Goal: Task Accomplishment & Management: Use online tool/utility

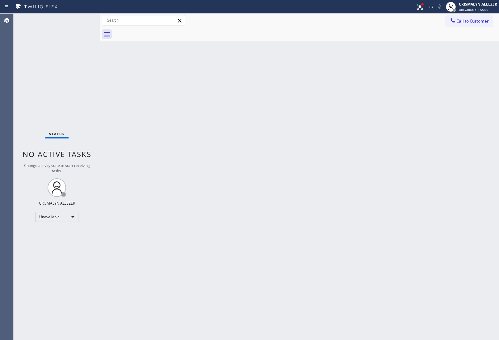
click at [478, 15] on button "Call to Customer" at bounding box center [468, 21] width 47 height 12
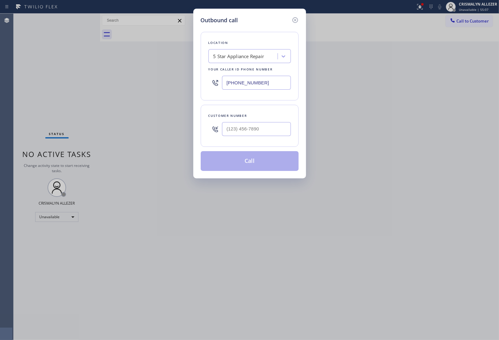
click at [240, 59] on div "5 Star Appliance Repair" at bounding box center [238, 56] width 51 height 7
click at [273, 132] on input "(___) ___-____" at bounding box center [256, 129] width 69 height 14
paste input "212) 748-9723"
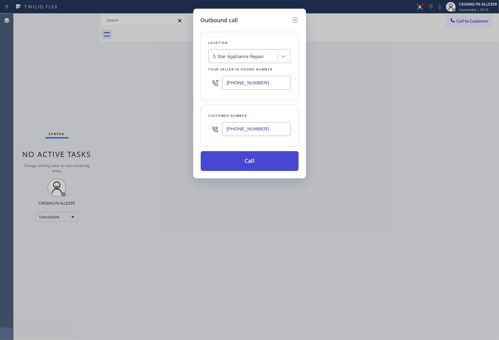
type input "[PHONE_NUMBER]"
click at [250, 162] on button "Call" at bounding box center [250, 161] width 98 height 20
click at [248, 163] on button "Call" at bounding box center [250, 161] width 98 height 20
click at [252, 165] on button "Call" at bounding box center [250, 161] width 98 height 20
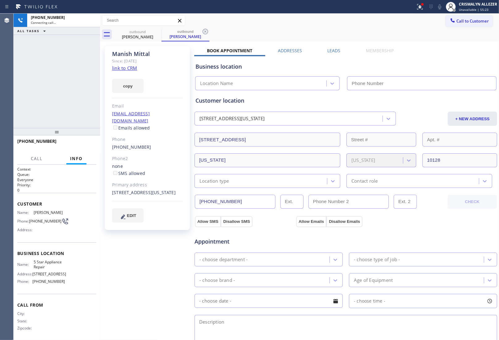
click at [118, 67] on link "link to CRM" at bounding box center [124, 68] width 25 height 6
type input "[PHONE_NUMBER]"
click at [79, 144] on span "HANG UP" at bounding box center [82, 144] width 19 height 4
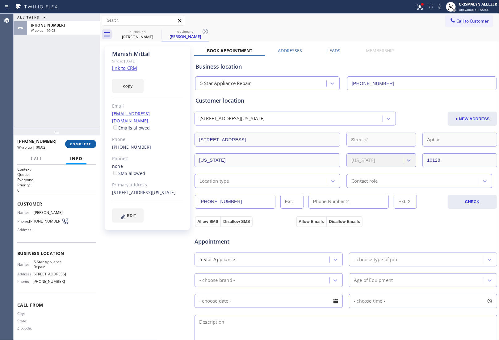
click at [81, 142] on span "COMPLETE" at bounding box center [80, 144] width 21 height 4
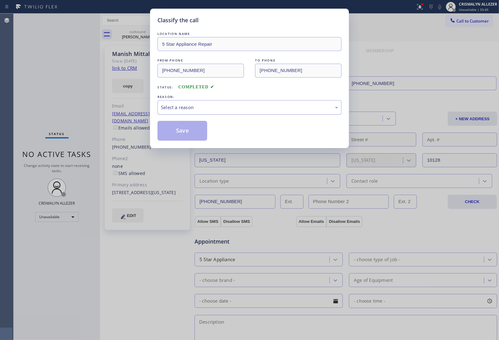
click at [256, 109] on div "Select a reason" at bounding box center [249, 107] width 177 height 7
click at [180, 130] on button "Save" at bounding box center [182, 131] width 50 height 20
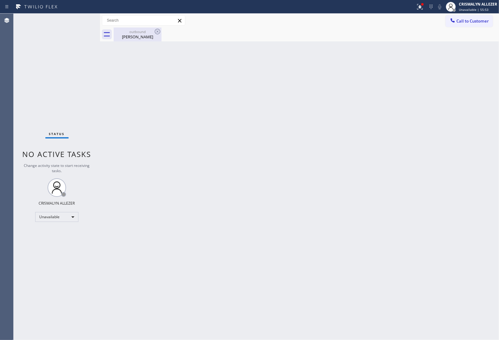
click at [134, 34] on div "[PERSON_NAME]" at bounding box center [137, 37] width 47 height 6
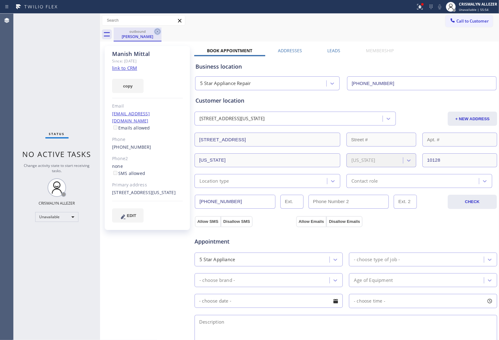
click at [158, 32] on icon at bounding box center [158, 32] width 6 height 6
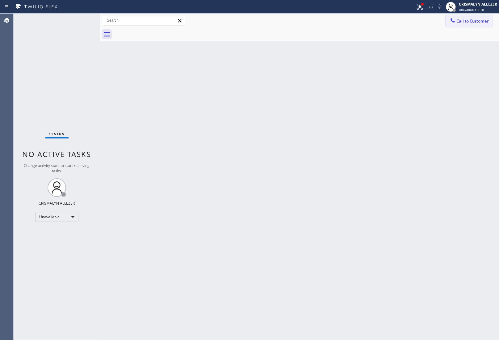
click at [476, 17] on button "Call to Customer" at bounding box center [468, 21] width 47 height 12
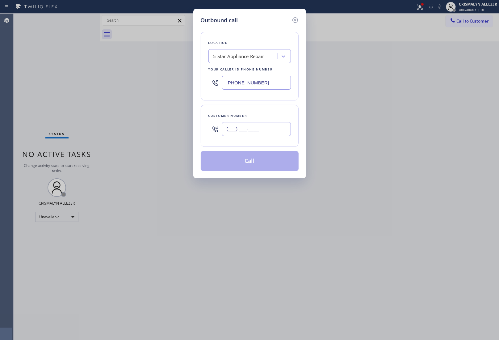
click at [269, 126] on input "(___) ___-____" at bounding box center [256, 129] width 69 height 14
paste input "212) 748-9723"
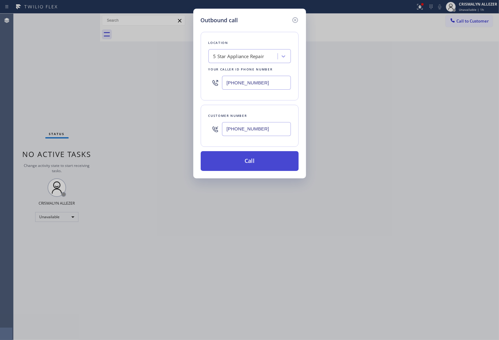
type input "[PHONE_NUMBER]"
click at [255, 163] on button "Call" at bounding box center [250, 161] width 98 height 20
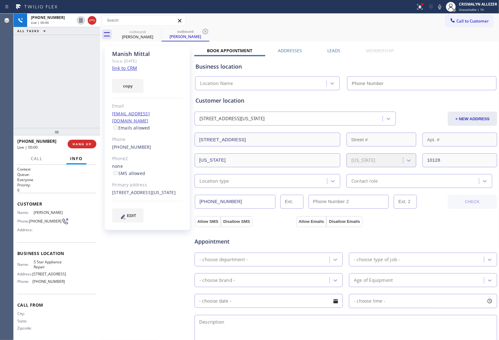
type input "[PHONE_NUMBER]"
click at [82, 144] on span "HANG UP" at bounding box center [82, 144] width 19 height 4
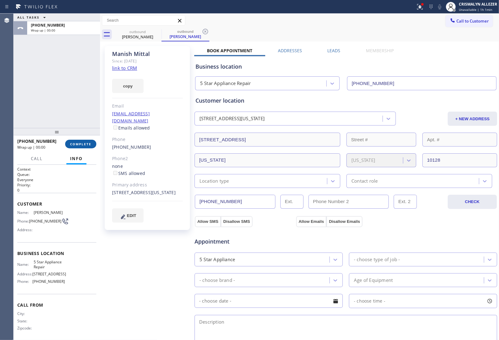
click at [82, 144] on span "COMPLETE" at bounding box center [80, 144] width 21 height 4
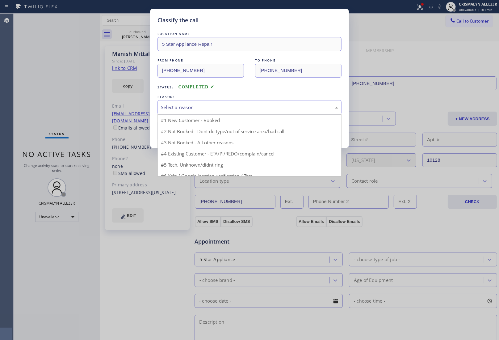
click at [237, 110] on div "Select a reason" at bounding box center [249, 107] width 177 height 7
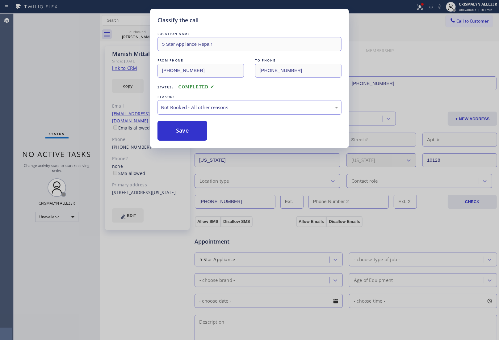
click at [185, 133] on button "Save" at bounding box center [182, 131] width 50 height 20
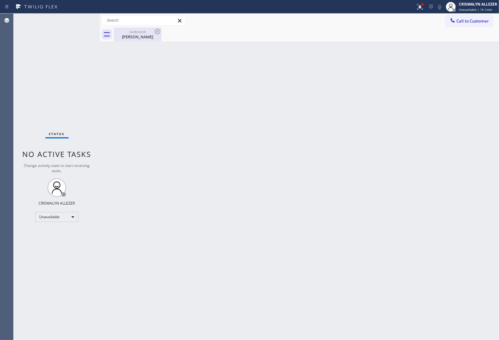
click at [134, 36] on div "[PERSON_NAME]" at bounding box center [137, 37] width 47 height 6
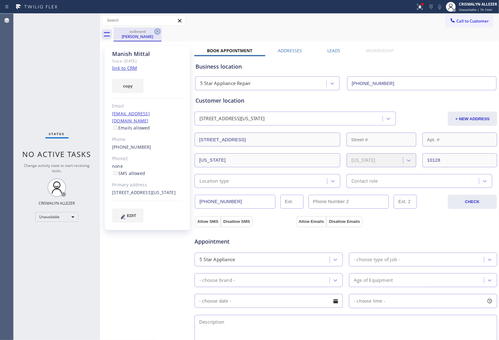
click at [158, 31] on icon at bounding box center [158, 32] width 6 height 6
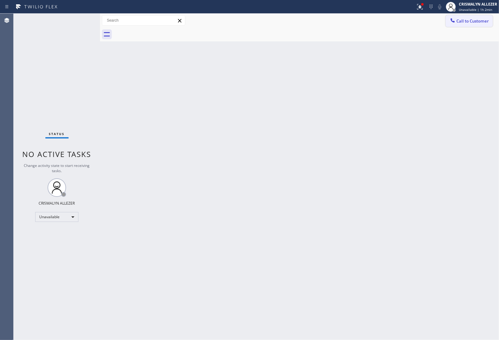
click at [477, 19] on span "Call to Customer" at bounding box center [472, 21] width 32 height 6
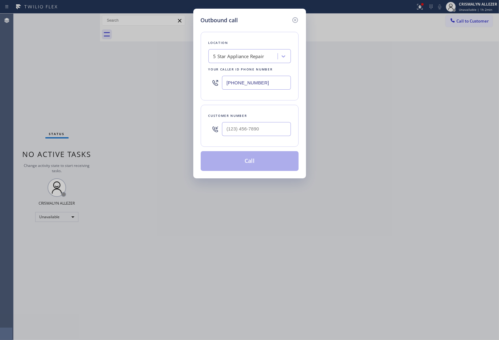
drag, startPoint x: 252, startPoint y: 82, endPoint x: 125, endPoint y: 76, distance: 126.4
click at [128, 76] on div "Outbound call Location 5 Star Appliance Repair Your caller id phone number [PHO…" at bounding box center [249, 170] width 499 height 340
paste input "text"
type input "[PHONE_NUMBER]"
click at [255, 128] on input "(___) ___-____" at bounding box center [256, 129] width 69 height 14
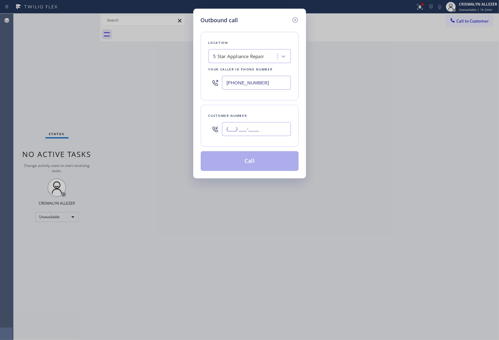
paste input "310) 617-2522"
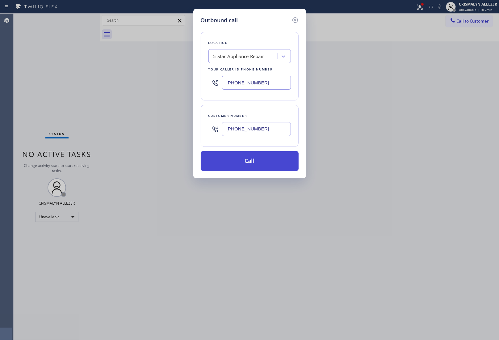
click at [254, 161] on button "Call" at bounding box center [250, 161] width 98 height 20
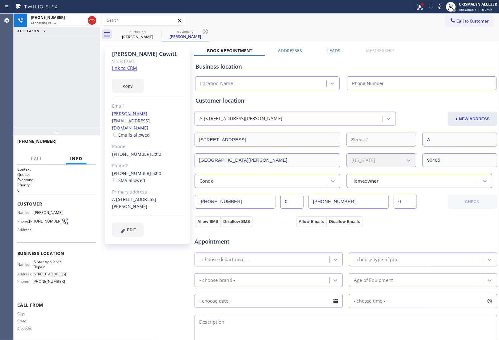
click at [334, 48] on label "Leads" at bounding box center [334, 51] width 13 height 6
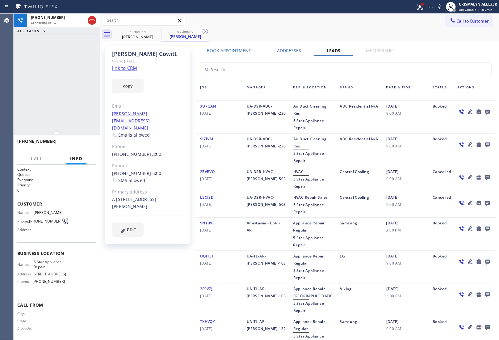
click at [484, 111] on icon at bounding box center [487, 112] width 7 height 8
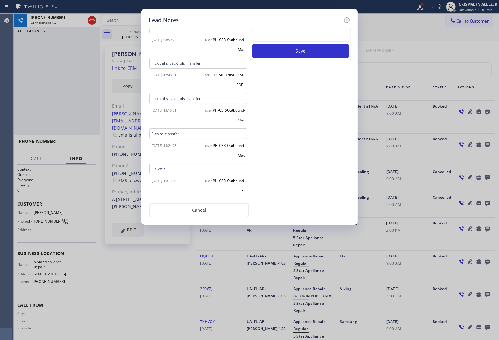
scroll to position [593, 0]
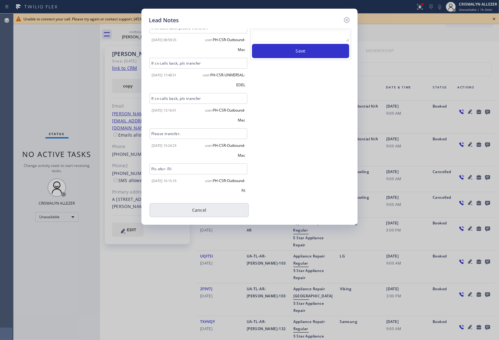
click at [205, 212] on button "Cancel" at bounding box center [198, 210] width 99 height 14
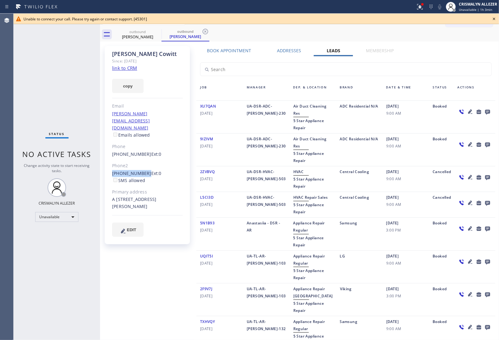
drag, startPoint x: 112, startPoint y: 158, endPoint x: 142, endPoint y: 158, distance: 30.6
click at [142, 170] on div "[PHONE_NUMBER] Ext: 0 SMS allowed" at bounding box center [147, 177] width 71 height 14
copy link "[PHONE_NUMBER]"
click at [493, 19] on icon at bounding box center [493, 18] width 7 height 7
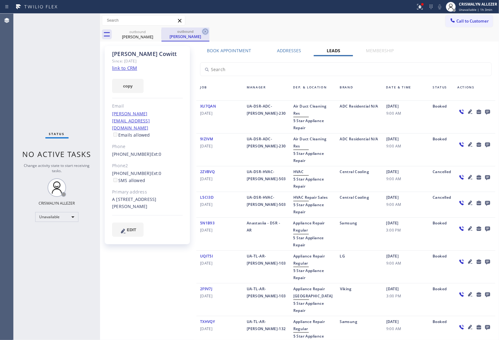
click at [207, 31] on icon at bounding box center [205, 31] width 7 height 7
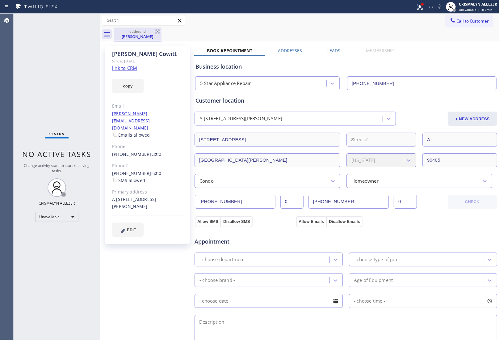
click at [153, 33] on div "outbound" at bounding box center [137, 31] width 47 height 5
click at [155, 32] on icon at bounding box center [157, 31] width 7 height 7
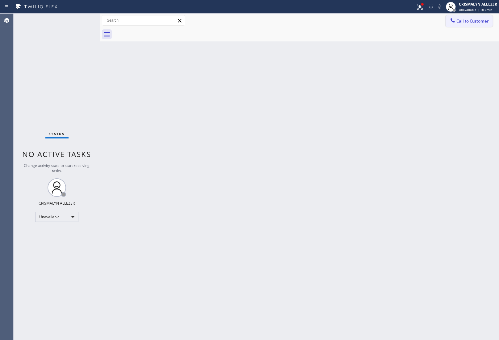
click at [478, 21] on span "Call to Customer" at bounding box center [472, 21] width 32 height 6
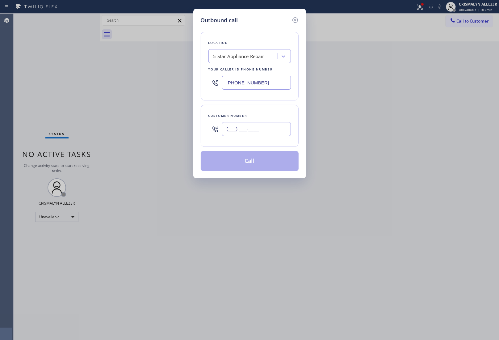
click at [269, 131] on input "(___) ___-____" at bounding box center [256, 129] width 69 height 14
paste input "310) 993-3085"
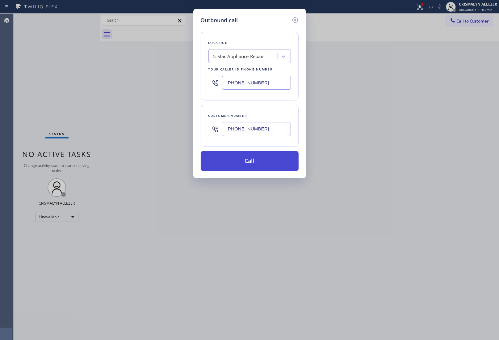
type input "[PHONE_NUMBER]"
click at [257, 158] on button "Call" at bounding box center [250, 161] width 98 height 20
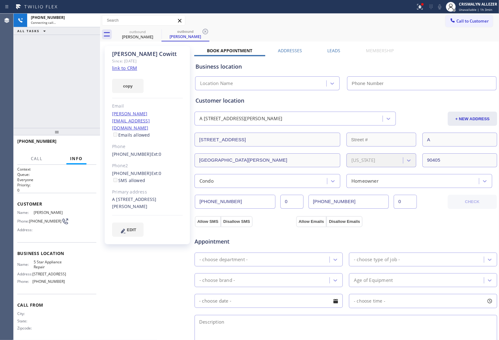
click at [129, 69] on link "link to CRM" at bounding box center [124, 68] width 25 height 6
type input "[PHONE_NUMBER]"
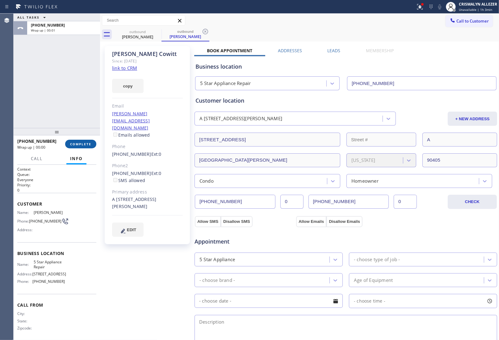
click at [82, 142] on span "COMPLETE" at bounding box center [80, 144] width 21 height 4
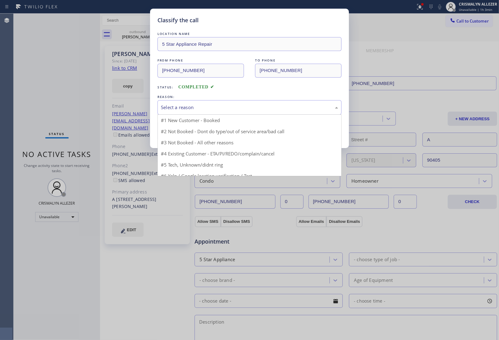
click at [257, 111] on div "Select a reason" at bounding box center [249, 107] width 177 height 7
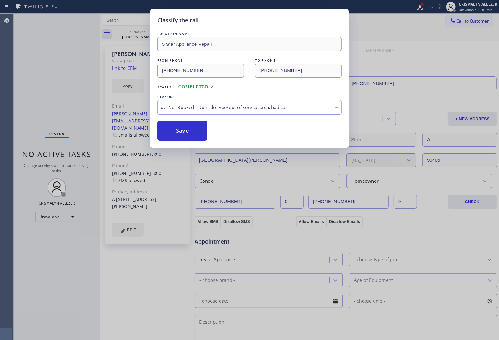
click at [189, 131] on button "Save" at bounding box center [182, 131] width 50 height 20
click at [202, 111] on div "#2 Not Booked - Dont do type/out of service area/bad call" at bounding box center [249, 107] width 177 height 7
click at [185, 133] on button "Save" at bounding box center [182, 131] width 50 height 20
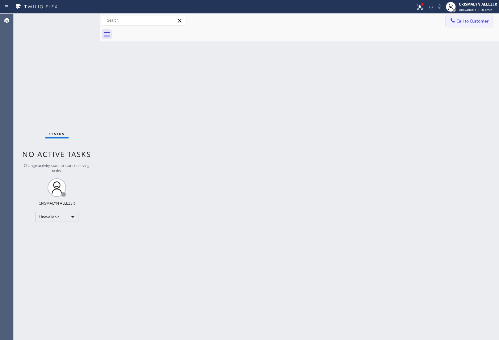
click at [461, 25] on button "Call to Customer" at bounding box center [468, 21] width 47 height 12
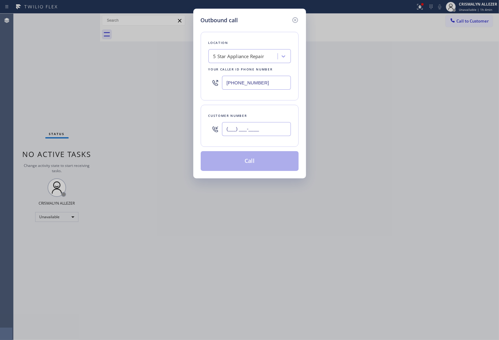
click at [278, 125] on input "(___) ___-____" at bounding box center [256, 129] width 69 height 14
paste input "818) 941-9232"
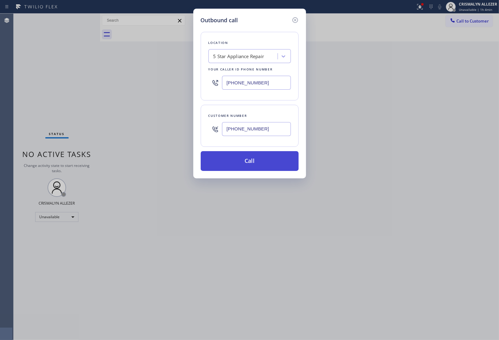
type input "[PHONE_NUMBER]"
click at [251, 165] on button "Call" at bounding box center [250, 161] width 98 height 20
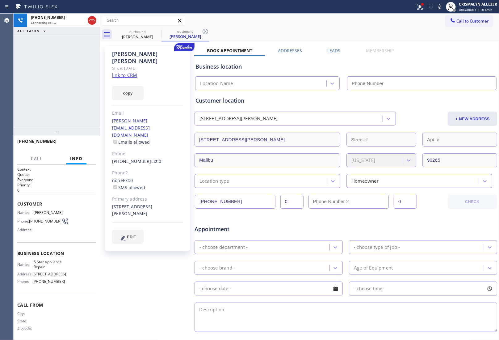
click at [135, 72] on link "link to CRM" at bounding box center [124, 75] width 25 height 6
type input "[PHONE_NUMBER]"
click at [339, 50] on div "Leads" at bounding box center [334, 52] width 39 height 9
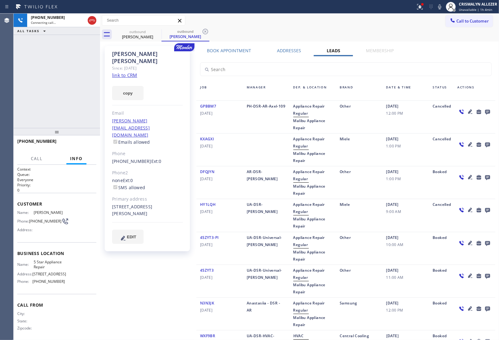
click at [485, 111] on icon at bounding box center [487, 112] width 5 height 5
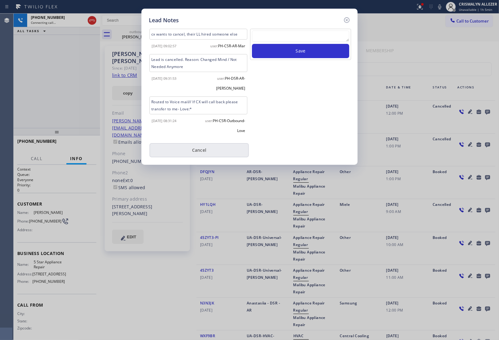
click at [205, 143] on button "Cancel" at bounding box center [198, 150] width 99 height 14
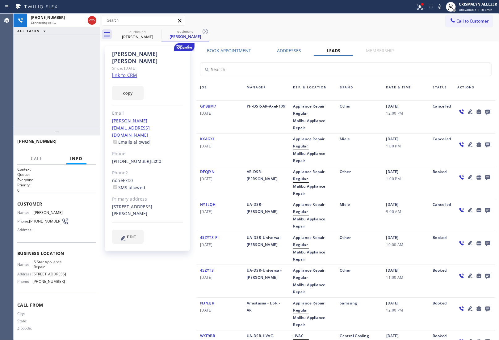
click at [221, 50] on label "Book Appointment" at bounding box center [229, 51] width 44 height 6
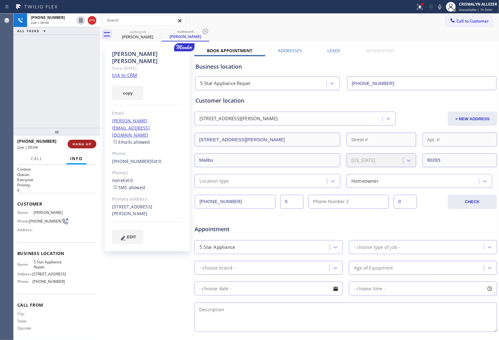
click at [82, 144] on span "HANG UP" at bounding box center [82, 144] width 19 height 4
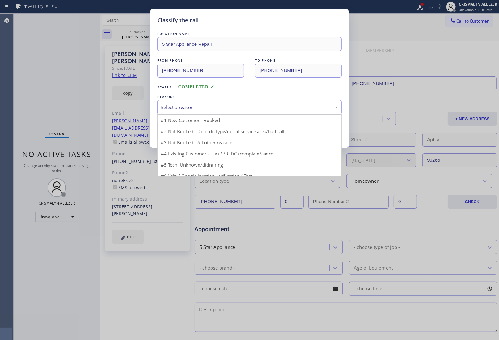
click at [261, 107] on div "Select a reason" at bounding box center [249, 107] width 177 height 7
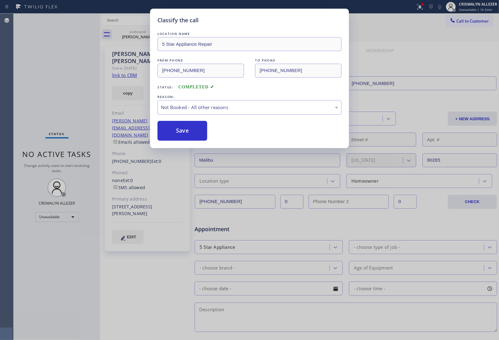
click at [191, 132] on button "Save" at bounding box center [182, 131] width 50 height 20
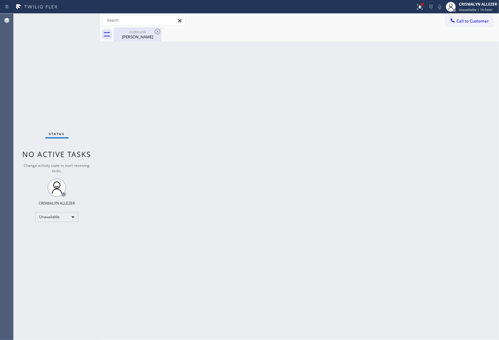
click at [140, 33] on div "outbound" at bounding box center [137, 31] width 47 height 5
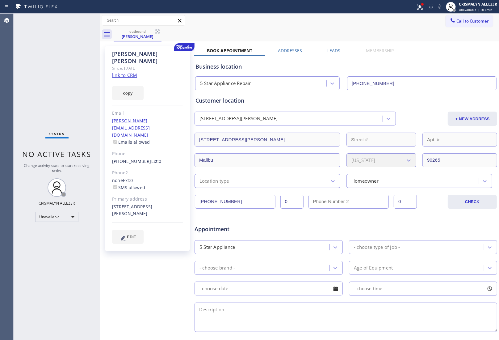
click at [328, 48] on label "Leads" at bounding box center [334, 51] width 13 height 6
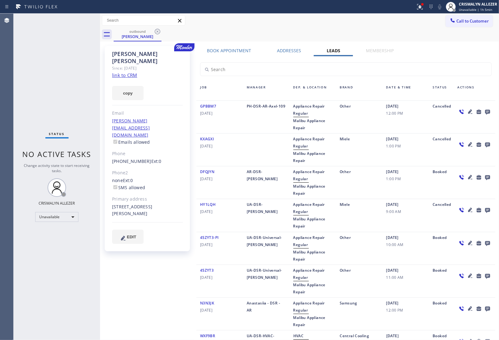
click at [485, 111] on icon at bounding box center [487, 112] width 5 height 5
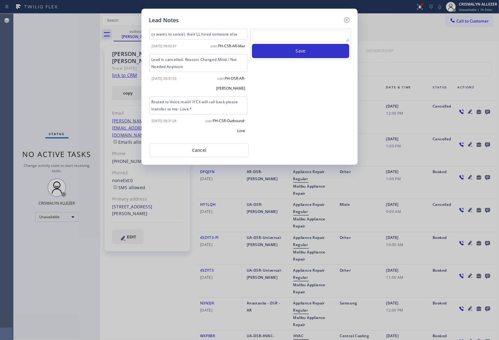
click at [287, 31] on textarea at bounding box center [300, 36] width 97 height 11
paste textarea "no answer | pls xfer here cx cb"
type textarea "no answer | pls xfer here cx cb"
click at [299, 52] on button "Save" at bounding box center [300, 51] width 97 height 14
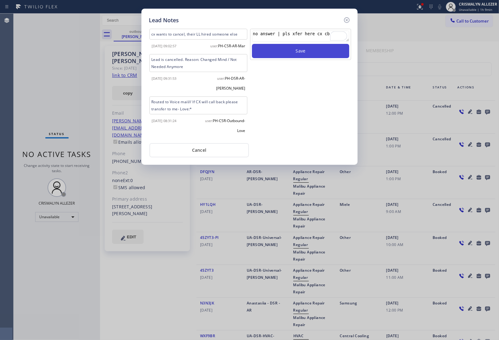
click at [306, 51] on button "Save" at bounding box center [300, 51] width 97 height 14
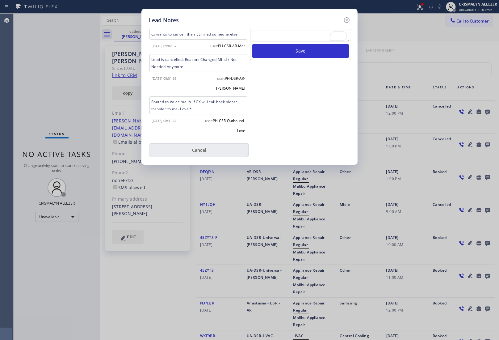
click at [212, 143] on button "Cancel" at bounding box center [198, 150] width 99 height 14
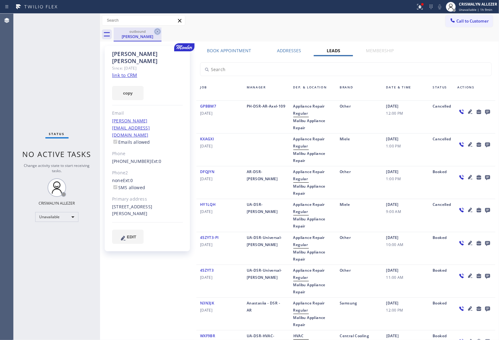
click at [159, 31] on icon at bounding box center [157, 31] width 7 height 7
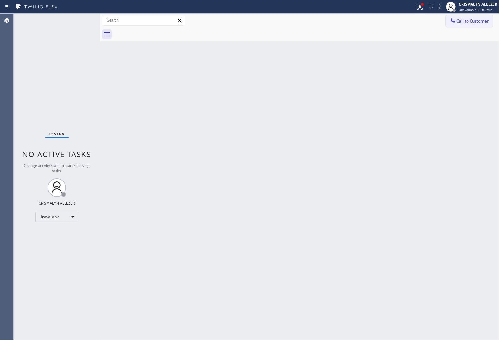
click at [476, 24] on button "Call to Customer" at bounding box center [468, 21] width 47 height 12
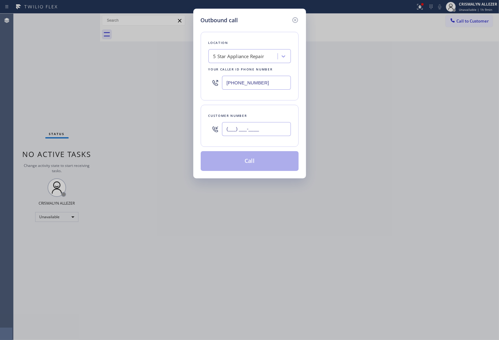
click at [283, 135] on input "(___) ___-____" at bounding box center [256, 129] width 69 height 14
paste input "206) 930-9776"
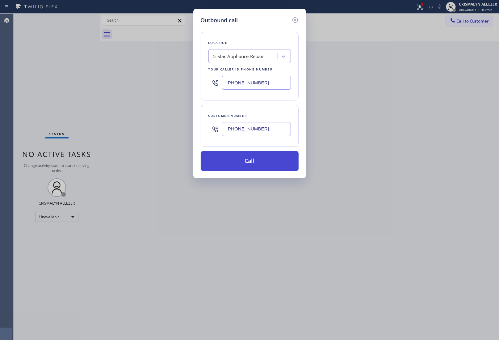
type input "[PHONE_NUMBER]"
click at [245, 169] on button "Call" at bounding box center [250, 161] width 98 height 20
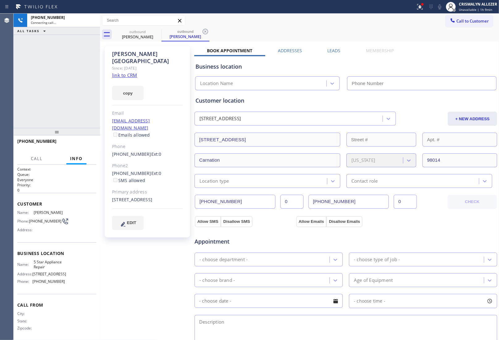
click at [130, 72] on link "link to CRM" at bounding box center [124, 75] width 25 height 6
type input "[PHONE_NUMBER]"
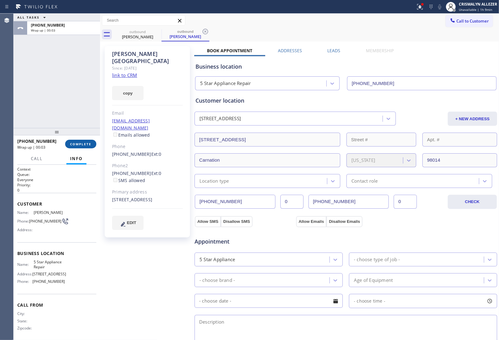
click at [80, 143] on span "COMPLETE" at bounding box center [80, 144] width 21 height 4
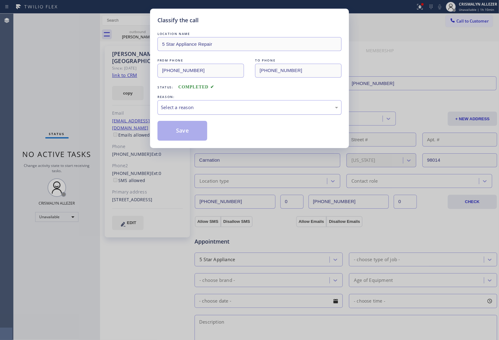
click at [253, 107] on div "Select a reason" at bounding box center [249, 107] width 177 height 7
click at [181, 134] on button "Save" at bounding box center [182, 131] width 50 height 20
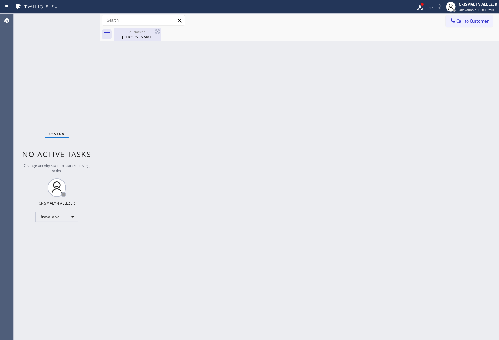
click at [135, 36] on div "[PERSON_NAME]" at bounding box center [137, 37] width 47 height 6
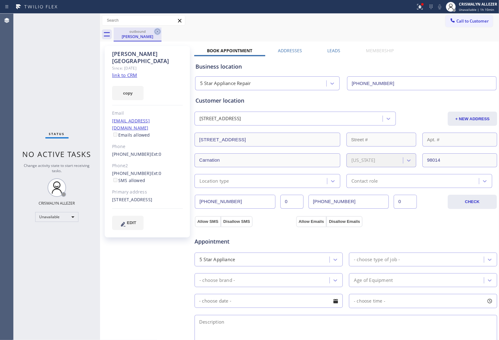
click at [157, 31] on icon at bounding box center [157, 31] width 7 height 7
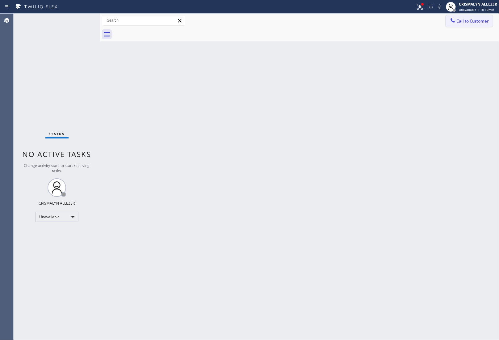
click at [490, 16] on button "Call to Customer" at bounding box center [468, 21] width 47 height 12
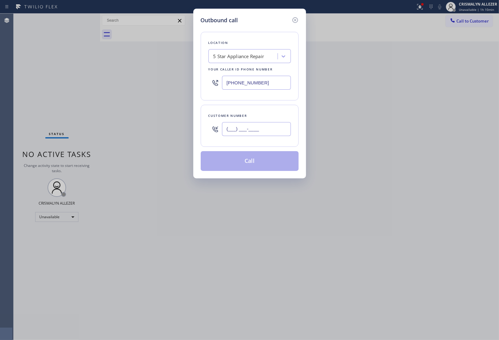
click at [280, 131] on input "(___) ___-____" at bounding box center [256, 129] width 69 height 14
paste input "310) 877-7031"
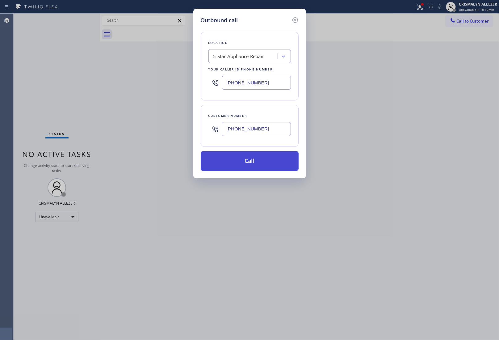
type input "[PHONE_NUMBER]"
click at [244, 162] on button "Call" at bounding box center [250, 161] width 98 height 20
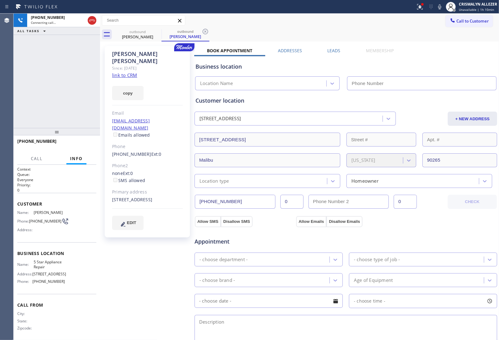
click at [133, 72] on link "link to CRM" at bounding box center [124, 75] width 25 height 6
type input "[PHONE_NUMBER]"
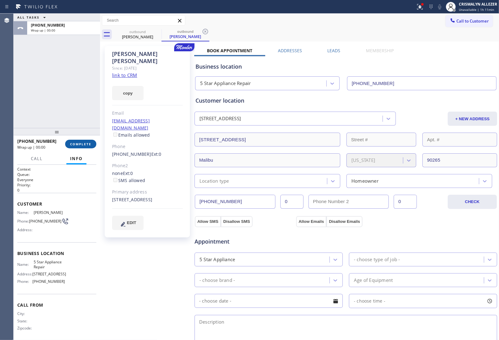
click at [91, 143] on span "COMPLETE" at bounding box center [80, 144] width 21 height 4
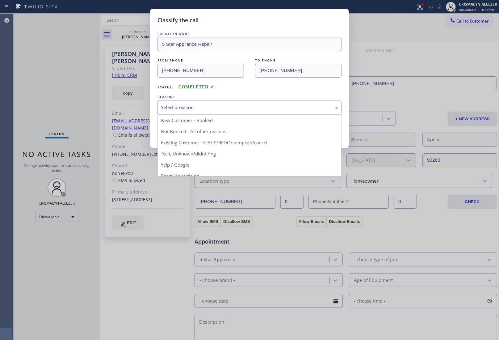
click at [221, 111] on div "Select a reason" at bounding box center [249, 107] width 177 height 7
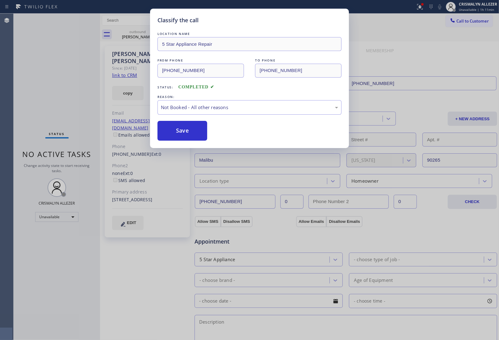
click at [186, 133] on button "Save" at bounding box center [182, 131] width 50 height 20
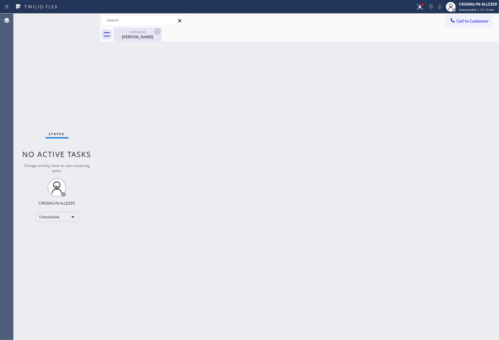
click at [140, 34] on div "[PERSON_NAME]" at bounding box center [137, 37] width 47 height 6
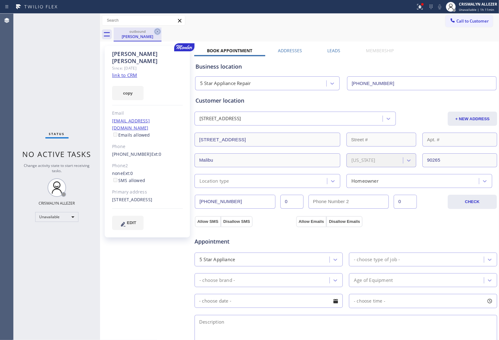
click at [157, 31] on icon at bounding box center [157, 31] width 7 height 7
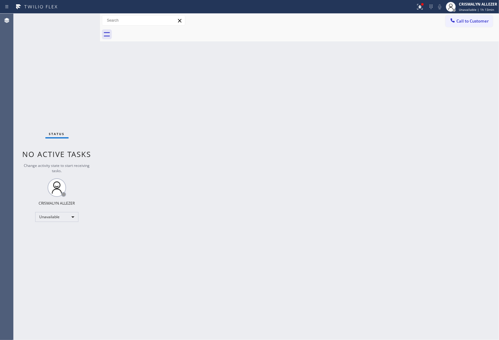
click at [468, 19] on span "Call to Customer" at bounding box center [472, 21] width 32 height 6
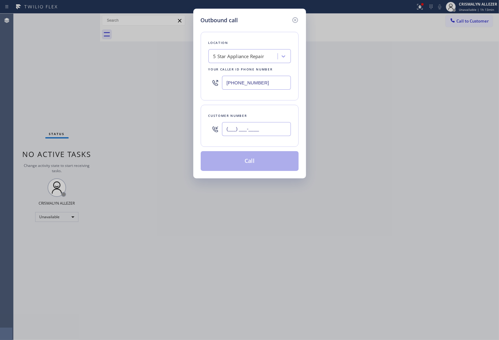
click at [268, 128] on input "(___) ___-____" at bounding box center [256, 129] width 69 height 14
paste input "425) 647-3099"
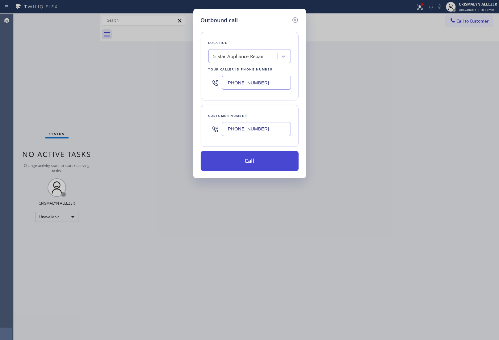
type input "[PHONE_NUMBER]"
click at [252, 163] on button "Call" at bounding box center [250, 161] width 98 height 20
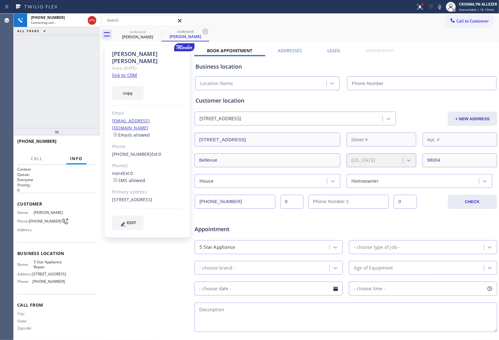
type input "[PHONE_NUMBER]"
click at [94, 19] on icon at bounding box center [91, 20] width 7 height 7
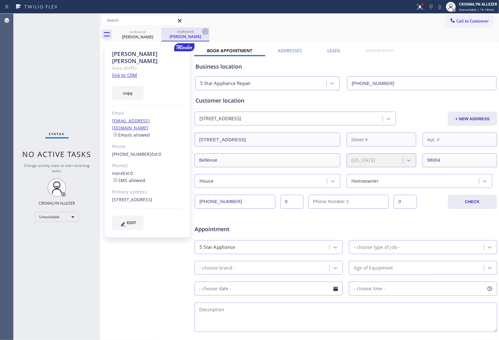
click at [207, 31] on icon at bounding box center [205, 31] width 7 height 7
click at [160, 30] on icon at bounding box center [157, 31] width 7 height 7
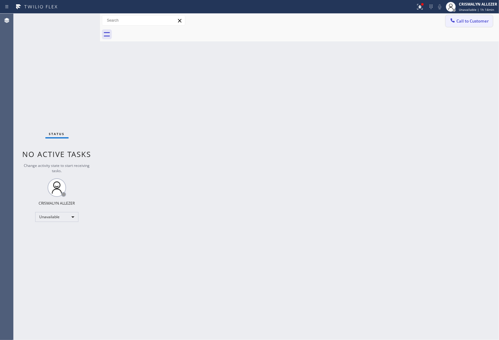
click at [482, 17] on button "Call to Customer" at bounding box center [468, 21] width 47 height 12
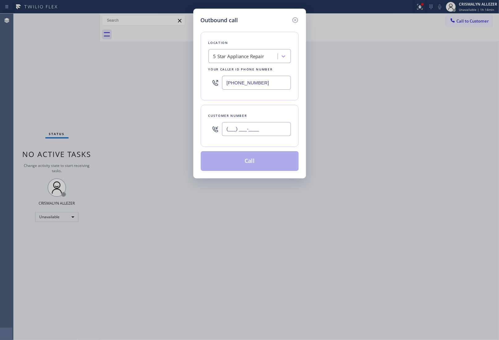
click at [261, 122] on input "(___) ___-____" at bounding box center [256, 129] width 69 height 14
paste input "510) 418-4840"
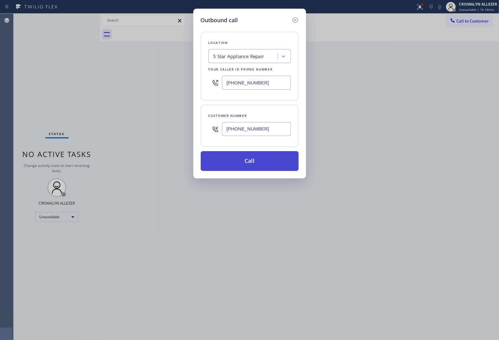
type input "(510) 418-4840"
click at [254, 162] on button "Call" at bounding box center [250, 161] width 98 height 20
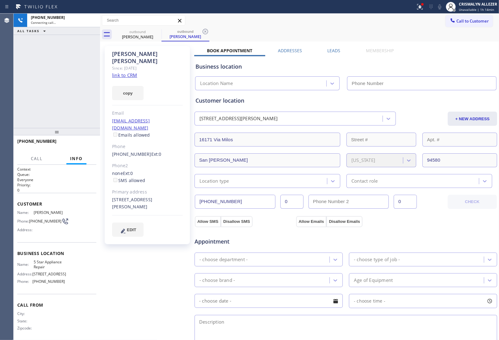
click at [130, 72] on link "link to CRM" at bounding box center [124, 75] width 25 height 6
type input "[PHONE_NUMBER]"
click at [80, 144] on span "HANG UP" at bounding box center [82, 144] width 19 height 4
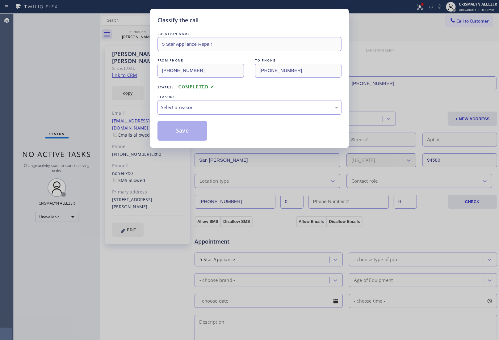
click at [257, 111] on div "Select a reason" at bounding box center [249, 107] width 177 height 7
click at [188, 135] on button "Save" at bounding box center [182, 131] width 50 height 20
click at [138, 31] on div "Classify the call LOCATION NAME 5 star appliance FROM PHONE (213) 687-2604 TO P…" at bounding box center [256, 177] width 485 height 326
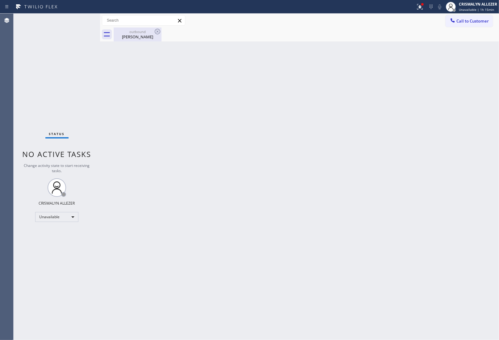
click at [138, 36] on div "Kevin Moore" at bounding box center [137, 37] width 47 height 6
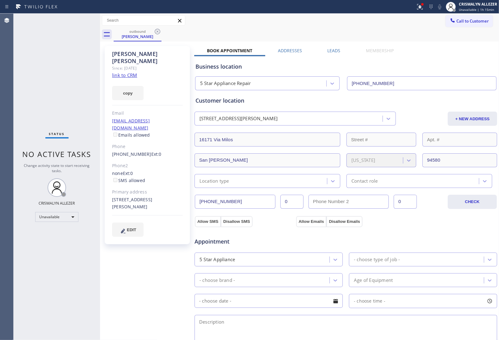
click at [329, 50] on label "Leads" at bounding box center [334, 51] width 13 height 6
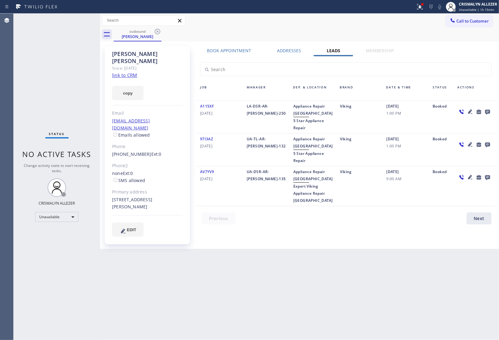
click at [489, 110] on icon at bounding box center [487, 112] width 5 height 5
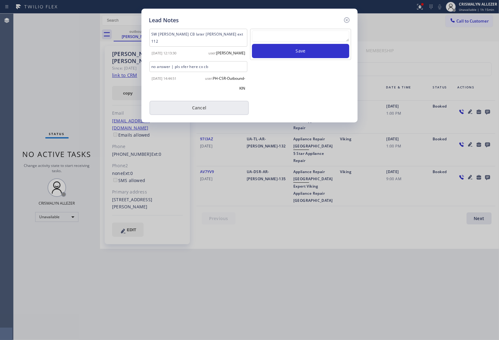
click at [202, 101] on button "Cancel" at bounding box center [198, 108] width 99 height 14
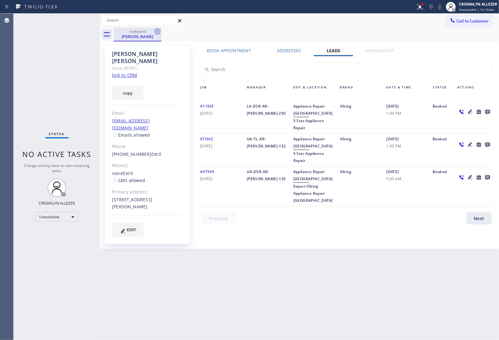
click at [155, 32] on icon at bounding box center [158, 32] width 6 height 6
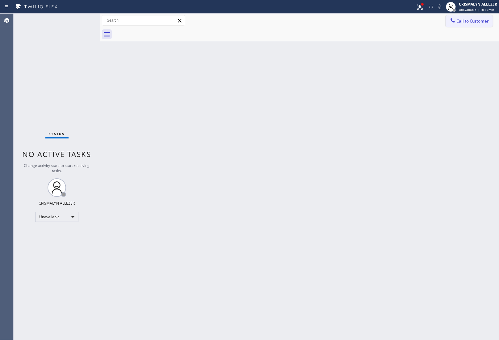
click at [468, 19] on span "Call to Customer" at bounding box center [472, 21] width 32 height 6
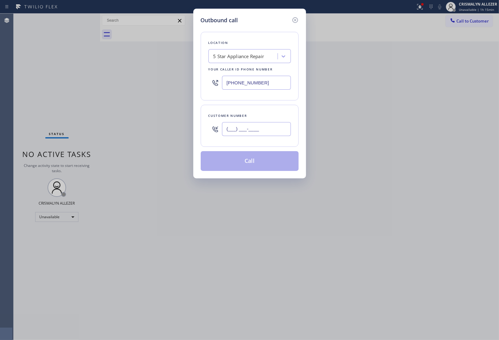
click at [272, 130] on input "(___) ___-____" at bounding box center [256, 129] width 69 height 14
paste input "310) 981-7886"
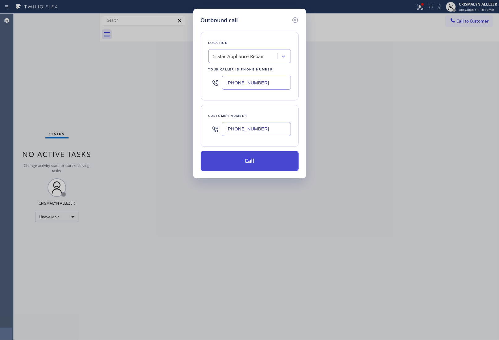
type input "(310) 981-7886"
click at [264, 159] on button "Call" at bounding box center [250, 161] width 98 height 20
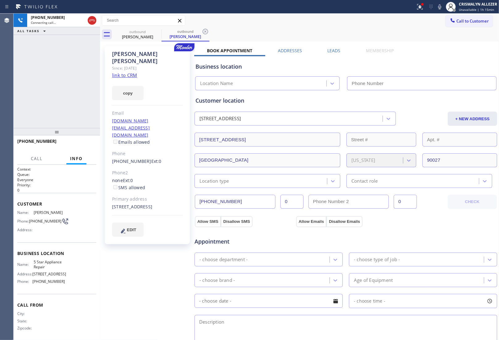
click at [127, 72] on link "link to CRM" at bounding box center [124, 75] width 25 height 6
type input "[PHONE_NUMBER]"
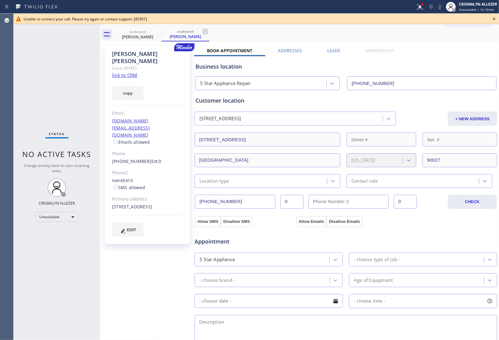
click at [496, 17] on icon at bounding box center [493, 18] width 7 height 7
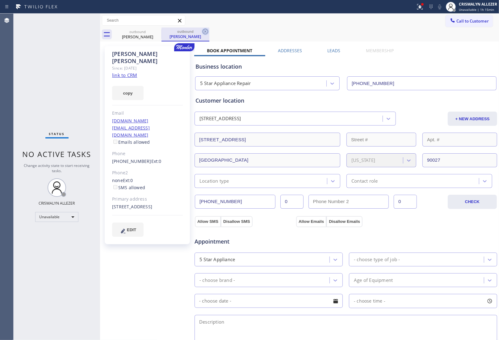
click at [206, 30] on icon at bounding box center [205, 31] width 7 height 7
click at [158, 33] on icon at bounding box center [157, 31] width 7 height 7
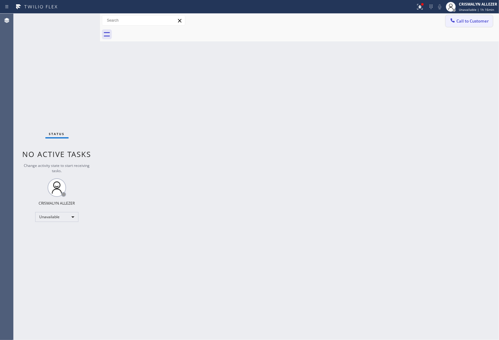
click at [460, 23] on span "Call to Customer" at bounding box center [472, 21] width 32 height 6
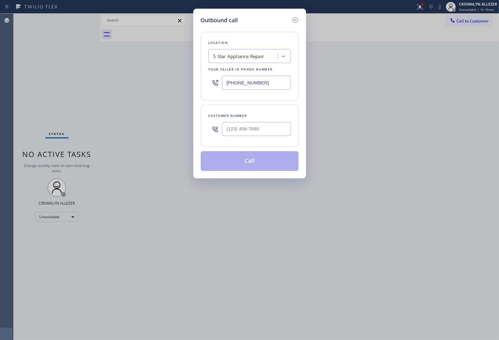
drag, startPoint x: 269, startPoint y: 141, endPoint x: 275, endPoint y: 128, distance: 14.6
click at [271, 135] on div "Customer number" at bounding box center [250, 126] width 98 height 42
click at [275, 128] on input "(___) ___-____" at bounding box center [256, 129] width 69 height 14
paste input "310) 903-3269"
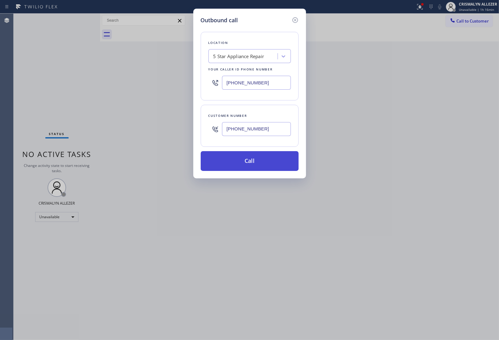
type input "(310) 903-3269"
click at [259, 161] on button "Call" at bounding box center [250, 161] width 98 height 20
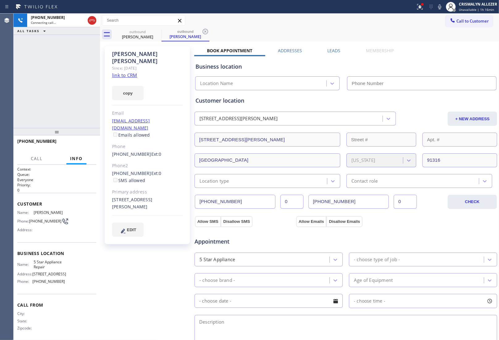
type input "[PHONE_NUMBER]"
click at [129, 72] on link "link to CRM" at bounding box center [124, 75] width 25 height 6
click at [332, 48] on label "Leads" at bounding box center [334, 51] width 13 height 6
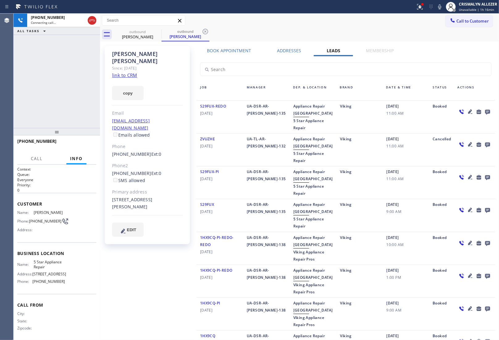
click at [485, 112] on icon at bounding box center [487, 112] width 5 height 5
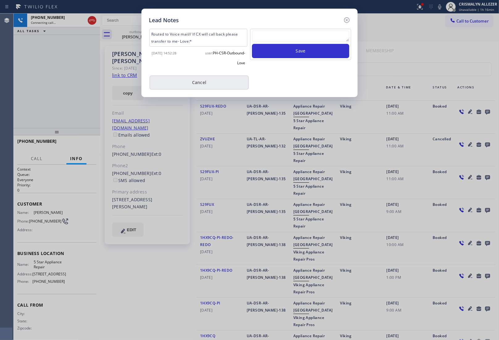
click at [202, 83] on button "Cancel" at bounding box center [198, 82] width 99 height 14
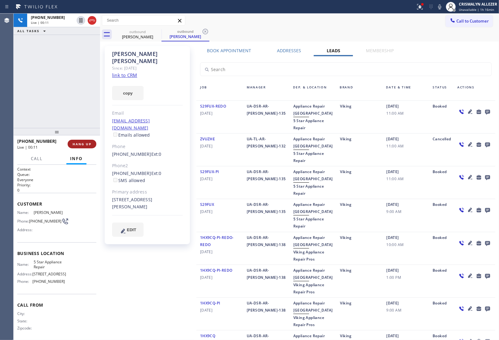
click at [78, 147] on button "HANG UP" at bounding box center [82, 144] width 29 height 9
click at [78, 146] on button "HANG UP" at bounding box center [82, 144] width 29 height 9
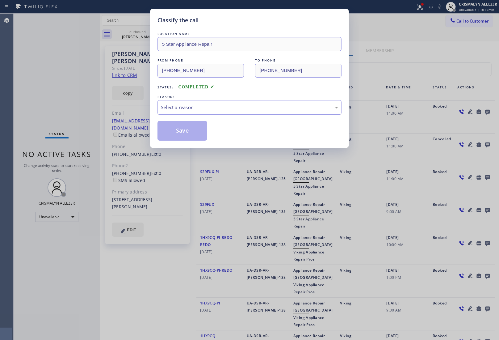
click at [249, 106] on div "Select a reason" at bounding box center [249, 107] width 177 height 7
click at [188, 132] on button "Save" at bounding box center [182, 131] width 50 height 20
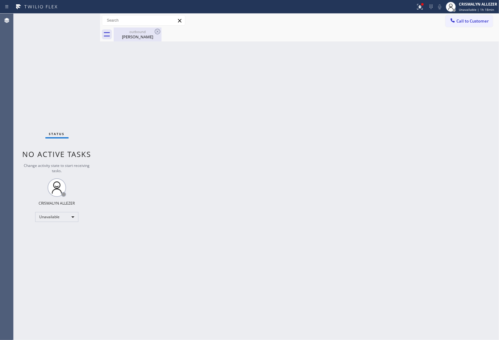
click at [144, 33] on div "outbound" at bounding box center [137, 31] width 47 height 5
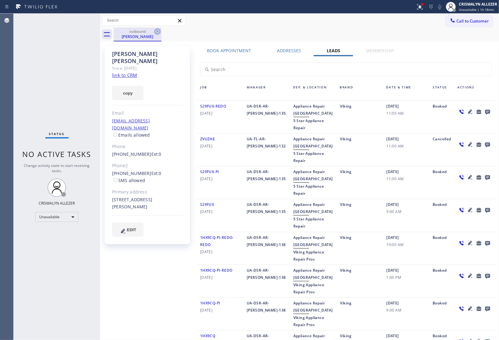
click at [156, 33] on icon at bounding box center [157, 31] width 7 height 7
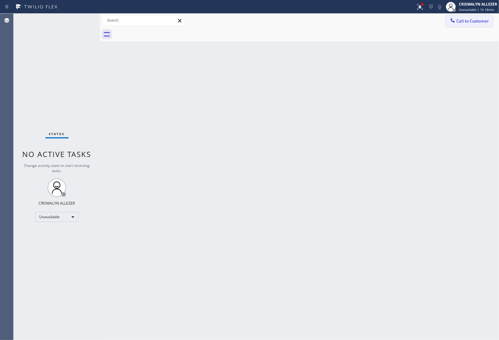
click at [472, 20] on span "Call to Customer" at bounding box center [472, 21] width 32 height 6
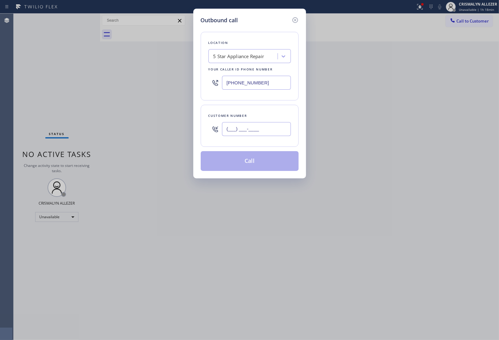
click at [258, 133] on input "(___) ___-____" at bounding box center [256, 129] width 69 height 14
paste input "818) 645-1542"
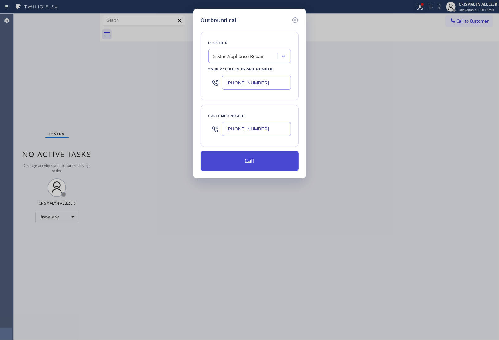
type input "(818) 645-1542"
click at [254, 164] on button "Call" at bounding box center [250, 161] width 98 height 20
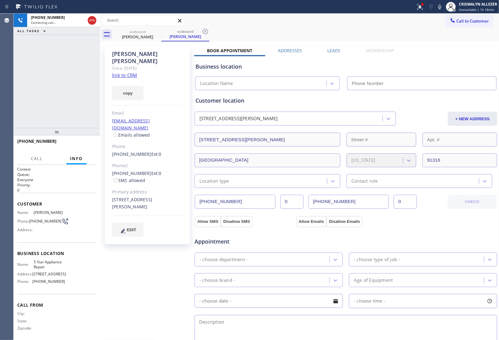
click at [333, 50] on label "Leads" at bounding box center [334, 51] width 13 height 6
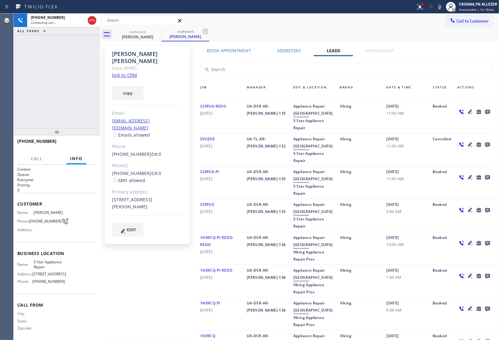
click at [484, 111] on icon at bounding box center [487, 112] width 7 height 8
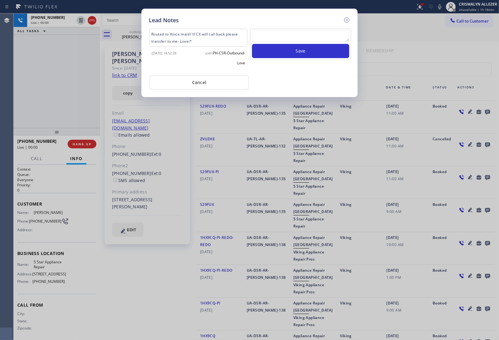
click at [298, 40] on textarea at bounding box center [300, 36] width 97 height 11
paste textarea "no answer | pls xfer here cx cb"
type textarea "no answer | pls xfer here cx cb"
click at [300, 53] on button "Save" at bounding box center [300, 51] width 97 height 14
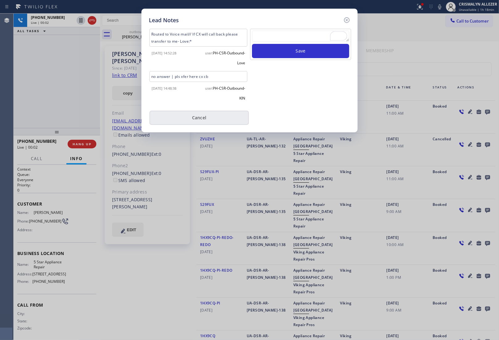
click at [199, 122] on button "Cancel" at bounding box center [198, 118] width 99 height 14
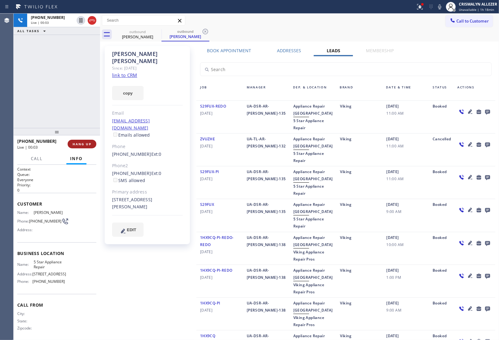
click at [84, 142] on span "HANG UP" at bounding box center [82, 144] width 19 height 4
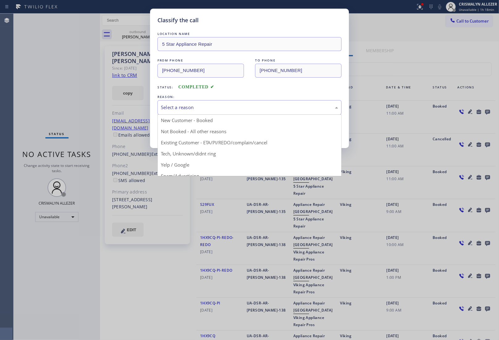
click at [279, 109] on div "Select a reason" at bounding box center [249, 107] width 177 height 7
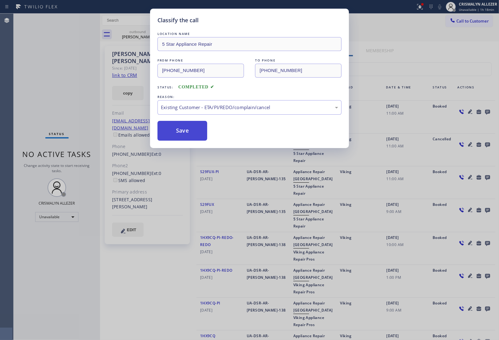
click at [168, 138] on button "Save" at bounding box center [182, 131] width 50 height 20
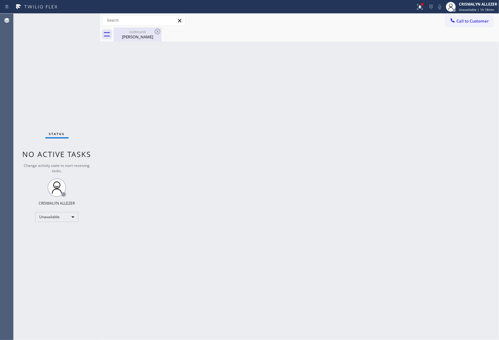
click at [139, 37] on div "Richard Cohen" at bounding box center [137, 37] width 47 height 6
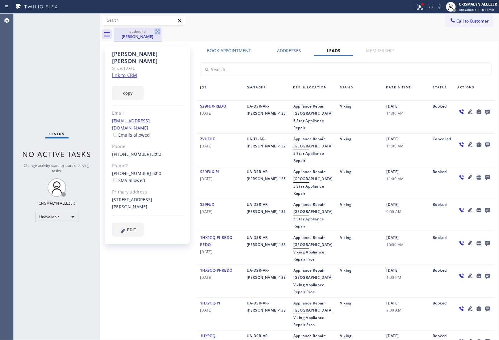
click at [155, 30] on icon at bounding box center [158, 32] width 6 height 6
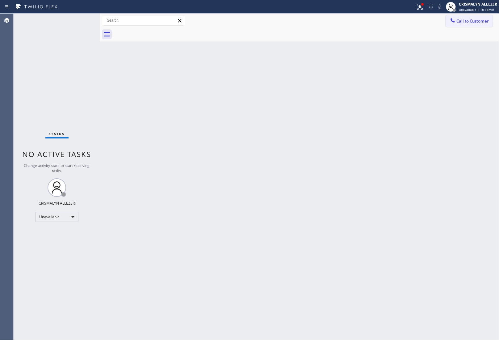
click at [473, 23] on span "Call to Customer" at bounding box center [472, 21] width 32 height 6
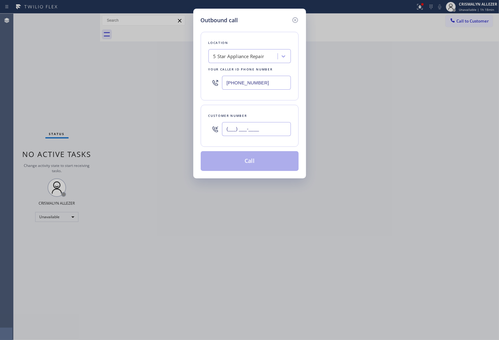
click at [271, 135] on input "(___) ___-____" at bounding box center [256, 129] width 69 height 14
paste input "206) 851-4848"
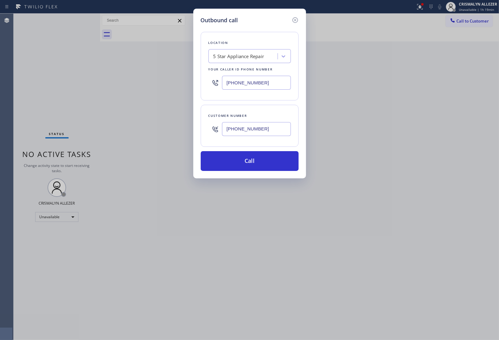
type input "(206) 851-4848"
drag, startPoint x: 274, startPoint y: 81, endPoint x: 157, endPoint y: 84, distance: 117.3
click at [157, 84] on div "Outbound call Location 5 Star Appliance Repair Your caller id phone number (855…" at bounding box center [249, 170] width 499 height 340
click at [247, 82] on input "(855) 601-0030" at bounding box center [256, 83] width 69 height 14
type input "(855) 610-0030"
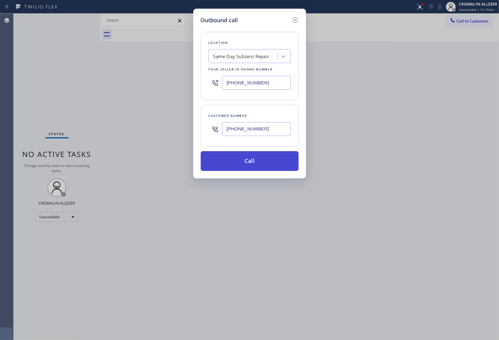
click at [252, 167] on button "Call" at bounding box center [250, 161] width 98 height 20
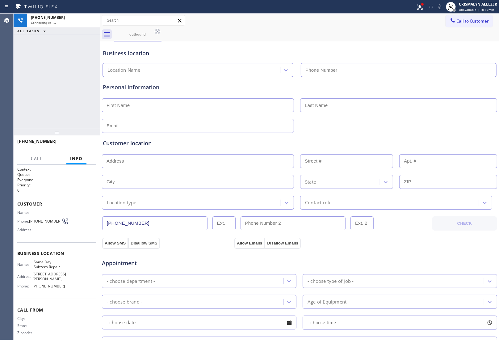
type input "(855) 610-0030"
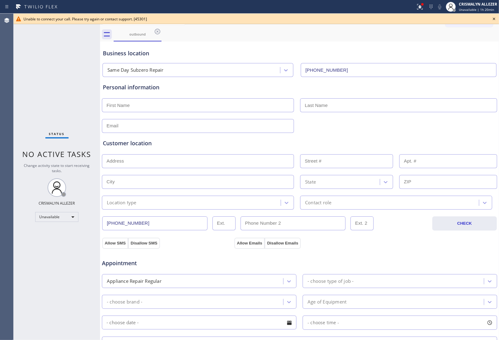
click at [471, 39] on div "outbound" at bounding box center [306, 34] width 385 height 14
click at [496, 16] on icon at bounding box center [493, 18] width 7 height 7
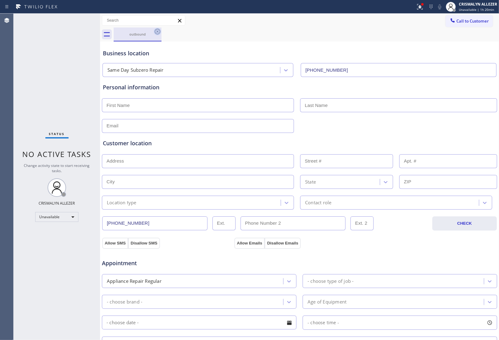
click at [156, 31] on icon at bounding box center [157, 31] width 7 height 7
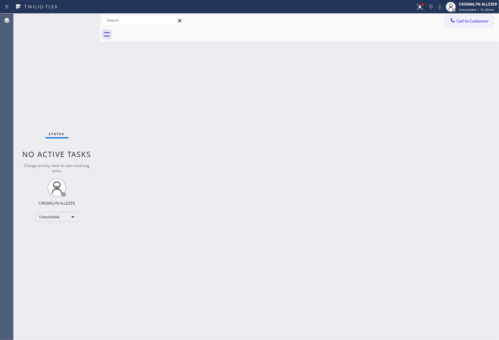
click at [481, 23] on span "Call to Customer" at bounding box center [472, 21] width 32 height 6
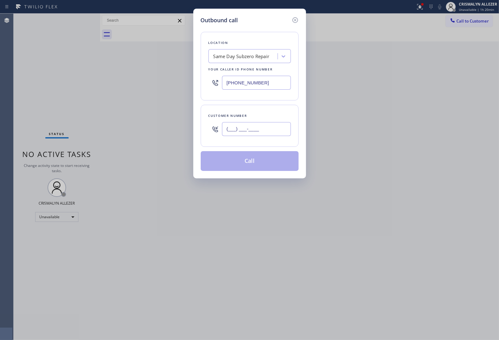
click at [269, 130] on input "(___) ___-____" at bounding box center [256, 129] width 69 height 14
paste input "206) 851-4848"
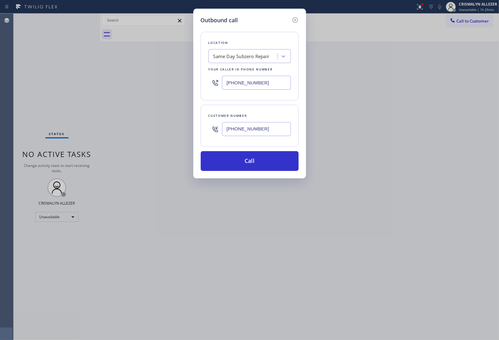
type input "(206) 851-4848"
click at [252, 59] on div "Same Day Subzero Repair" at bounding box center [241, 56] width 56 height 7
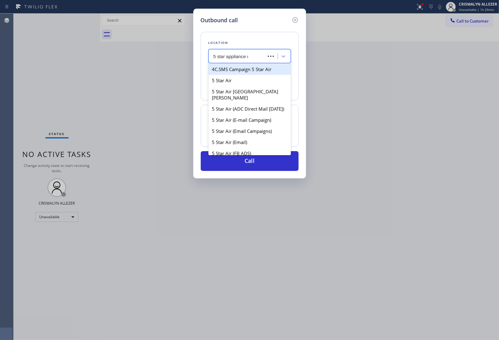
type input "5 star appliance re"
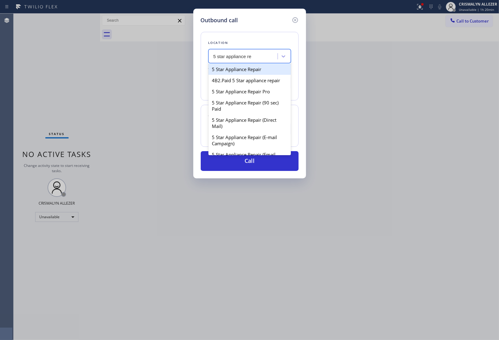
click at [238, 73] on div "5 Star Appliance Repair" at bounding box center [249, 69] width 82 height 11
type input "[PHONE_NUMBER]"
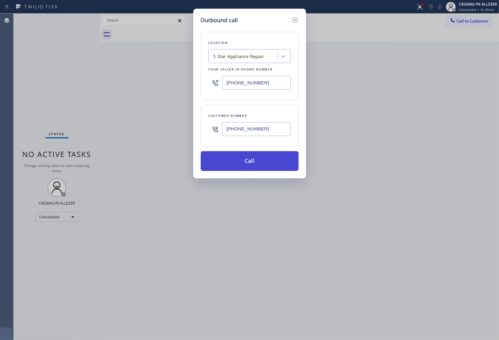
click at [251, 161] on button "Call" at bounding box center [250, 161] width 98 height 20
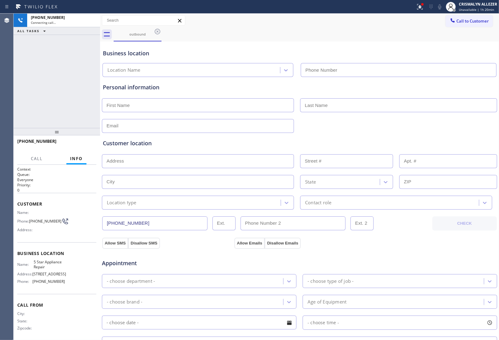
type input "[PHONE_NUMBER]"
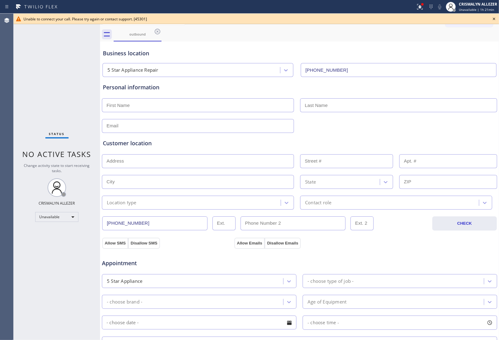
click at [494, 19] on icon at bounding box center [494, 19] width 2 height 2
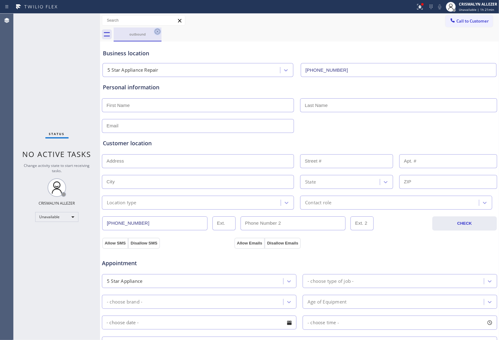
click at [158, 31] on icon at bounding box center [157, 31] width 7 height 7
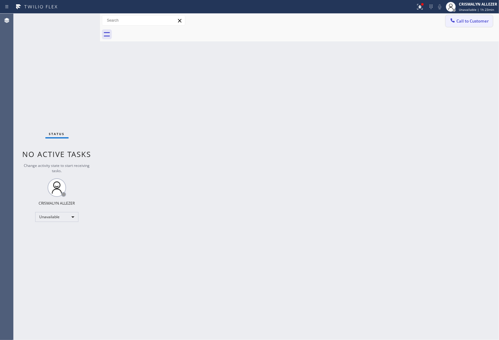
click at [471, 23] on span "Call to Customer" at bounding box center [472, 21] width 32 height 6
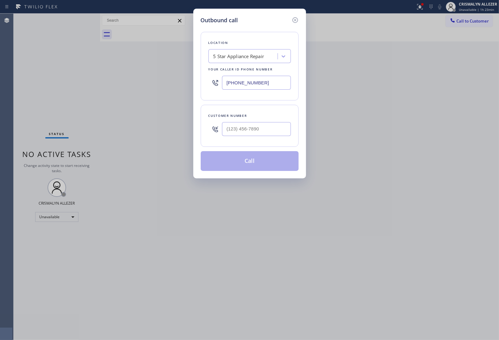
drag, startPoint x: 285, startPoint y: 82, endPoint x: 107, endPoint y: 96, distance: 177.7
click at [132, 96] on div "Outbound call Location 5 Star Appliance Repair Your caller id phone number [PHO…" at bounding box center [249, 170] width 499 height 340
paste input "text"
type input "[PHONE_NUMBER]"
click at [270, 131] on input "(___) ___-____" at bounding box center [256, 129] width 69 height 14
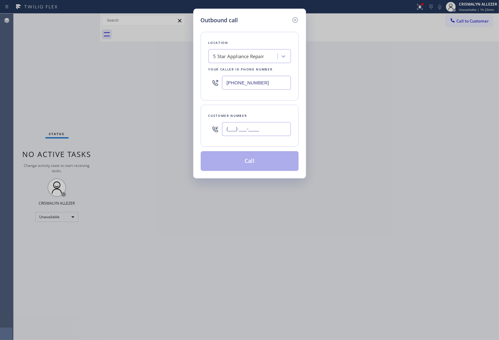
paste input "818) 326-1440"
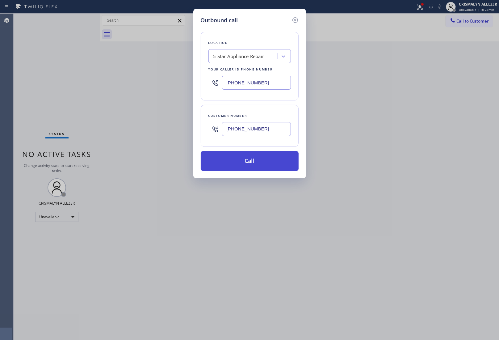
type input "(818) 326-1440"
click at [254, 158] on button "Call" at bounding box center [250, 161] width 98 height 20
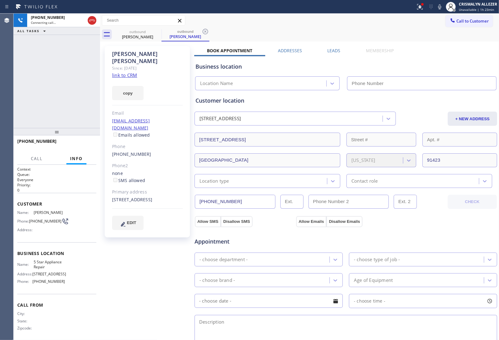
click at [335, 53] on label "Leads" at bounding box center [334, 51] width 13 height 6
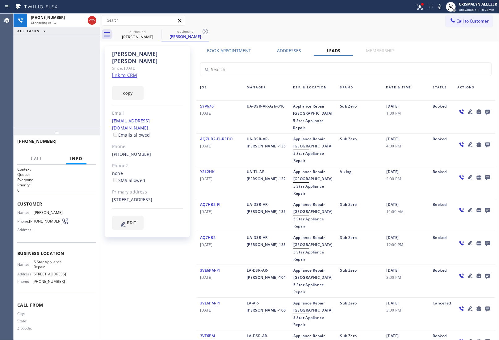
click at [485, 110] on icon at bounding box center [487, 112] width 5 height 5
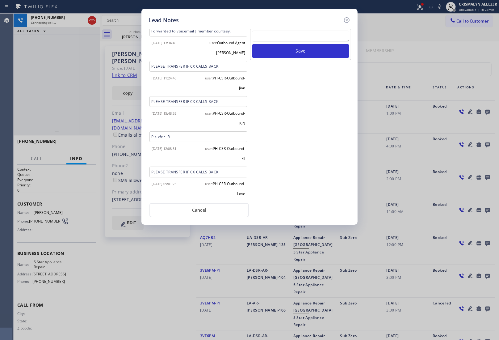
scroll to position [5, 0]
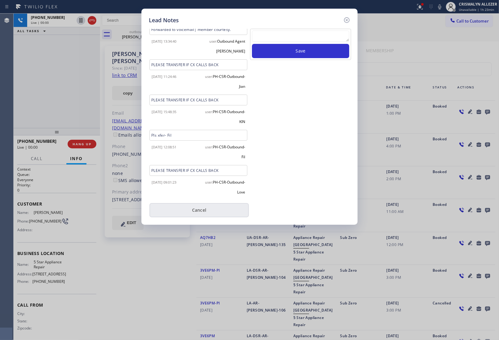
click at [198, 212] on button "Cancel" at bounding box center [198, 210] width 99 height 14
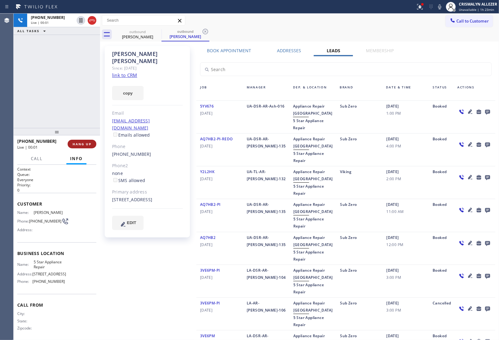
click at [81, 144] on span "HANG UP" at bounding box center [82, 144] width 19 height 4
click at [71, 143] on span "COMPLETE" at bounding box center [80, 144] width 21 height 4
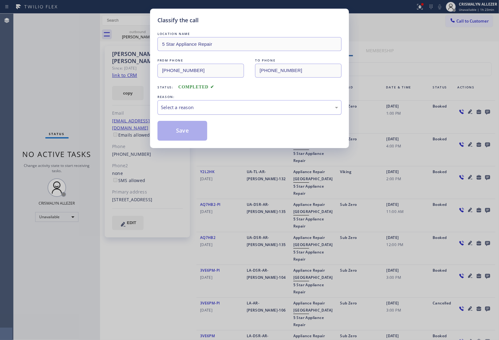
click at [244, 106] on div "Select a reason" at bounding box center [249, 107] width 177 height 7
click at [186, 131] on button "Save" at bounding box center [182, 131] width 50 height 20
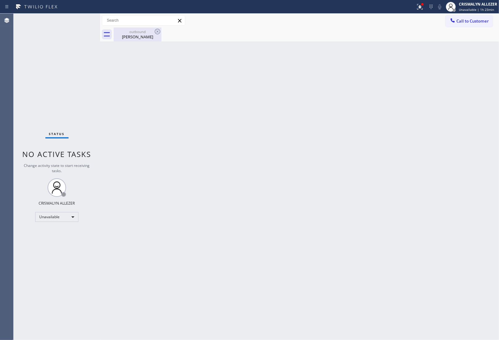
click at [144, 36] on div "Steve Arnold" at bounding box center [137, 37] width 47 height 6
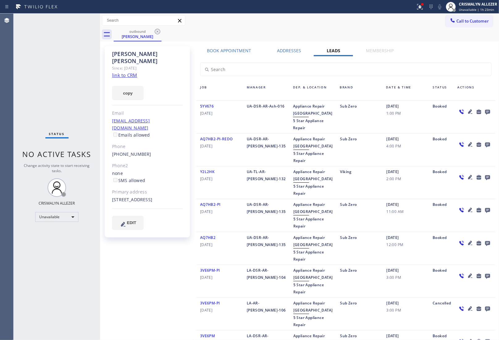
click at [485, 111] on icon at bounding box center [487, 112] width 5 height 5
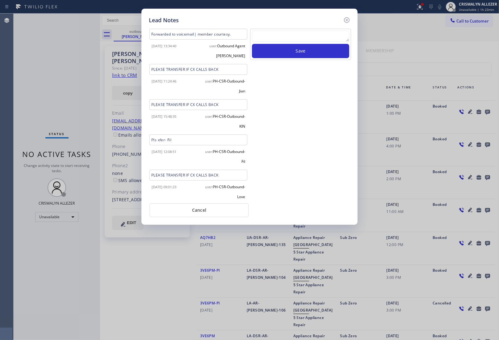
click at [265, 36] on textarea at bounding box center [300, 36] width 97 height 11
paste textarea "no answer | pls xfer here cx cb"
type textarea "no answer | pls xfer here cx cb"
click at [291, 56] on button "Save" at bounding box center [300, 51] width 97 height 14
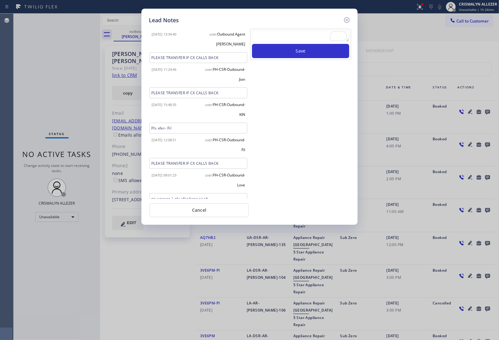
scroll to position [39, 0]
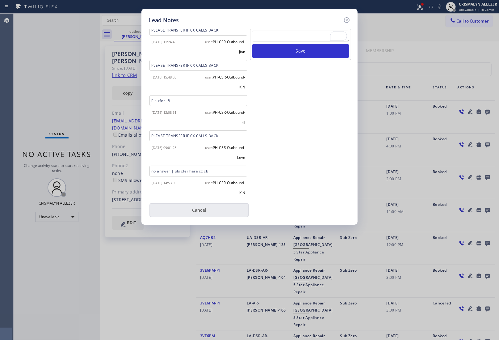
click at [209, 213] on button "Cancel" at bounding box center [198, 210] width 99 height 14
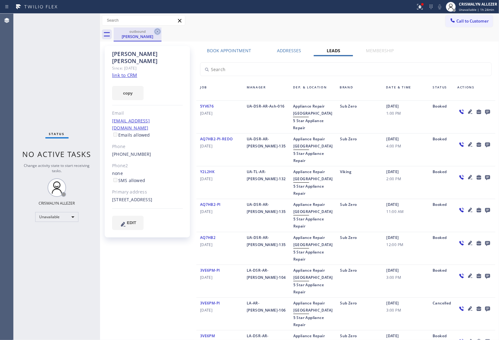
drag, startPoint x: 158, startPoint y: 31, endPoint x: 164, endPoint y: 0, distance: 31.7
click at [158, 31] on icon at bounding box center [157, 31] width 7 height 7
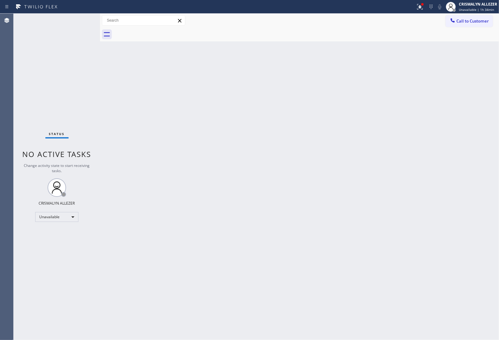
click at [481, 25] on button "Call to Customer" at bounding box center [468, 21] width 47 height 12
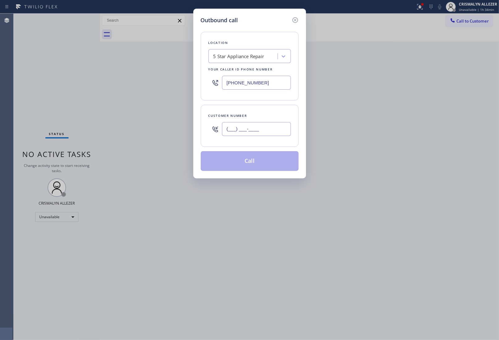
click at [266, 131] on input "(___) ___-____" at bounding box center [256, 129] width 69 height 14
paste input "949) 933-9668"
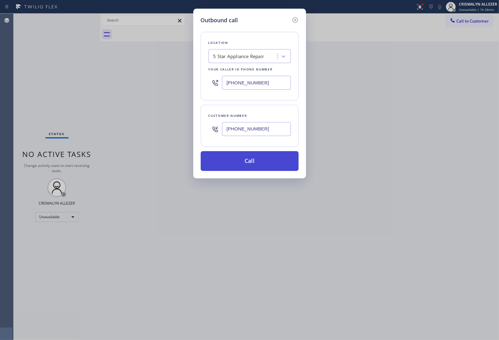
type input "(949) 933-9668"
click at [246, 165] on button "Call" at bounding box center [250, 161] width 98 height 20
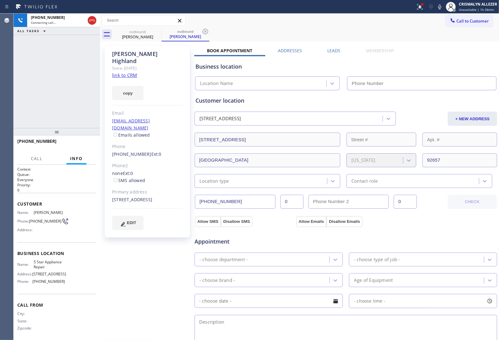
click at [330, 47] on div "Gary Highland Since: 20 may 2020 link to CRM copy Email joeykool@gmail.com Emai…" at bounding box center [300, 249] width 396 height 412
type input "[PHONE_NUMBER]"
click at [333, 50] on label "Leads" at bounding box center [334, 51] width 13 height 6
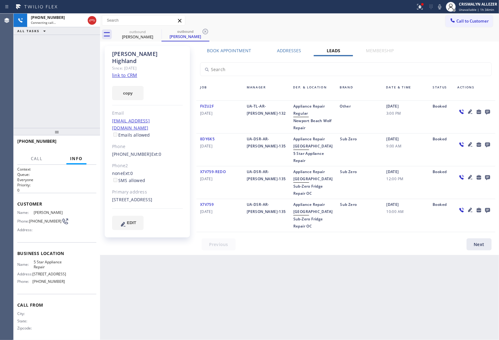
click at [487, 111] on icon at bounding box center [487, 112] width 7 height 8
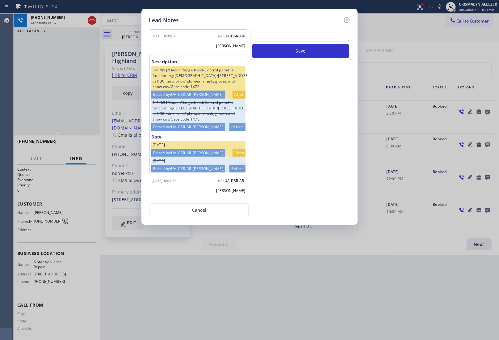
scroll to position [210, 0]
click at [195, 211] on button "Cancel" at bounding box center [198, 210] width 99 height 14
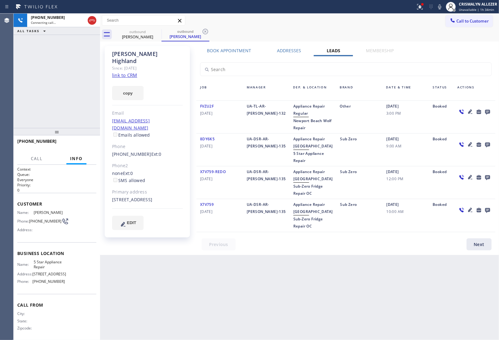
click at [127, 72] on link "link to CRM" at bounding box center [124, 75] width 25 height 6
click at [77, 142] on span "HANG UP" at bounding box center [82, 144] width 19 height 4
click at [81, 147] on button "COMPLETE" at bounding box center [80, 144] width 31 height 9
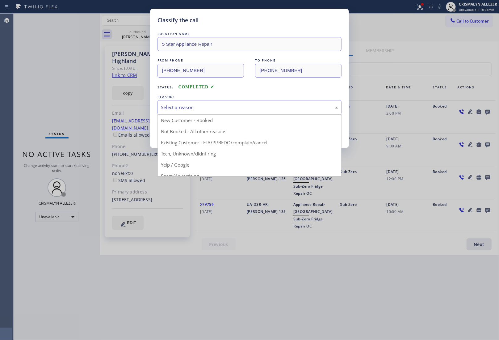
click at [260, 111] on div "Select a reason" at bounding box center [249, 107] width 184 height 15
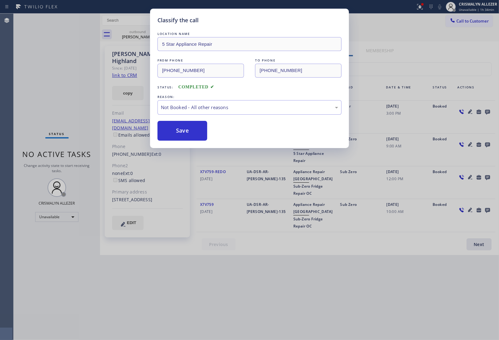
click at [175, 134] on button "Save" at bounding box center [182, 131] width 50 height 20
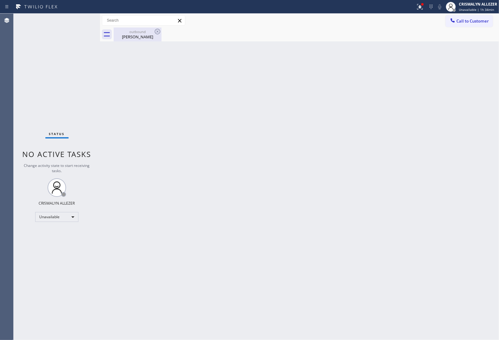
click at [136, 38] on div "Gary Highland" at bounding box center [137, 37] width 47 height 6
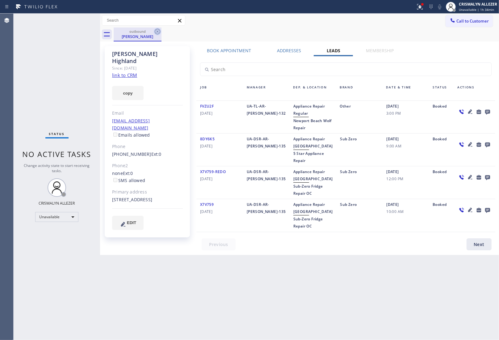
click at [159, 31] on icon at bounding box center [157, 31] width 7 height 7
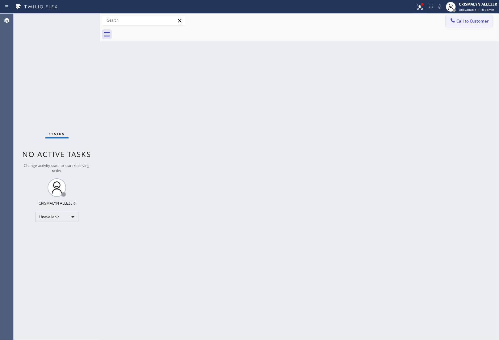
click at [489, 20] on span "Call to Customer" at bounding box center [472, 21] width 32 height 6
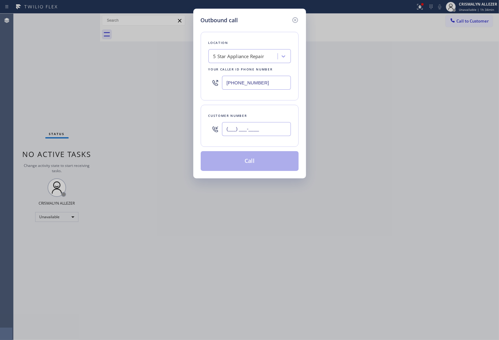
click at [272, 131] on input "(___) ___-____" at bounding box center [256, 129] width 69 height 14
paste input "949) 933-9668"
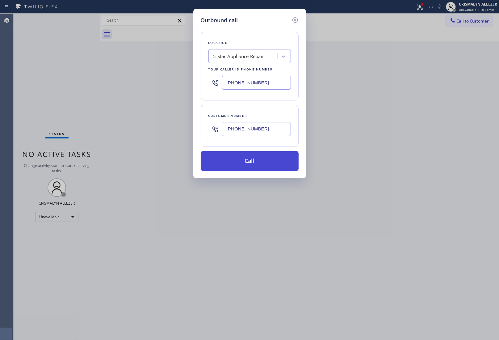
type input "(949) 933-9668"
click at [257, 158] on button "Call" at bounding box center [250, 161] width 98 height 20
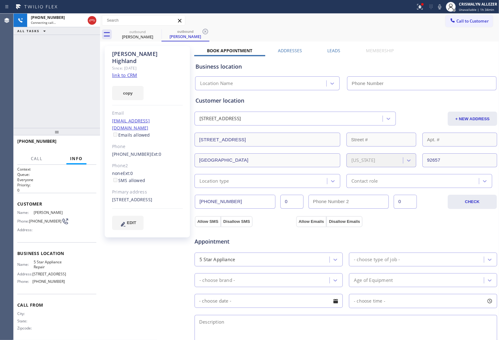
type input "[PHONE_NUMBER]"
click at [79, 143] on span "HANG UP" at bounding box center [82, 144] width 19 height 4
click at [79, 143] on span "COMPLETE" at bounding box center [80, 144] width 21 height 4
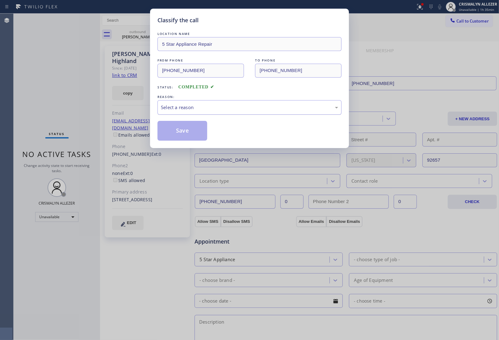
click at [244, 111] on div "Select a reason" at bounding box center [249, 107] width 177 height 7
click at [179, 126] on button "Save" at bounding box center [182, 131] width 50 height 20
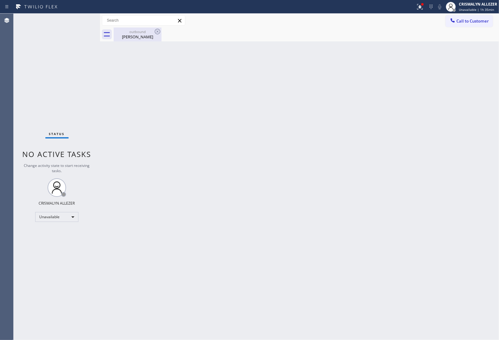
click at [127, 36] on div "Gary Highland" at bounding box center [137, 37] width 47 height 6
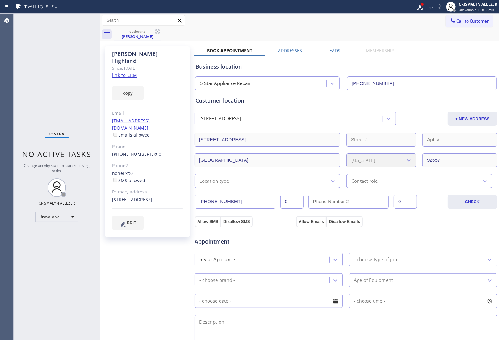
click at [330, 50] on label "Leads" at bounding box center [334, 51] width 13 height 6
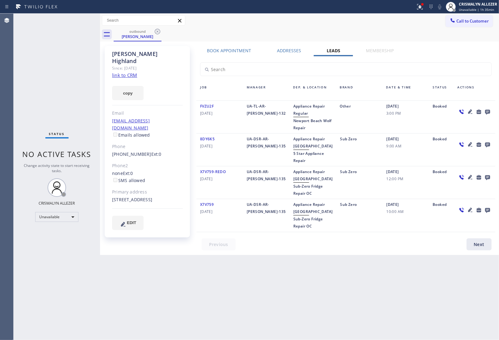
click at [487, 111] on icon at bounding box center [487, 112] width 5 height 5
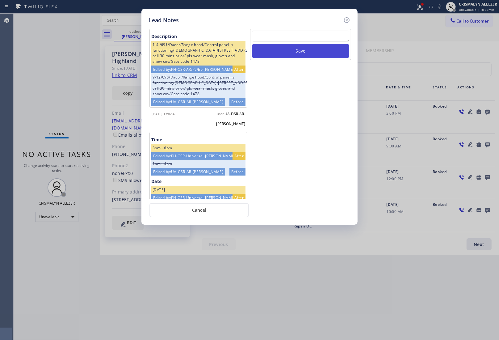
drag, startPoint x: 285, startPoint y: 48, endPoint x: 287, endPoint y: 44, distance: 4.6
click at [285, 47] on button "Save" at bounding box center [300, 51] width 97 height 14
click at [288, 44] on div at bounding box center [300, 37] width 97 height 13
click at [290, 41] on textarea at bounding box center [300, 36] width 97 height 11
paste textarea "ALL GOOD FOR NOW, if cb xfer"
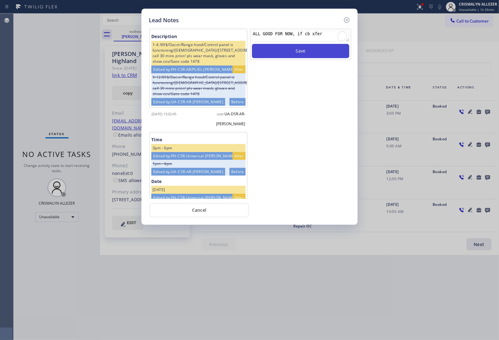
type textarea "ALL GOOD FOR NOW, if cb xfer"
click at [293, 53] on button "Save" at bounding box center [300, 51] width 97 height 14
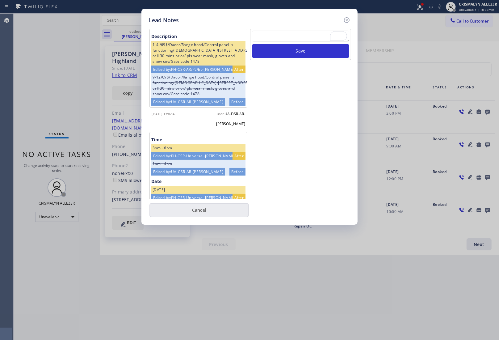
click at [200, 217] on button "Cancel" at bounding box center [198, 210] width 99 height 14
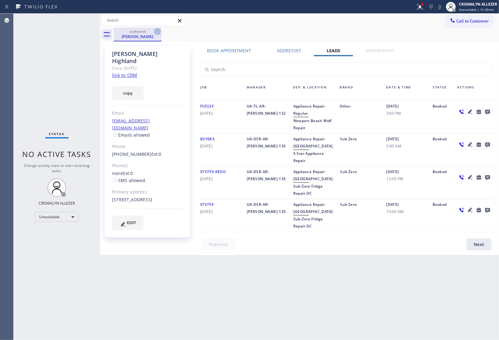
click at [156, 30] on icon at bounding box center [157, 31] width 7 height 7
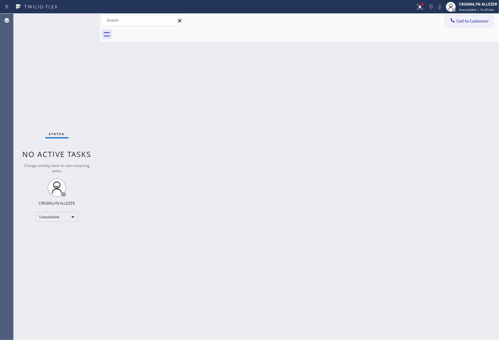
click at [478, 20] on span "Call to Customer" at bounding box center [472, 21] width 32 height 6
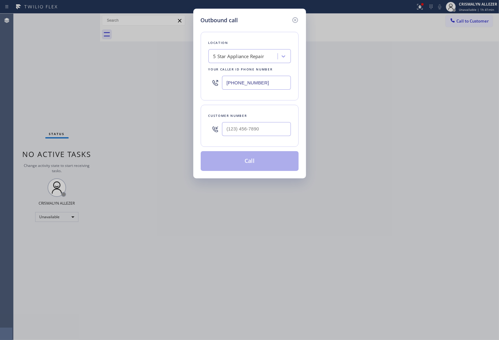
click at [286, 83] on input "[PHONE_NUMBER]" at bounding box center [256, 83] width 69 height 14
drag, startPoint x: 220, startPoint y: 82, endPoint x: 129, endPoint y: 92, distance: 91.6
click at [129, 92] on div "Outbound call Location 5 Star Appliance Repair Your caller id phone number [PHO…" at bounding box center [249, 170] width 499 height 340
paste input "text"
type input "[PHONE_NUMBER]"
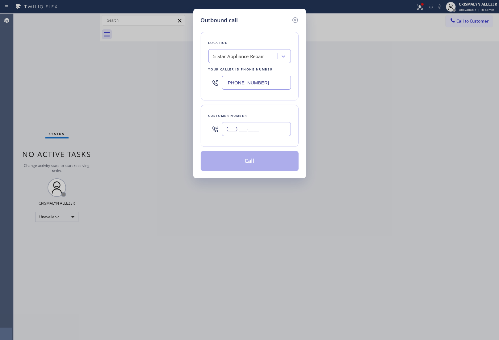
click at [264, 135] on input "(___) ___-____" at bounding box center [256, 129] width 69 height 14
paste input "818) 577-0216"
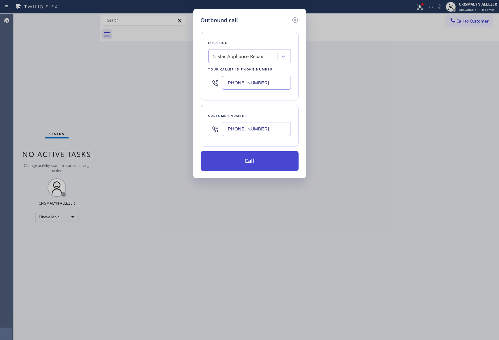
type input "(818) 577-0216"
click at [260, 160] on button "Call" at bounding box center [250, 161] width 98 height 20
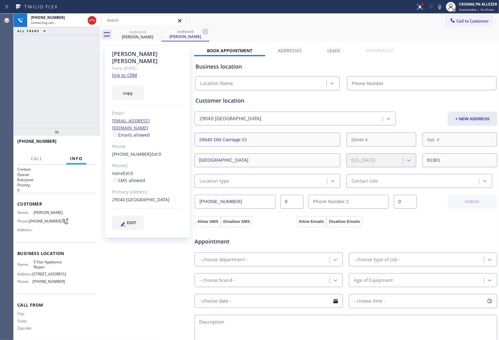
click at [120, 72] on link "link to CRM" at bounding box center [124, 75] width 25 height 6
type input "[PHONE_NUMBER]"
click at [87, 143] on span "HANG UP" at bounding box center [82, 144] width 19 height 4
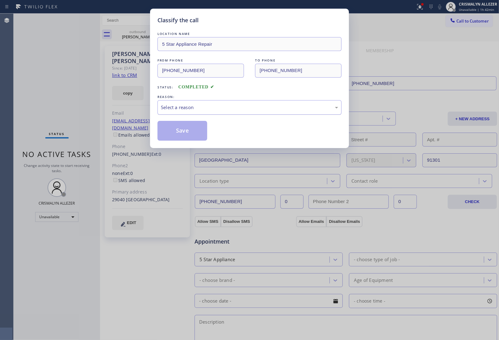
click at [221, 106] on div "Select a reason" at bounding box center [249, 107] width 177 height 7
click at [177, 135] on button "Save" at bounding box center [182, 131] width 50 height 20
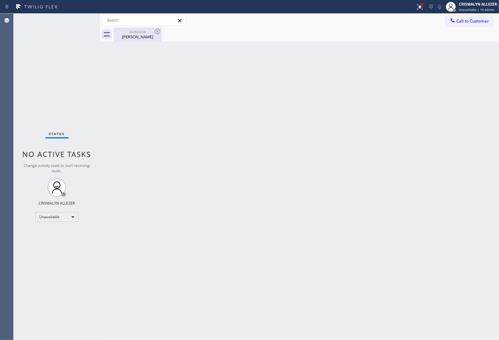
click at [138, 37] on div "Liz Silverman" at bounding box center [137, 37] width 47 height 6
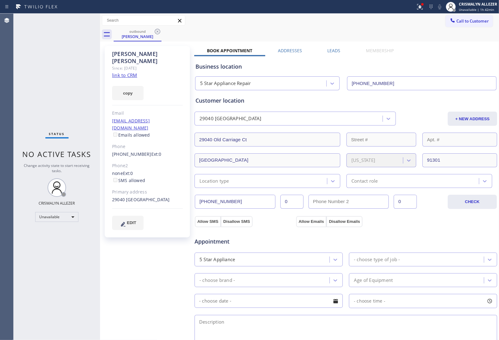
click at [162, 33] on div "outbound Liz Silverman" at bounding box center [306, 34] width 385 height 14
click at [157, 30] on icon at bounding box center [157, 31] width 7 height 7
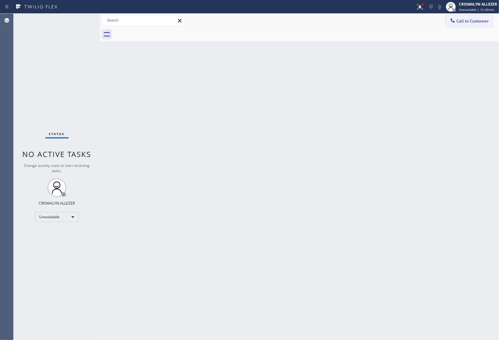
click at [486, 23] on span "Call to Customer" at bounding box center [472, 21] width 32 height 6
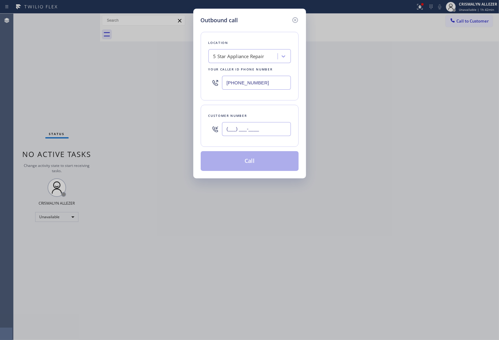
click at [282, 130] on input "(___) ___-____" at bounding box center [256, 129] width 69 height 14
paste input "818) 326-1440"
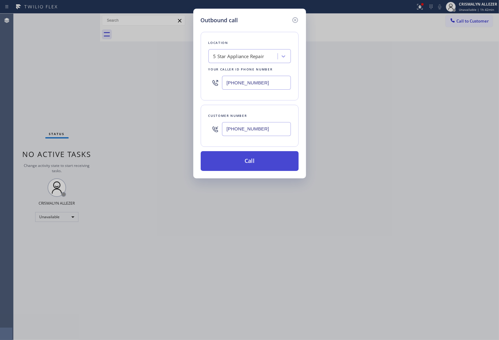
type input "(818) 326-1440"
click at [257, 162] on button "Call" at bounding box center [250, 161] width 98 height 20
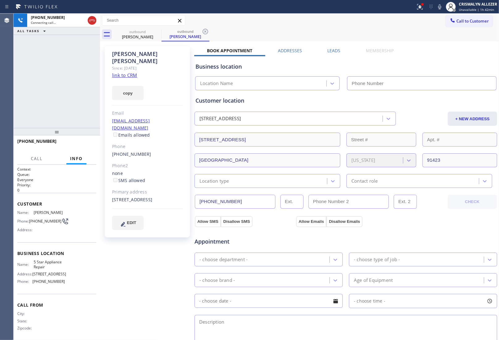
click at [130, 72] on link "link to CRM" at bounding box center [124, 75] width 25 height 6
type input "[PHONE_NUMBER]"
click at [84, 145] on span "HANG UP" at bounding box center [82, 144] width 19 height 4
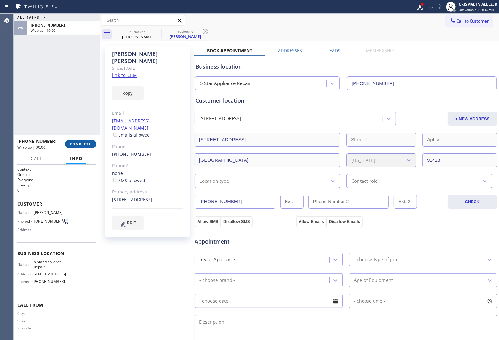
click at [85, 142] on span "COMPLETE" at bounding box center [80, 144] width 21 height 4
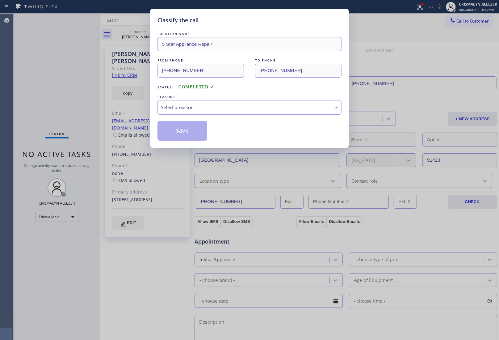
click at [255, 108] on div "Select a reason" at bounding box center [249, 107] width 177 height 7
click at [183, 130] on button "Save" at bounding box center [182, 131] width 50 height 20
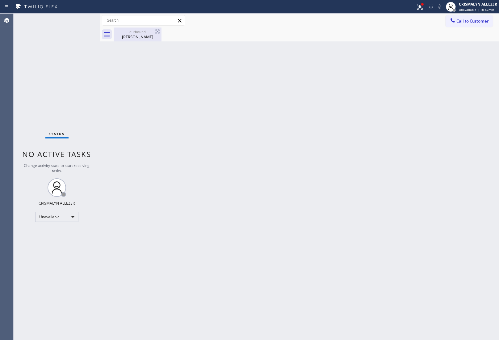
click at [137, 32] on div "outbound" at bounding box center [137, 31] width 47 height 5
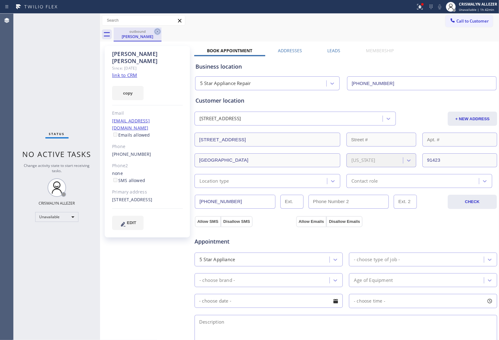
click at [156, 29] on icon at bounding box center [158, 32] width 6 height 6
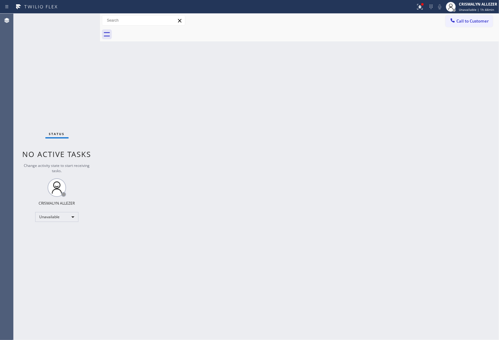
drag, startPoint x: 468, startPoint y: 27, endPoint x: 460, endPoint y: 29, distance: 7.7
click at [468, 27] on div at bounding box center [306, 34] width 385 height 14
click at [490, 20] on button "Call to Customer" at bounding box center [468, 21] width 47 height 12
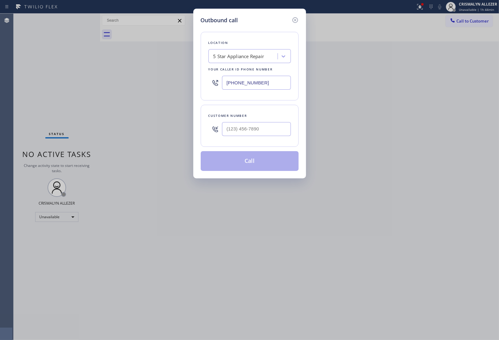
drag, startPoint x: 275, startPoint y: 83, endPoint x: 56, endPoint y: 96, distance: 219.2
click at [59, 95] on div "Outbound call Location 5 Star Appliance Repair Your caller id phone number [PHO…" at bounding box center [249, 170] width 499 height 340
paste input "571) 520-3020"
type input "(571) 520-3020"
click at [249, 130] on input "(___) ___-____" at bounding box center [256, 129] width 69 height 14
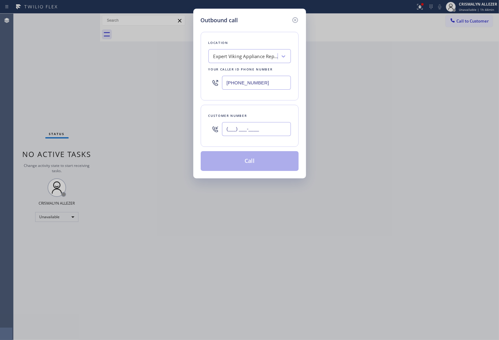
paste input "574) 993-9143"
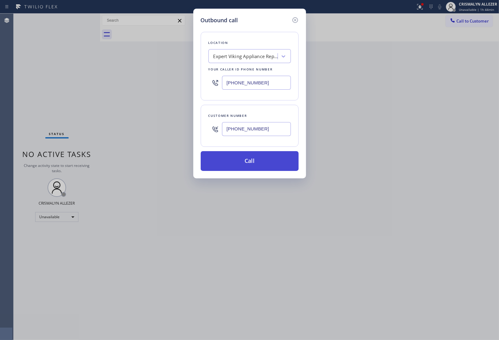
type input "(574) 993-9143"
click at [250, 166] on button "Call" at bounding box center [250, 161] width 98 height 20
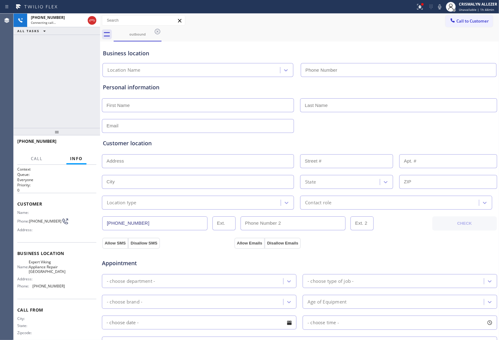
type input "(571) 520-3020"
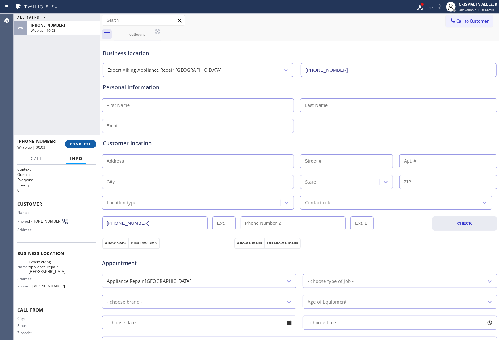
click at [72, 143] on span "COMPLETE" at bounding box center [80, 144] width 21 height 4
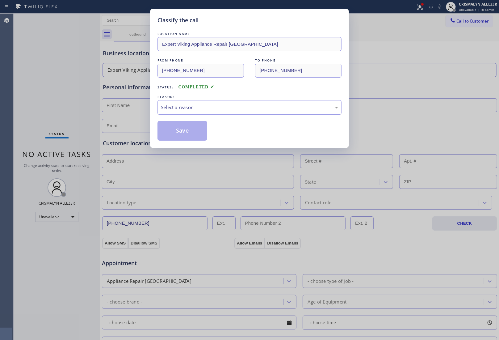
click at [242, 107] on div "Select a reason" at bounding box center [249, 107] width 177 height 7
click at [180, 135] on button "Save" at bounding box center [182, 131] width 50 height 20
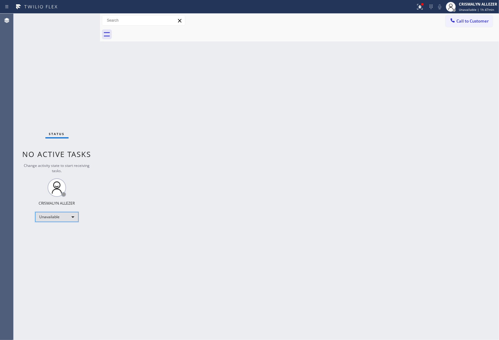
click at [72, 213] on div "Unavailable" at bounding box center [56, 217] width 43 height 10
click at [56, 249] on li "Break" at bounding box center [56, 247] width 42 height 7
click at [73, 215] on div "Break" at bounding box center [56, 217] width 43 height 10
click at [62, 238] on li "Unavailable" at bounding box center [56, 240] width 42 height 7
click at [465, 23] on span "Call to Customer" at bounding box center [472, 21] width 32 height 6
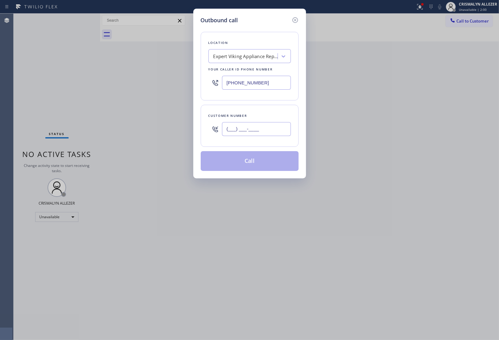
click at [280, 135] on input "(___) ___-____" at bounding box center [256, 129] width 69 height 14
paste input "541) 390-9911"
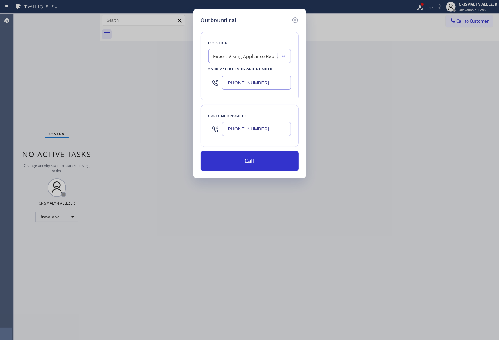
type input "(541) 390-9911"
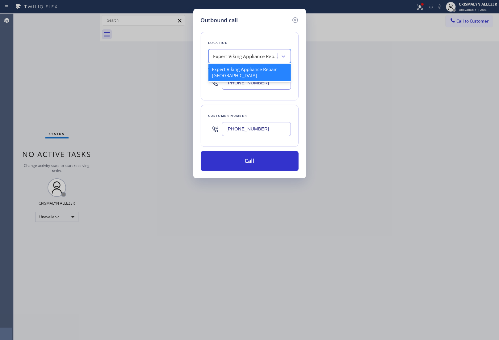
click at [259, 55] on div "Expert Viking Appliance Repair Arlington" at bounding box center [245, 56] width 65 height 7
paste input "5 Star Appliance Repair Emails"
type input "5 Star Appliance Repair Emails"
click at [248, 71] on div "4C.Email 5 Star Appliance Repair Emails" at bounding box center [249, 72] width 82 height 17
type input "(844) 735-4685"
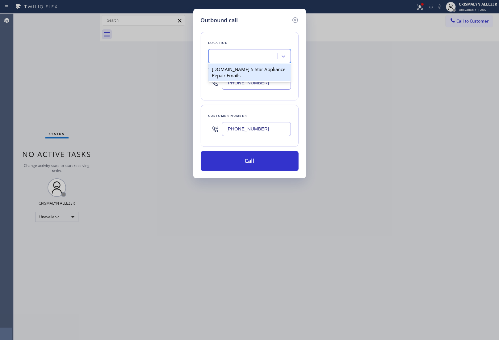
scroll to position [0, 0]
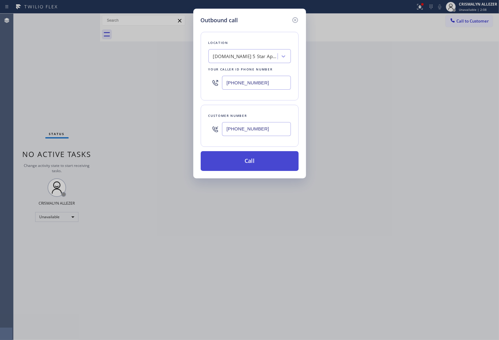
click at [252, 161] on button "Call" at bounding box center [250, 161] width 98 height 20
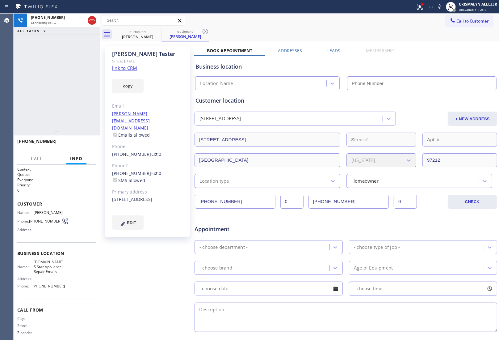
type input "(844) 735-4685"
click at [465, 52] on div "Book Appointment Addresses Leads Membership Business location 5 Star Appliance …" at bounding box center [345, 245] width 303 height 395
click at [440, 5] on icon at bounding box center [439, 6] width 3 height 5
click at [440, 6] on icon at bounding box center [439, 6] width 7 height 7
click at [84, 142] on span "HANG UP" at bounding box center [82, 144] width 19 height 4
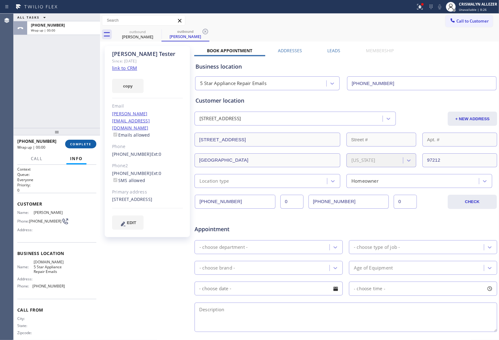
click at [84, 142] on span "COMPLETE" at bounding box center [80, 144] width 21 height 4
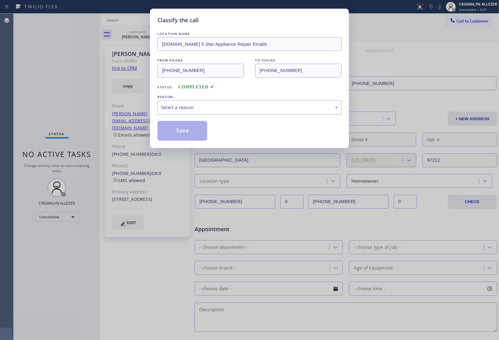
click at [262, 108] on div "Select a reason" at bounding box center [249, 107] width 177 height 7
click at [177, 131] on button "Save" at bounding box center [182, 131] width 50 height 20
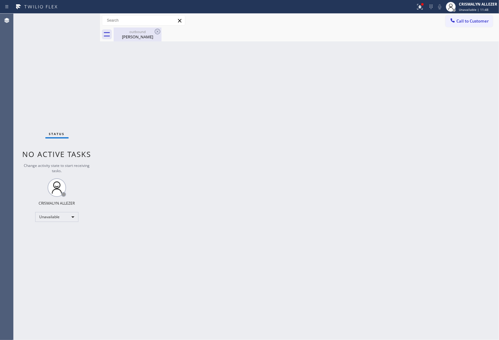
click at [136, 36] on div "Jenny Tester" at bounding box center [137, 37] width 47 height 6
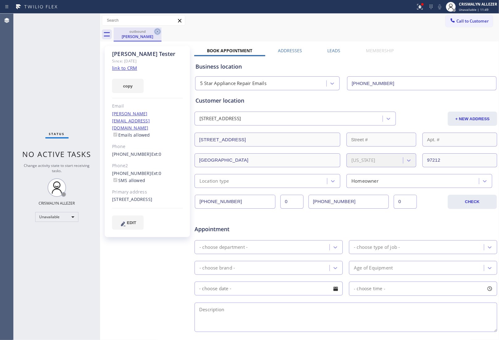
click at [156, 33] on icon at bounding box center [157, 31] width 7 height 7
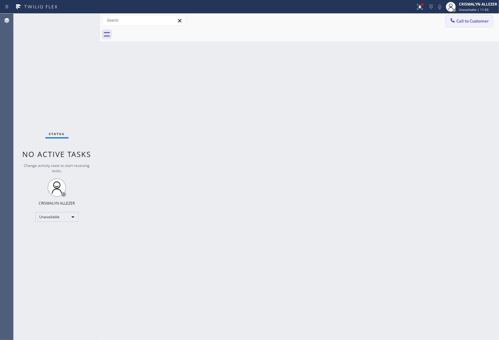
click at [476, 22] on span "Call to Customer" at bounding box center [472, 21] width 32 height 6
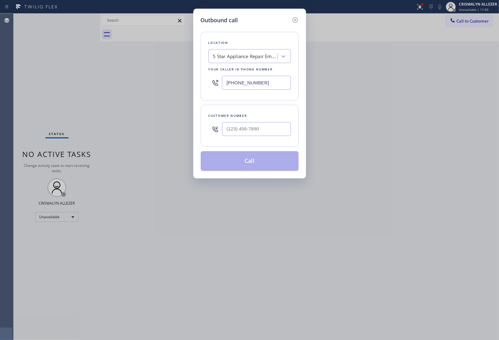
drag, startPoint x: 273, startPoint y: 79, endPoint x: 112, endPoint y: 81, distance: 161.8
click at [251, 80] on input "(844) 735-4685" at bounding box center [256, 83] width 69 height 14
paste input "02"
drag, startPoint x: 268, startPoint y: 85, endPoint x: 116, endPoint y: 88, distance: 151.9
click at [116, 88] on div "Outbound call Location 5 Star Appliance Repair Emails Your caller id phone numb…" at bounding box center [249, 170] width 499 height 340
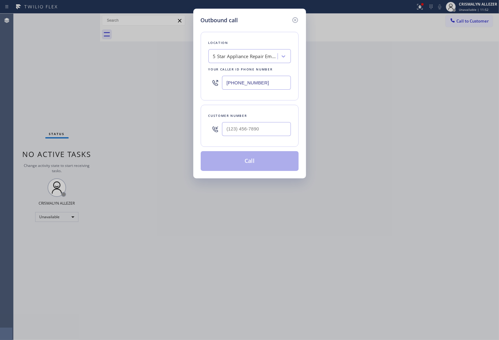
paste input "602) 932-3033"
type input "(602) 932-3033"
click at [258, 130] on input "(___) ___-____" at bounding box center [256, 129] width 69 height 14
paste input "602) 499-3306"
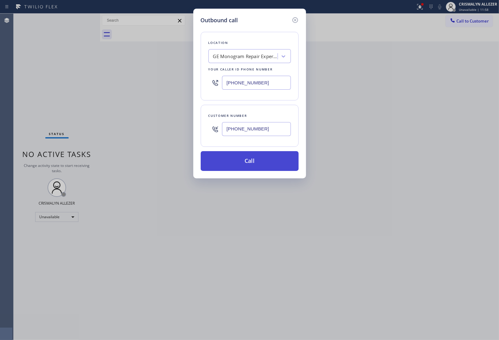
type input "(602) 499-3306"
click at [249, 162] on button "Call" at bounding box center [250, 161] width 98 height 20
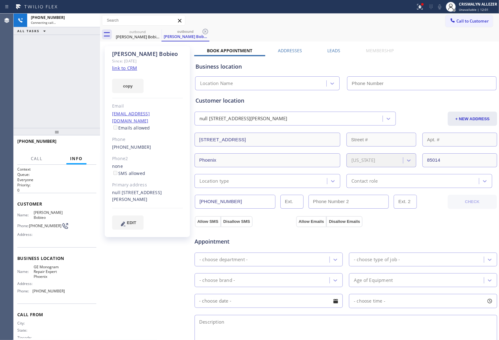
click at [134, 68] on link "link to CRM" at bounding box center [124, 68] width 25 height 6
type input "[PHONE_NUMBER]"
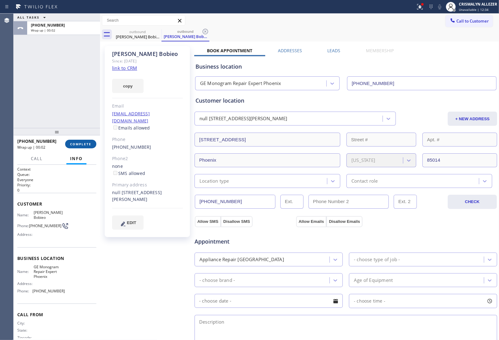
click at [76, 147] on button "COMPLETE" at bounding box center [80, 144] width 31 height 9
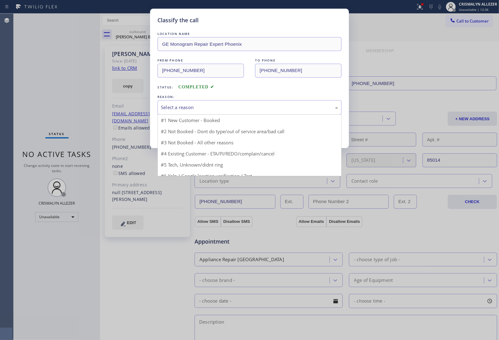
click at [235, 108] on div "Select a reason" at bounding box center [249, 107] width 177 height 7
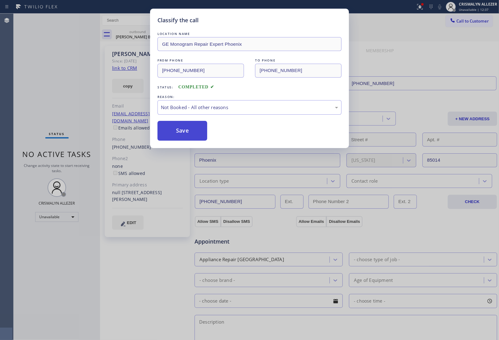
click at [190, 129] on button "Save" at bounding box center [182, 131] width 50 height 20
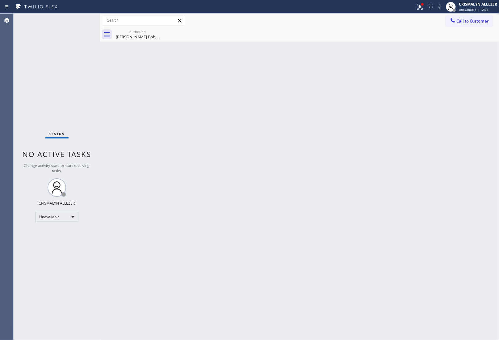
click at [142, 36] on div "[PERSON_NAME] Bobieo" at bounding box center [137, 37] width 47 height 6
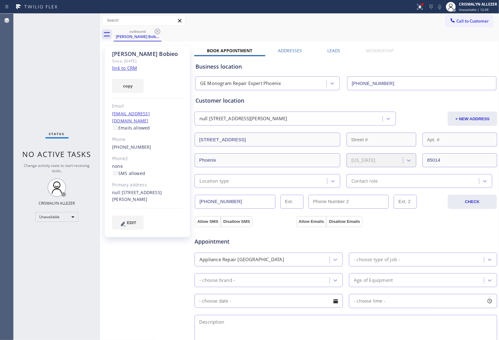
click at [333, 49] on label "Leads" at bounding box center [334, 51] width 13 height 6
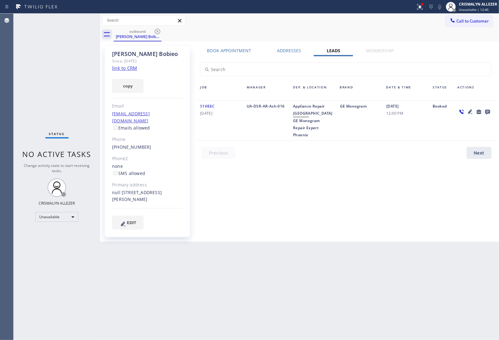
click at [487, 110] on icon at bounding box center [487, 112] width 5 height 5
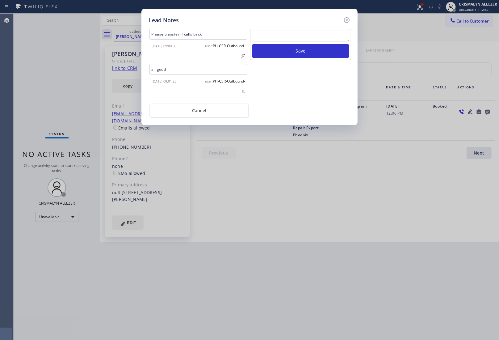
click at [273, 41] on textarea at bounding box center [300, 36] width 97 height 11
paste textarea "DON'T NEED SERVICE / NOT INTERESTED"
type textarea "DON'T NEED SERVICE / NOT INTERESTED"
click at [294, 50] on button "Save" at bounding box center [300, 51] width 97 height 14
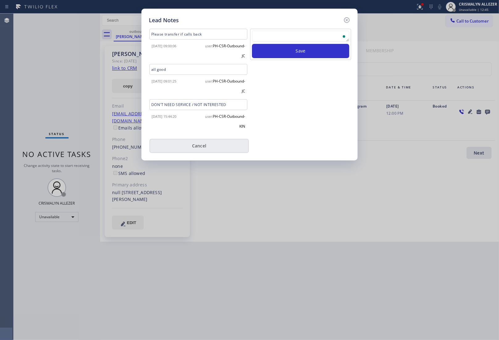
click at [200, 145] on button "Cancel" at bounding box center [198, 146] width 99 height 14
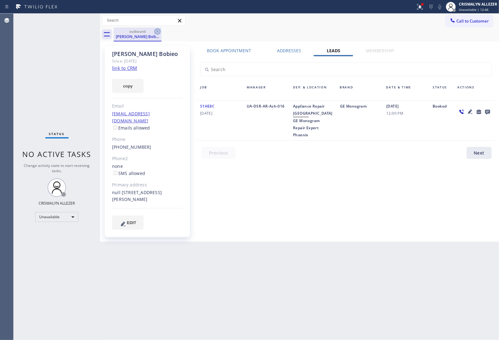
click at [156, 30] on icon at bounding box center [157, 31] width 7 height 7
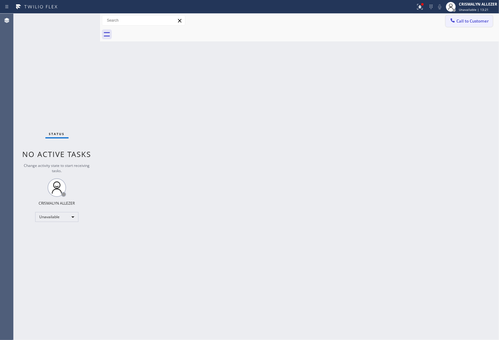
click at [491, 17] on button "Call to Customer" at bounding box center [468, 21] width 47 height 12
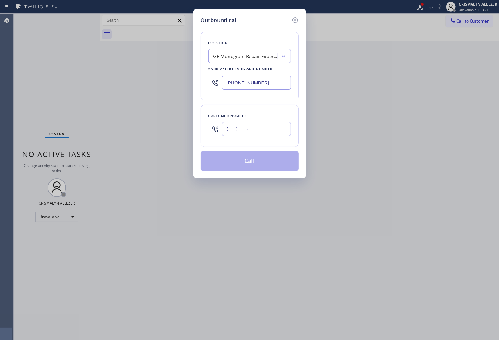
click at [275, 133] on input "(___) ___-____" at bounding box center [256, 129] width 69 height 14
paste input "541) 390-9911"
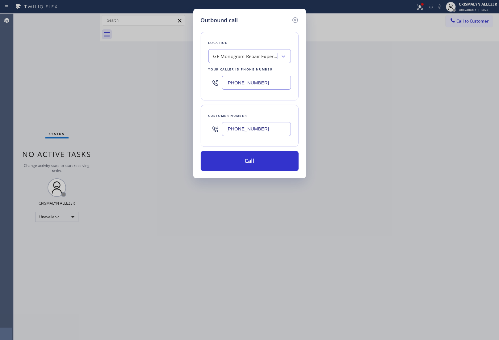
type input "[PHONE_NUMBER]"
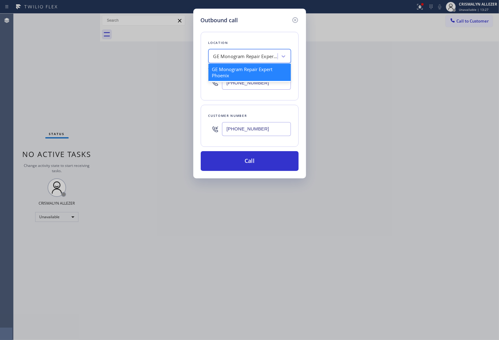
click at [265, 56] on div "GE Monogram Repair Expert Phoenix" at bounding box center [245, 56] width 65 height 7
paste input "5 Star Appliance Repair Emails"
type input "5 Star Appliance Repair Emails"
click at [236, 74] on div "[DOMAIN_NAME] 5 Star Appliance Repair Emails" at bounding box center [249, 72] width 82 height 17
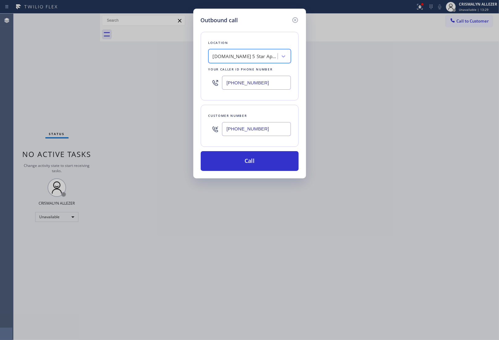
type input "[PHONE_NUMBER]"
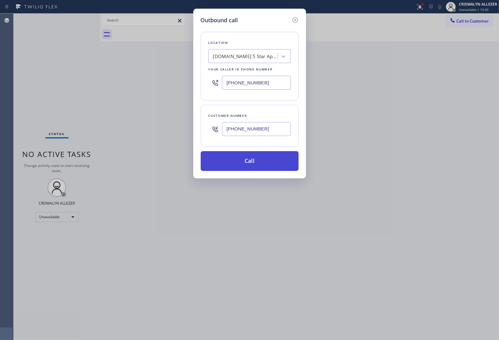
click at [256, 164] on button "Call" at bounding box center [250, 161] width 98 height 20
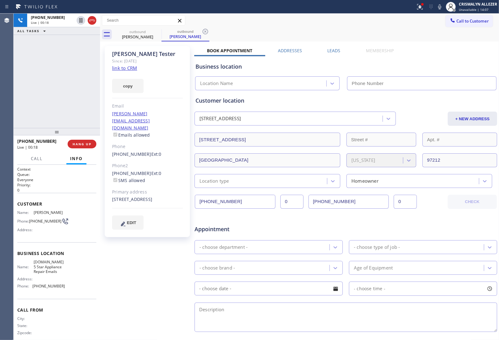
type input "[PHONE_NUMBER]"
click at [82, 144] on span "HANG UP" at bounding box center [82, 144] width 19 height 4
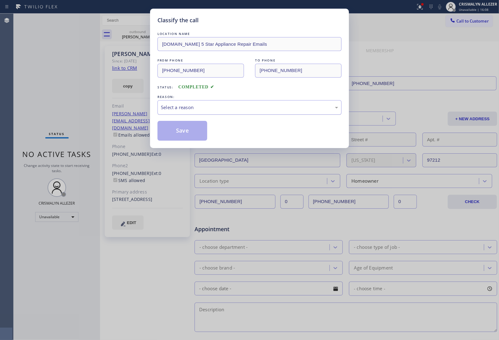
click at [273, 107] on div "Select a reason" at bounding box center [249, 107] width 177 height 7
click at [188, 130] on button "Save" at bounding box center [182, 131] width 50 height 20
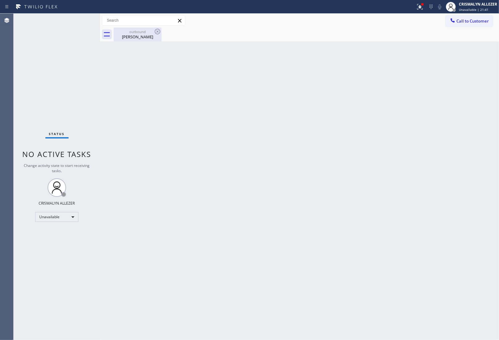
click at [138, 36] on div "[PERSON_NAME]" at bounding box center [137, 37] width 47 height 6
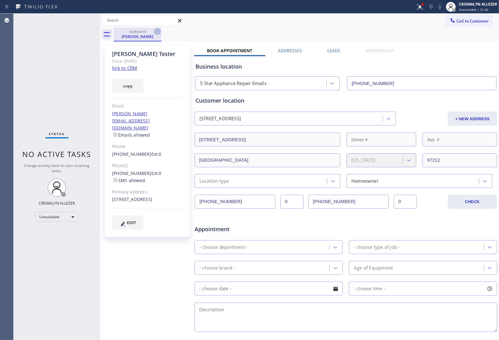
click at [158, 30] on icon at bounding box center [158, 32] width 6 height 6
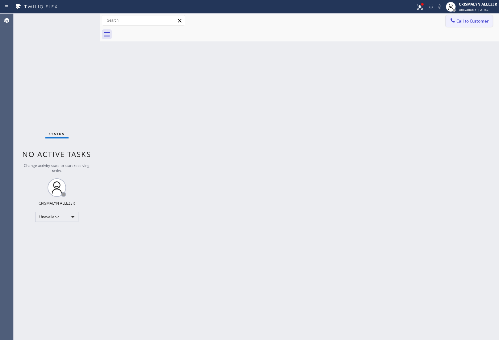
click at [484, 25] on button "Call to Customer" at bounding box center [468, 21] width 47 height 12
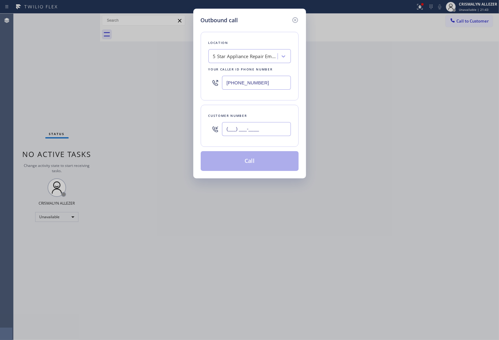
click at [263, 131] on input "(___) ___-____" at bounding box center [256, 129] width 69 height 14
paste input "541) 390-9911"
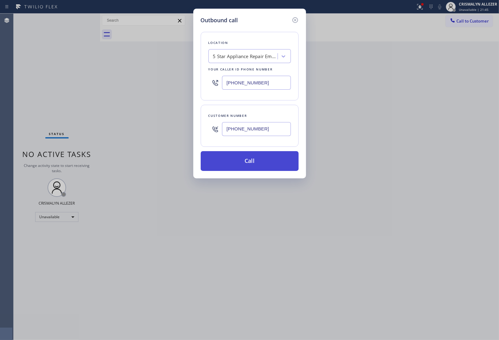
type input "[PHONE_NUMBER]"
click at [252, 169] on button "Call" at bounding box center [250, 161] width 98 height 20
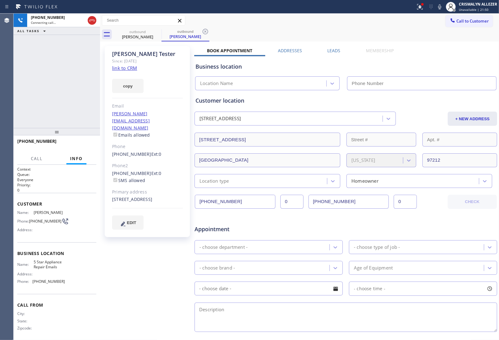
type input "[PHONE_NUMBER]"
click at [456, 60] on div "Business location 5 Star Appliance Repair Emails (844) 735-4685" at bounding box center [345, 73] width 303 height 34
click at [81, 143] on span "HANG UP" at bounding box center [82, 144] width 19 height 4
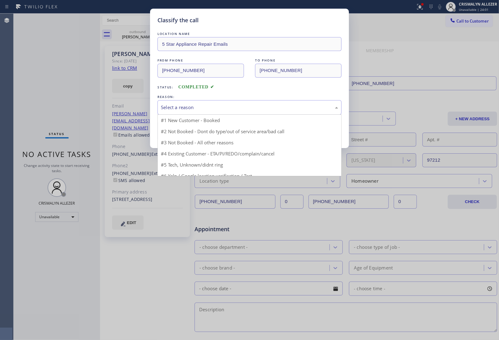
click at [243, 109] on div "Select a reason" at bounding box center [249, 107] width 177 height 7
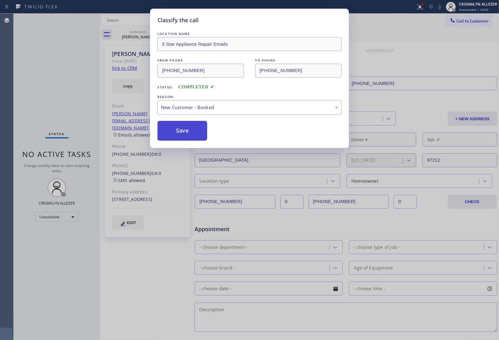
click at [181, 133] on button "Save" at bounding box center [182, 131] width 50 height 20
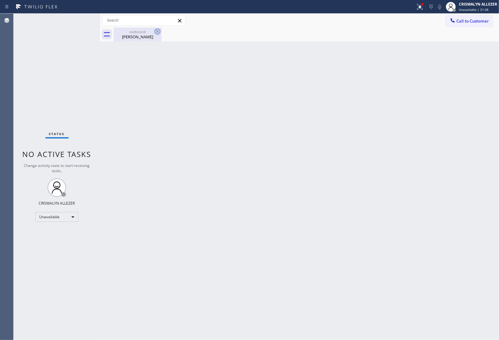
click at [141, 34] on div "[PERSON_NAME]" at bounding box center [137, 37] width 47 height 6
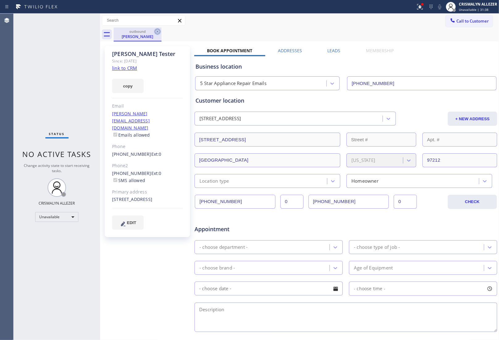
click at [158, 31] on icon at bounding box center [157, 31] width 7 height 7
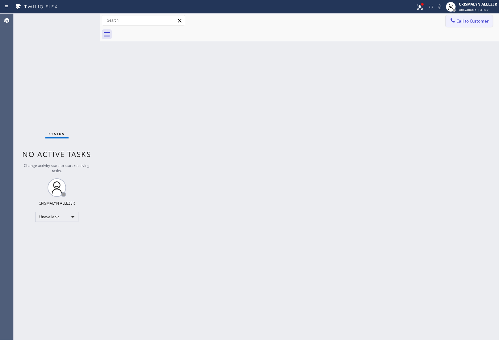
click at [480, 19] on span "Call to Customer" at bounding box center [472, 21] width 32 height 6
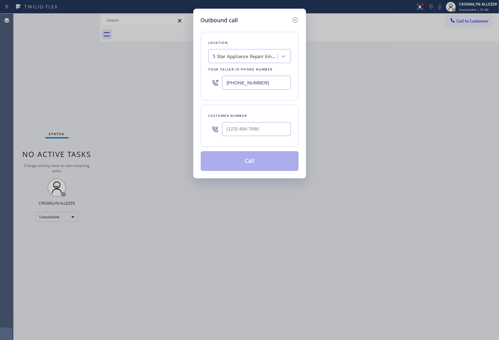
drag, startPoint x: 273, startPoint y: 80, endPoint x: 94, endPoint y: 84, distance: 179.1
click at [95, 84] on div "Outbound call Location 5 Star Appliance Repair Emails Your caller id phone numb…" at bounding box center [249, 170] width 499 height 340
paste input "424) 351-9123"
type input "(424) 351-9123"
click at [280, 129] on input "(___) ___-____" at bounding box center [256, 129] width 69 height 14
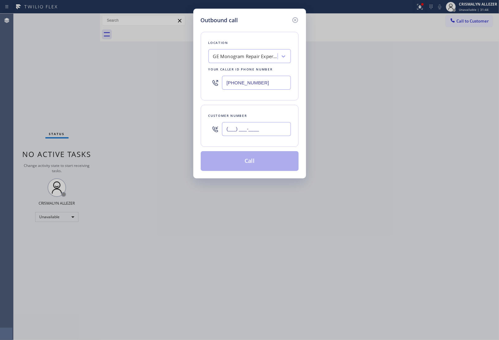
paste input "562) 254-9596"
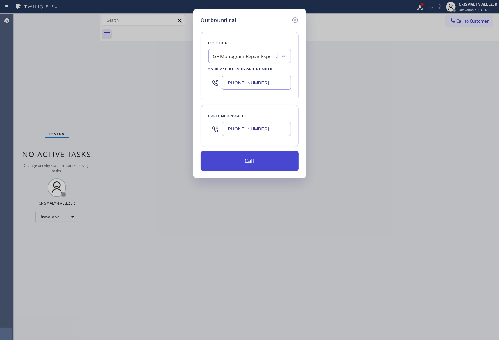
type input "(562) 254-9596"
click at [246, 165] on button "Call" at bounding box center [250, 161] width 98 height 20
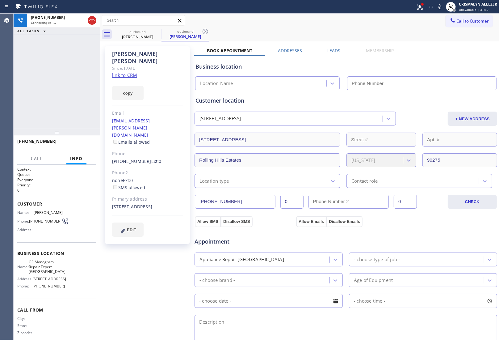
type input "(424) 351-9123"
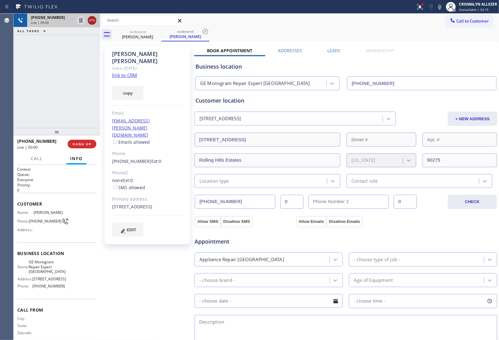
click at [90, 22] on icon at bounding box center [91, 20] width 7 height 7
click at [75, 144] on span "HANG UP" at bounding box center [82, 144] width 19 height 4
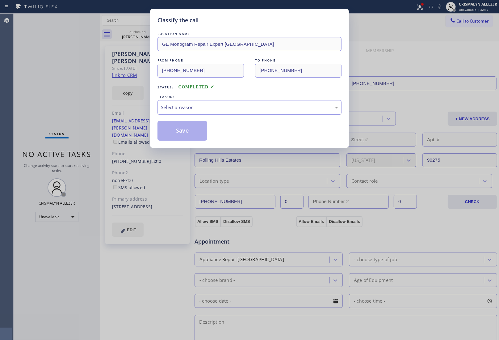
click at [259, 101] on div "Select a reason" at bounding box center [249, 107] width 184 height 15
click at [180, 128] on button "Save" at bounding box center [182, 131] width 50 height 20
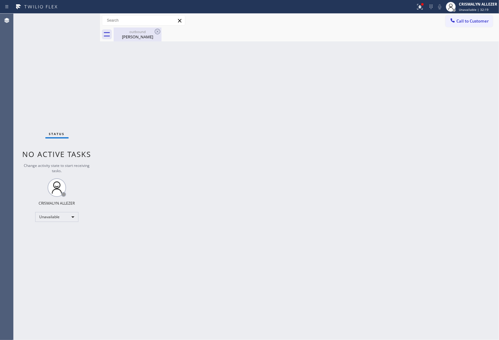
click at [141, 36] on div "John Reynolds" at bounding box center [137, 37] width 47 height 6
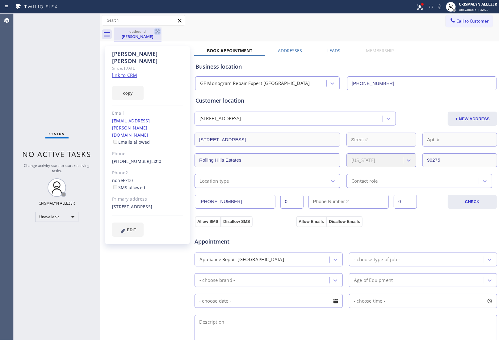
click at [154, 32] on icon at bounding box center [157, 31] width 7 height 7
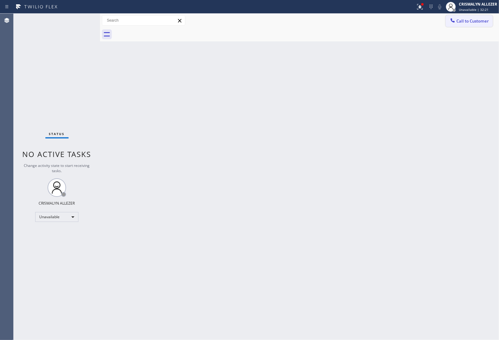
click at [459, 21] on span "Call to Customer" at bounding box center [472, 21] width 32 height 6
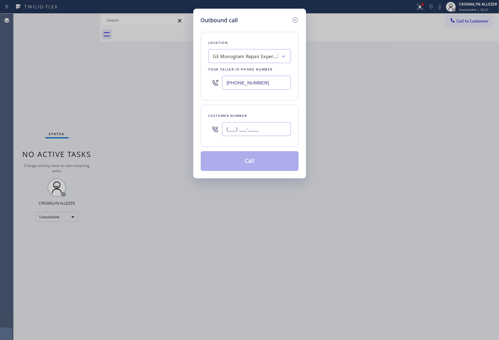
click at [282, 128] on input "(___) ___-____" at bounding box center [256, 129] width 69 height 14
paste input "text"
type input "(___) ___-____"
paste input "562) 254-9596"
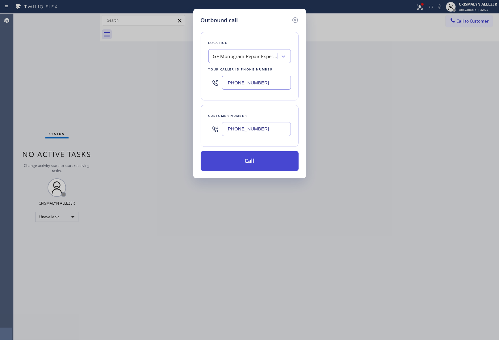
type input "(562) 254-9596"
click at [252, 161] on button "Call" at bounding box center [250, 161] width 98 height 20
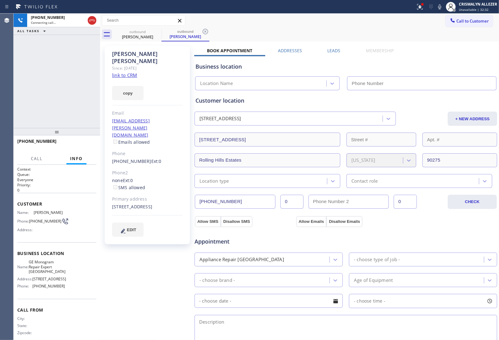
drag, startPoint x: 329, startPoint y: 51, endPoint x: 333, endPoint y: 53, distance: 3.7
click at [329, 51] on label "Leads" at bounding box center [334, 51] width 13 height 6
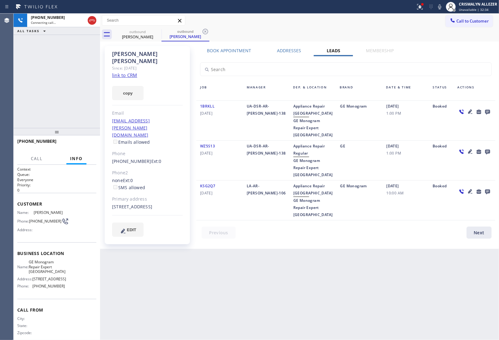
click at [487, 111] on icon at bounding box center [487, 112] width 5 height 5
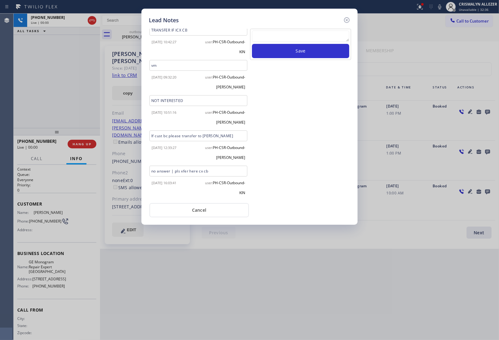
scroll to position [79, 0]
click at [201, 211] on button "Cancel" at bounding box center [198, 210] width 99 height 14
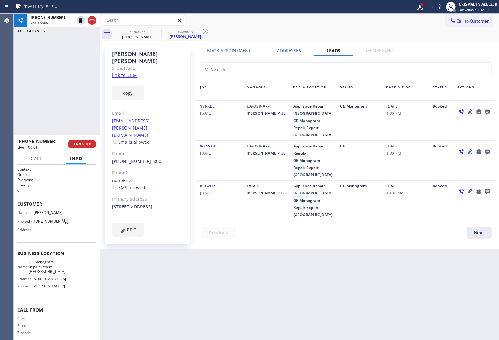
click at [244, 49] on label "Book Appointment" at bounding box center [229, 51] width 44 height 6
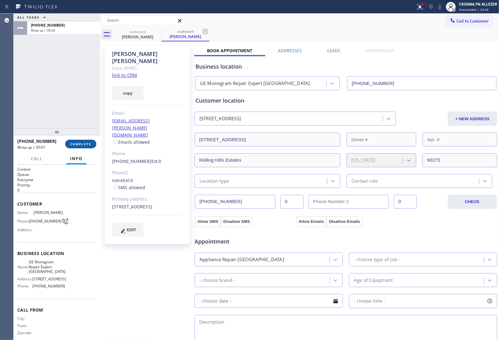
click at [74, 145] on span "COMPLETE" at bounding box center [80, 144] width 21 height 4
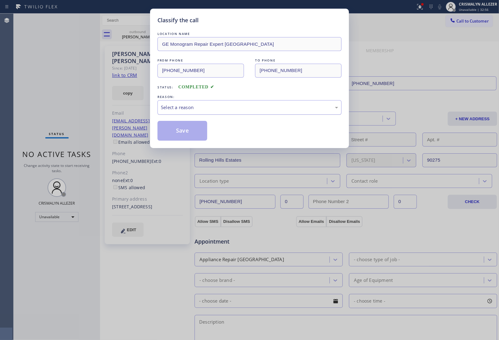
click at [252, 114] on div "Select a reason" at bounding box center [249, 107] width 184 height 15
click at [179, 133] on button "Save" at bounding box center [182, 131] width 50 height 20
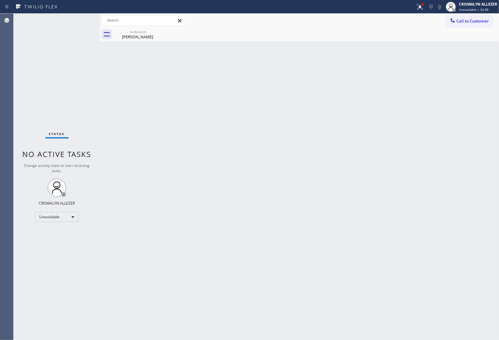
click at [143, 36] on div "John Reynolds" at bounding box center [137, 37] width 47 height 6
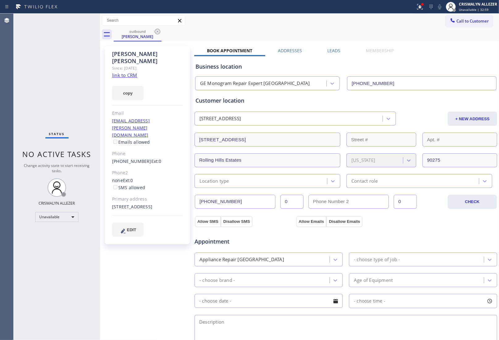
click at [331, 50] on label "Leads" at bounding box center [334, 51] width 13 height 6
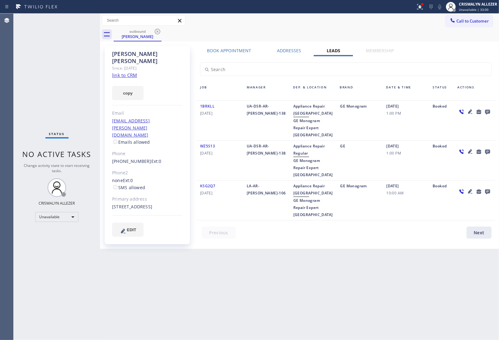
click at [486, 110] on icon at bounding box center [487, 112] width 5 height 5
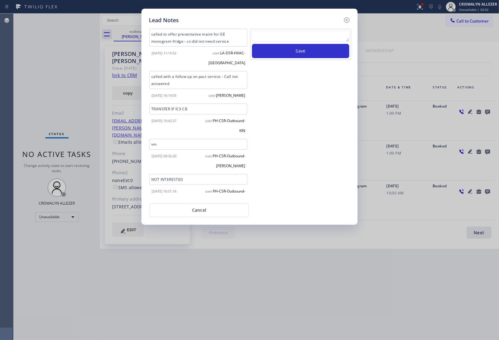
click at [272, 38] on textarea at bounding box center [300, 36] width 97 height 11
paste textarea "DON'T NEED SERVICE / NOT INTERESTED"
type textarea "DON'T NEED SERVICE / NOT INTERESTED"
click at [288, 51] on button "Save" at bounding box center [300, 51] width 97 height 14
click at [194, 210] on button "Cancel" at bounding box center [198, 210] width 99 height 14
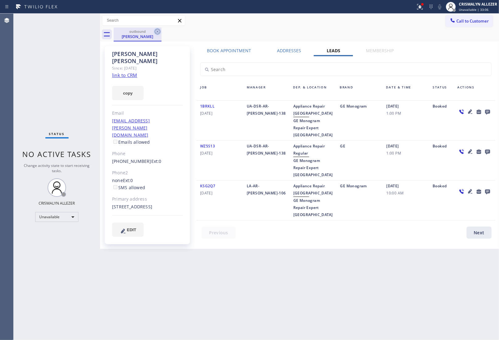
click at [156, 29] on icon at bounding box center [158, 32] width 6 height 6
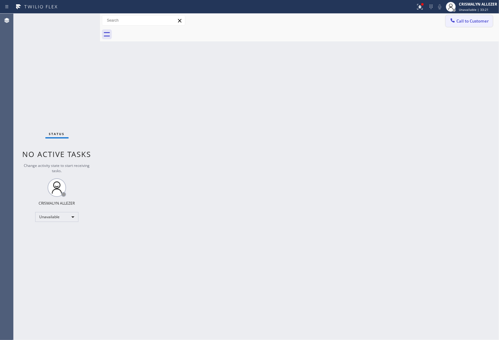
click at [474, 20] on span "Call to Customer" at bounding box center [472, 21] width 32 height 6
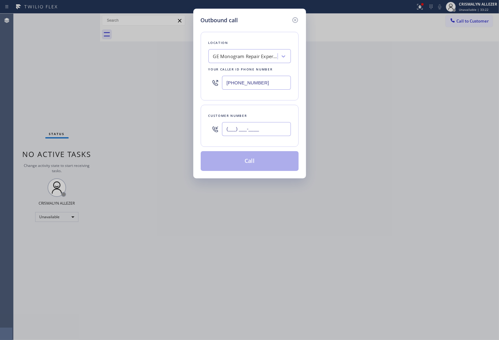
click at [282, 135] on input "(___) ___-____" at bounding box center [256, 129] width 69 height 14
paste input "760) 481-2312"
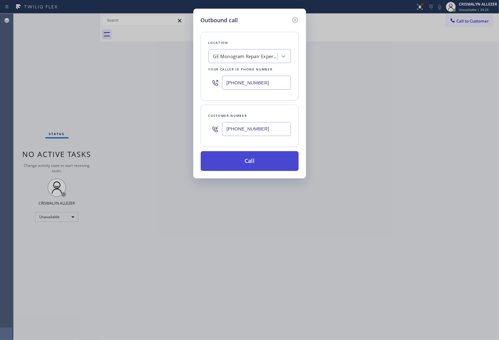
type input "(760) 481-2312"
click at [255, 163] on button "Call" at bounding box center [250, 161] width 98 height 20
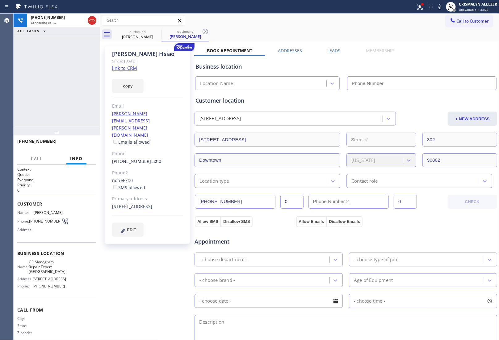
click at [115, 69] on link "link to CRM" at bounding box center [124, 68] width 25 height 6
type input "(424) 351-9123"
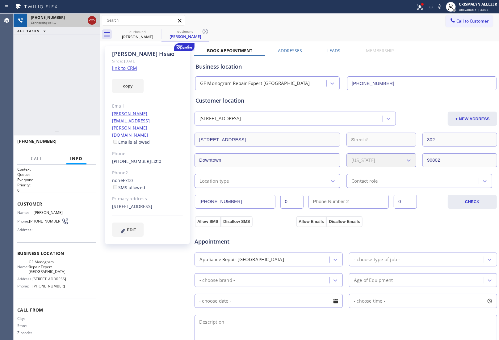
click at [92, 19] on icon at bounding box center [91, 20] width 7 height 7
click at [204, 32] on icon at bounding box center [205, 32] width 6 height 6
click at [156, 32] on icon at bounding box center [158, 32] width 6 height 6
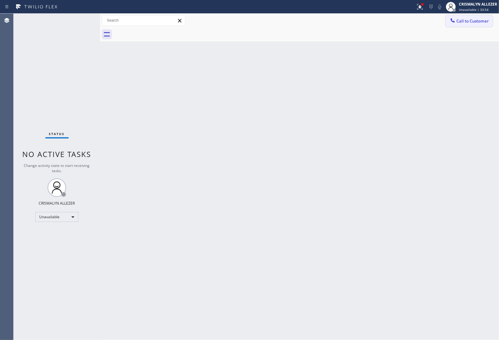
click at [463, 25] on button "Call to Customer" at bounding box center [468, 21] width 47 height 12
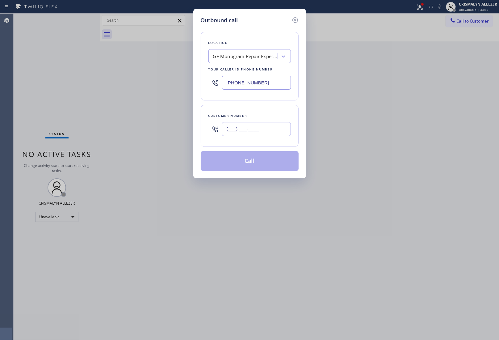
click at [283, 123] on input "(___) ___-____" at bounding box center [256, 129] width 69 height 14
paste input "310) 710-5545"
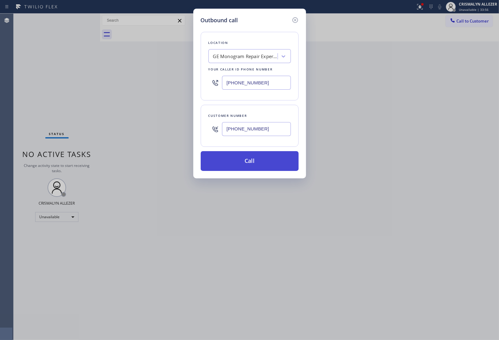
type input "(310) 710-5545"
click at [258, 165] on button "Call" at bounding box center [250, 161] width 98 height 20
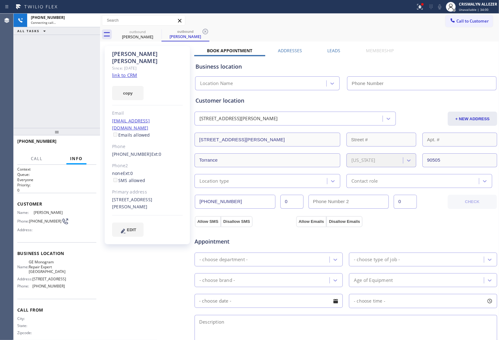
click at [124, 72] on link "link to CRM" at bounding box center [124, 75] width 25 height 6
type input "(424) 351-9123"
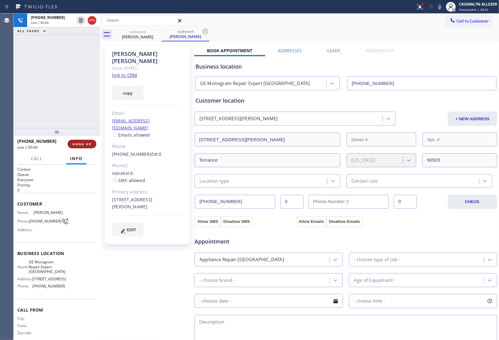
click at [82, 144] on span "HANG UP" at bounding box center [82, 144] width 19 height 4
click at [74, 144] on span "COMPLETE" at bounding box center [80, 144] width 21 height 4
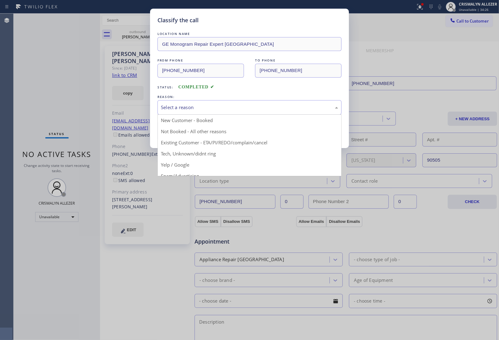
click at [242, 111] on div "Select a reason" at bounding box center [249, 107] width 177 height 7
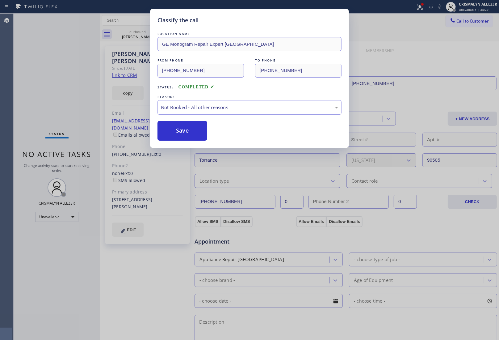
click at [187, 135] on button "Save" at bounding box center [182, 131] width 50 height 20
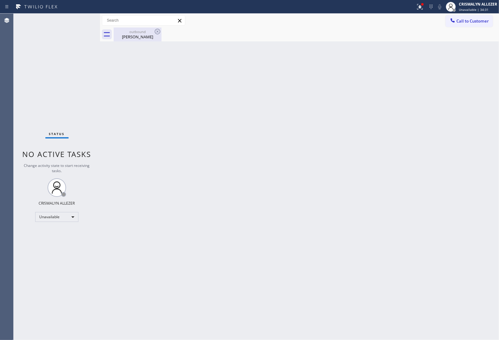
click at [135, 37] on div "Hank Journigan" at bounding box center [137, 37] width 47 height 6
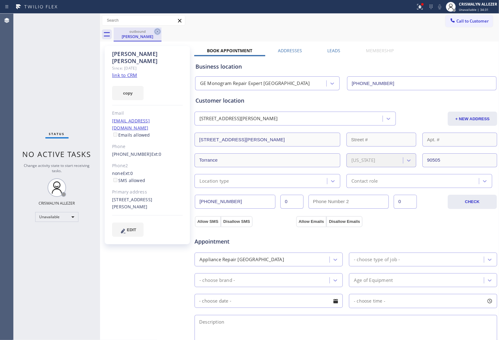
click at [156, 32] on icon at bounding box center [157, 31] width 7 height 7
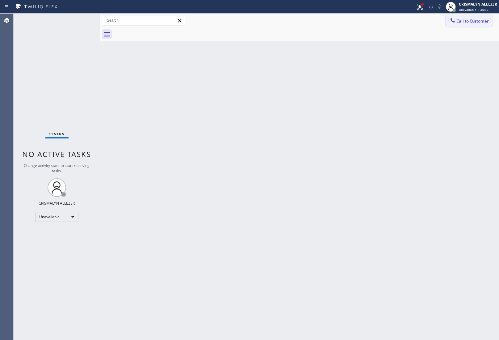
click at [475, 21] on span "Call to Customer" at bounding box center [472, 21] width 32 height 6
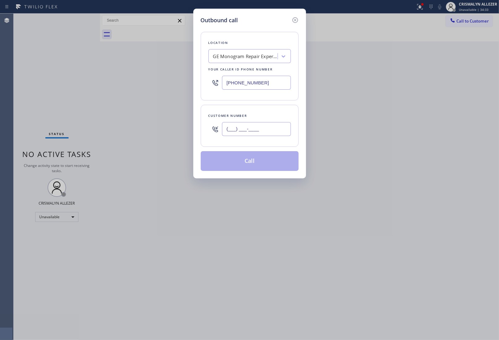
click at [271, 128] on input "(___) ___-____" at bounding box center [256, 129] width 69 height 14
paste input "text"
type input "(___) ___-____"
paste input "310) 710-5545"
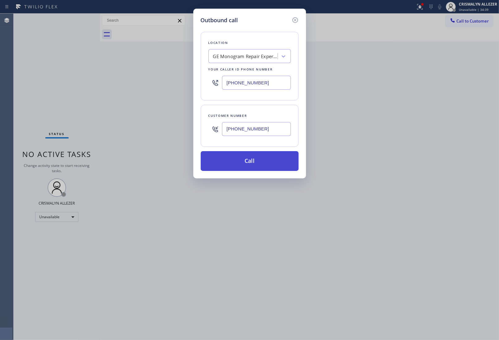
click at [251, 165] on button "Call" at bounding box center [250, 161] width 98 height 20
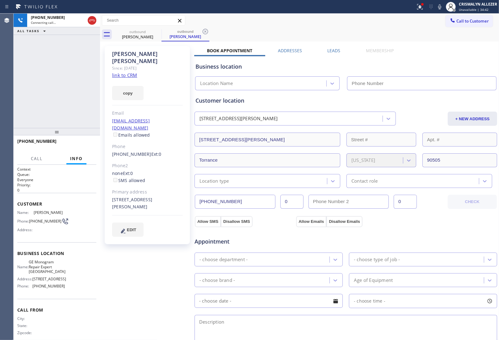
click at [328, 49] on label "Leads" at bounding box center [334, 51] width 13 height 6
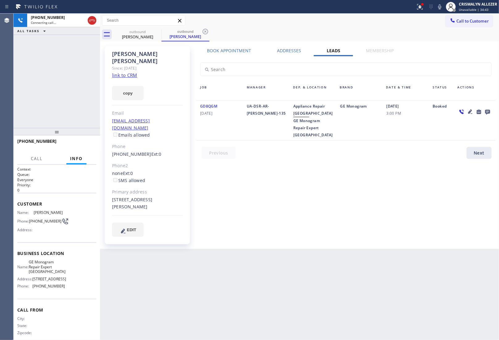
click at [487, 110] on icon at bounding box center [487, 112] width 5 height 5
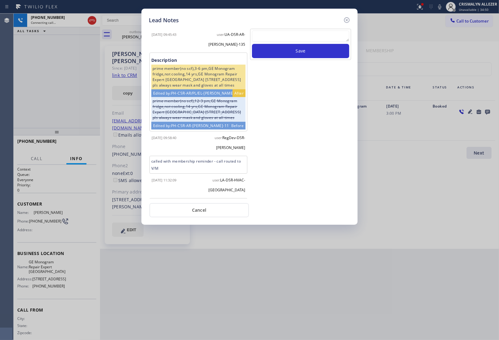
scroll to position [149, 0]
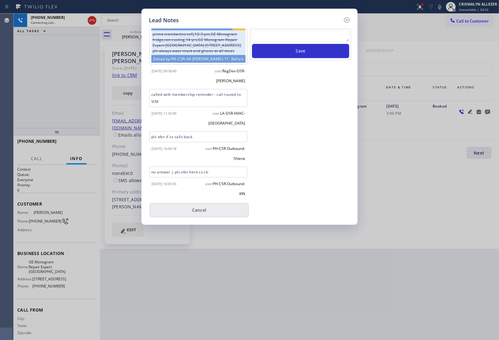
click at [197, 215] on button "Cancel" at bounding box center [198, 210] width 99 height 14
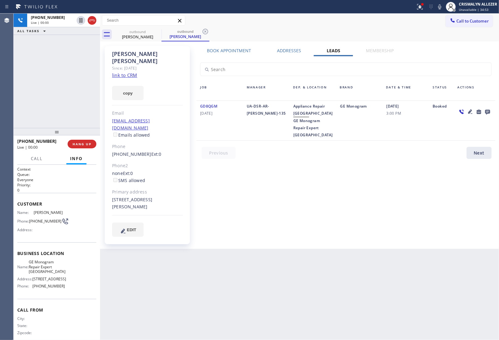
click at [228, 48] on label "Book Appointment" at bounding box center [229, 51] width 44 height 6
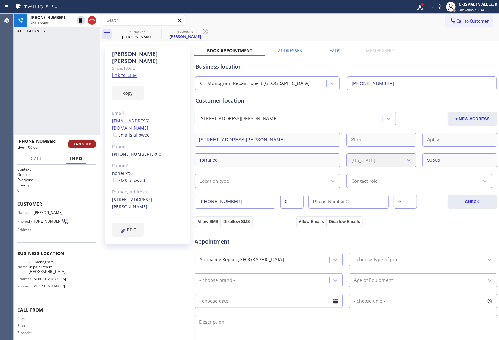
click at [77, 146] on button "HANG UP" at bounding box center [82, 144] width 29 height 9
click at [79, 144] on span "HANG UP" at bounding box center [82, 144] width 19 height 4
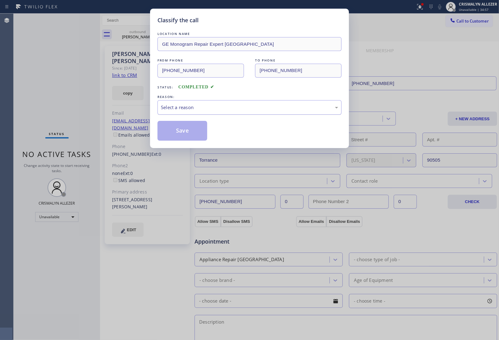
click at [258, 110] on div "Select a reason" at bounding box center [249, 107] width 177 height 7
click at [170, 130] on button "Save" at bounding box center [182, 131] width 50 height 20
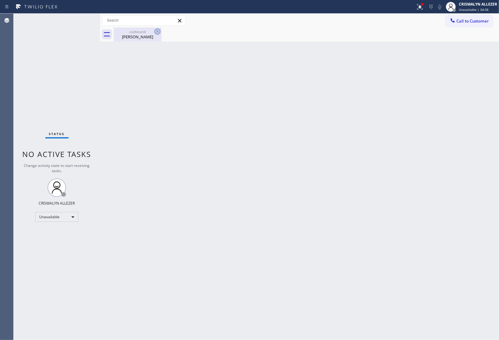
drag, startPoint x: 131, startPoint y: 33, endPoint x: 158, endPoint y: 32, distance: 26.6
click at [133, 33] on div "outbound" at bounding box center [137, 31] width 47 height 5
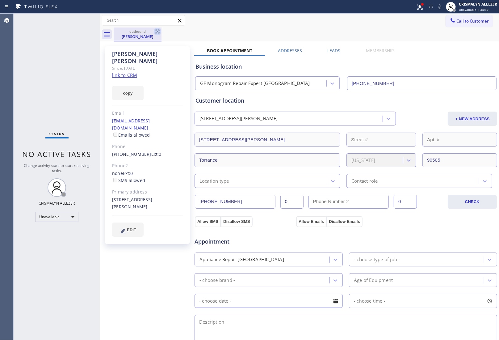
click at [158, 32] on icon at bounding box center [157, 31] width 7 height 7
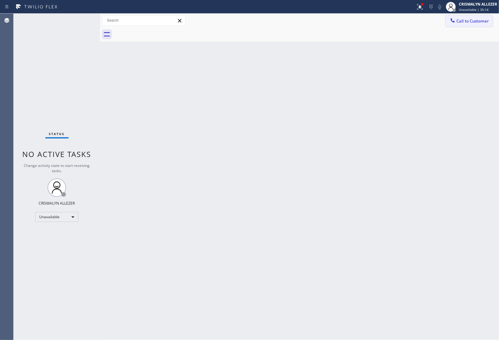
click at [482, 22] on span "Call to Customer" at bounding box center [472, 21] width 32 height 6
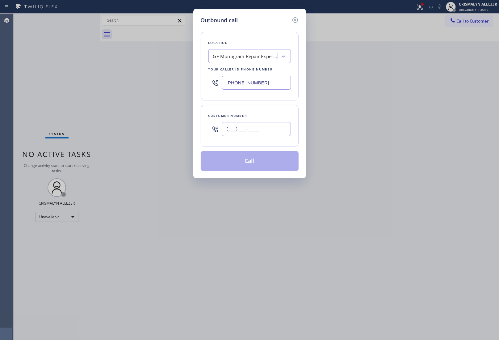
click at [272, 132] on input "(___) ___-____" at bounding box center [256, 129] width 69 height 14
paste input "310) 265-1173"
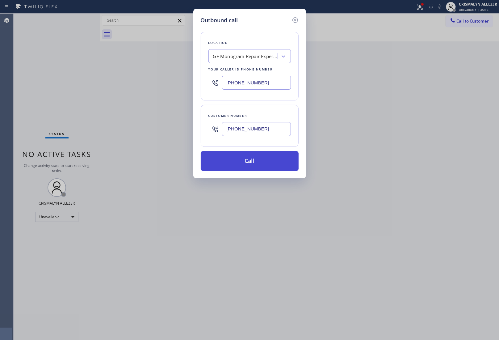
type input "(310) 265-1173"
click at [256, 161] on button "Call" at bounding box center [250, 161] width 98 height 20
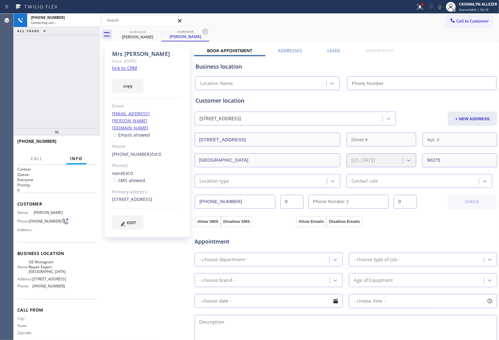
click at [121, 66] on link "link to CRM" at bounding box center [124, 68] width 25 height 6
type input "(424) 351-9123"
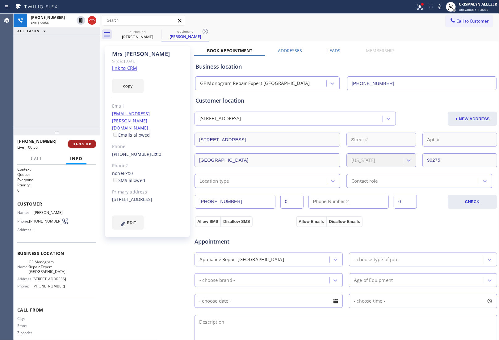
click at [77, 145] on span "HANG UP" at bounding box center [82, 144] width 19 height 4
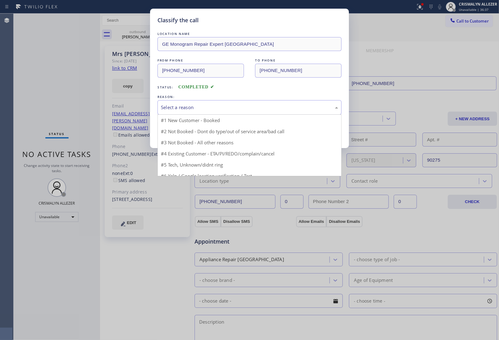
click at [257, 109] on div "Select a reason" at bounding box center [249, 107] width 177 height 7
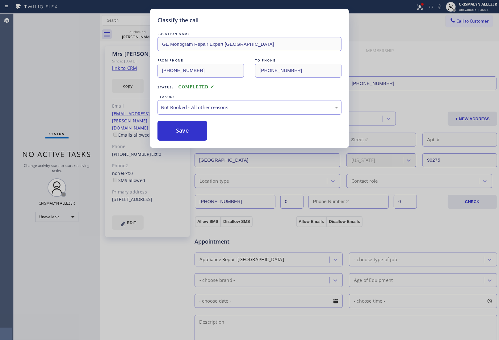
click at [192, 129] on button "Save" at bounding box center [182, 131] width 50 height 20
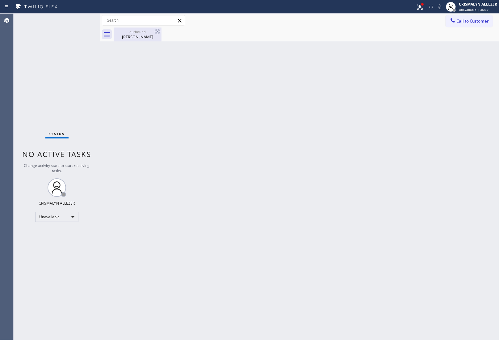
click at [132, 31] on div "outbound" at bounding box center [137, 31] width 47 height 5
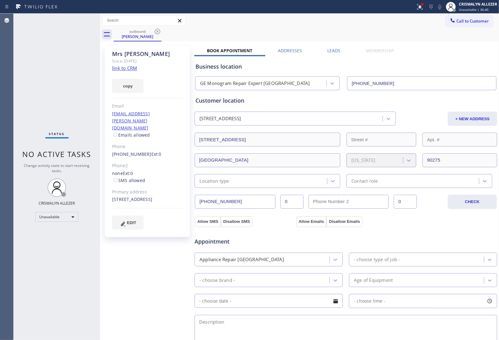
click at [336, 48] on label "Leads" at bounding box center [334, 51] width 13 height 6
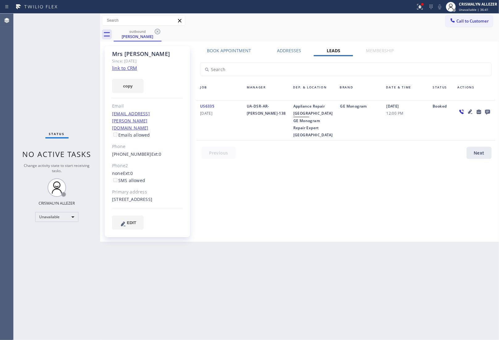
click at [487, 111] on icon at bounding box center [487, 112] width 7 height 8
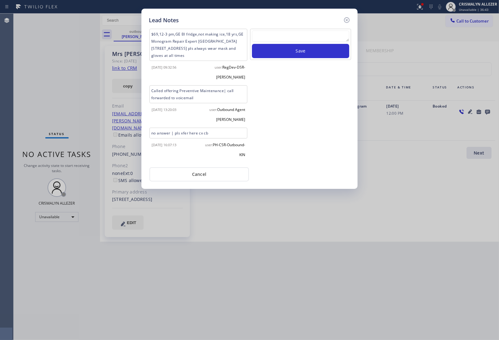
click at [273, 38] on textarea at bounding box center [300, 36] width 97 height 11
paste textarea "DON'T NEED SERVICE / NOT INTERESTED"
type textarea "DON'T NEED SERVICE / NOT INTERESTED SAID WRONG NUMBER"
click at [301, 52] on button "Save" at bounding box center [300, 51] width 97 height 14
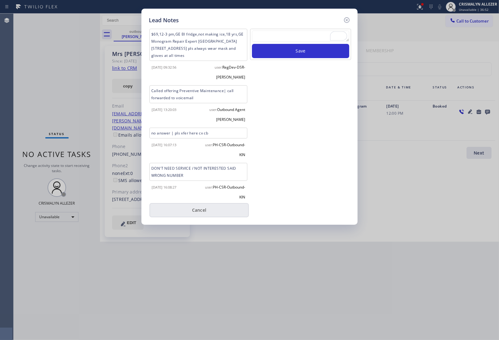
click at [194, 215] on button "Cancel" at bounding box center [198, 210] width 99 height 14
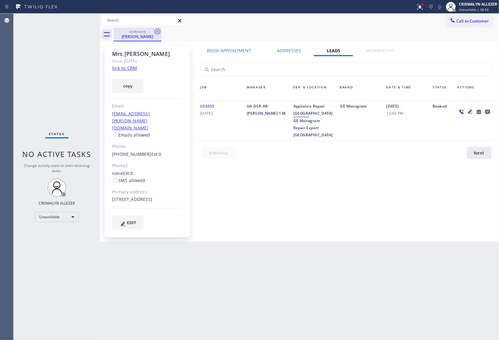
click at [156, 32] on icon at bounding box center [158, 32] width 6 height 6
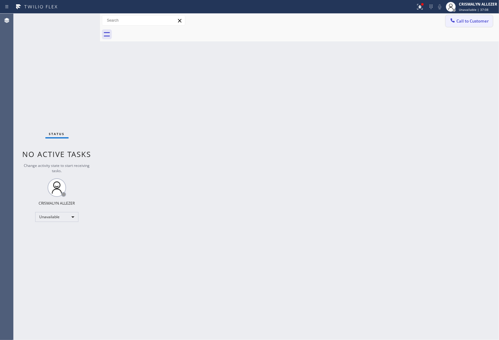
click at [473, 23] on span "Call to Customer" at bounding box center [472, 21] width 32 height 6
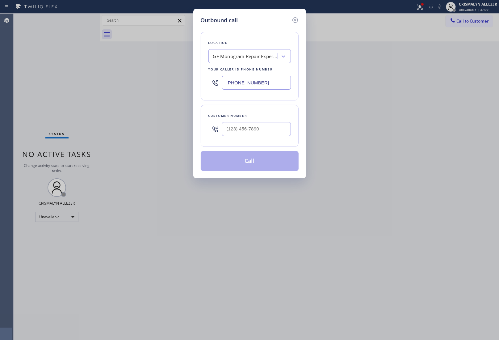
click at [279, 120] on div at bounding box center [256, 129] width 69 height 20
click at [268, 127] on input "(___) ___-____" at bounding box center [256, 129] width 69 height 14
paste input "310) 418-4121"
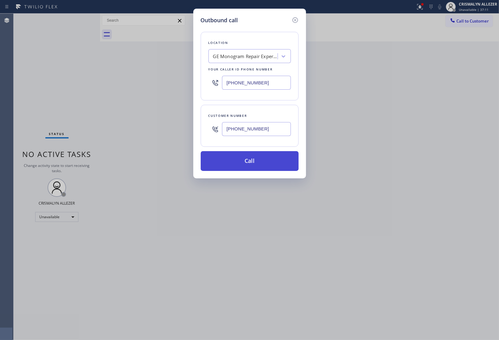
type input "(310) 418-4121"
click at [248, 167] on button "Call" at bounding box center [250, 161] width 98 height 20
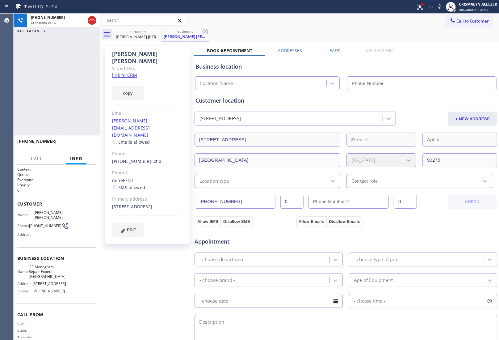
type input "(424) 351-9123"
click at [130, 72] on link "link to CRM" at bounding box center [124, 75] width 25 height 6
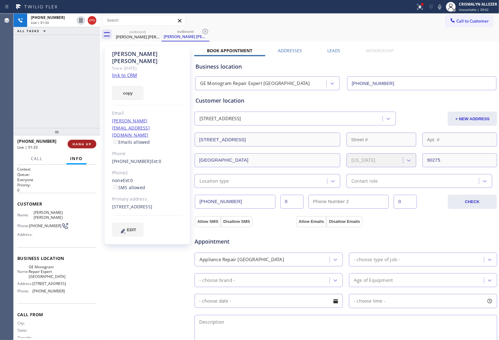
click at [80, 144] on span "HANG UP" at bounding box center [82, 144] width 19 height 4
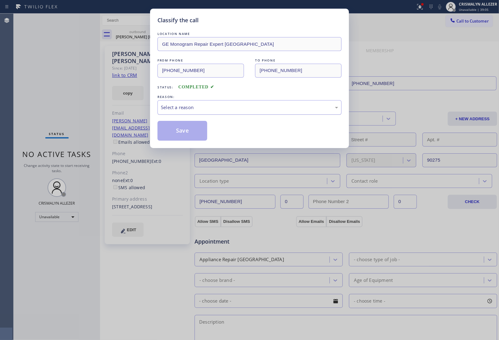
click at [248, 109] on div "Select a reason" at bounding box center [249, 107] width 177 height 7
click at [178, 134] on button "Save" at bounding box center [182, 131] width 50 height 20
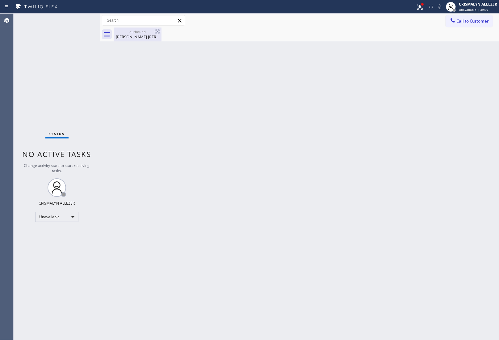
click at [137, 38] on div "Luna Baker" at bounding box center [137, 37] width 47 height 6
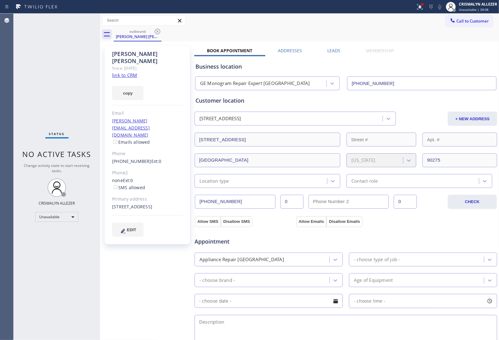
click at [334, 50] on label "Leads" at bounding box center [334, 51] width 13 height 6
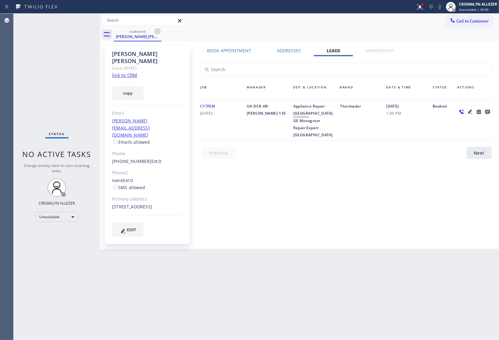
click at [487, 110] on icon at bounding box center [487, 112] width 5 height 5
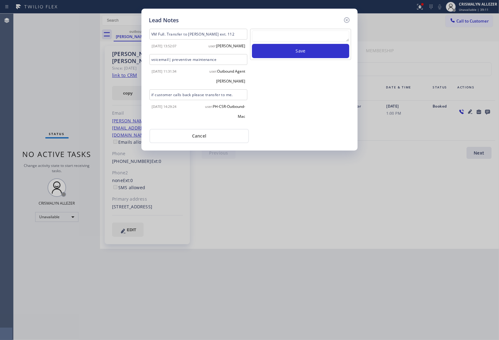
click at [289, 39] on textarea at bounding box center [300, 36] width 97 height 11
paste textarea "DON'T NEED SERVICE / NOT INTERESTED"
type textarea "DON'T NEED SERVICE / NOT INTERESTED"
click at [298, 56] on button "Save" at bounding box center [300, 51] width 97 height 14
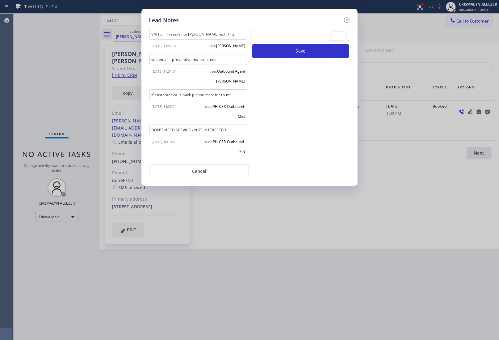
click at [202, 172] on button "Cancel" at bounding box center [198, 171] width 99 height 14
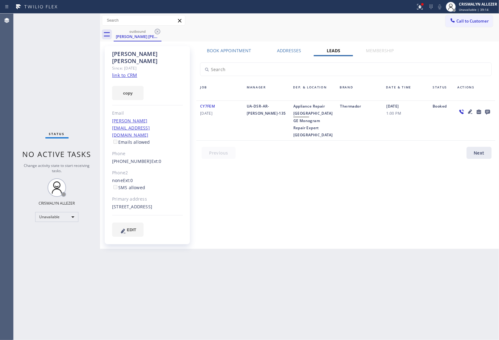
click at [202, 172] on div "Book Appointment Addresses Leads Membership Business location GE Monogram Repai…" at bounding box center [345, 147] width 303 height 199
click at [157, 30] on icon at bounding box center [157, 31] width 7 height 7
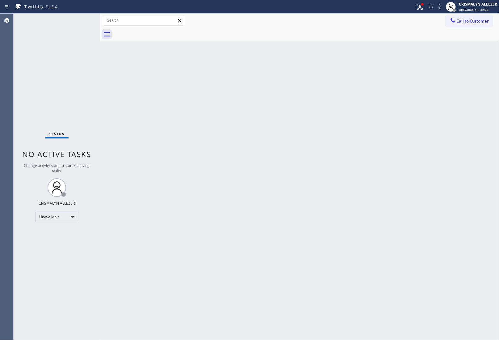
click at [474, 23] on span "Call to Customer" at bounding box center [472, 21] width 32 height 6
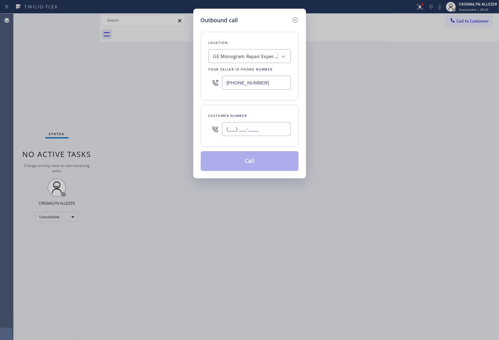
click at [271, 130] on input "(___) ___-____" at bounding box center [256, 129] width 69 height 14
paste input "310) 541-3450"
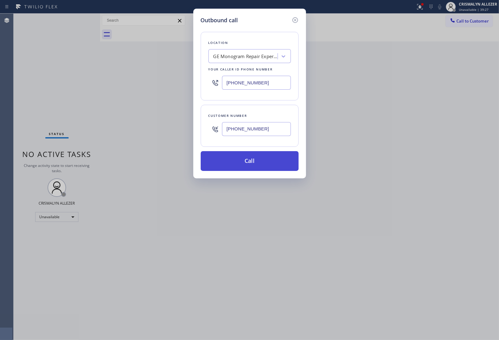
type input "(310) 541-3450"
click at [255, 170] on button "Call" at bounding box center [250, 161] width 98 height 20
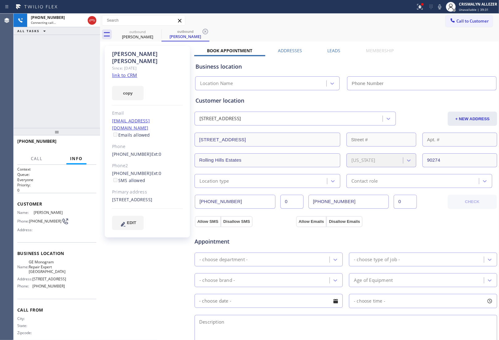
click at [125, 64] on div "Donna Cothran Since: 20 may 2020 link to CRM copy Email no@gmail.com Emails all…" at bounding box center [147, 141] width 85 height 191
type input "(424) 351-9123"
click at [127, 72] on link "link to CRM" at bounding box center [124, 75] width 25 height 6
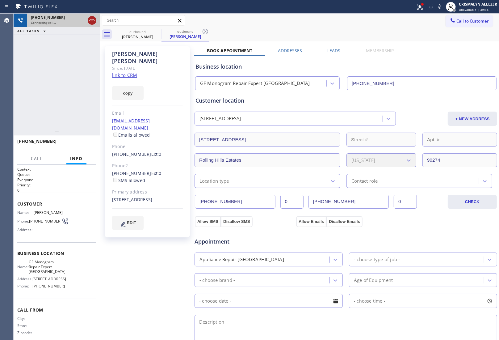
click at [94, 20] on icon at bounding box center [91, 20] width 7 height 7
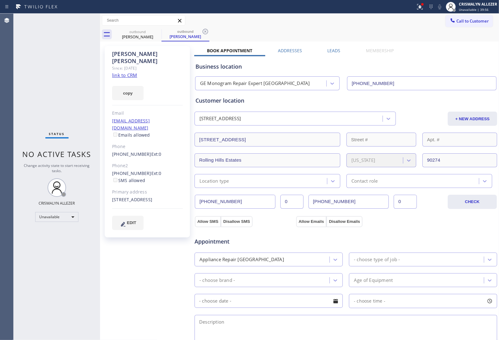
click at [212, 30] on div "outbound Donna Cothran outbound Donna Cothran" at bounding box center [306, 34] width 385 height 14
click at [206, 31] on icon at bounding box center [205, 32] width 6 height 6
click at [157, 31] on icon at bounding box center [158, 32] width 6 height 6
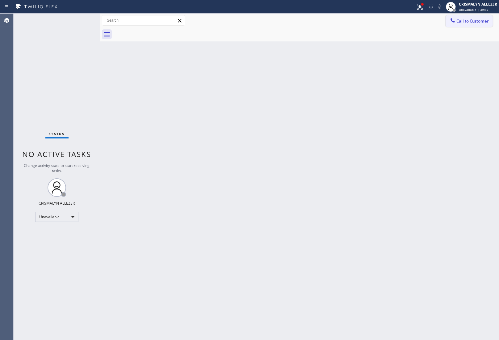
click at [470, 22] on span "Call to Customer" at bounding box center [472, 21] width 32 height 6
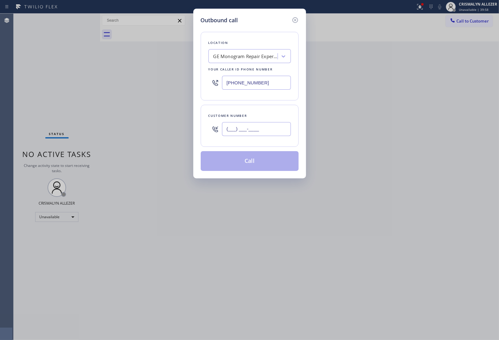
click at [281, 131] on input "(___) ___-____" at bounding box center [256, 129] width 69 height 14
paste input "424) 206-9583"
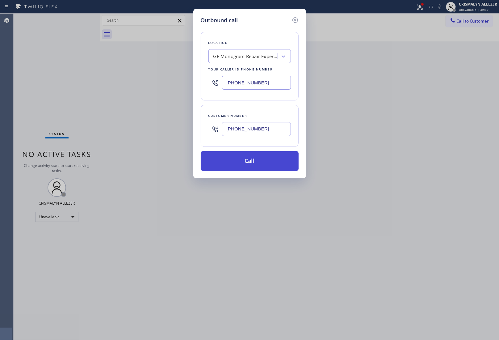
type input "(424) 206-9583"
click at [249, 162] on button "Call" at bounding box center [250, 161] width 98 height 20
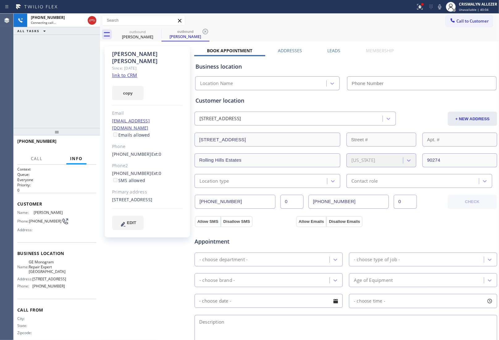
type input "(424) 351-9123"
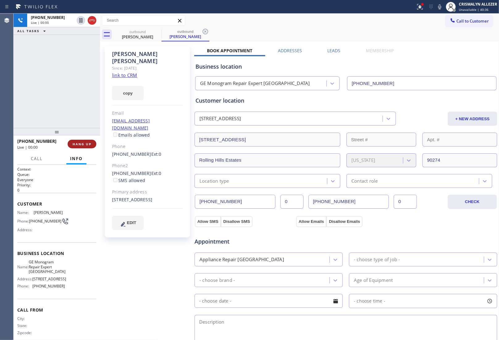
click at [80, 142] on span "HANG UP" at bounding box center [82, 144] width 19 height 4
click at [82, 145] on span "COMPLETE" at bounding box center [80, 144] width 21 height 4
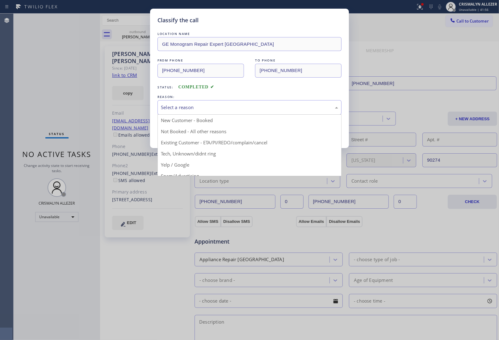
click at [213, 111] on div "Select a reason" at bounding box center [249, 107] width 184 height 15
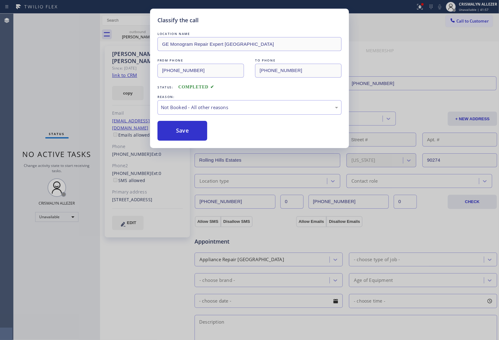
click at [187, 134] on button "Save" at bounding box center [182, 131] width 50 height 20
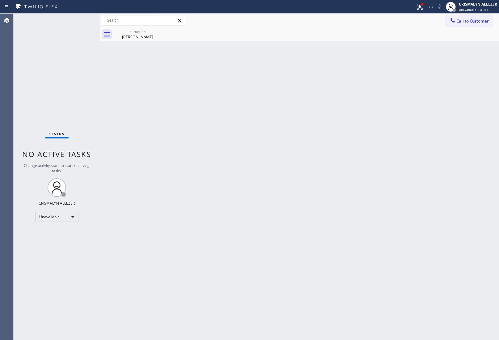
click at [138, 38] on div "Donna Cothran" at bounding box center [137, 37] width 47 height 6
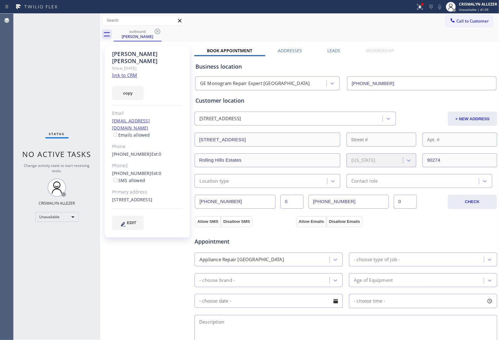
click at [333, 51] on label "Leads" at bounding box center [334, 51] width 13 height 6
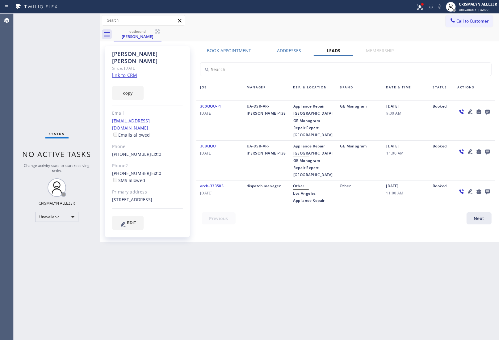
click at [488, 111] on icon at bounding box center [487, 112] width 5 height 5
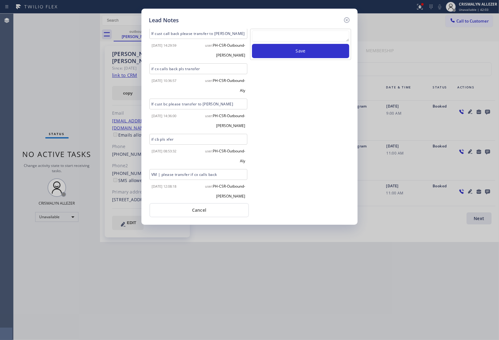
scroll to position [319, 0]
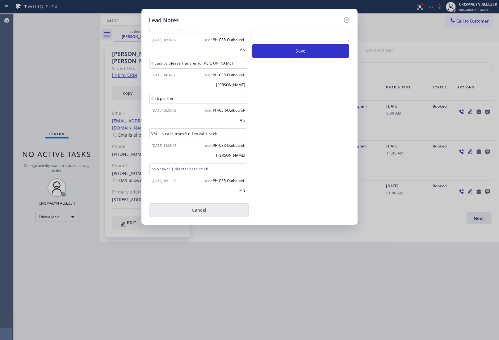
click at [196, 210] on button "Cancel" at bounding box center [198, 210] width 99 height 14
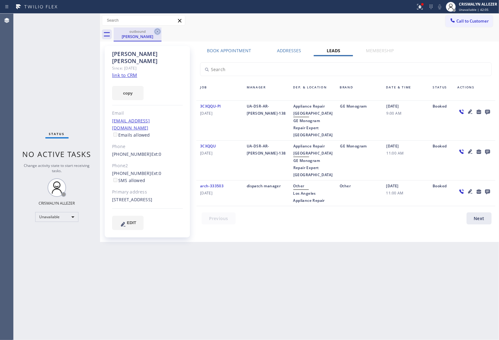
click at [156, 28] on icon at bounding box center [157, 31] width 7 height 7
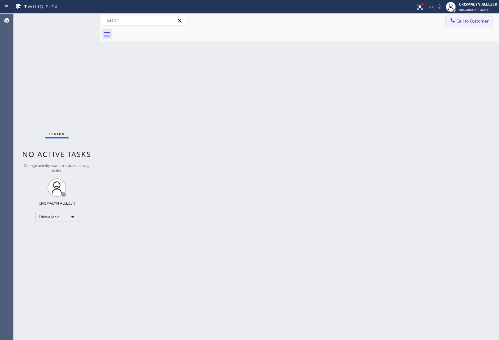
click at [475, 22] on span "Call to Customer" at bounding box center [472, 21] width 32 height 6
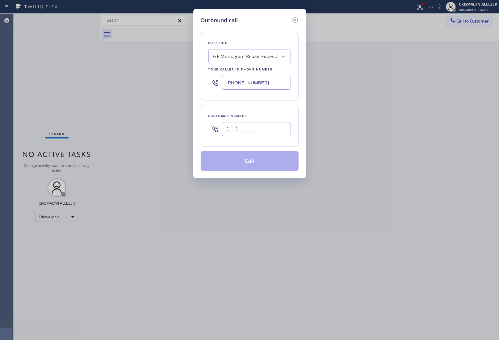
click at [272, 131] on input "(___) ___-____" at bounding box center [256, 129] width 69 height 14
paste input "310) 808-5252"
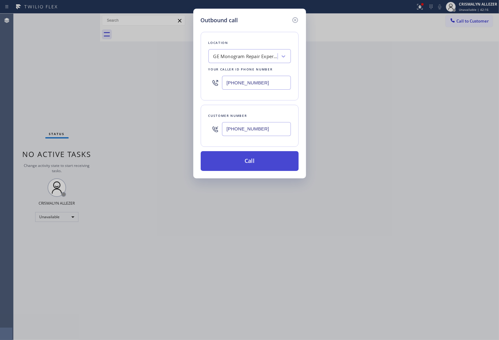
type input "(310) 808-5252"
click at [255, 160] on button "Call" at bounding box center [250, 161] width 98 height 20
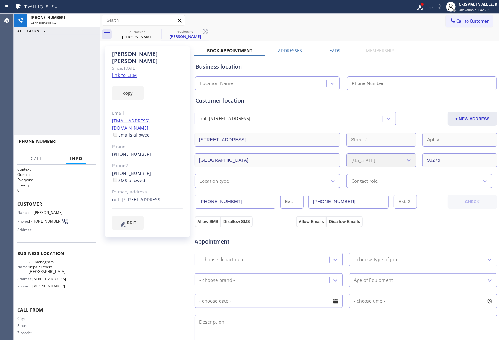
click at [126, 72] on link "link to CRM" at bounding box center [124, 75] width 25 height 6
type input "(424) 351-9123"
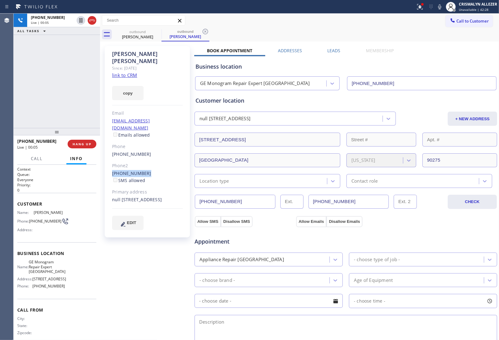
drag, startPoint x: 109, startPoint y: 158, endPoint x: 148, endPoint y: 159, distance: 39.2
click at [148, 159] on div "Robert Lonas Since: 20 may 2020 link to CRM copy Email rob@ewpackaging.com Emai…" at bounding box center [147, 141] width 85 height 191
copy link "(310) 831-2738"
click at [74, 144] on span "HANG UP" at bounding box center [82, 144] width 19 height 4
click at [81, 142] on span "COMPLETE" at bounding box center [80, 144] width 21 height 4
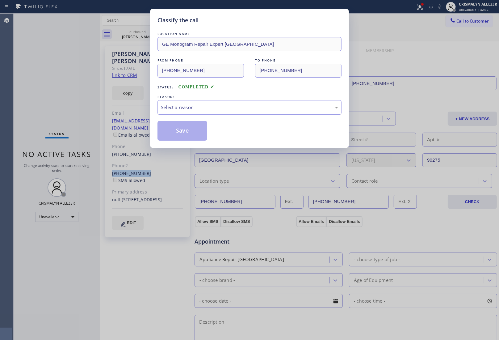
click at [252, 106] on div "Select a reason" at bounding box center [249, 107] width 177 height 7
click at [197, 132] on button "Save" at bounding box center [182, 131] width 50 height 20
click at [162, 35] on div "Robert Lonas" at bounding box center [185, 37] width 47 height 6
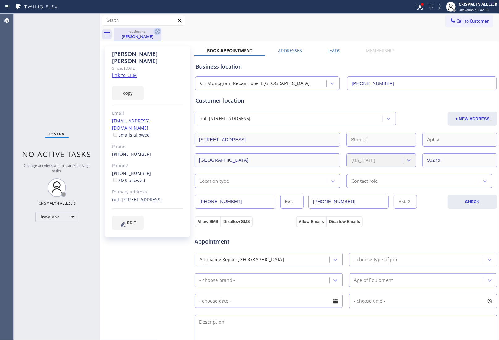
click at [155, 31] on icon at bounding box center [158, 32] width 6 height 6
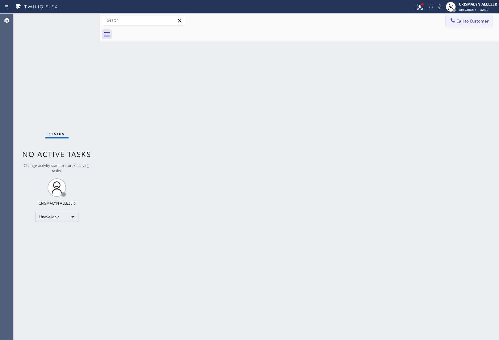
click at [469, 17] on button "Call to Customer" at bounding box center [468, 21] width 47 height 12
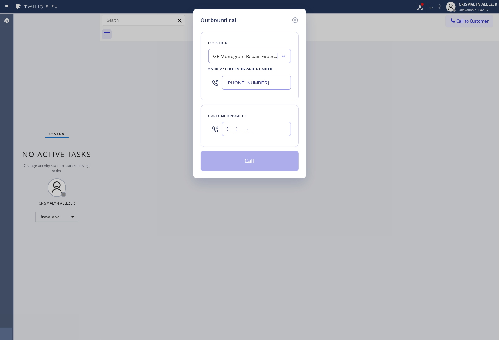
click at [265, 133] on input "(___) ___-____" at bounding box center [256, 129] width 69 height 14
paste input "310) 831-2738"
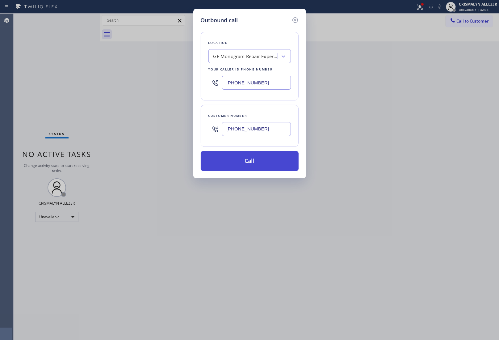
type input "(310) 831-2738"
click at [251, 168] on button "Call" at bounding box center [250, 161] width 98 height 20
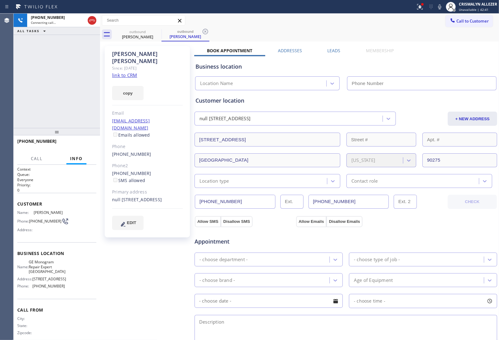
click at [334, 48] on label "Leads" at bounding box center [334, 51] width 13 height 6
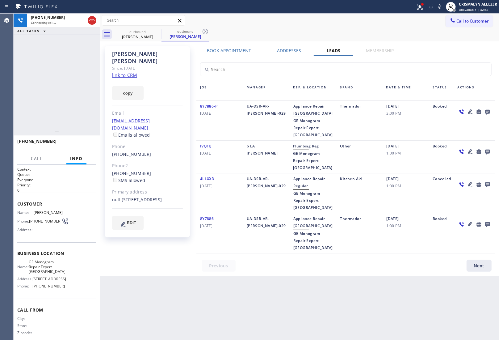
click at [488, 112] on icon at bounding box center [487, 112] width 5 height 5
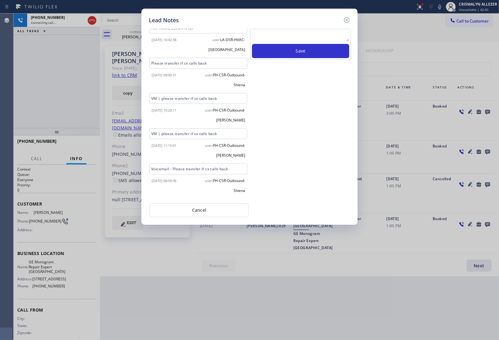
scroll to position [96, 0]
click at [302, 36] on textarea at bounding box center [300, 36] width 97 height 11
paste textarea "no answer | pls xfer here cx cb"
type textarea "no answer | pls xfer here cx cb"
click at [303, 48] on button "Save" at bounding box center [300, 51] width 97 height 14
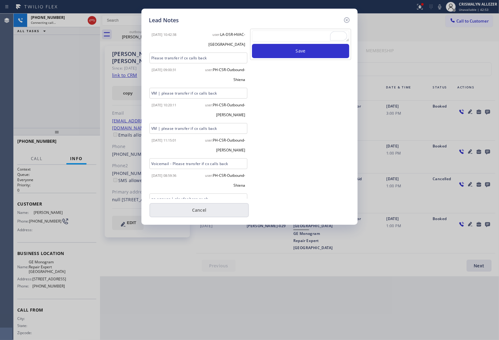
scroll to position [131, 0]
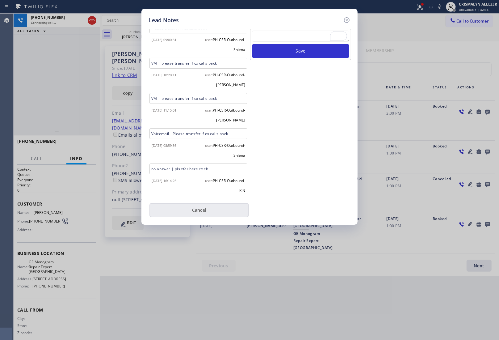
click at [203, 211] on button "Cancel" at bounding box center [198, 210] width 99 height 14
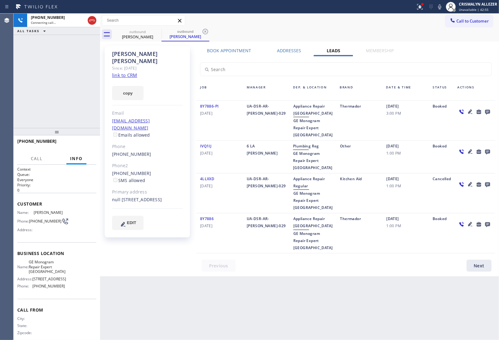
click at [228, 49] on label "Book Appointment" at bounding box center [229, 51] width 44 height 6
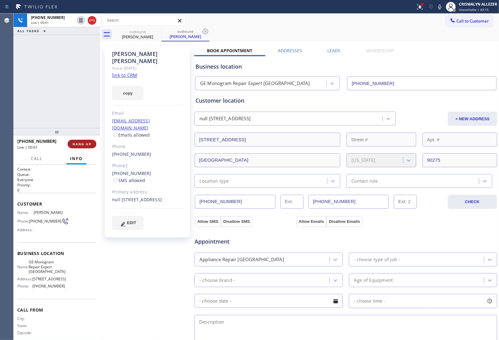
click at [79, 145] on span "HANG UP" at bounding box center [82, 144] width 19 height 4
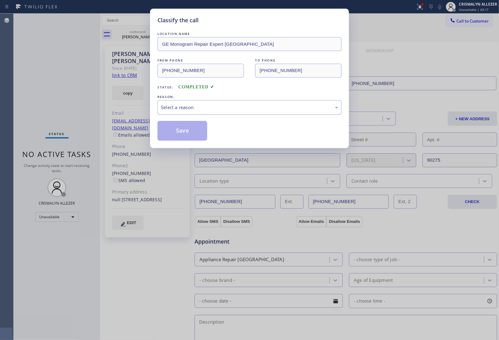
click at [244, 110] on div "Select a reason" at bounding box center [249, 107] width 177 height 7
click at [191, 135] on button "Save" at bounding box center [182, 131] width 50 height 20
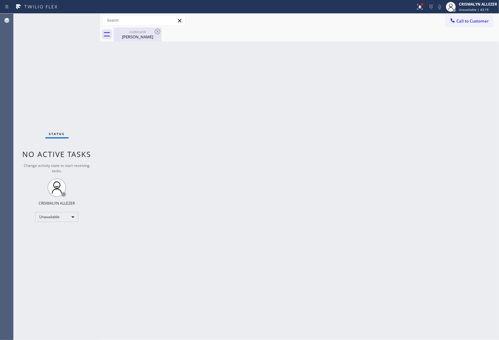
click at [140, 32] on div "outbound" at bounding box center [137, 31] width 47 height 5
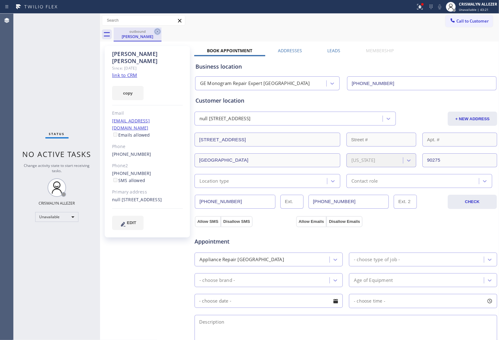
click at [157, 31] on icon at bounding box center [158, 32] width 6 height 6
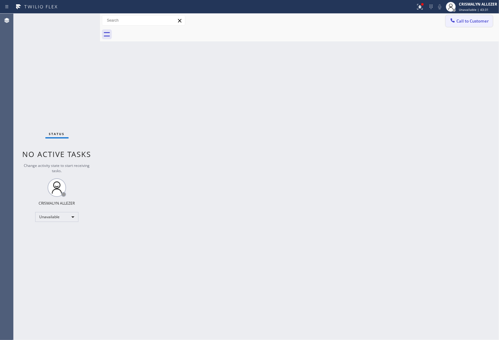
click at [467, 21] on span "Call to Customer" at bounding box center [472, 21] width 32 height 6
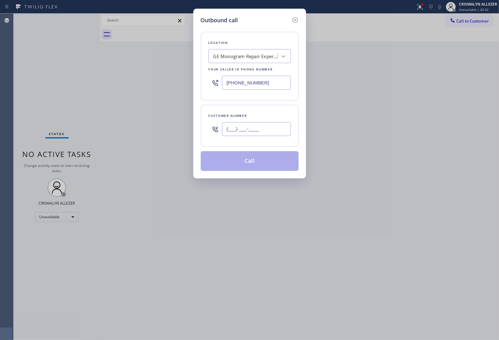
drag, startPoint x: 273, startPoint y: 130, endPoint x: 274, endPoint y: 135, distance: 4.7
click at [274, 135] on input "(___) ___-____" at bounding box center [256, 129] width 69 height 14
paste input "text"
drag, startPoint x: 275, startPoint y: 132, endPoint x: 197, endPoint y: 138, distance: 78.3
click at [197, 138] on div "Outbound call Location GE Monogram Repair Expert Rancho Palos Verdes Your calle…" at bounding box center [249, 93] width 113 height 169
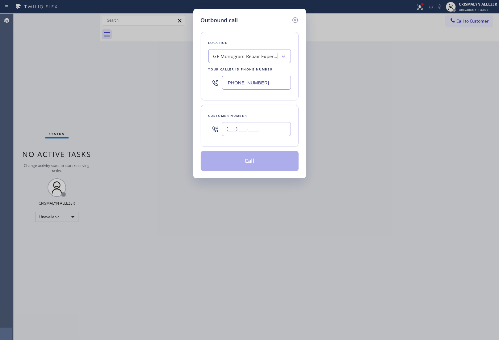
paste input "310) 908-3002"
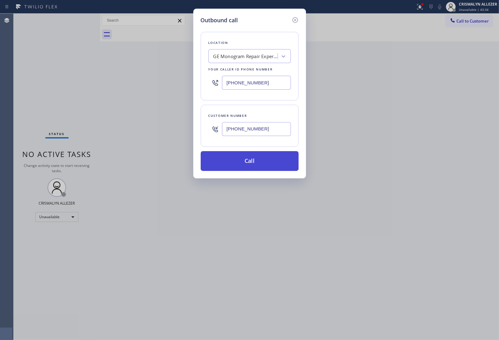
type input "(310) 908-3002"
click at [255, 161] on button "Call" at bounding box center [250, 161] width 98 height 20
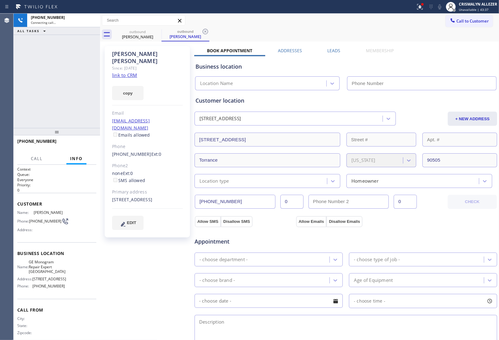
click at [132, 72] on link "link to CRM" at bounding box center [124, 75] width 25 height 6
type input "(424) 351-9123"
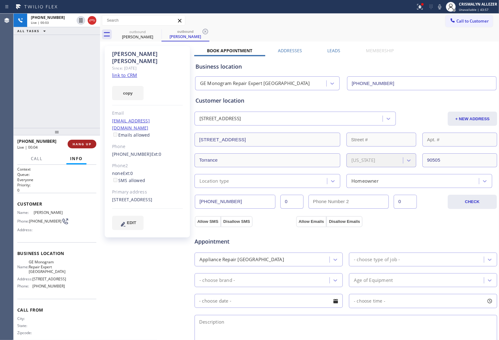
click at [81, 144] on span "HANG UP" at bounding box center [82, 144] width 19 height 4
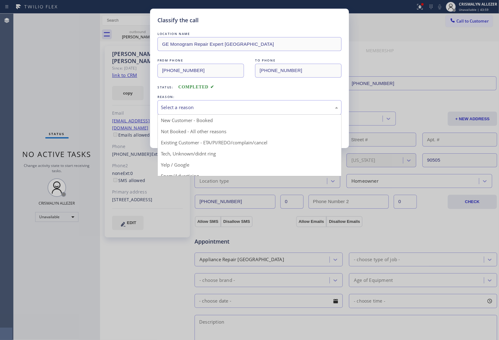
click at [269, 111] on div "Select a reason" at bounding box center [249, 107] width 184 height 15
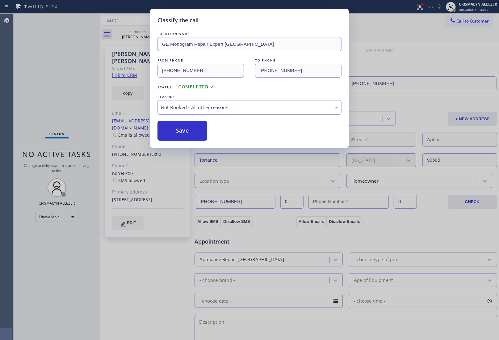
click at [174, 132] on button "Save" at bounding box center [182, 131] width 50 height 20
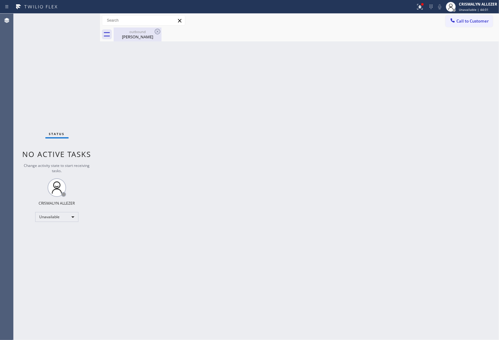
click at [144, 40] on div "outbound Wally Galang" at bounding box center [137, 34] width 47 height 14
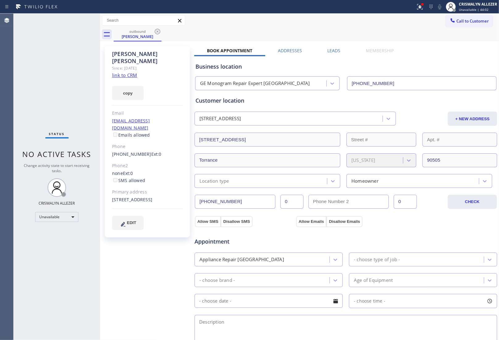
click at [328, 51] on label "Leads" at bounding box center [334, 51] width 13 height 6
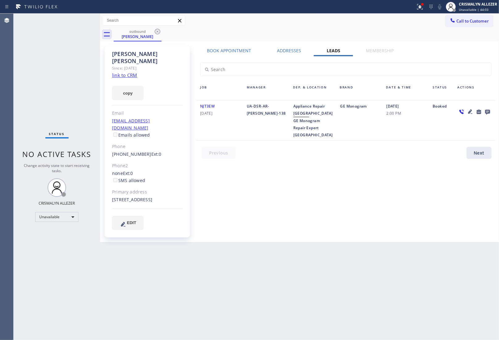
click at [488, 112] on icon at bounding box center [487, 112] width 5 height 5
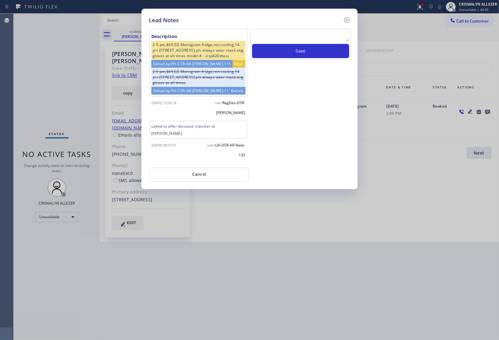
click at [301, 39] on textarea at bounding box center [300, 36] width 97 height 11
paste textarea "no answer | pls xfer here cx cb"
type textarea "no answer | pls xfer here cx cb"
click at [295, 56] on button "Save" at bounding box center [300, 51] width 97 height 14
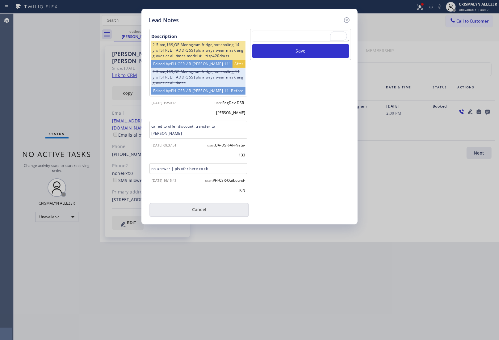
click at [204, 202] on button "Cancel" at bounding box center [198, 209] width 99 height 14
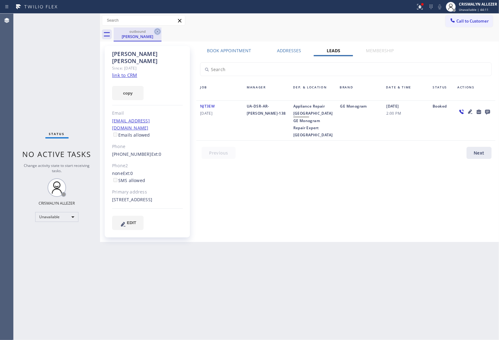
click at [158, 31] on icon at bounding box center [157, 31] width 7 height 7
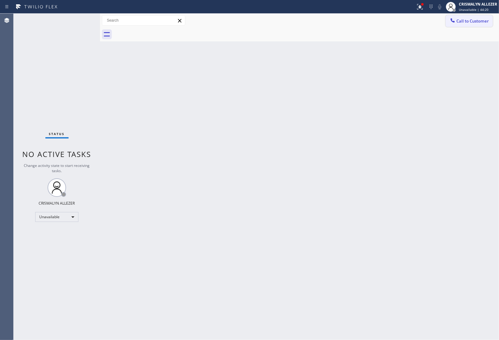
click at [477, 26] on button "Call to Customer" at bounding box center [468, 21] width 47 height 12
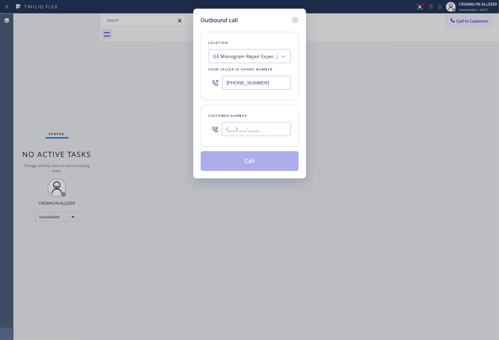
click at [250, 124] on input "(___) ___-____" at bounding box center [256, 129] width 69 height 14
paste input "408) 564-9295"
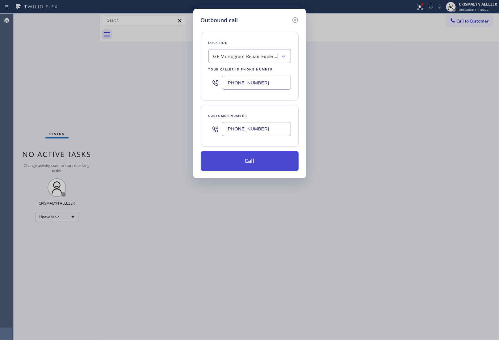
type input "(408) 564-9295"
click at [253, 163] on button "Call" at bounding box center [250, 161] width 98 height 20
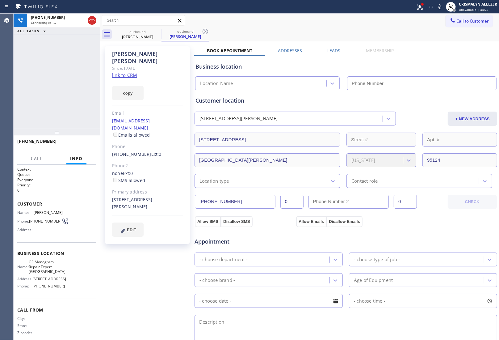
drag, startPoint x: 138, startPoint y: 69, endPoint x: 134, endPoint y: 66, distance: 4.3
click at [134, 72] on link "link to CRM" at bounding box center [124, 75] width 25 height 6
type input "(424) 351-9123"
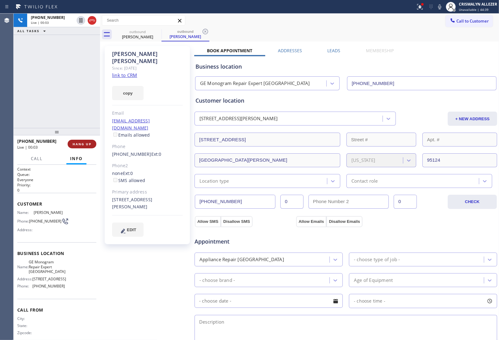
click at [81, 142] on span "HANG UP" at bounding box center [82, 144] width 19 height 4
click at [82, 147] on button "COMPLETE" at bounding box center [80, 144] width 31 height 9
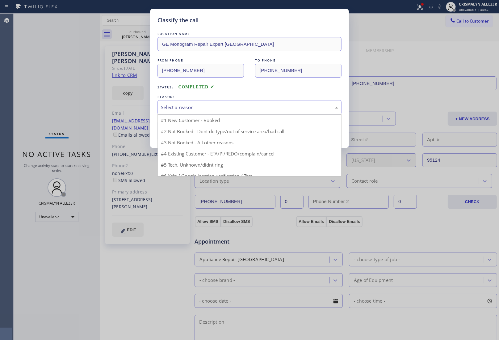
click at [238, 111] on div "Select a reason" at bounding box center [249, 107] width 184 height 15
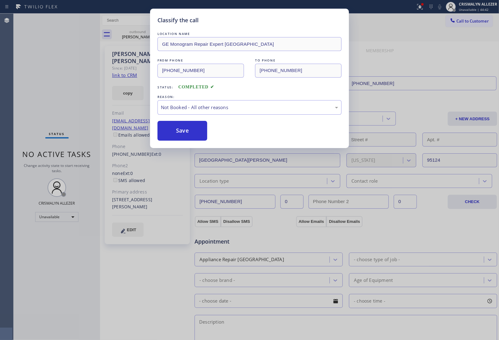
click at [189, 133] on button "Save" at bounding box center [182, 131] width 50 height 20
click at [162, 34] on div "Chris Archibald" at bounding box center [185, 37] width 47 height 6
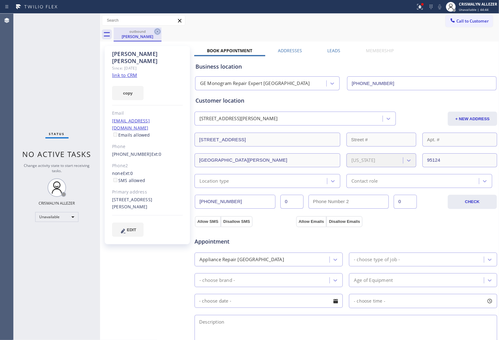
drag, startPoint x: 133, startPoint y: 35, endPoint x: 156, endPoint y: 31, distance: 24.0
click at [138, 35] on div "Chris Archibald" at bounding box center [137, 37] width 47 height 6
click at [157, 31] on icon at bounding box center [158, 32] width 6 height 6
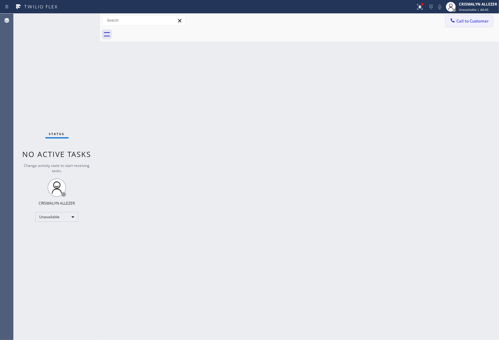
click at [486, 21] on span "Call to Customer" at bounding box center [472, 21] width 32 height 6
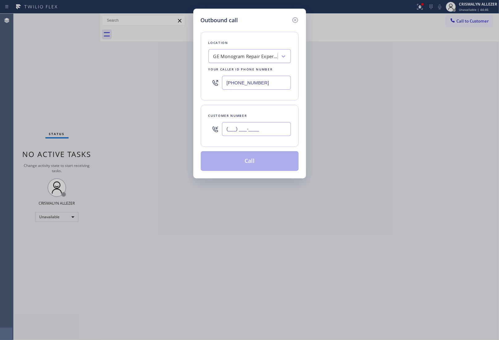
click at [271, 127] on input "(___) ___-____" at bounding box center [256, 129] width 69 height 14
paste input "408) 564-9295"
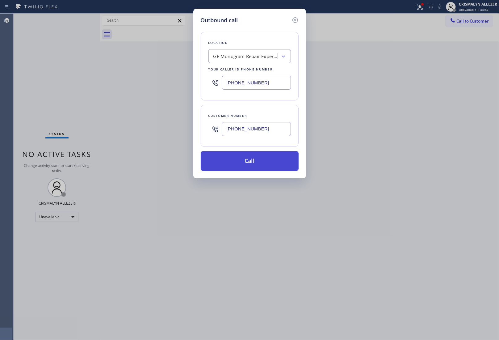
type input "(408) 564-9295"
click at [253, 162] on button "Call" at bounding box center [250, 161] width 98 height 20
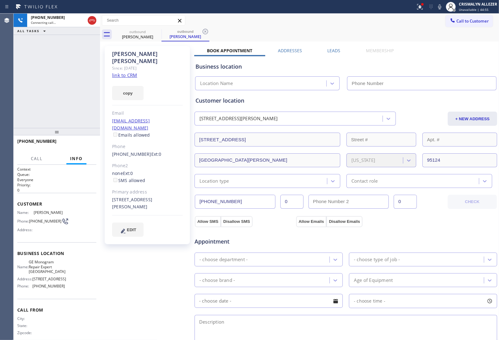
type input "(424) 351-9123"
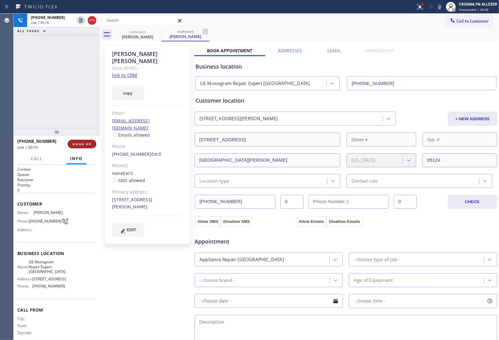
click at [87, 145] on span "HANG UP" at bounding box center [82, 144] width 19 height 4
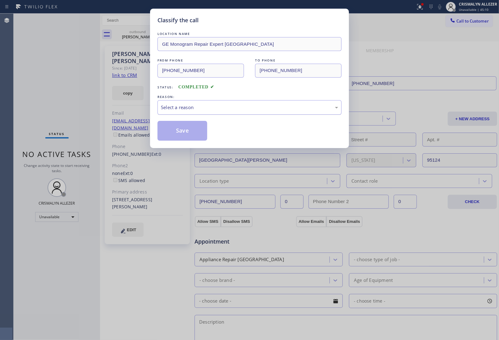
click at [236, 110] on div "Select a reason" at bounding box center [249, 107] width 177 height 7
click at [188, 134] on button "Save" at bounding box center [182, 131] width 50 height 20
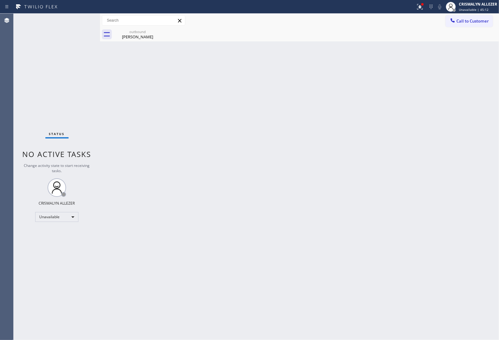
click at [137, 33] on div "outbound" at bounding box center [137, 31] width 47 height 5
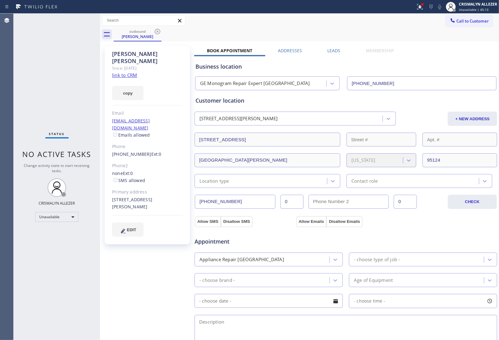
click at [334, 51] on label "Leads" at bounding box center [334, 51] width 13 height 6
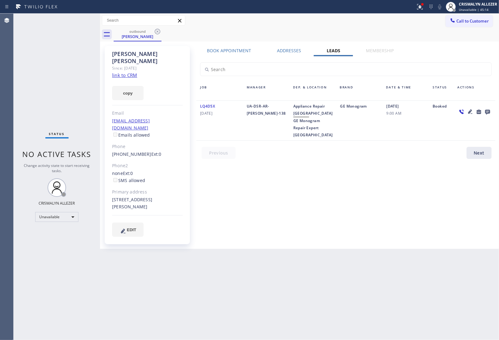
click at [489, 110] on icon at bounding box center [487, 112] width 5 height 5
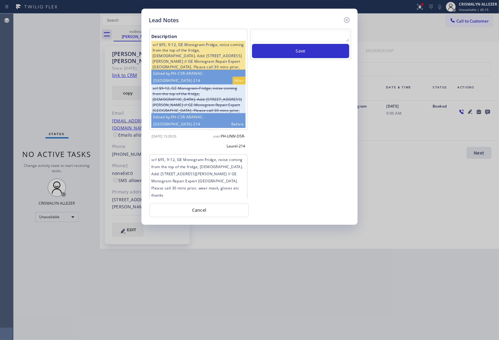
click at [290, 33] on textarea at bounding box center [300, 36] width 97 height 11
paste textarea "no answer | pls xfer here cx cb"
type textarea "no answer | pls xfer here cx cb"
click at [290, 50] on button "Save" at bounding box center [300, 51] width 97 height 14
click at [198, 211] on button "Cancel" at bounding box center [198, 210] width 99 height 14
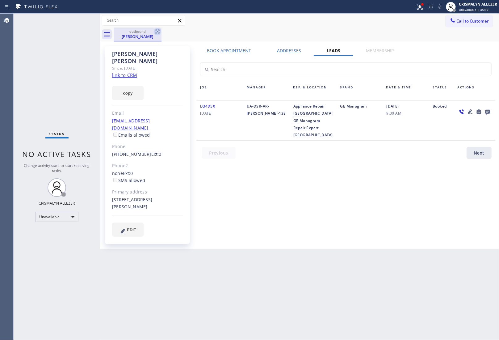
click at [157, 31] on icon at bounding box center [158, 32] width 6 height 6
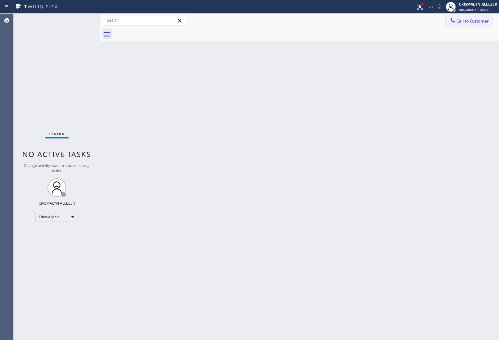
click at [476, 22] on span "Call to Customer" at bounding box center [472, 21] width 32 height 6
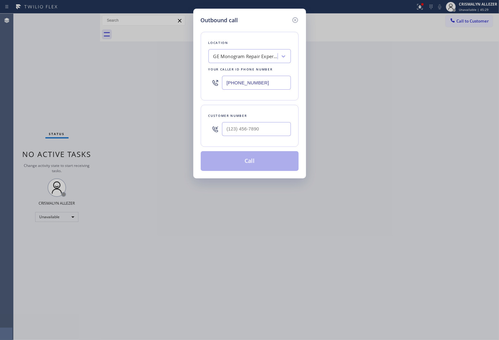
click at [271, 126] on input "text" at bounding box center [256, 129] width 69 height 14
paste input "650) 346-5275"
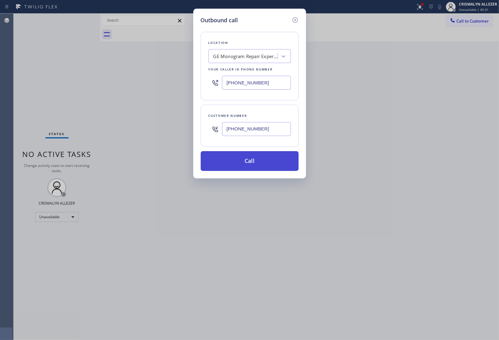
type input "(650) 346-5275"
click at [251, 162] on button "Call" at bounding box center [250, 161] width 98 height 20
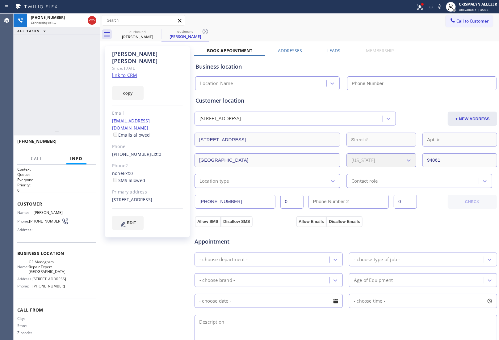
click at [132, 72] on link "link to CRM" at bounding box center [124, 75] width 25 height 6
type input "(424) 351-9123"
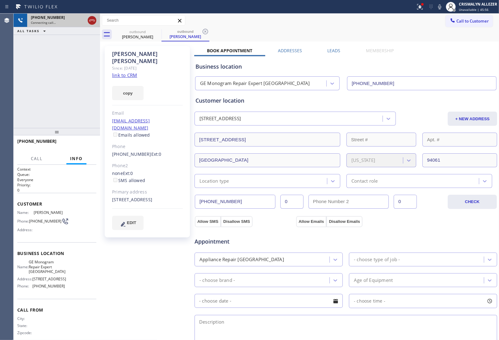
click at [93, 20] on icon at bounding box center [92, 20] width 6 height 2
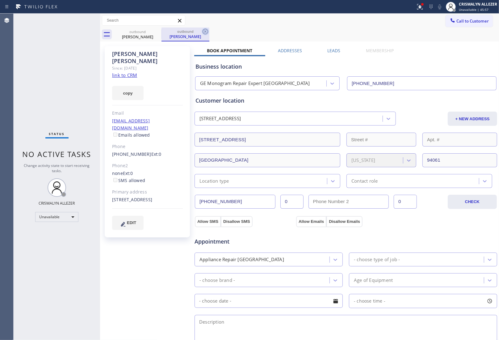
click at [206, 31] on icon at bounding box center [205, 32] width 6 height 6
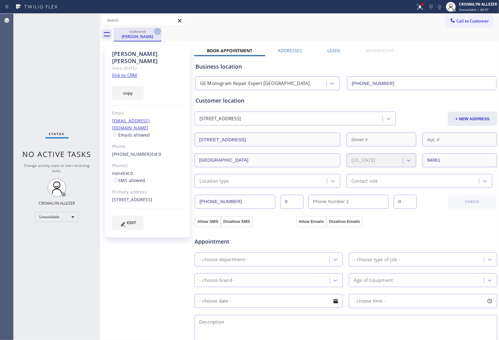
click at [160, 33] on icon at bounding box center [157, 31] width 7 height 7
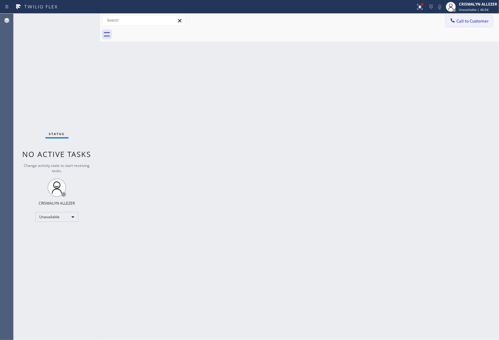
click at [474, 15] on button "Call to Customer" at bounding box center [468, 21] width 47 height 12
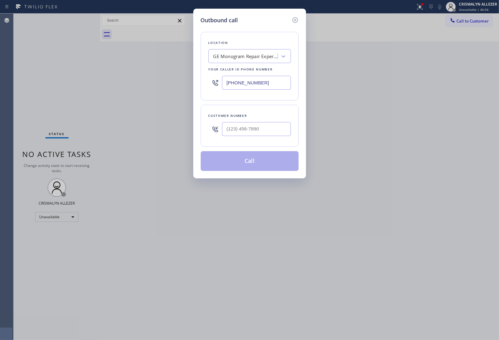
drag, startPoint x: 206, startPoint y: 88, endPoint x: 99, endPoint y: 85, distance: 106.2
click at [101, 87] on div "Outbound call Location GE Monogram Repair Expert Rancho Palos Verdes Your calle…" at bounding box center [249, 170] width 499 height 340
paste input "650) 600-0168"
type input "(650) 600-0168"
click at [267, 130] on input "(___) ___-____" at bounding box center [256, 129] width 69 height 14
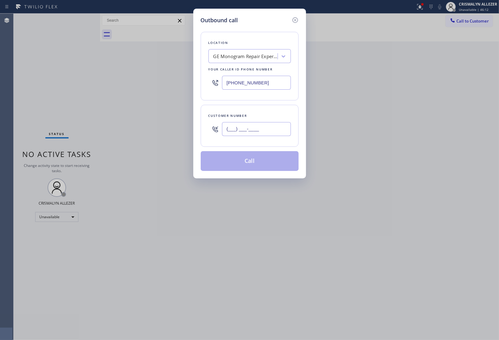
paste input "650) 346-5275"
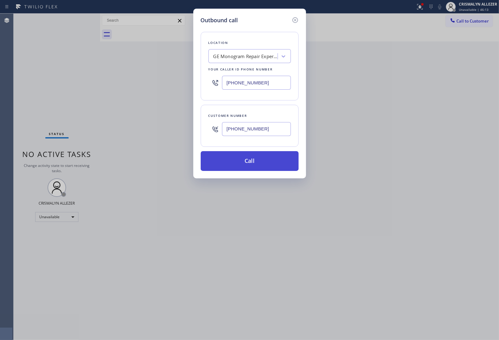
type input "(650) 346-5275"
click at [253, 161] on button "Call" at bounding box center [250, 161] width 98 height 20
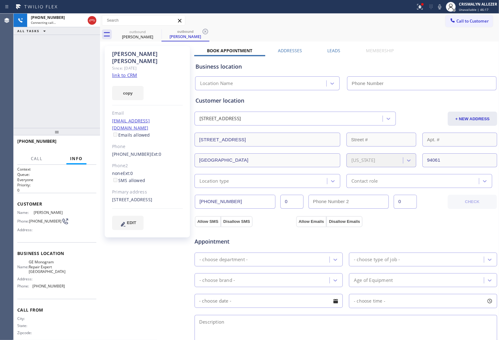
drag, startPoint x: 332, startPoint y: 48, endPoint x: 354, endPoint y: 64, distance: 26.7
click at [332, 48] on label "Leads" at bounding box center [334, 51] width 13 height 6
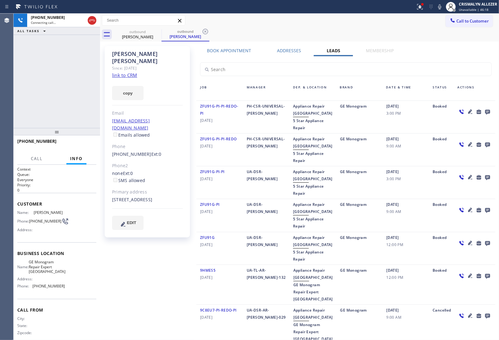
click at [485, 112] on icon at bounding box center [487, 112] width 5 height 5
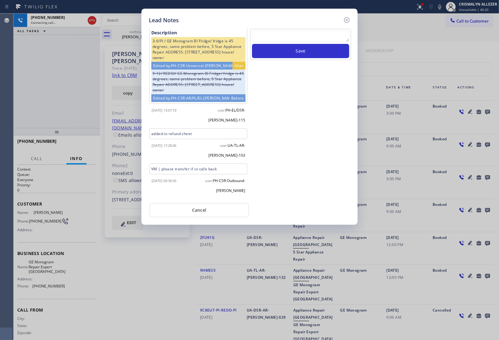
scroll to position [14, 0]
click at [288, 37] on textarea at bounding box center [300, 36] width 97 height 11
paste textarea "no answer | pls xfer here cx cb"
type textarea "no answer | pls xfer here cx cb"
click at [301, 49] on button "Save" at bounding box center [300, 51] width 97 height 14
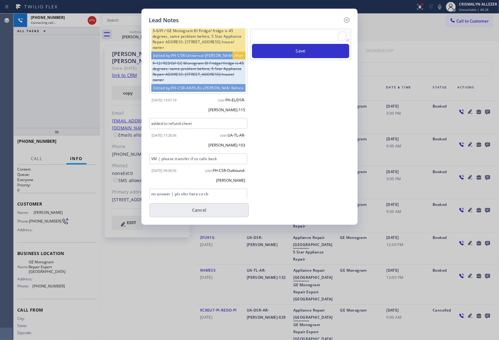
click at [201, 211] on button "Cancel" at bounding box center [198, 210] width 99 height 14
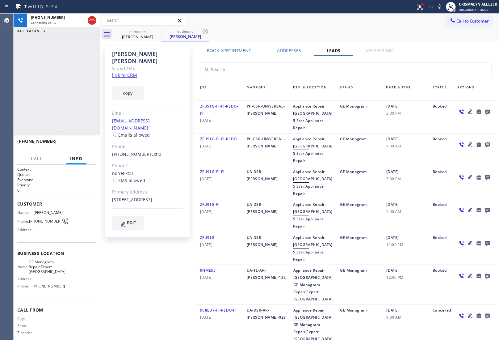
click at [227, 47] on div "Frank Yellin Since: 20 may 2020 link to CRM copy Email fy@fyellin.com Emails al…" at bounding box center [300, 264] width 396 height 442
click at [228, 50] on label "Book Appointment" at bounding box center [229, 51] width 44 height 6
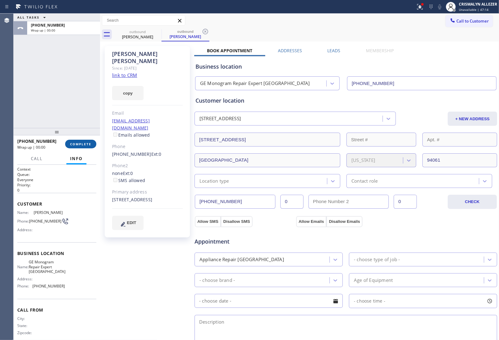
click at [79, 143] on span "COMPLETE" at bounding box center [80, 144] width 21 height 4
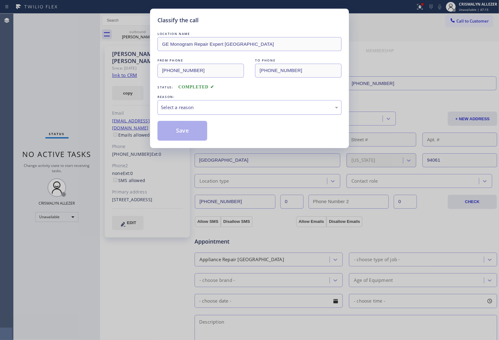
click at [261, 102] on div "Select a reason" at bounding box center [249, 107] width 184 height 15
click at [192, 129] on button "Save" at bounding box center [182, 131] width 50 height 20
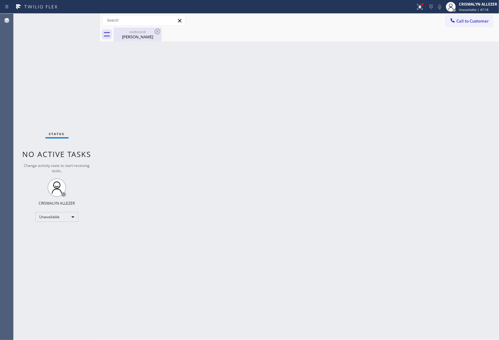
click at [138, 38] on div "Frank Yellin" at bounding box center [137, 37] width 47 height 6
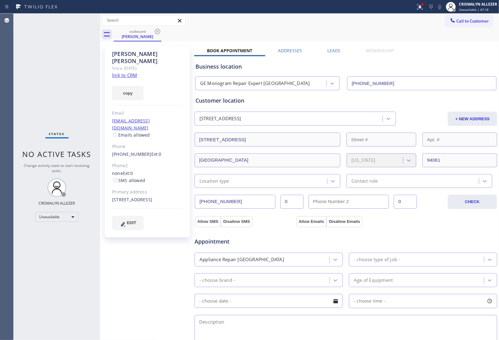
click at [331, 50] on label "Leads" at bounding box center [334, 51] width 13 height 6
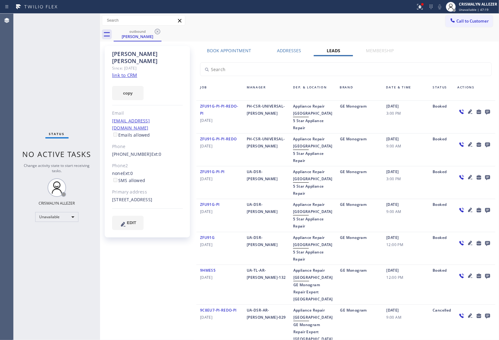
click at [485, 112] on icon at bounding box center [487, 112] width 5 height 5
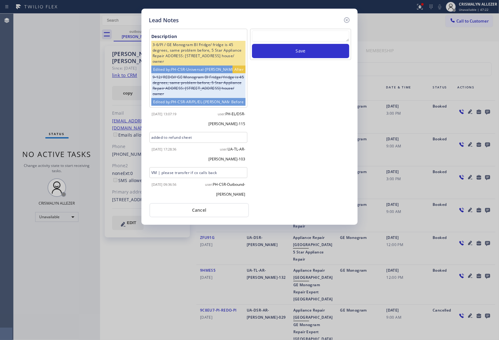
click at [286, 35] on textarea at bounding box center [300, 36] width 97 height 11
paste textarea "ALL GOOD FOR NOW, if cb xfer"
type textarea "ALL GOOD FOR NOW, if cb xfer"
click at [288, 60] on div "ALL GOOD FOR NOW, if cb xfer Save" at bounding box center [300, 44] width 101 height 31
click at [294, 55] on button "Save" at bounding box center [300, 51] width 97 height 14
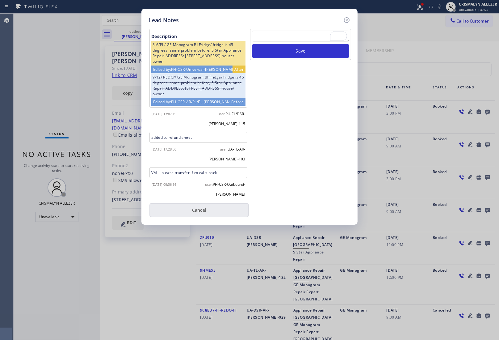
click at [211, 211] on button "Cancel" at bounding box center [198, 210] width 99 height 14
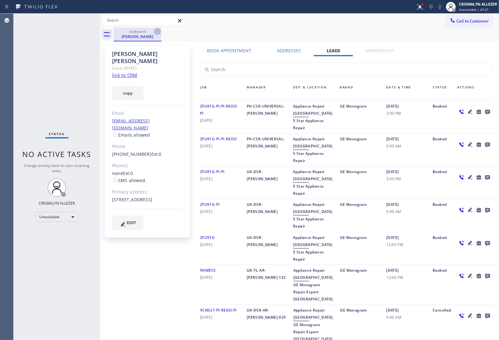
click at [157, 31] on icon at bounding box center [157, 31] width 7 height 7
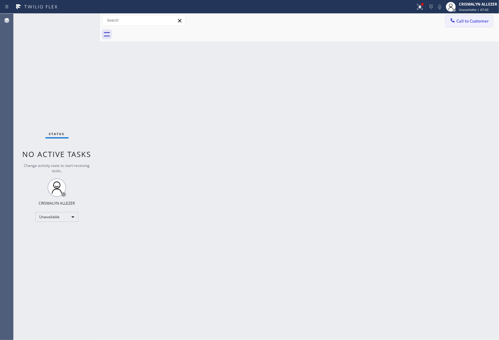
click at [461, 23] on span "Call to Customer" at bounding box center [472, 21] width 32 height 6
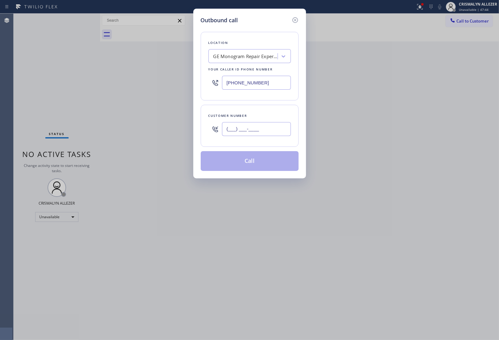
click at [285, 126] on input "(___) ___-____" at bounding box center [256, 129] width 69 height 14
paste input "415) 988-5486"
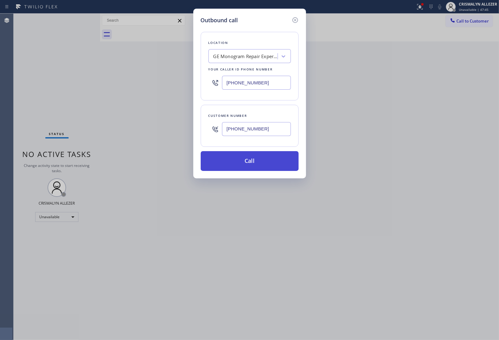
type input "(415) 988-5486"
click at [259, 164] on button "Call" at bounding box center [250, 161] width 98 height 20
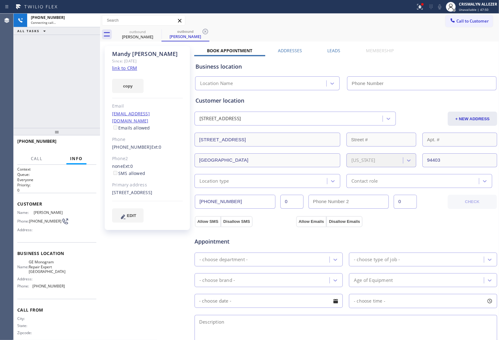
type input "(650) 600-0168"
click at [130, 67] on link "link to CRM" at bounding box center [124, 68] width 25 height 6
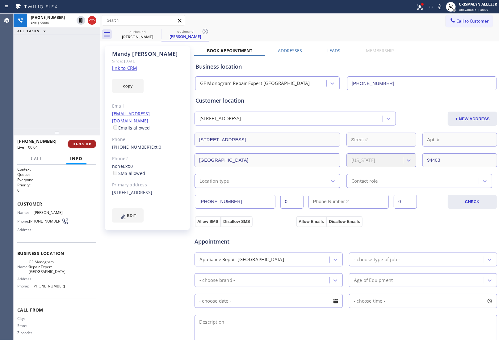
click at [76, 144] on span "HANG UP" at bounding box center [82, 144] width 19 height 4
click at [74, 143] on span "COMPLETE" at bounding box center [80, 144] width 21 height 4
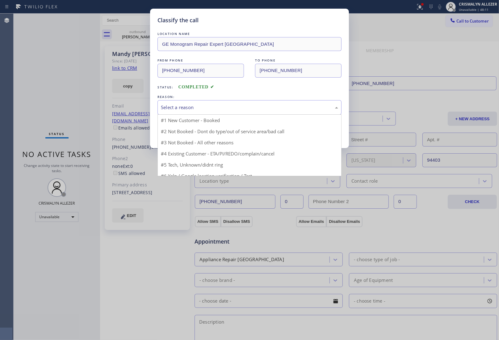
click at [229, 112] on div "Select a reason" at bounding box center [249, 107] width 184 height 15
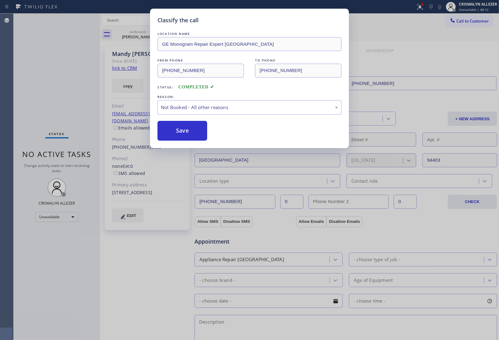
click at [185, 130] on button "Save" at bounding box center [182, 131] width 50 height 20
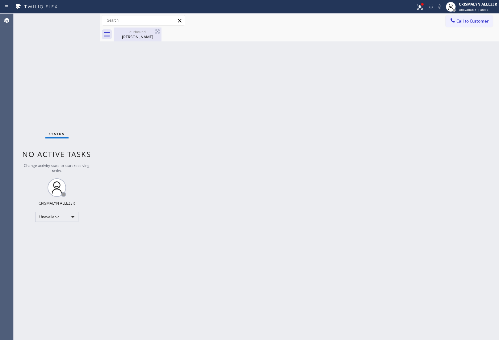
click at [135, 36] on div "Mandy Tubbs" at bounding box center [137, 37] width 47 height 6
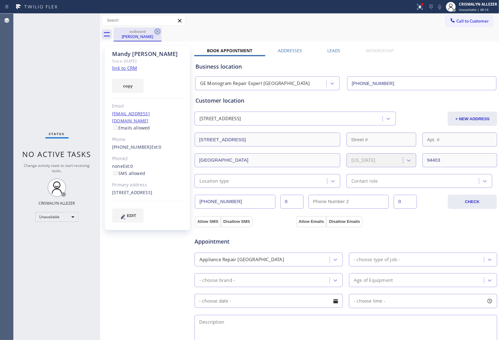
click at [156, 30] on icon at bounding box center [157, 31] width 7 height 7
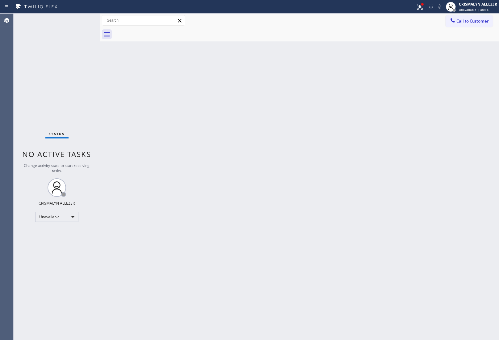
click at [463, 23] on span "Call to Customer" at bounding box center [472, 21] width 32 height 6
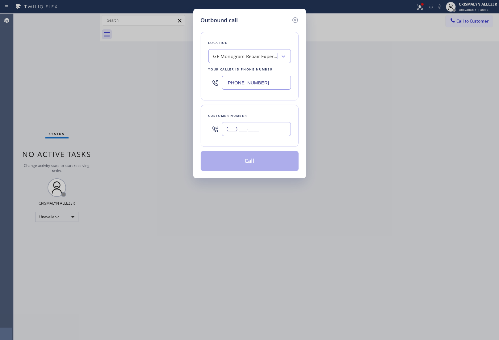
click at [269, 132] on input "(___) ___-____" at bounding box center [256, 129] width 69 height 14
paste input "415) 988-5486"
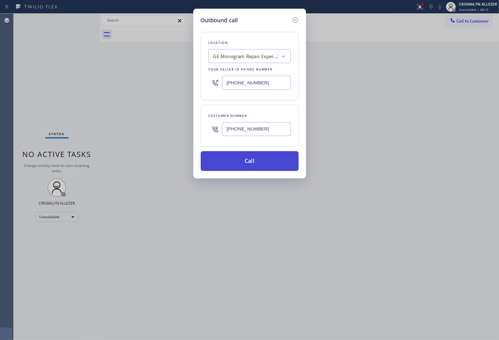
type input "(415) 988-5486"
click at [241, 169] on button "Call" at bounding box center [250, 161] width 98 height 20
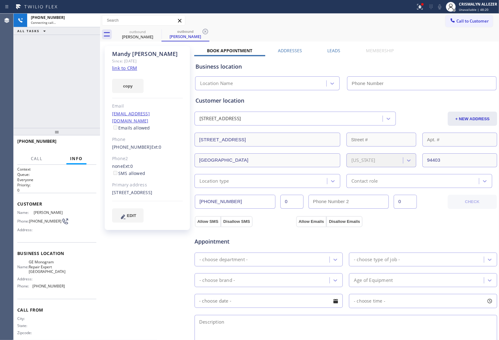
click at [335, 46] on div "Mandy Tubbs Since: 20 may 2020 link to CRM copy Email mail4mandy@yahoo.com Emai…" at bounding box center [300, 249] width 396 height 412
click at [336, 51] on label "Leads" at bounding box center [334, 51] width 13 height 6
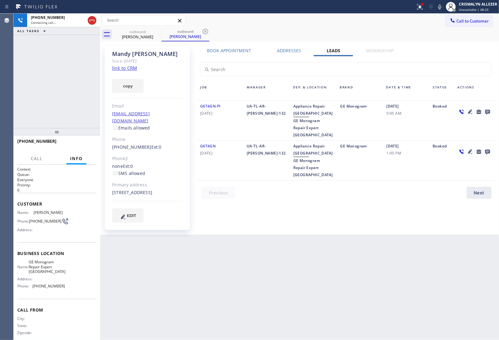
click at [486, 111] on icon at bounding box center [487, 112] width 5 height 5
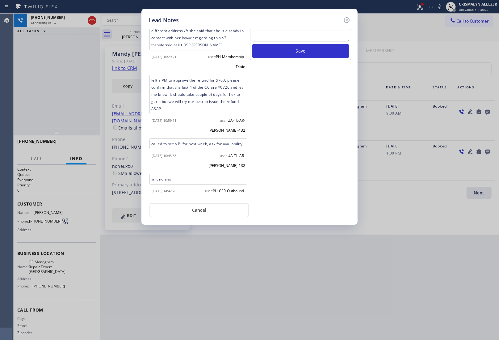
scroll to position [701, 0]
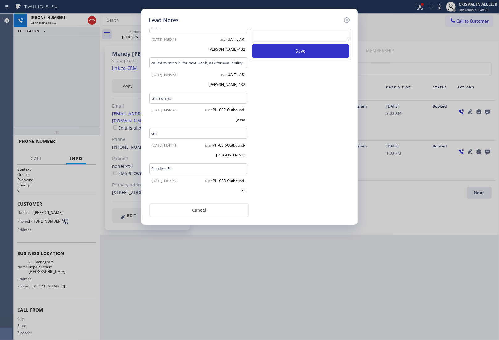
click at [320, 39] on textarea at bounding box center [300, 36] width 97 height 11
paste textarea "no answer | pls xfer here cx cb"
type textarea "no answer | pls xfer here cx cb"
click at [312, 53] on button "Save" at bounding box center [300, 51] width 97 height 14
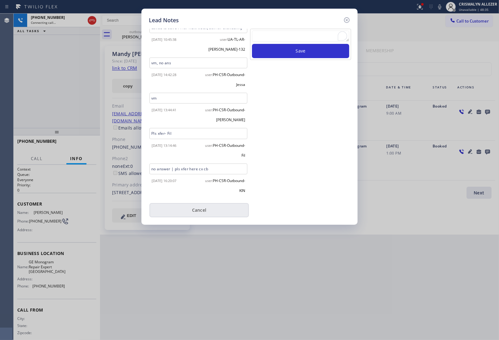
click at [197, 211] on button "Cancel" at bounding box center [198, 210] width 99 height 14
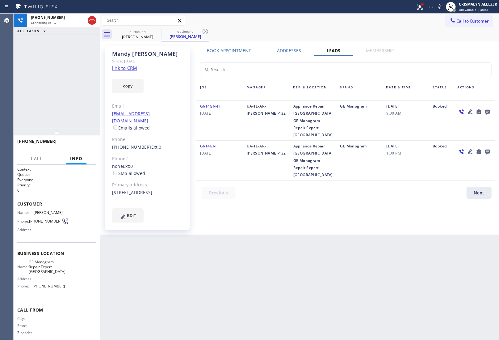
click at [239, 48] on label "Book Appointment" at bounding box center [229, 51] width 44 height 6
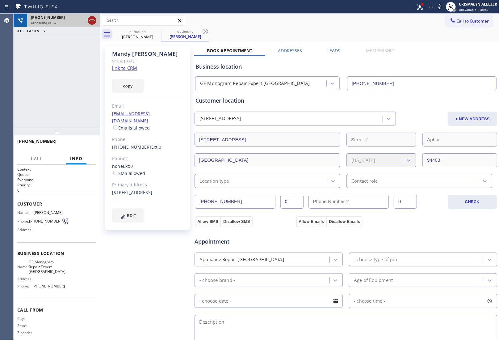
click at [90, 23] on icon at bounding box center [91, 20] width 7 height 7
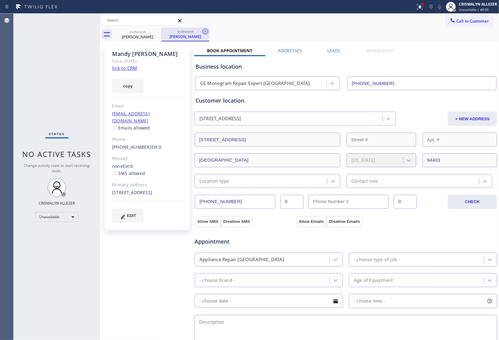
click at [204, 33] on icon at bounding box center [205, 31] width 7 height 7
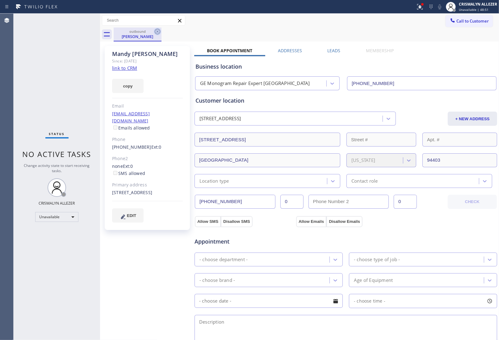
click at [157, 33] on icon at bounding box center [157, 31] width 7 height 7
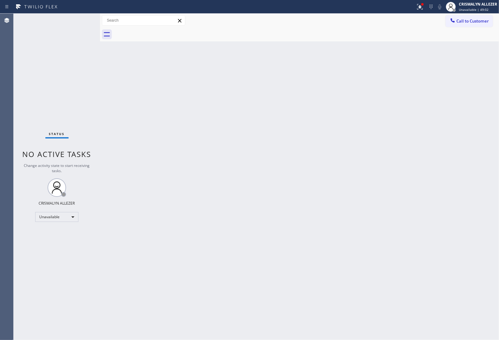
click at [468, 27] on div "Call to Customer Outbound call Location GE Monogram Repair Expert Redwood City …" at bounding box center [299, 21] width 399 height 14
click at [461, 22] on span "Call to Customer" at bounding box center [472, 21] width 32 height 6
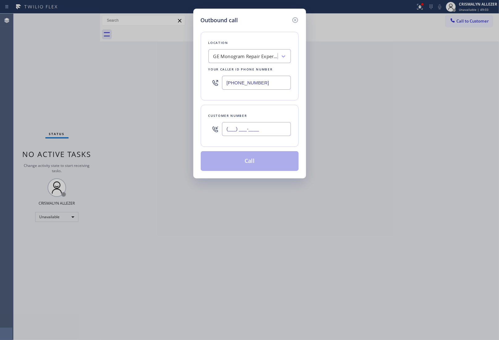
click at [272, 127] on input "(___) ___-____" at bounding box center [256, 129] width 69 height 14
paste input "650) 346-5275"
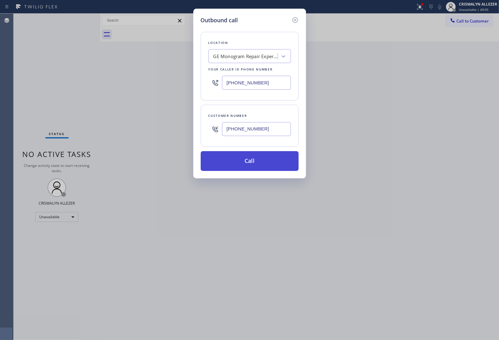
type input "(650) 346-5275"
click at [251, 164] on button "Call" at bounding box center [250, 161] width 98 height 20
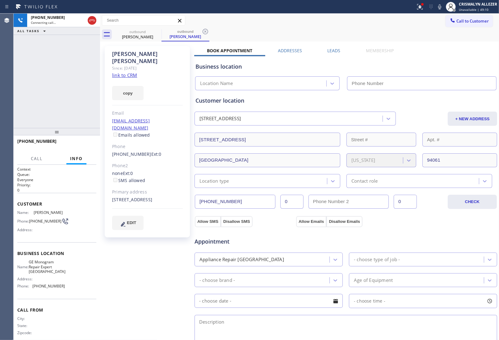
type input "(650) 600-0168"
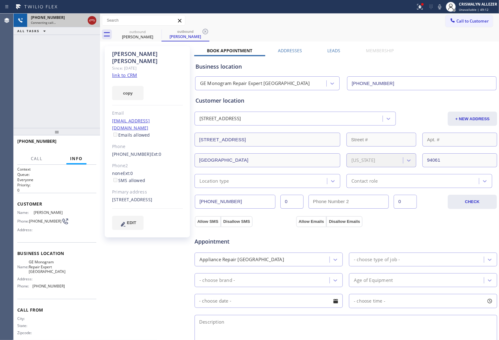
click at [91, 20] on icon at bounding box center [91, 20] width 7 height 7
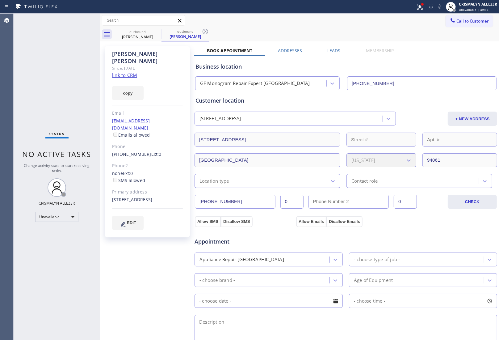
click at [329, 48] on label "Leads" at bounding box center [334, 51] width 13 height 6
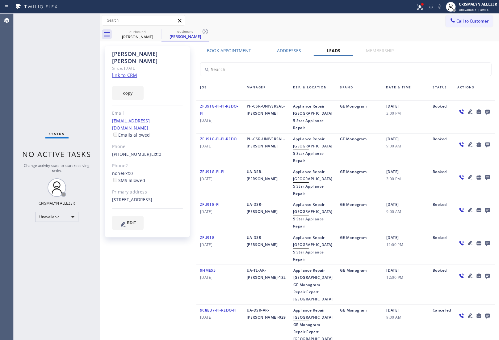
click at [485, 110] on icon at bounding box center [487, 112] width 5 height 5
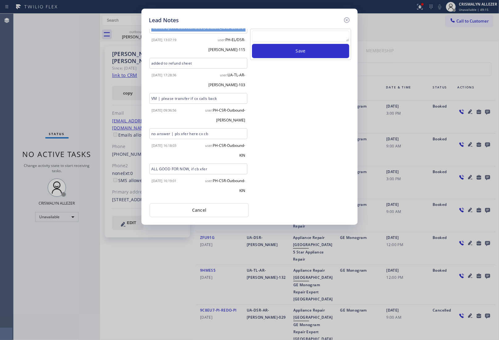
scroll to position [84, 0]
click at [190, 215] on button "Cancel" at bounding box center [198, 210] width 99 height 14
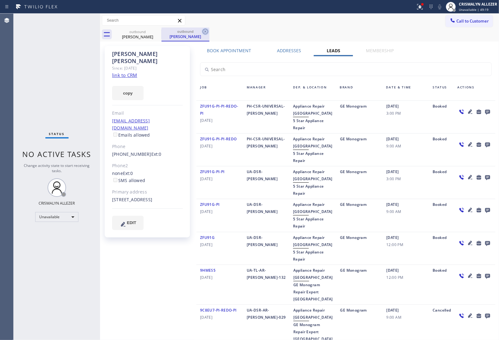
click at [204, 31] on icon at bounding box center [205, 31] width 7 height 7
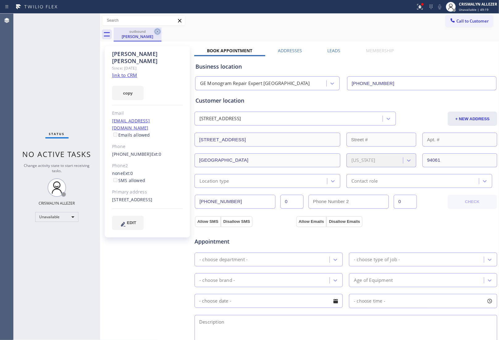
click at [157, 30] on icon at bounding box center [157, 31] width 7 height 7
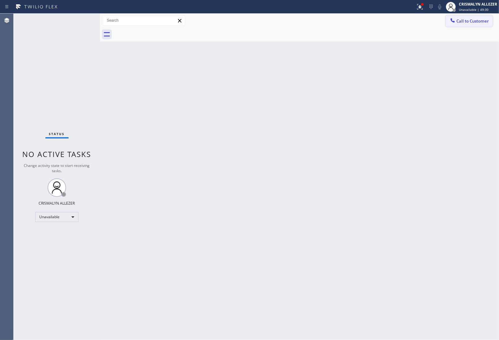
click at [477, 22] on span "Call to Customer" at bounding box center [472, 21] width 32 height 6
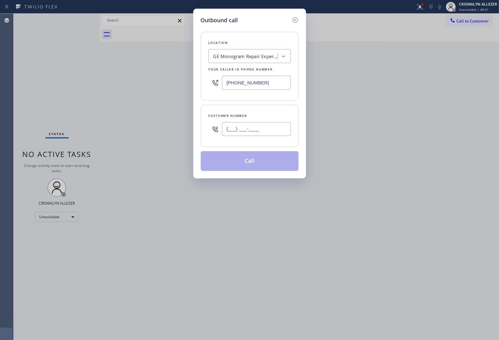
click at [268, 130] on input "(___) ___-____" at bounding box center [256, 129] width 69 height 14
paste input "650) 296-2715"
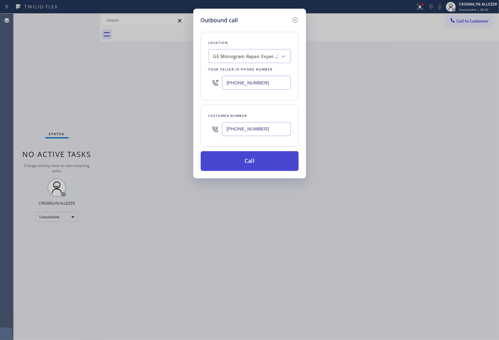
type input "(650) 296-2715"
click at [246, 164] on button "Call" at bounding box center [250, 161] width 98 height 20
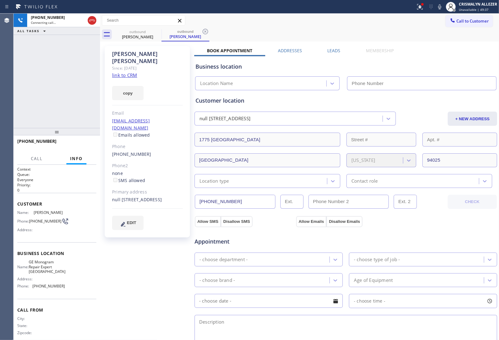
click at [125, 72] on link "link to CRM" at bounding box center [124, 75] width 25 height 6
type input "(650) 600-0168"
click at [333, 49] on label "Leads" at bounding box center [334, 51] width 13 height 6
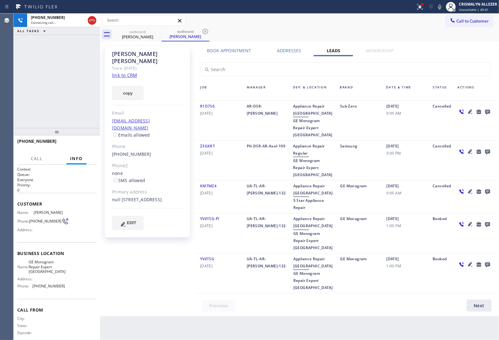
click at [488, 110] on icon at bounding box center [487, 112] width 5 height 5
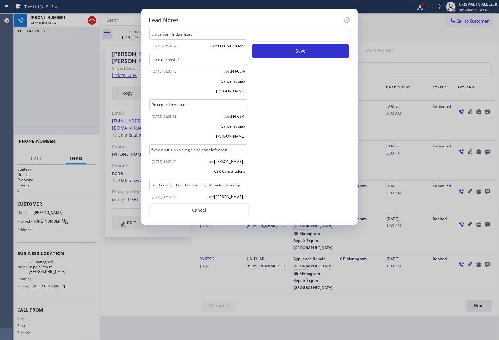
scroll to position [2, 0]
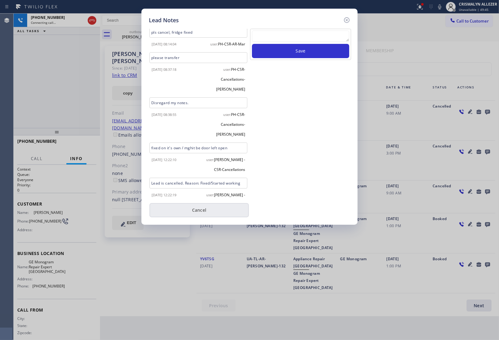
click at [199, 212] on button "Cancel" at bounding box center [198, 210] width 99 height 14
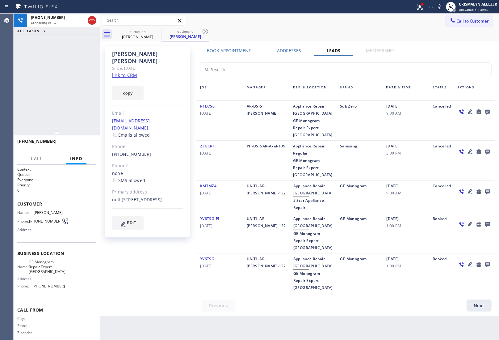
click at [241, 48] on label "Book Appointment" at bounding box center [229, 51] width 44 height 6
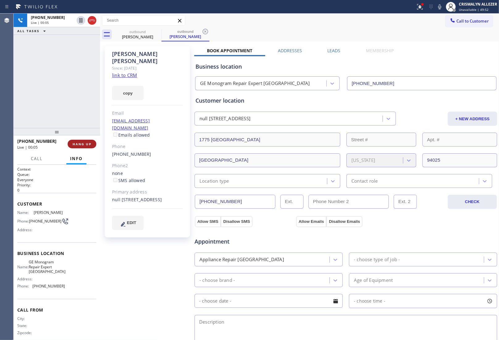
click at [81, 143] on span "HANG UP" at bounding box center [82, 144] width 19 height 4
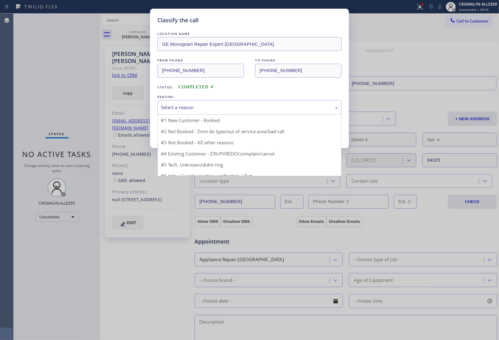
click at [282, 111] on div "Select a reason" at bounding box center [249, 107] width 184 height 15
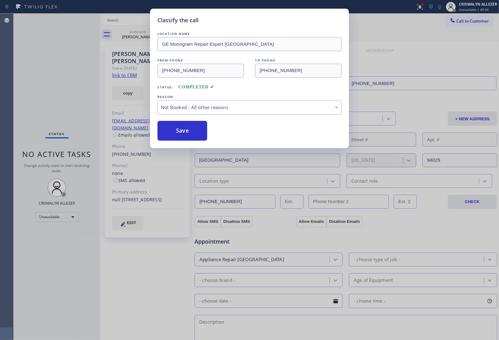
click at [193, 132] on button "Save" at bounding box center [182, 131] width 50 height 20
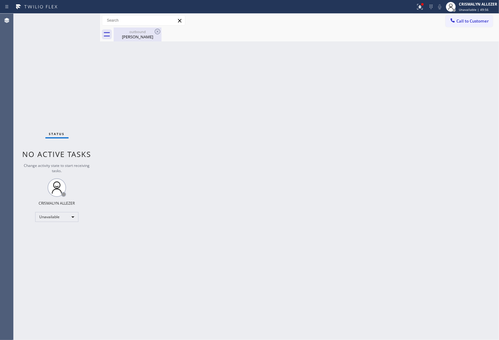
click at [138, 35] on div "Jackie Ward" at bounding box center [137, 37] width 47 height 6
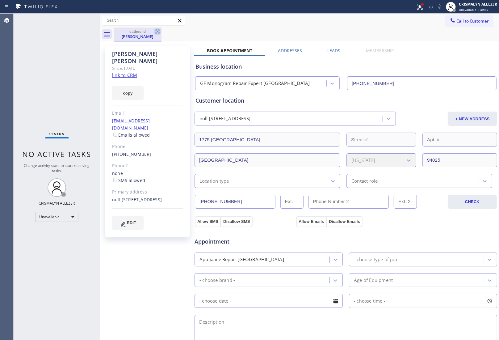
click at [157, 29] on icon at bounding box center [157, 31] width 7 height 7
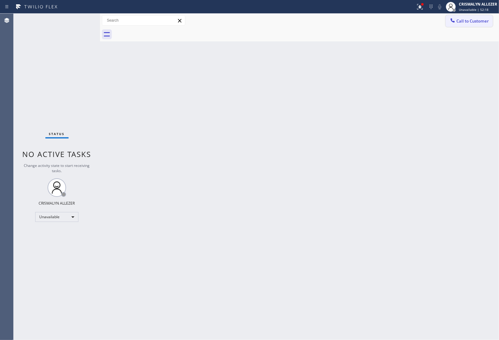
click at [464, 20] on span "Call to Customer" at bounding box center [472, 21] width 32 height 6
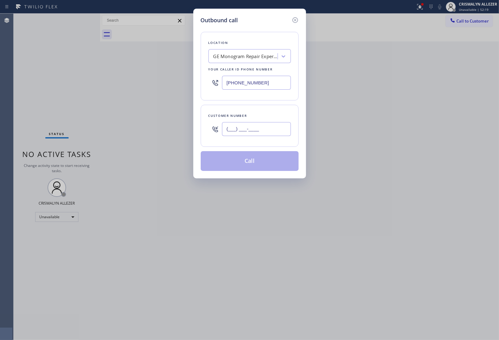
click at [274, 130] on input "(___) ___-____" at bounding box center [256, 129] width 69 height 14
paste input "408) 888-4888"
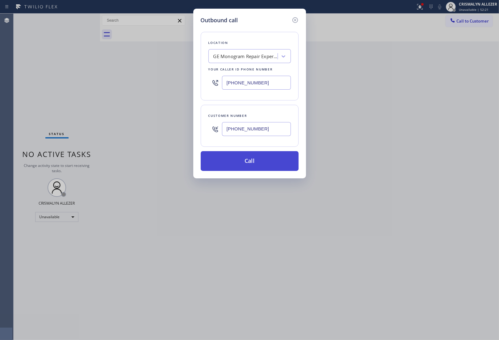
type input "(408) 888-4888"
click at [256, 162] on button "Call" at bounding box center [250, 161] width 98 height 20
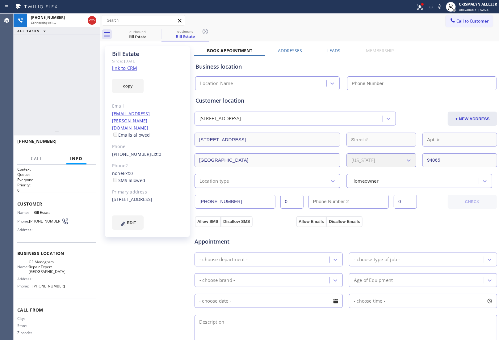
click at [124, 67] on link "link to CRM" at bounding box center [124, 68] width 25 height 6
type input "(650) 600-0168"
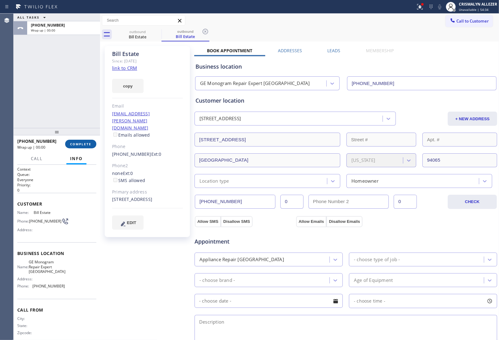
click at [83, 144] on span "COMPLETE" at bounding box center [80, 144] width 21 height 4
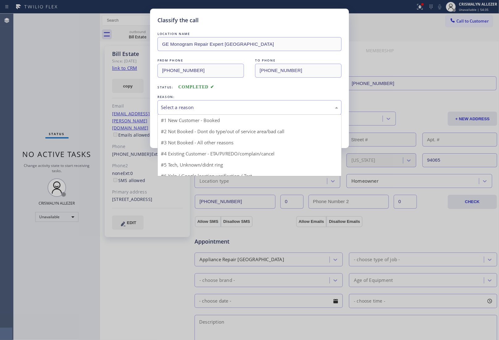
click at [261, 111] on div "Select a reason" at bounding box center [249, 107] width 184 height 15
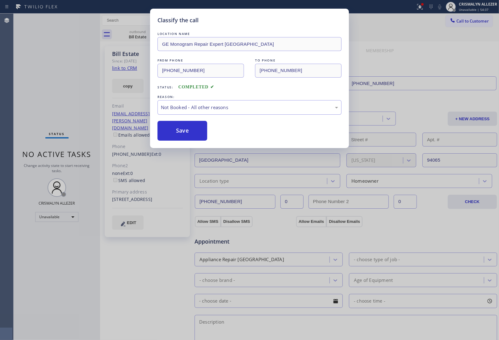
click at [180, 134] on button "Save" at bounding box center [182, 131] width 50 height 20
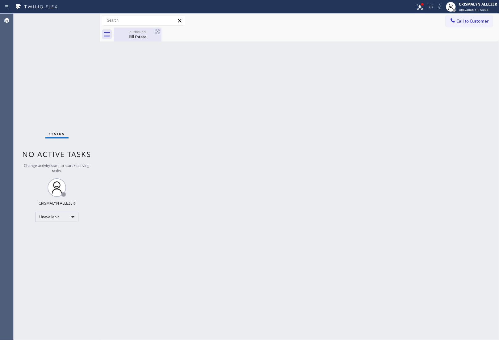
click at [131, 36] on div "Bill Estate" at bounding box center [137, 37] width 47 height 6
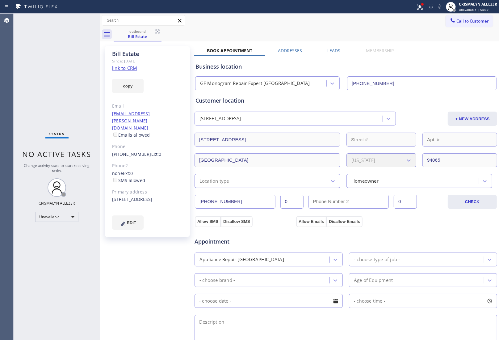
click at [330, 50] on label "Leads" at bounding box center [334, 51] width 13 height 6
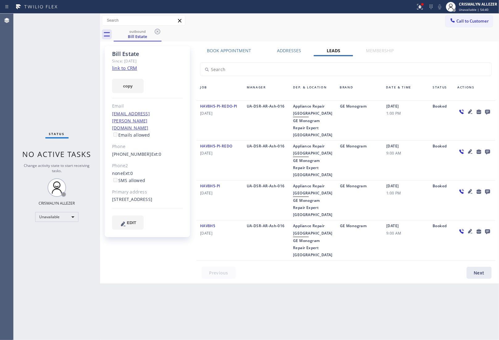
click at [488, 109] on icon at bounding box center [487, 112] width 7 height 8
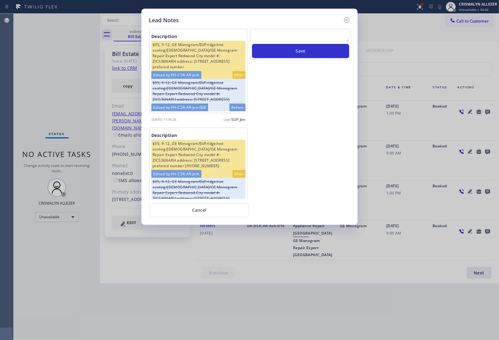
click at [294, 41] on textarea at bounding box center [300, 36] width 97 height 11
paste textarea "ALL GOOD FOR NOW, if cb xfer"
type textarea "ALL GOOD FOR NOW, if cb xfer"
click at [300, 50] on button "Save" at bounding box center [300, 51] width 97 height 14
click at [197, 212] on button "Cancel" at bounding box center [198, 210] width 99 height 14
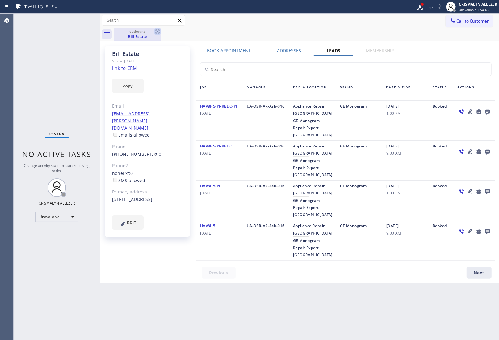
click at [158, 30] on icon at bounding box center [157, 31] width 7 height 7
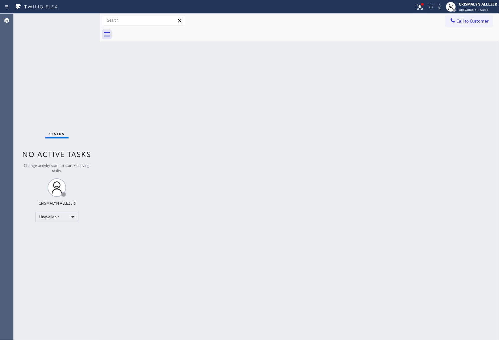
click at [472, 28] on div at bounding box center [306, 34] width 385 height 14
click at [468, 23] on span "Call to Customer" at bounding box center [472, 21] width 32 height 6
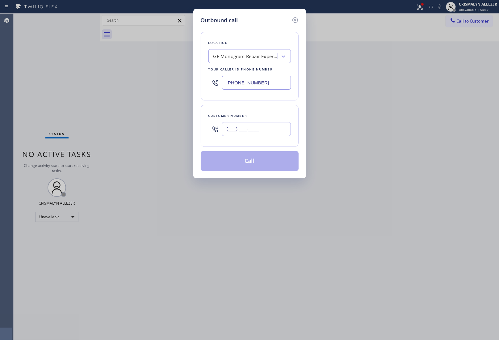
click at [273, 126] on input "(___) ___-____" at bounding box center [256, 129] width 69 height 14
paste input "415) 279-2589"
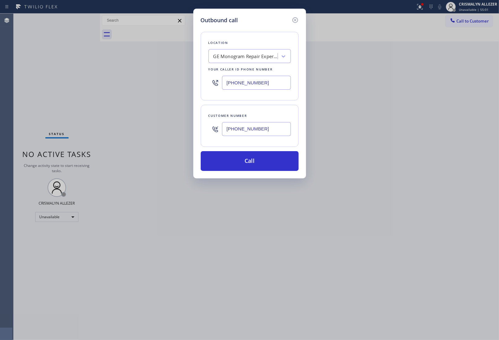
type input "(415) 279-2589"
click at [263, 149] on div "Location GE Monogram Repair Expert Redwood City Your caller id phone number (65…" at bounding box center [250, 97] width 98 height 146
click at [255, 165] on button "Call" at bounding box center [250, 161] width 98 height 20
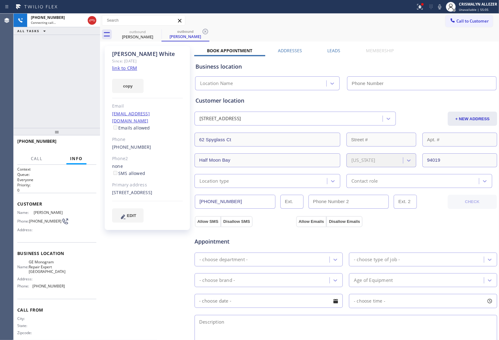
click at [125, 66] on link "link to CRM" at bounding box center [124, 68] width 25 height 6
type input "(650) 600-0168"
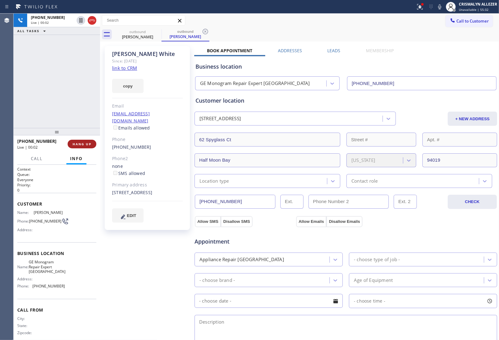
click at [80, 145] on span "HANG UP" at bounding box center [82, 144] width 19 height 4
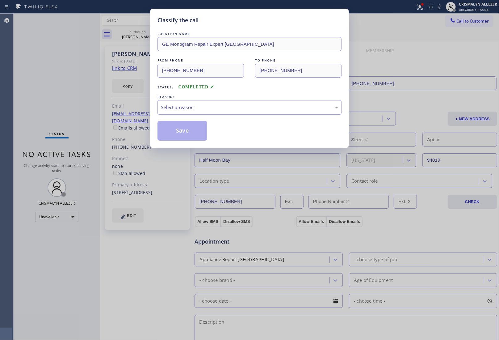
click at [241, 104] on div "Select a reason" at bounding box center [249, 107] width 177 height 7
click at [179, 134] on button "Save" at bounding box center [182, 131] width 50 height 20
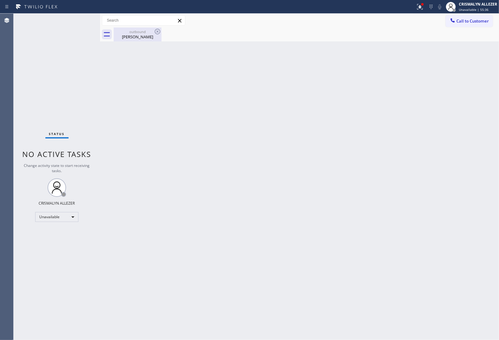
click at [139, 34] on div "Jim White" at bounding box center [137, 37] width 47 height 6
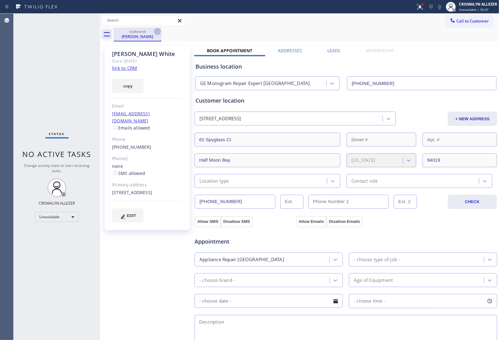
click at [159, 31] on icon at bounding box center [157, 31] width 7 height 7
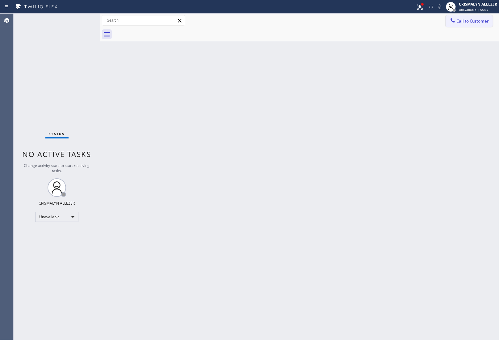
click at [472, 19] on span "Call to Customer" at bounding box center [472, 21] width 32 height 6
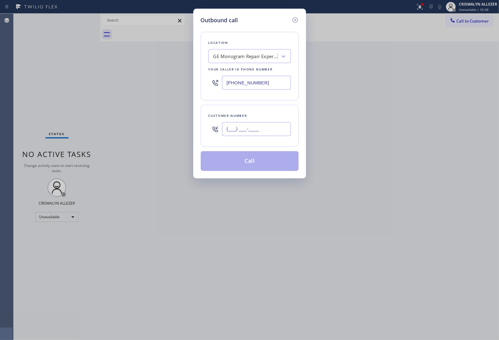
click at [269, 131] on input "(___) ___-____" at bounding box center [256, 129] width 69 height 14
paste input "415) 279-2589"
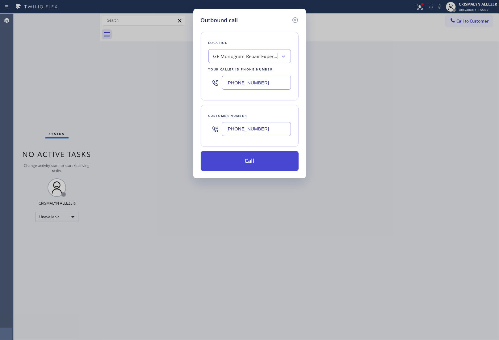
type input "(415) 279-2589"
click at [260, 157] on button "Call" at bounding box center [250, 161] width 98 height 20
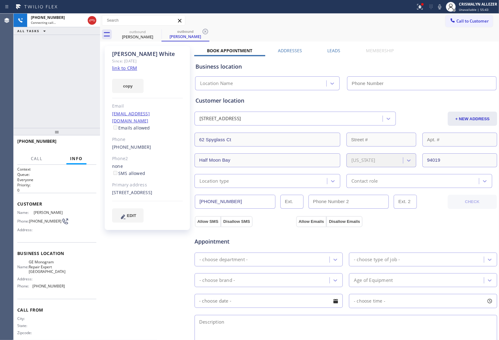
click at [331, 52] on label "Leads" at bounding box center [334, 51] width 13 height 6
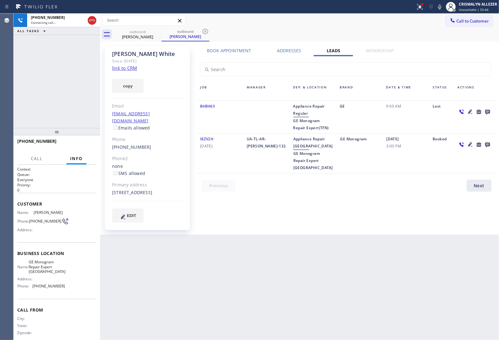
click at [490, 111] on icon at bounding box center [487, 112] width 5 height 5
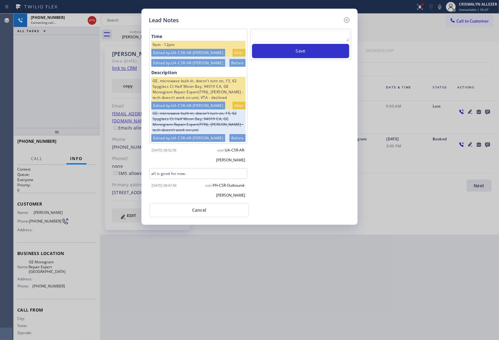
scroll to position [4, 0]
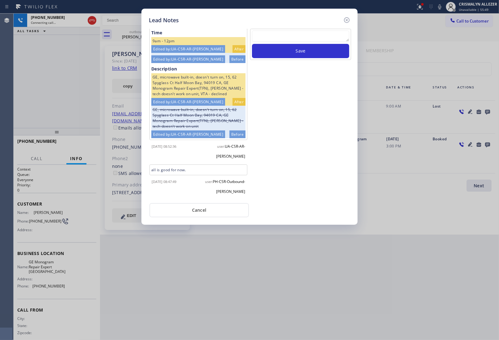
drag, startPoint x: 294, startPoint y: 46, endPoint x: 290, endPoint y: 38, distance: 8.3
click at [291, 40] on div "Save" at bounding box center [300, 44] width 101 height 31
click at [290, 37] on textarea at bounding box center [300, 36] width 97 height 11
paste textarea "no answer | pls xfer here cx cb"
type textarea "no answer | pls xfer here cx cb"
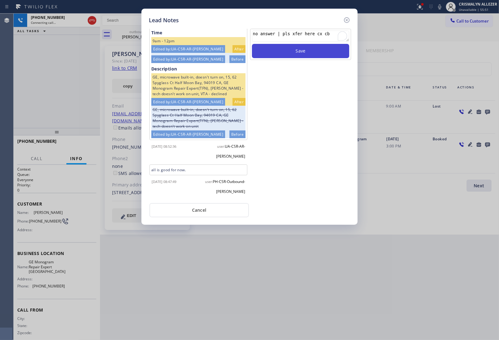
click at [297, 48] on button "Save" at bounding box center [300, 51] width 97 height 14
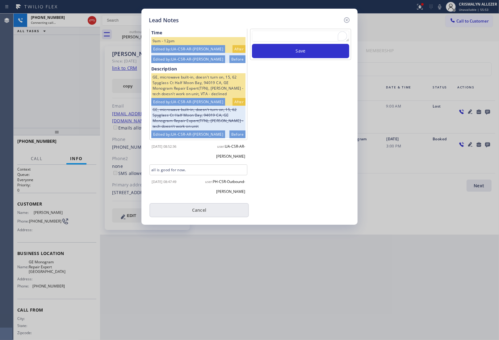
click at [204, 210] on button "Cancel" at bounding box center [198, 210] width 99 height 14
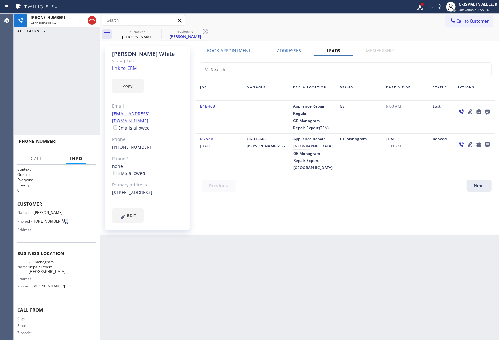
click at [234, 46] on div "Jim White Since: 20 may 2020 link to CRM copy Email jlw@jlwhite.com Emails allo…" at bounding box center [300, 138] width 396 height 190
click at [233, 51] on label "Book Appointment" at bounding box center [229, 51] width 44 height 6
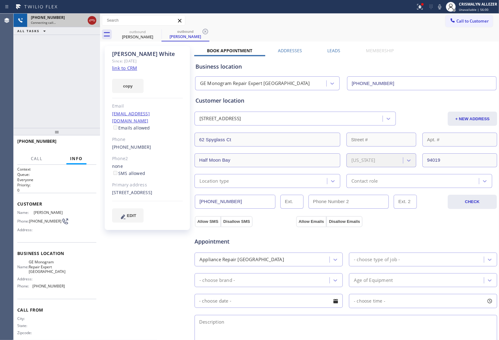
click at [92, 21] on icon at bounding box center [91, 20] width 7 height 7
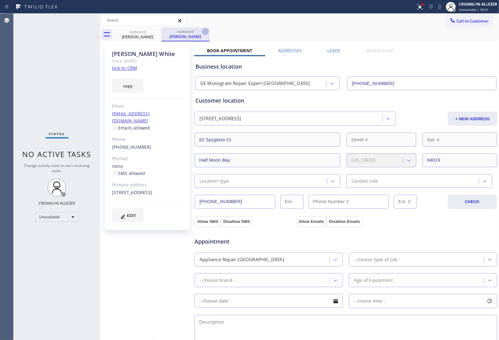
click at [204, 31] on icon at bounding box center [205, 31] width 7 height 7
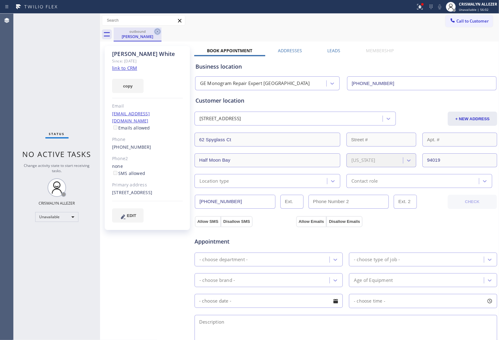
click at [155, 31] on icon at bounding box center [158, 32] width 6 height 6
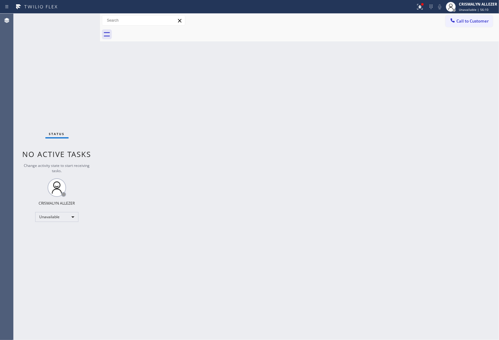
click at [476, 23] on span "Call to Customer" at bounding box center [472, 21] width 32 height 6
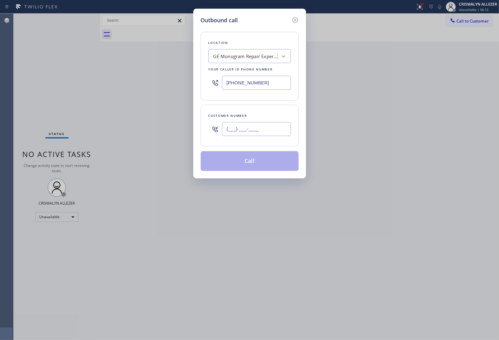
click at [273, 127] on input "(___) ___-____" at bounding box center [256, 129] width 69 height 14
paste input "415) 439-3361"
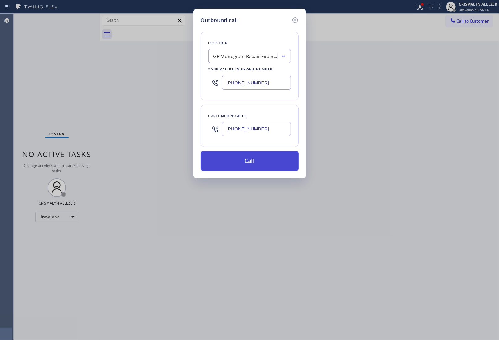
type input "(415) 439-3361"
click at [254, 168] on button "Call" at bounding box center [250, 161] width 98 height 20
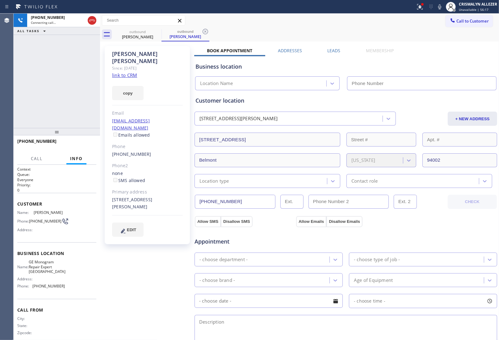
click at [121, 72] on link "link to CRM" at bounding box center [124, 75] width 25 height 6
type input "(650) 600-0168"
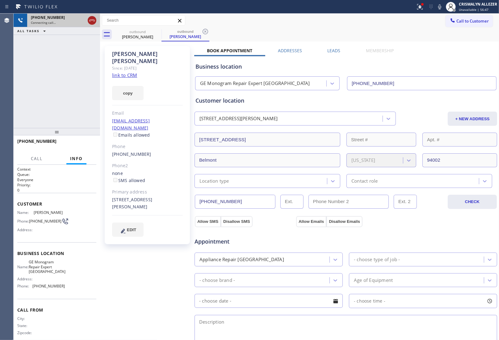
click at [88, 23] on icon at bounding box center [91, 20] width 7 height 7
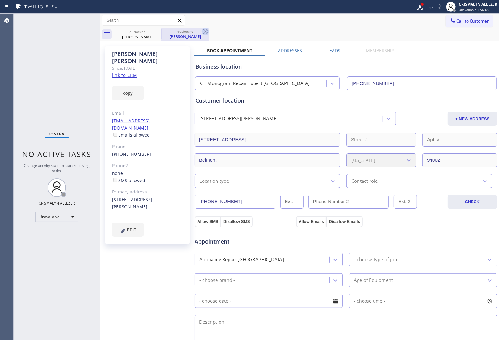
click at [205, 32] on icon at bounding box center [205, 32] width 6 height 6
drag, startPoint x: 156, startPoint y: 32, endPoint x: 157, endPoint y: 1, distance: 30.9
click at [156, 32] on icon at bounding box center [157, 31] width 7 height 7
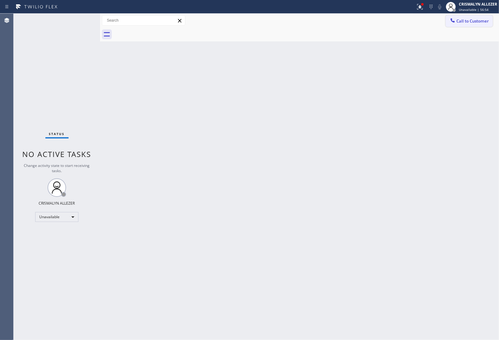
click at [473, 21] on span "Call to Customer" at bounding box center [472, 21] width 32 height 6
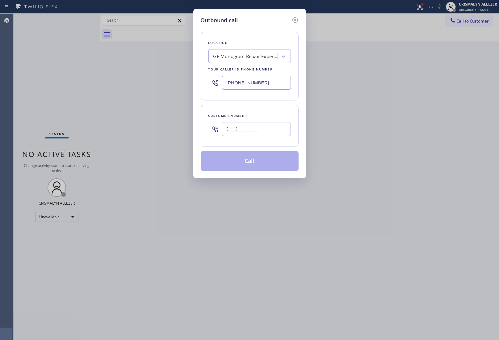
click at [278, 129] on input "(___) ___-____" at bounding box center [256, 129] width 69 height 14
paste input "415) 439-3361"
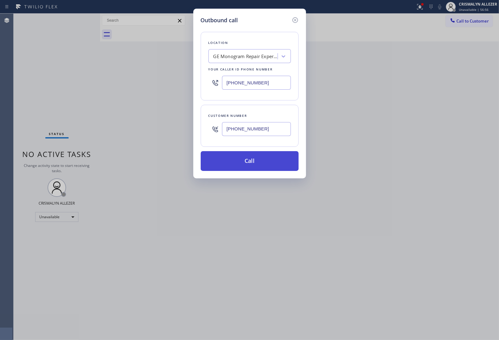
type input "(415) 439-3361"
click at [258, 165] on button "Call" at bounding box center [250, 161] width 98 height 20
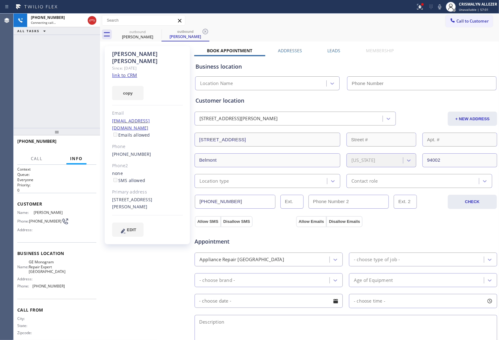
type input "(650) 600-0168"
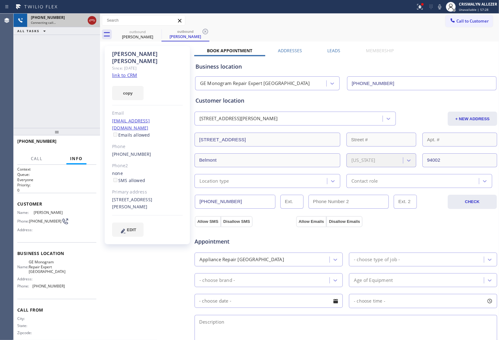
click at [91, 21] on icon at bounding box center [91, 20] width 7 height 7
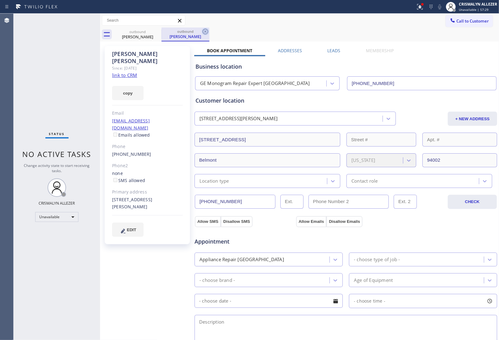
click at [206, 31] on icon at bounding box center [205, 31] width 7 height 7
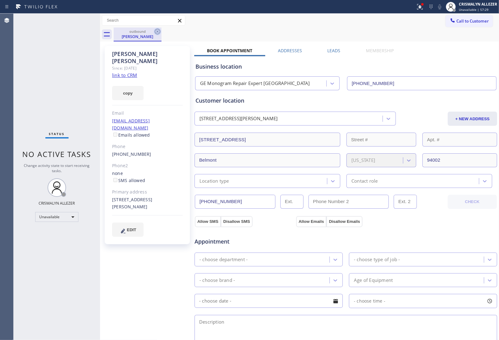
click at [156, 31] on icon at bounding box center [157, 31] width 7 height 7
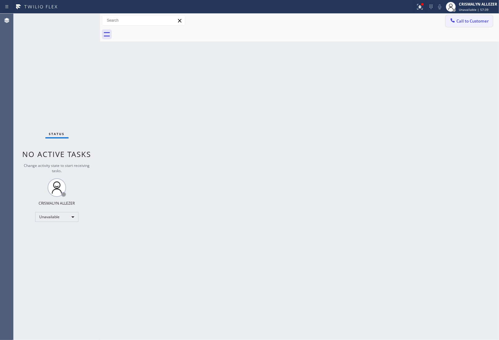
click at [476, 21] on span "Call to Customer" at bounding box center [472, 21] width 32 height 6
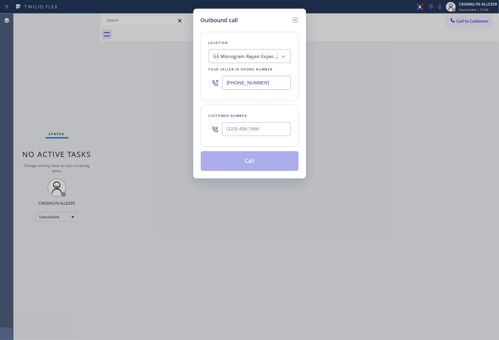
drag, startPoint x: 282, startPoint y: 82, endPoint x: 91, endPoint y: 90, distance: 191.2
click at [91, 90] on div "Outbound call Location GE Monogram Repair Expert Redwood City Your caller id ph…" at bounding box center [249, 170] width 499 height 340
paste input "510) 616-9464"
type input "(510) 616-9464"
click at [270, 133] on input "(___) ___-____" at bounding box center [256, 129] width 69 height 14
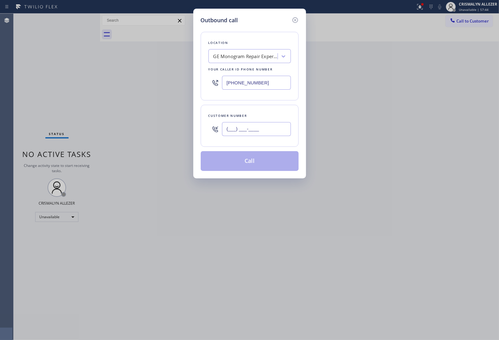
paste input "415) 846-9506"
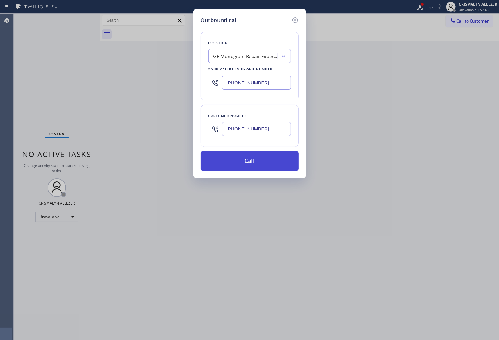
type input "(415) 846-9506"
click at [248, 167] on button "Call" at bounding box center [250, 161] width 98 height 20
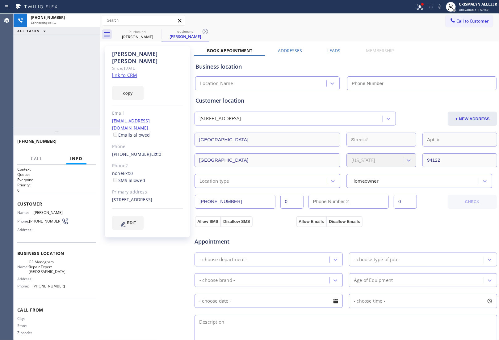
click at [126, 72] on link "link to CRM" at bounding box center [124, 75] width 25 height 6
type input "(510) 616-9464"
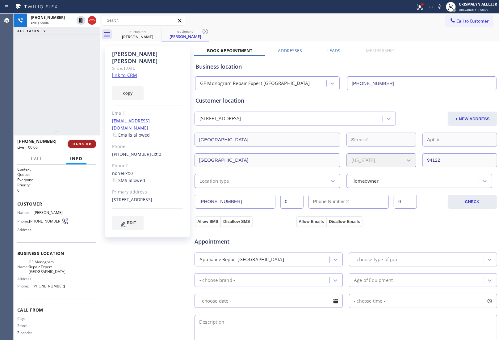
click at [76, 145] on span "HANG UP" at bounding box center [82, 144] width 19 height 4
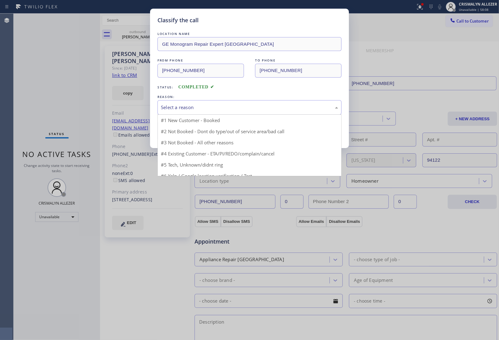
click at [253, 108] on div "Select a reason" at bounding box center [249, 107] width 177 height 7
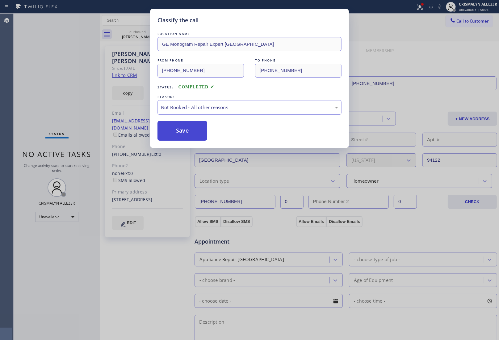
click at [179, 133] on button "Save" at bounding box center [182, 131] width 50 height 20
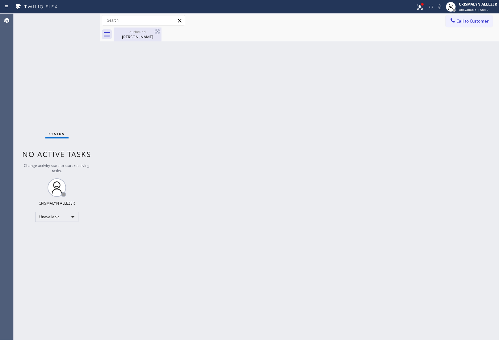
click at [138, 36] on div "Mimi Haymond" at bounding box center [137, 37] width 47 height 6
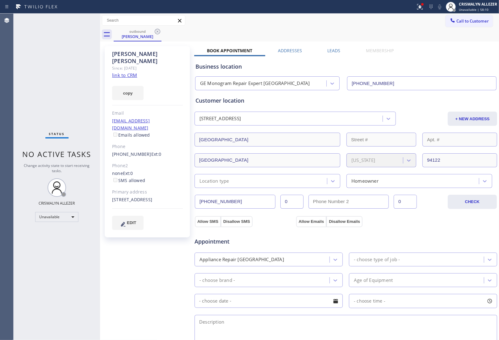
click at [331, 50] on label "Leads" at bounding box center [334, 51] width 13 height 6
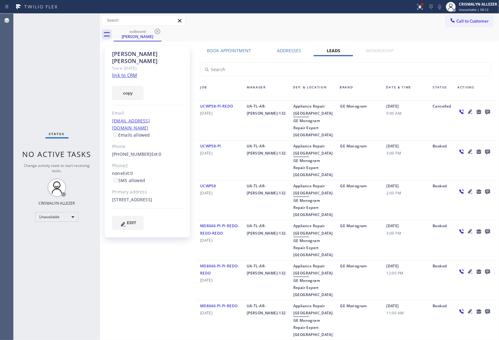
click at [485, 110] on icon at bounding box center [487, 112] width 5 height 5
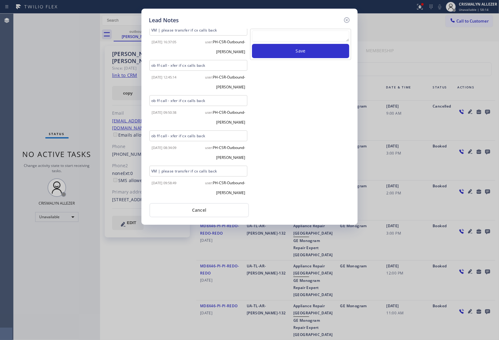
scroll to position [409, 0]
click at [303, 36] on textarea at bounding box center [300, 36] width 97 height 11
paste textarea "no answer | pls xfer here cx cb"
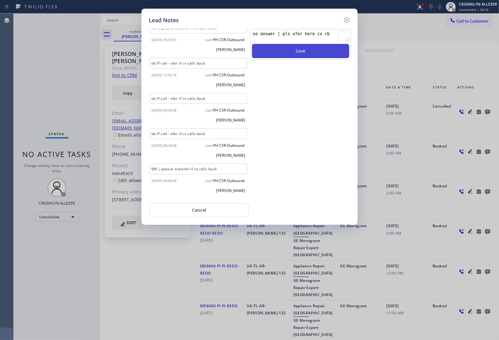
type textarea "no answer | pls xfer here cx cb"
click at [299, 50] on button "Save" at bounding box center [300, 51] width 97 height 14
click at [303, 51] on button "Save" at bounding box center [300, 51] width 97 height 14
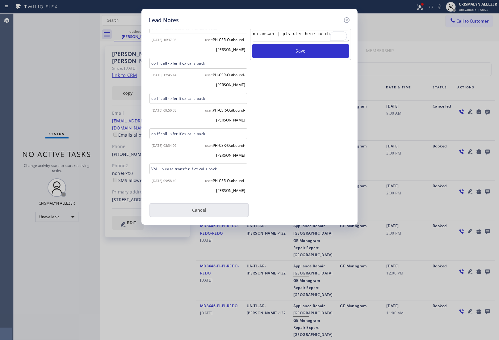
click at [205, 211] on button "Cancel" at bounding box center [198, 210] width 99 height 14
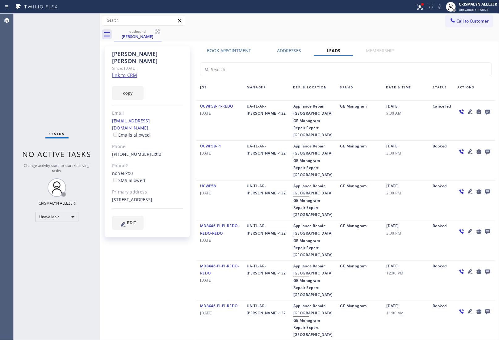
drag, startPoint x: 158, startPoint y: 30, endPoint x: 159, endPoint y: 1, distance: 29.1
click at [158, 27] on div "Call to Customer Outbound call Location GE Monogram Repair Expert Richmond Dist…" at bounding box center [299, 28] width 399 height 28
click at [157, 30] on icon at bounding box center [157, 31] width 7 height 7
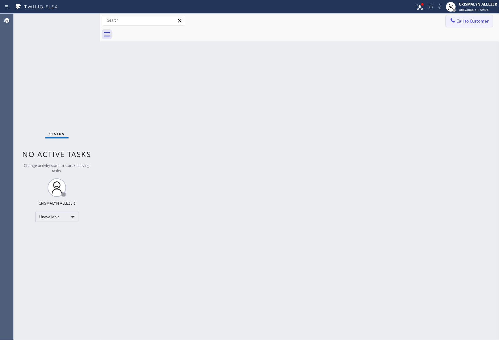
click at [464, 22] on span "Call to Customer" at bounding box center [472, 21] width 32 height 6
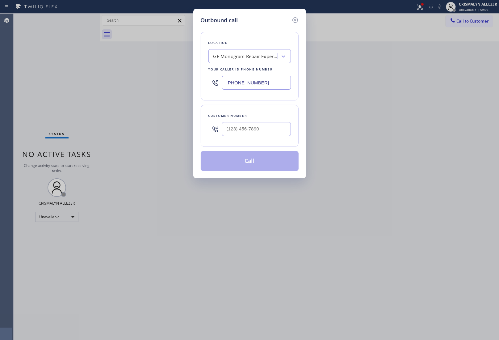
drag, startPoint x: 284, startPoint y: 82, endPoint x: 133, endPoint y: 85, distance: 151.0
click at [133, 85] on div "Outbound call Location GE Monogram Repair Expert Richmond District Your caller …" at bounding box center [249, 170] width 499 height 340
paste input "619) 489-8656"
type input "(619) 489-8656"
click at [264, 132] on input "(___) ___-____" at bounding box center [256, 129] width 69 height 14
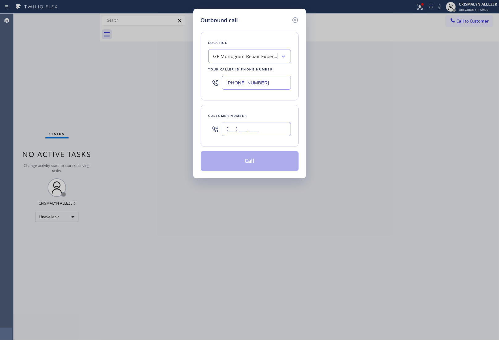
paste input "760) 415-7080"
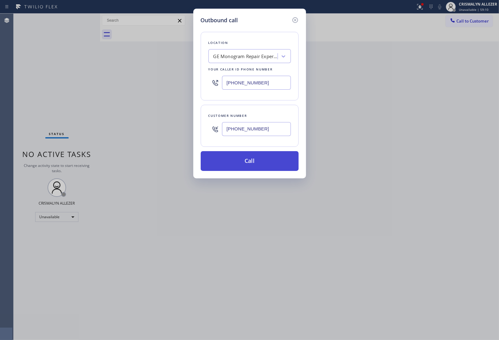
type input "(760) 415-7080"
click at [255, 164] on button "Call" at bounding box center [250, 161] width 98 height 20
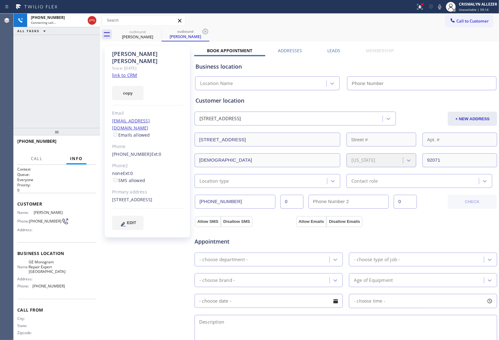
click at [125, 72] on link "link to CRM" at bounding box center [124, 75] width 25 height 6
type input "(619) 489-8656"
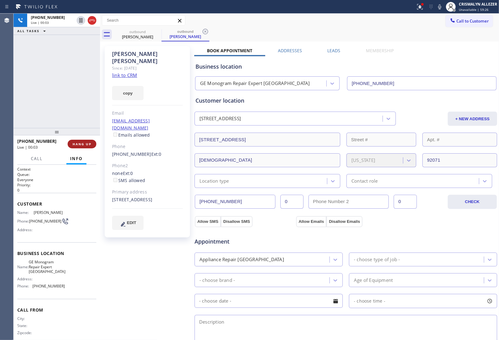
click at [80, 144] on span "HANG UP" at bounding box center [82, 144] width 19 height 4
click at [80, 144] on span "COMPLETE" at bounding box center [80, 144] width 21 height 4
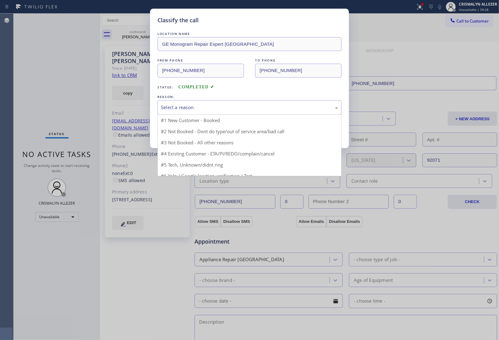
click at [238, 112] on div "Select a reason" at bounding box center [249, 107] width 184 height 15
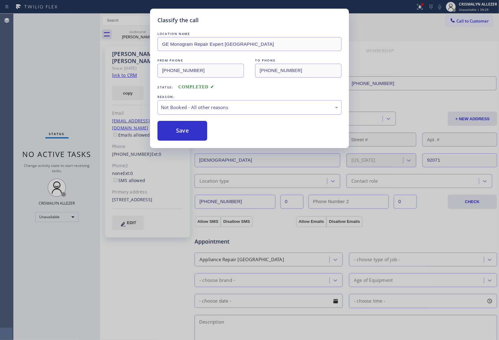
click at [184, 133] on button "Save" at bounding box center [182, 131] width 50 height 20
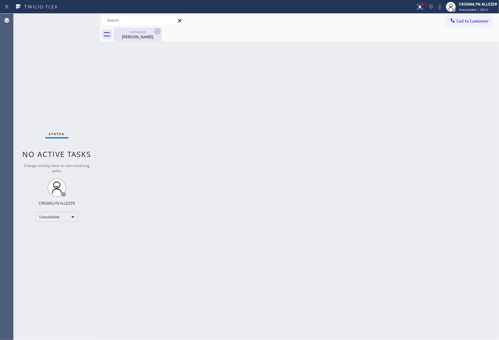
click at [142, 37] on div "Tony Antoine" at bounding box center [137, 37] width 47 height 6
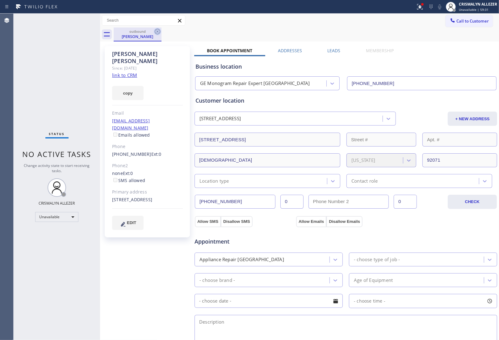
click at [159, 31] on icon at bounding box center [157, 31] width 7 height 7
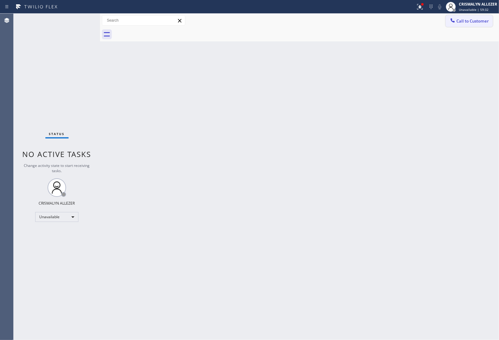
click at [471, 26] on button "Call to Customer" at bounding box center [468, 21] width 47 height 12
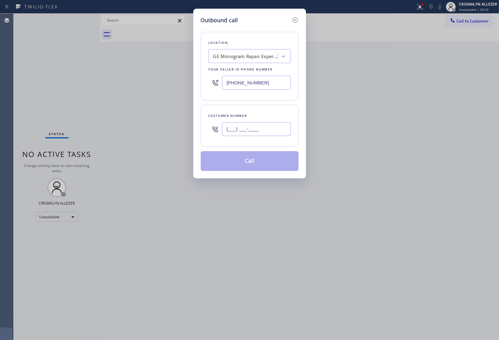
click at [266, 130] on input "(___) ___-____" at bounding box center [256, 129] width 69 height 14
paste input "760) 415-7080"
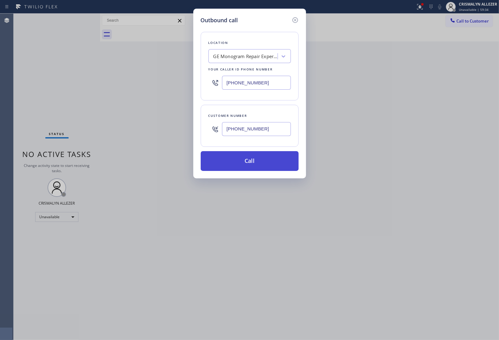
type input "(760) 415-7080"
click at [256, 156] on button "Call" at bounding box center [250, 161] width 98 height 20
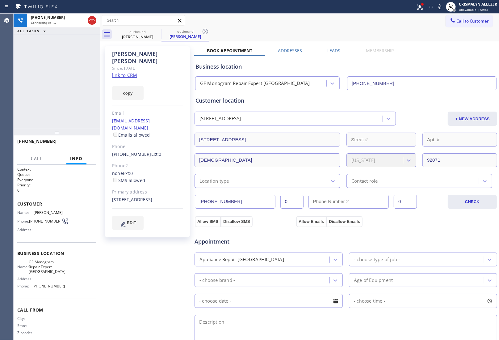
type input "(619) 489-8656"
click at [73, 90] on div "+17604157080 Live | 02:29 ALL TASKS ALL TASKS ACTIVE TASKS TASKS IN WRAP UP" at bounding box center [57, 71] width 86 height 114
click at [81, 144] on span "HANG UP" at bounding box center [82, 144] width 19 height 4
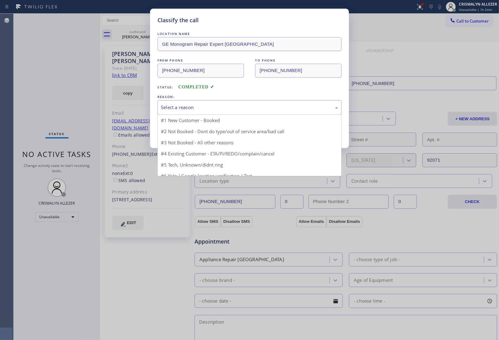
click at [254, 115] on div "Select a reason #1 New Customer - Booked #2 Not Booked - Dont do type/out of se…" at bounding box center [249, 107] width 184 height 15
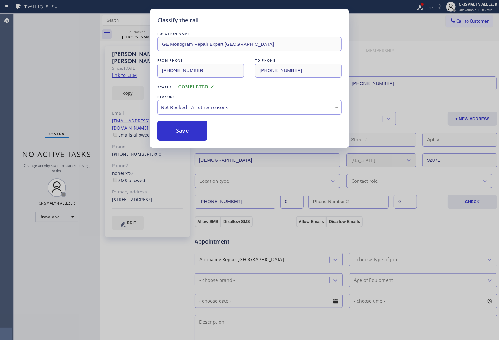
click at [184, 131] on button "Save" at bounding box center [182, 131] width 50 height 20
click at [137, 37] on div "Classify the call LOCATION NAME GE Monogram Repair Expert San Diego FROM PHONE …" at bounding box center [249, 170] width 499 height 340
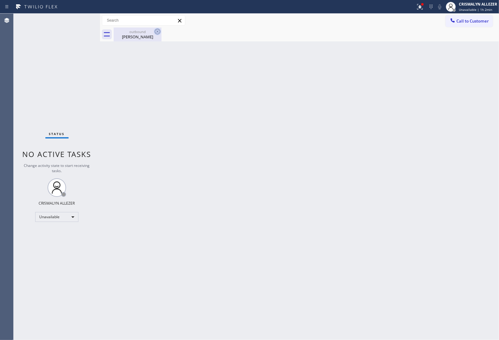
click at [155, 32] on icon at bounding box center [158, 32] width 6 height 6
click at [140, 38] on div "Tony Antoine" at bounding box center [137, 37] width 47 height 6
click at [475, 22] on span "Call to Customer" at bounding box center [472, 21] width 32 height 6
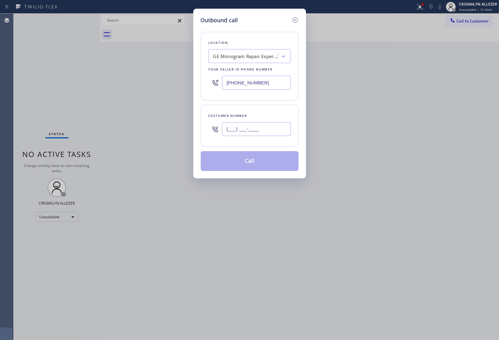
click at [276, 127] on input "(___) ___-____" at bounding box center [256, 129] width 69 height 14
paste input "text"
click at [191, 137] on div "Outbound call Location GE Monogram Repair Expert San Diego Your caller id phone…" at bounding box center [249, 170] width 499 height 340
paste input "619) 890-2059"
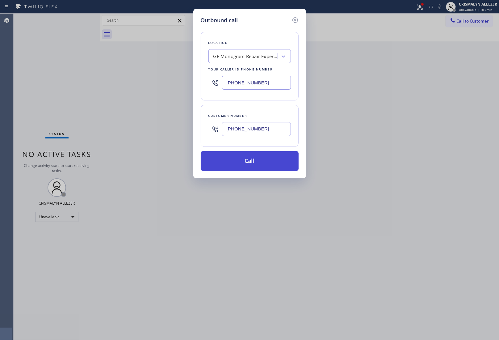
type input "(619) 890-2059"
click at [250, 161] on button "Call" at bounding box center [250, 161] width 98 height 20
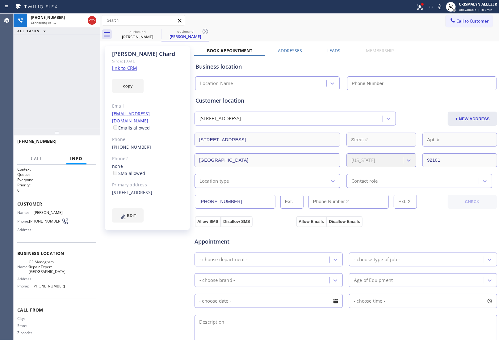
click at [129, 70] on link "link to CRM" at bounding box center [124, 68] width 25 height 6
type input "(619) 489-8656"
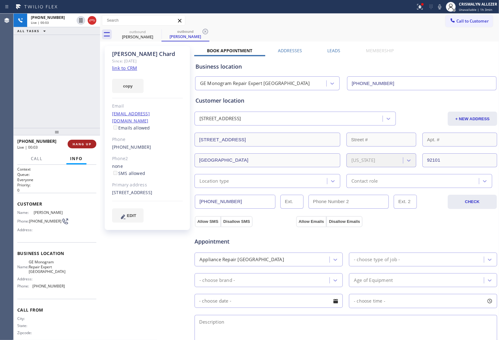
click at [79, 144] on span "HANG UP" at bounding box center [82, 144] width 19 height 4
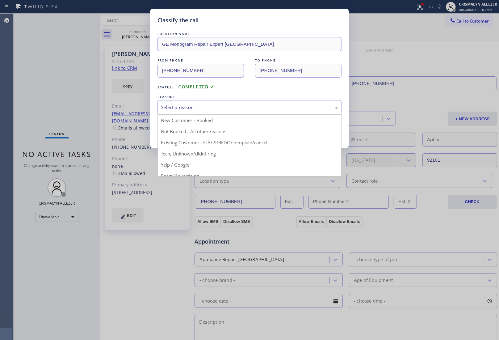
click at [252, 108] on div "Select a reason" at bounding box center [249, 107] width 177 height 7
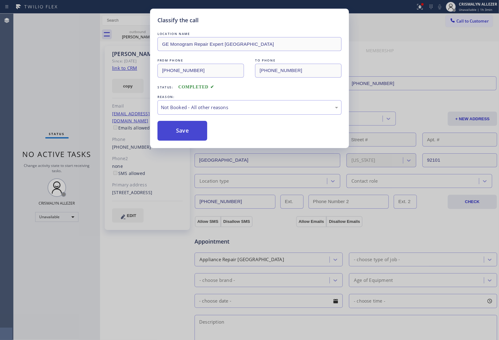
click at [186, 131] on button "Save" at bounding box center [182, 131] width 50 height 20
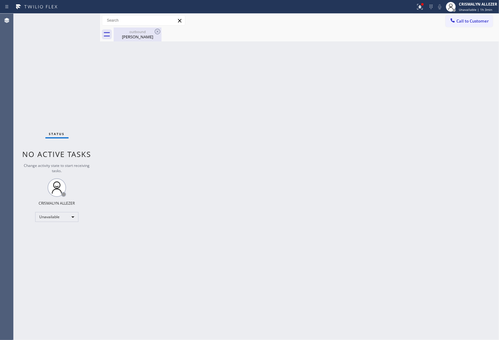
click at [145, 36] on div "Michael Chard" at bounding box center [137, 37] width 47 height 6
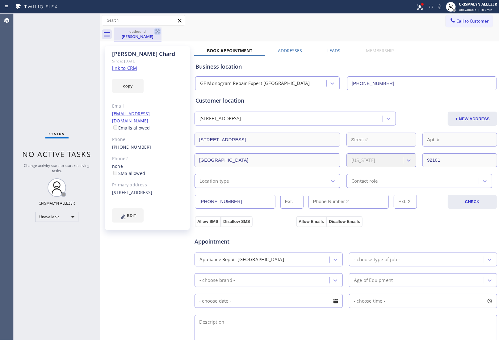
click at [157, 31] on icon at bounding box center [158, 32] width 6 height 6
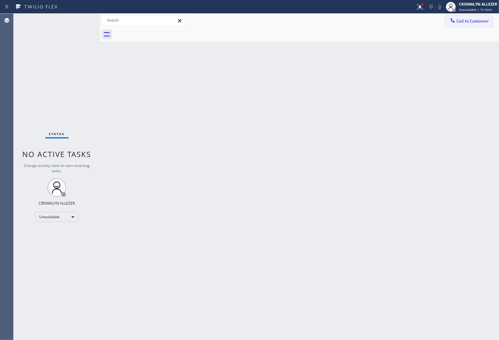
click at [467, 16] on button "Call to Customer" at bounding box center [468, 21] width 47 height 12
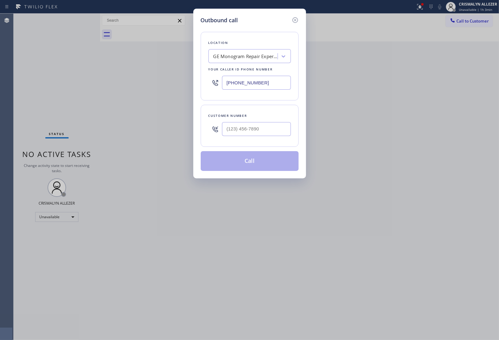
drag, startPoint x: 276, startPoint y: 86, endPoint x: 102, endPoint y: 94, distance: 173.6
click at [102, 93] on div "Outbound call Location GE Monogram Repair Expert San Diego Your caller id phone…" at bounding box center [249, 170] width 499 height 340
paste input "310) 846-8470"
type input "(310) 846-8470"
click at [261, 134] on input "(___) ___-____" at bounding box center [256, 129] width 69 height 14
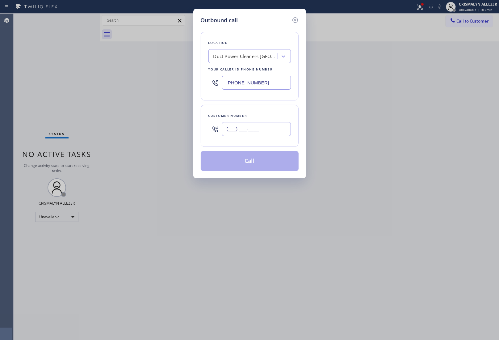
paste input "540) 397-8026"
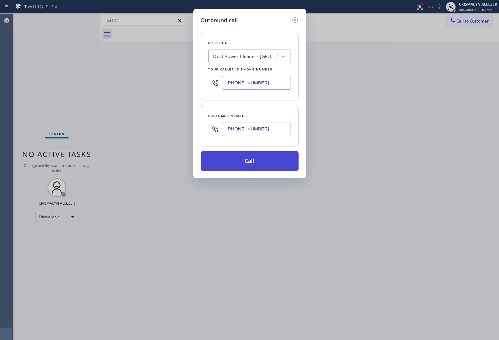
type input "(540) 397-8026"
click at [249, 164] on button "Call" at bounding box center [250, 161] width 98 height 20
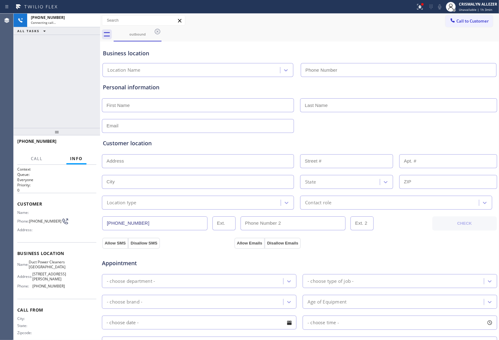
type input "(310) 846-8470"
click at [78, 144] on span "HANG UP" at bounding box center [82, 144] width 19 height 4
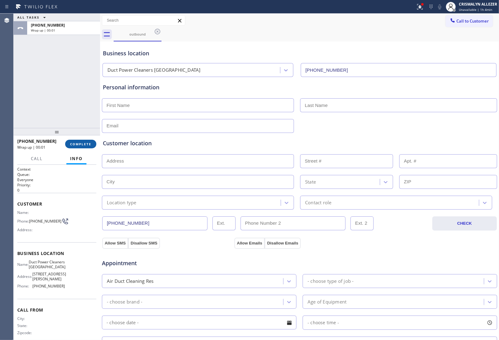
click at [79, 144] on span "COMPLETE" at bounding box center [80, 144] width 21 height 4
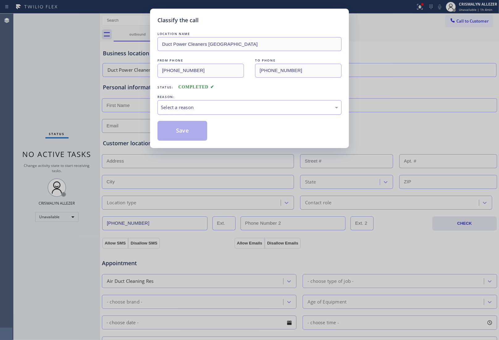
click at [242, 110] on div "Select a reason" at bounding box center [249, 107] width 177 height 7
click at [178, 134] on button "Save" at bounding box center [182, 131] width 50 height 20
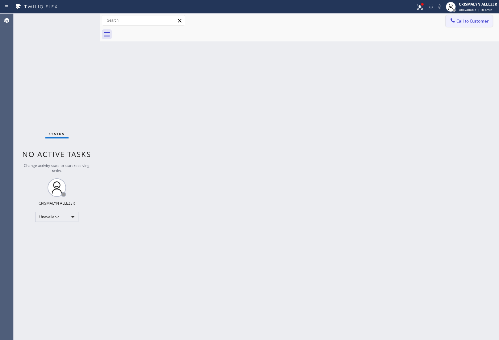
click at [470, 21] on span "Call to Customer" at bounding box center [472, 21] width 32 height 6
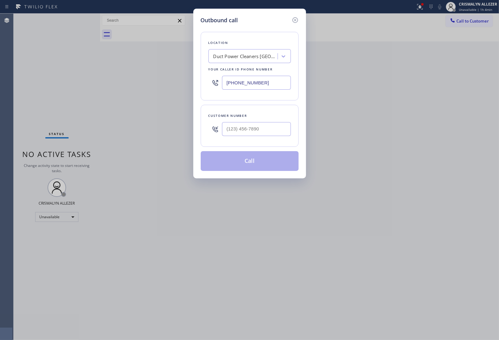
drag, startPoint x: 271, startPoint y: 81, endPoint x: 82, endPoint y: 81, distance: 189.2
click at [85, 81] on div "Outbound call Location Duct Power Cleaners Venice Your caller id phone number (…" at bounding box center [249, 170] width 499 height 340
paste input "786) 901-6885"
type input "(786) 901-6885"
click at [264, 131] on input "(___) ___-____" at bounding box center [256, 129] width 69 height 14
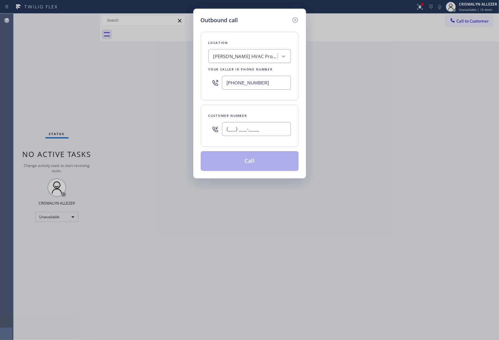
paste input "305) 339-4447"
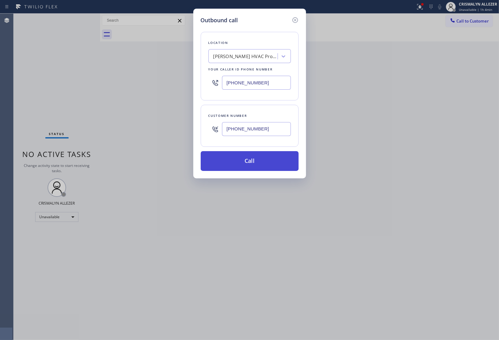
type input "(305) 339-4447"
click at [251, 161] on button "Call" at bounding box center [250, 161] width 98 height 20
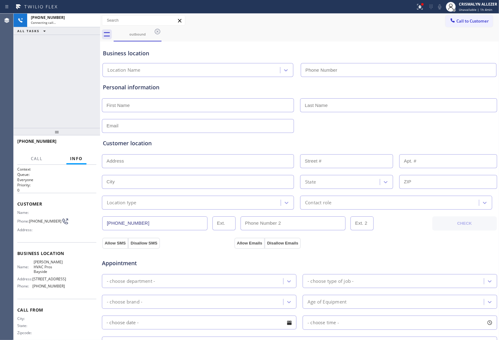
type input "(786) 901-6885"
click at [72, 76] on div "+13053394447 Connecting call… ALL TASKS ALL TASKS ACTIVE TASKS TASKS IN WRAP UP" at bounding box center [57, 71] width 86 height 114
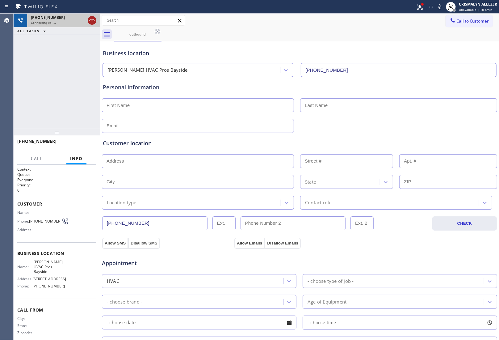
click at [90, 20] on icon at bounding box center [91, 20] width 7 height 7
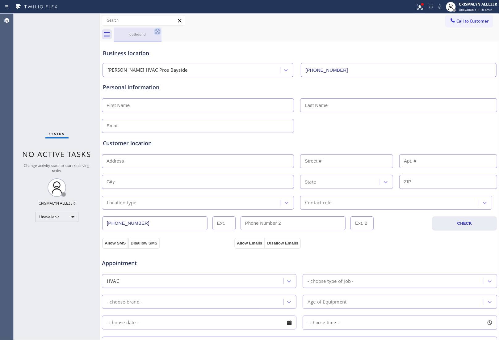
click at [158, 32] on icon at bounding box center [158, 32] width 6 height 6
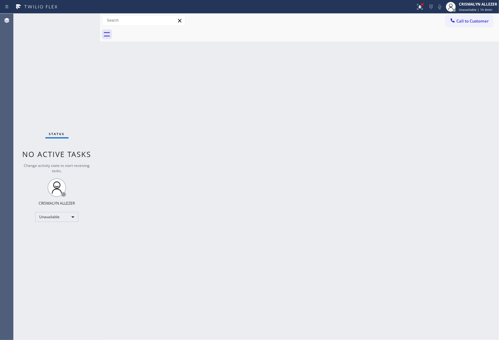
drag, startPoint x: 473, startPoint y: 21, endPoint x: 464, endPoint y: 38, distance: 19.1
click at [473, 21] on span "Call to Customer" at bounding box center [472, 21] width 32 height 6
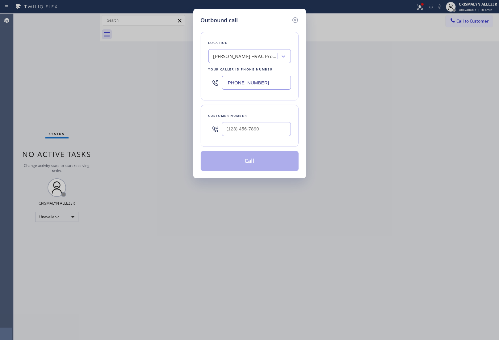
drag, startPoint x: 277, startPoint y: 81, endPoint x: 151, endPoint y: 90, distance: 126.3
click at [153, 92] on div "Outbound call Location Lindsey HVAC Pros Bayside Your caller id phone number (7…" at bounding box center [249, 170] width 499 height 340
paste input "14) 360-0636"
type input "(714) 360-0636"
click at [262, 132] on input "(___) ___-____" at bounding box center [256, 129] width 69 height 14
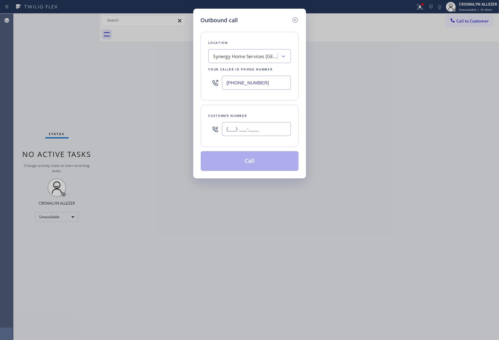
paste input "610) 549-6763"
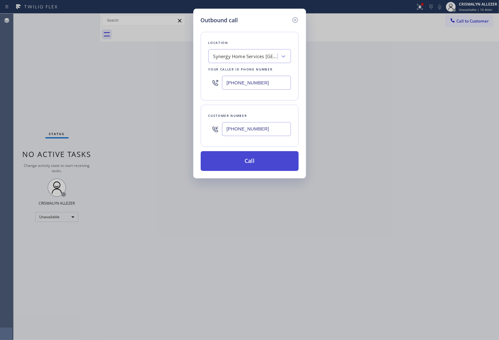
type input "(610) 549-6763"
click at [250, 164] on button "Call" at bounding box center [250, 161] width 98 height 20
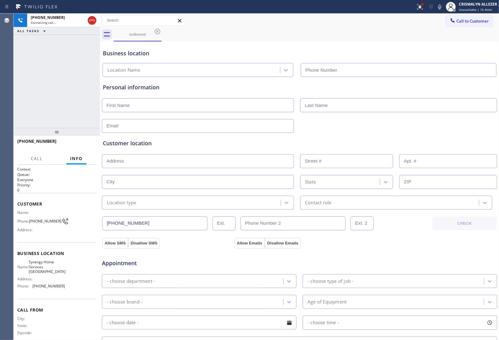
type input "(714) 360-0636"
click at [81, 145] on span "HANG UP" at bounding box center [82, 144] width 19 height 4
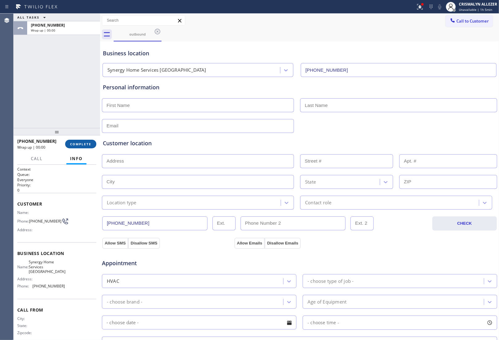
click at [81, 145] on span "COMPLETE" at bounding box center [80, 144] width 21 height 4
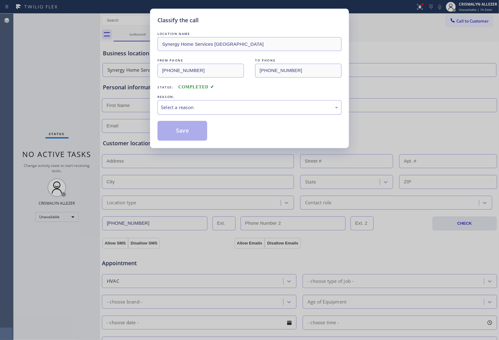
click at [252, 109] on div "Select a reason" at bounding box center [249, 107] width 177 height 7
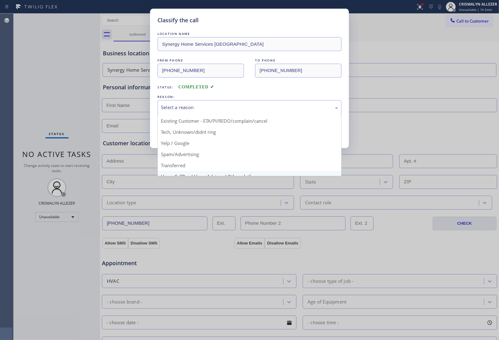
scroll to position [42, 0]
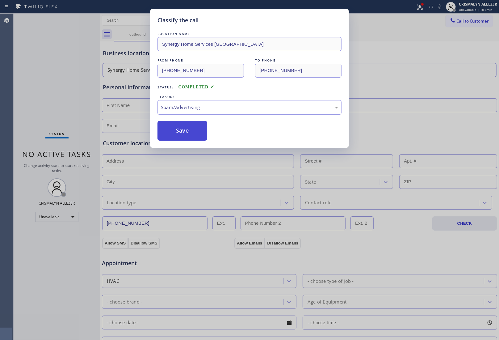
click at [186, 136] on button "Save" at bounding box center [182, 131] width 50 height 20
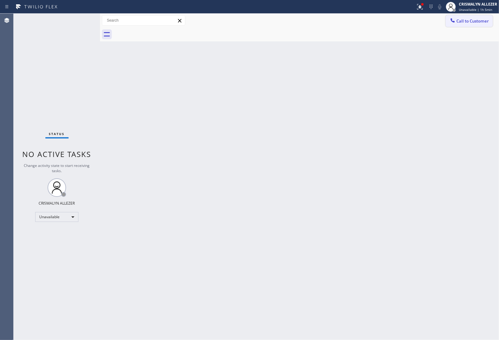
click at [472, 23] on span "Call to Customer" at bounding box center [472, 21] width 32 height 6
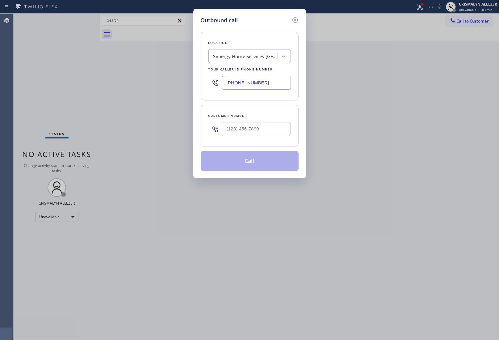
drag, startPoint x: 277, startPoint y: 80, endPoint x: 155, endPoint y: 91, distance: 121.8
click at [157, 91] on div "Outbound call Location Synergy Home Services Fullerton Your caller id phone num…" at bounding box center [249, 170] width 499 height 340
paste input "610) 549-6763"
type input "(714) 360-0636"
click at [272, 133] on input "(___) ___-____" at bounding box center [256, 129] width 69 height 14
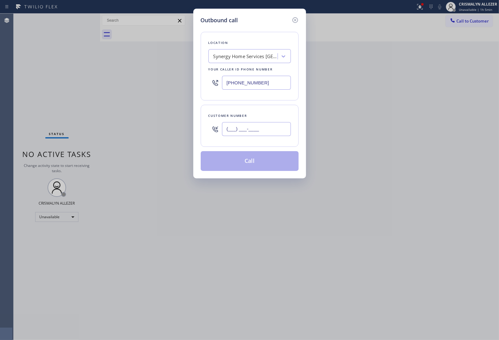
paste input "213) 772-3471"
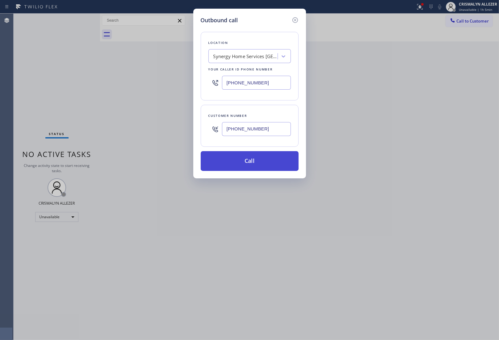
type input "(213) 772-3471"
click at [252, 164] on button "Call" at bounding box center [250, 161] width 98 height 20
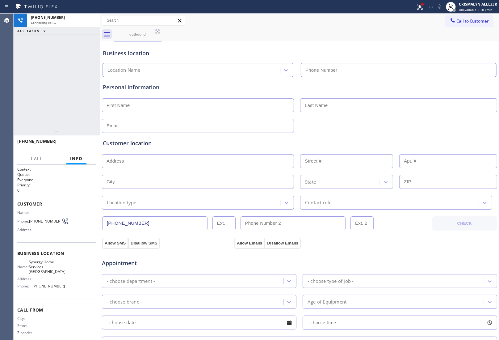
type input "(714) 360-0636"
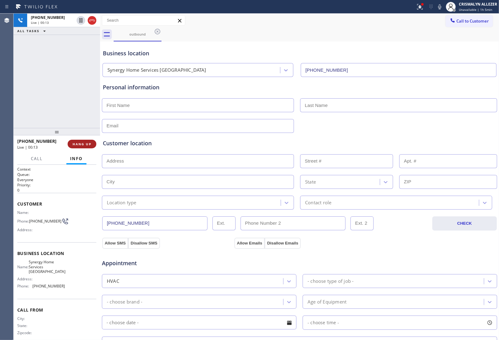
click at [74, 143] on span "HANG UP" at bounding box center [82, 144] width 19 height 4
click at [86, 144] on span "COMPLETE" at bounding box center [80, 144] width 21 height 4
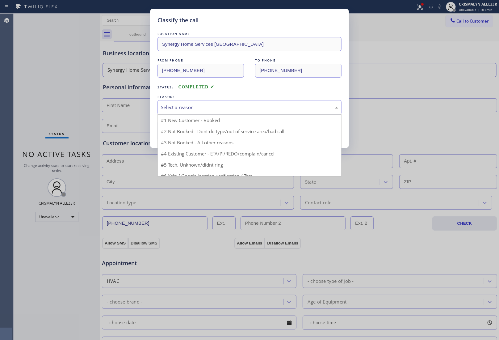
click at [274, 111] on div "Select a reason" at bounding box center [249, 107] width 177 height 7
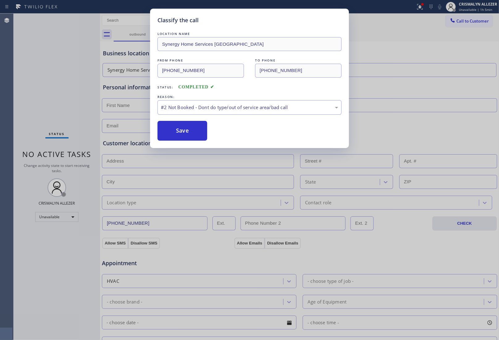
click at [182, 133] on button "Save" at bounding box center [182, 131] width 50 height 20
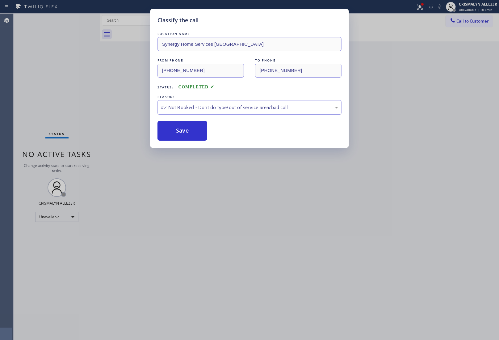
click at [263, 111] on div "#2 Not Booked - Dont do type/out of service area/bad call" at bounding box center [249, 107] width 177 height 7
click at [177, 134] on button "Save" at bounding box center [182, 131] width 50 height 20
click at [201, 107] on div "#2 Not Booked - Dont do type/out of service area/bad call" at bounding box center [249, 107] width 177 height 7
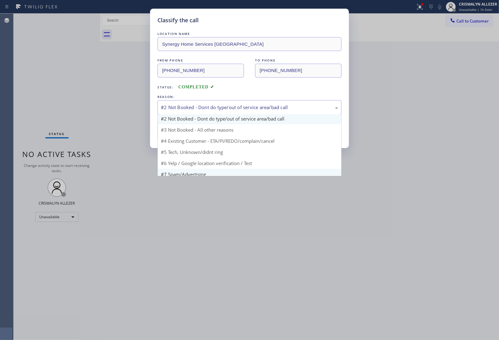
scroll to position [19, 0]
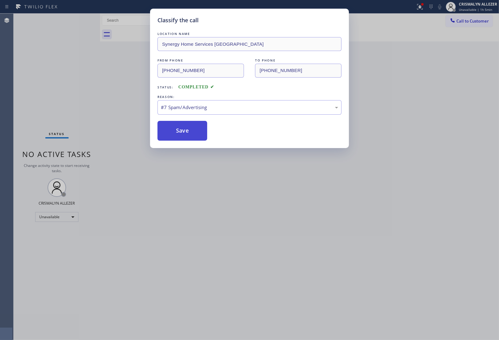
click at [178, 134] on button "Save" at bounding box center [182, 131] width 50 height 20
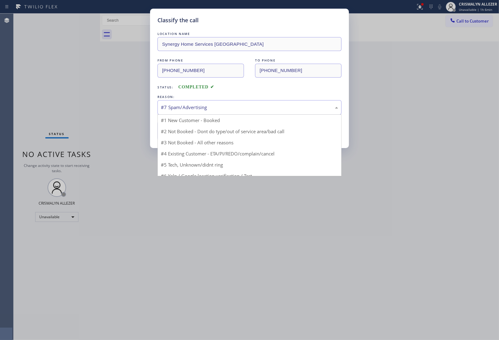
click at [218, 110] on div "#7 Spam/Advertising" at bounding box center [249, 107] width 177 height 7
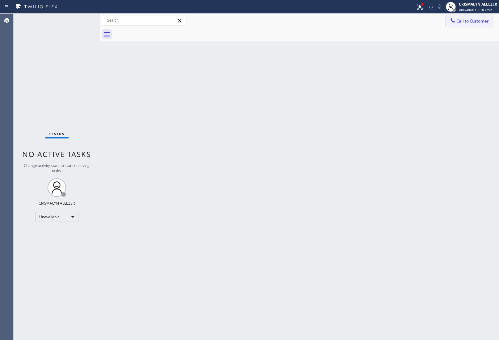
click at [457, 19] on span "Call to Customer" at bounding box center [472, 21] width 32 height 6
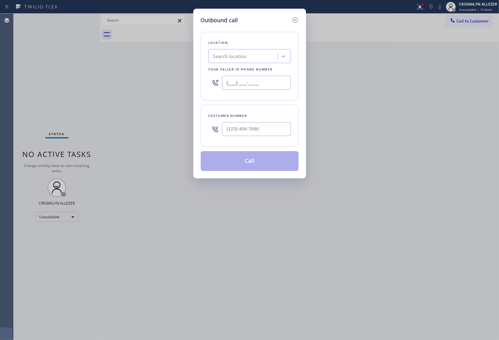
drag, startPoint x: 229, startPoint y: 84, endPoint x: 177, endPoint y: 84, distance: 52.5
click at [177, 84] on div "Outbound call Location Search location Your caller id phone number (___) ___-__…" at bounding box center [249, 170] width 499 height 340
paste input "623) 263-2166"
type input "(623) 263-2166"
click at [245, 135] on input "(___) ___-____" at bounding box center [256, 129] width 69 height 14
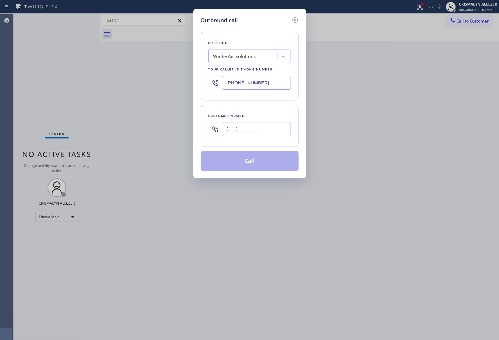
paste input "623) 263-2166"
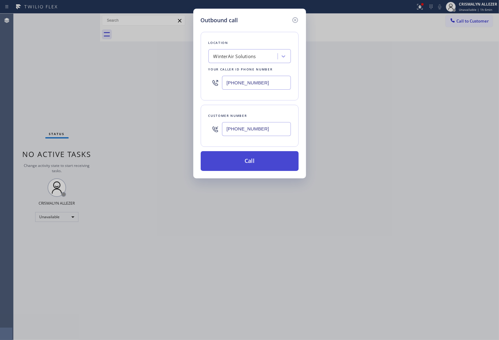
type input "(623) 263-2166"
click at [251, 154] on button "Call" at bounding box center [250, 161] width 98 height 20
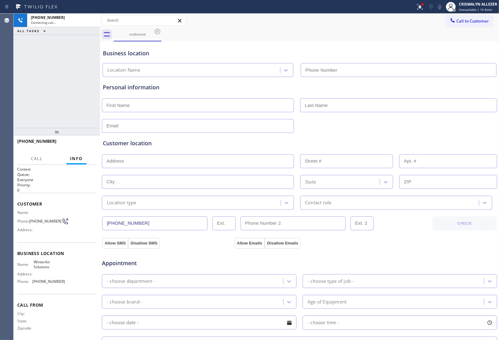
type input "(623) 263-2166"
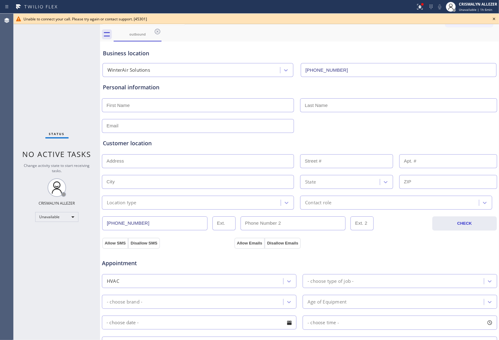
click at [493, 18] on icon at bounding box center [494, 19] width 2 height 2
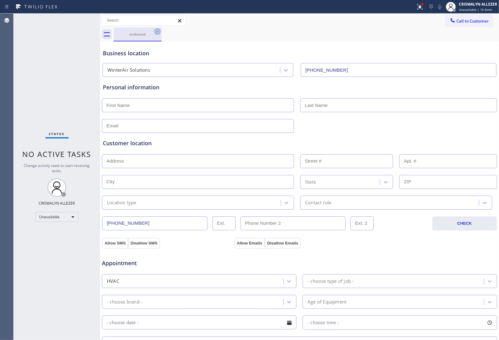
click at [158, 32] on icon at bounding box center [158, 32] width 6 height 6
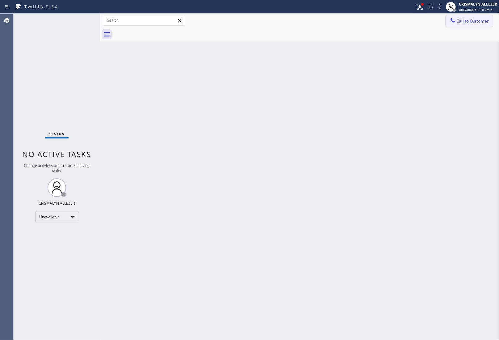
click at [466, 18] on span "Call to Customer" at bounding box center [472, 21] width 32 height 6
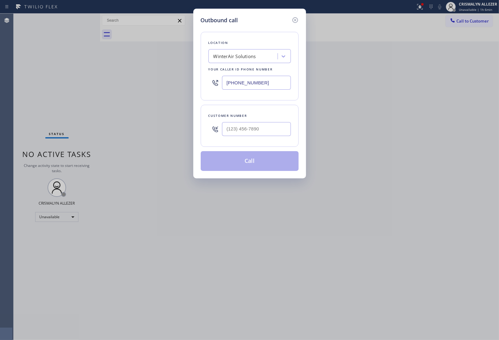
click at [139, 85] on div "Outbound call Location WinterAir Solutions Your caller id phone number (623) 26…" at bounding box center [249, 170] width 499 height 340
paste input "6) 921-4230"
type input "(626) 921-4230"
click at [254, 131] on input "(___) ___-____" at bounding box center [256, 129] width 69 height 14
paste input "626) 921-4230"
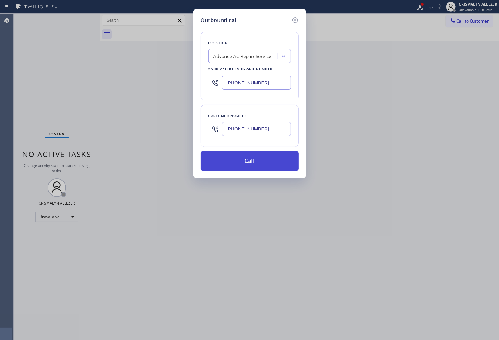
type input "(626) 921-4230"
click at [253, 165] on button "Call" at bounding box center [250, 161] width 98 height 20
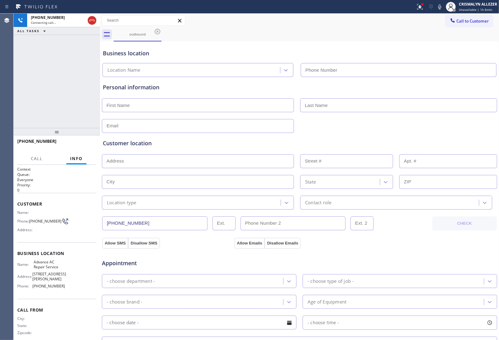
type input "(626) 921-4230"
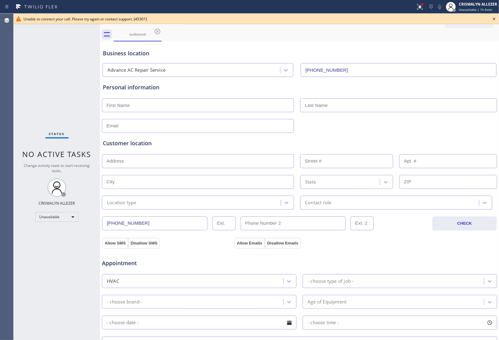
drag, startPoint x: 492, startPoint y: 19, endPoint x: 483, endPoint y: 19, distance: 9.3
click at [492, 19] on icon at bounding box center [493, 18] width 7 height 7
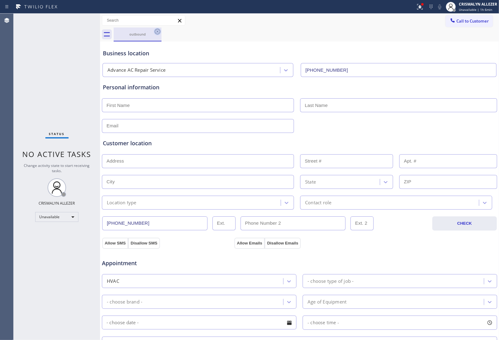
click at [156, 30] on icon at bounding box center [157, 31] width 7 height 7
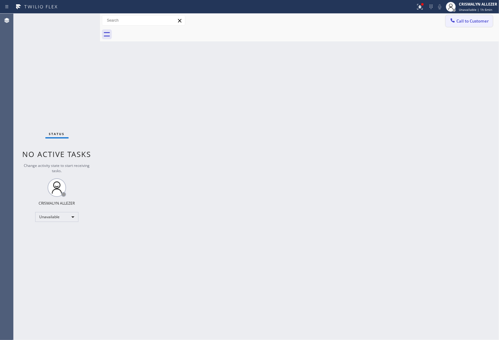
click at [468, 23] on span "Call to Customer" at bounding box center [472, 21] width 32 height 6
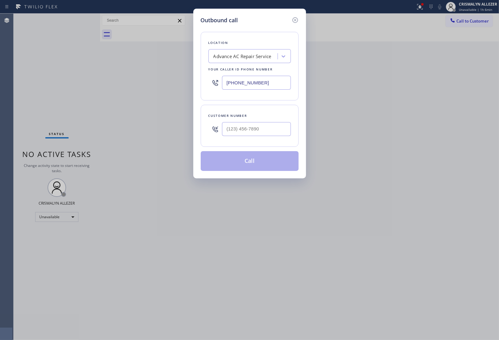
drag, startPoint x: 272, startPoint y: 81, endPoint x: 122, endPoint y: 85, distance: 150.1
click at [122, 85] on div "Outbound call Location Advance AC Repair Service Your caller id phone number (6…" at bounding box center [249, 170] width 499 height 340
paste input "626) 400-6475"
type input "(626) 400-6475"
click at [263, 128] on input "(___) ___-____" at bounding box center [256, 129] width 69 height 14
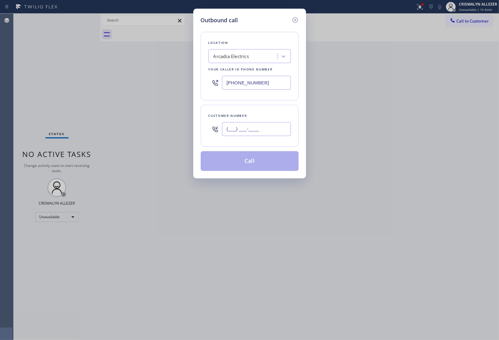
paste input "626) 316-3083"
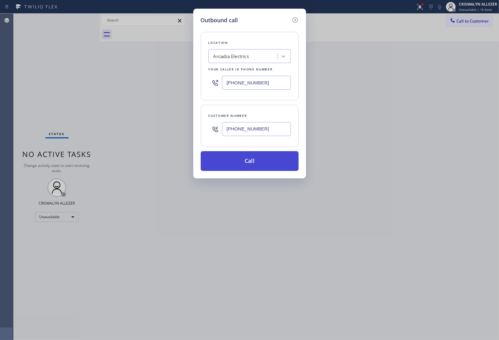
type input "(626) 316-3083"
click at [249, 167] on button "Call" at bounding box center [250, 161] width 98 height 20
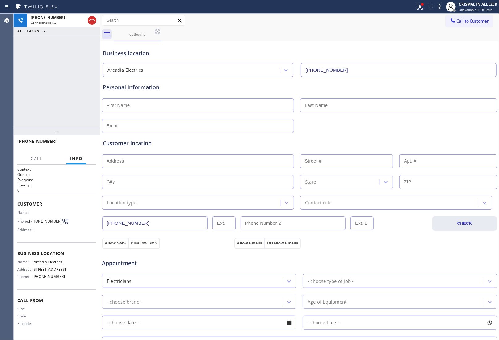
type input "(626) 400-6475"
drag, startPoint x: 91, startPoint y: 21, endPoint x: 118, endPoint y: 33, distance: 29.6
click at [91, 20] on icon at bounding box center [91, 20] width 7 height 7
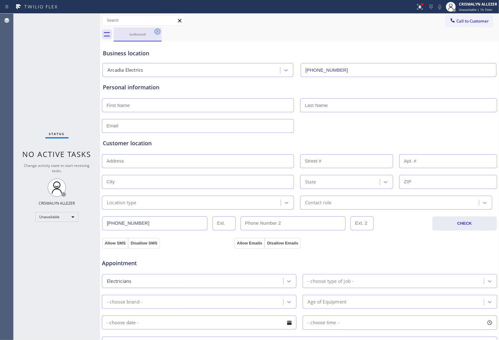
click at [159, 33] on icon at bounding box center [157, 31] width 7 height 7
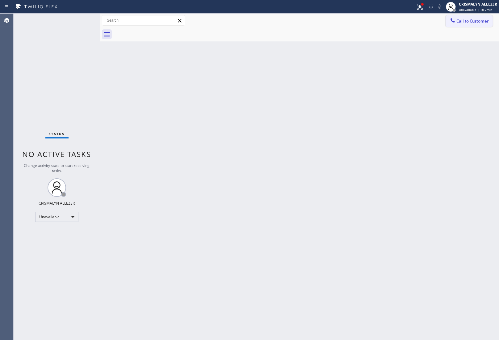
click at [462, 25] on button "Call to Customer" at bounding box center [468, 21] width 47 height 12
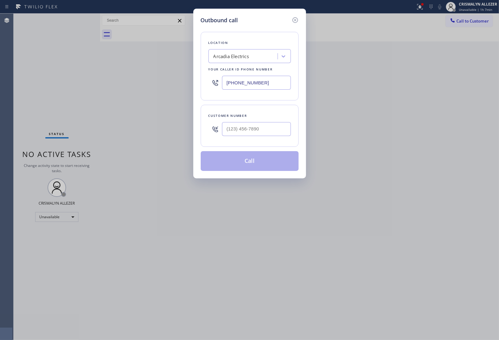
drag, startPoint x: 267, startPoint y: 84, endPoint x: 93, endPoint y: 93, distance: 174.0
click at [94, 93] on div "Outbound call Location Arcadia Electrics Your caller id phone number (626) 400-…" at bounding box center [249, 170] width 499 height 340
paste input "805) 590-9131"
type input "(805) 590-9131"
click at [263, 130] on input "(___) ___-____" at bounding box center [256, 129] width 69 height 14
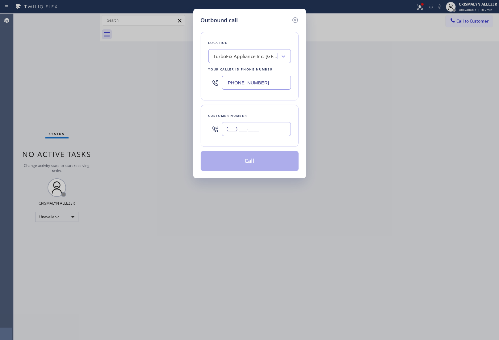
paste input "563) 872-8128"
type input "(563) 872-8128"
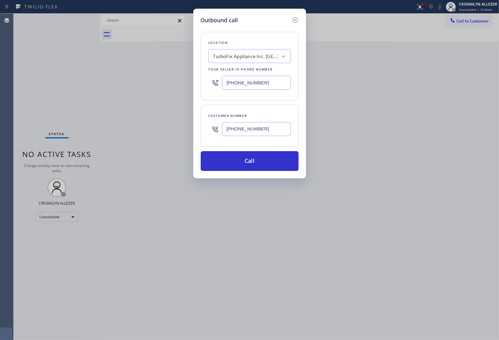
click at [478, 110] on div "Outbound call Location TurboFix Appliance Inc. Simi Valley Your caller id phone…" at bounding box center [249, 170] width 499 height 340
click at [242, 161] on button "Call" at bounding box center [250, 161] width 98 height 20
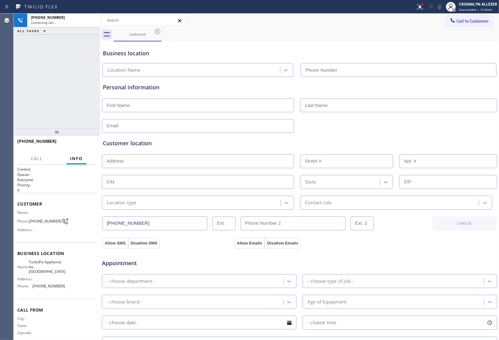
type input "(805) 590-9131"
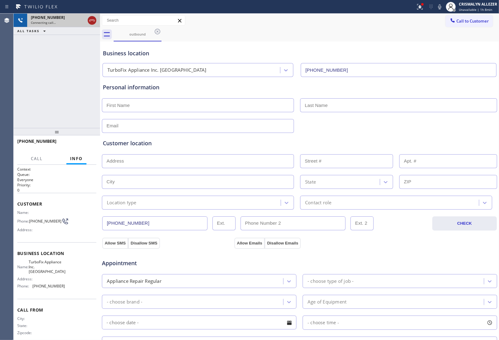
click at [88, 19] on icon at bounding box center [91, 20] width 7 height 7
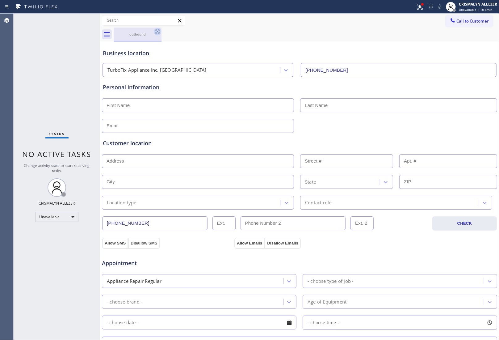
click at [157, 30] on icon at bounding box center [157, 31] width 7 height 7
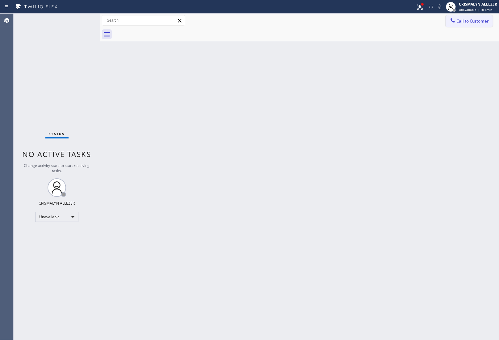
click at [488, 20] on span "Call to Customer" at bounding box center [472, 21] width 32 height 6
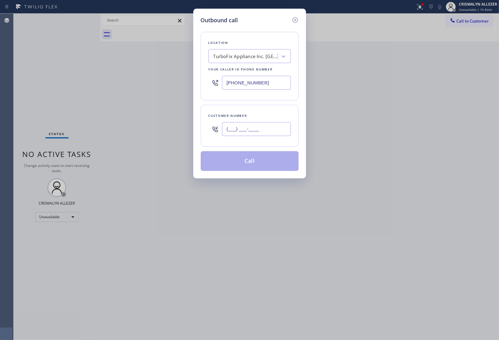
click at [282, 125] on input "(___) ___-____" at bounding box center [256, 129] width 69 height 14
paste input "563) 872-8128"
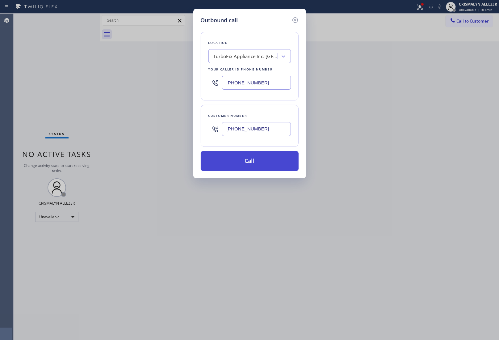
type input "(563) 872-8128"
click at [259, 161] on button "Call" at bounding box center [250, 161] width 98 height 20
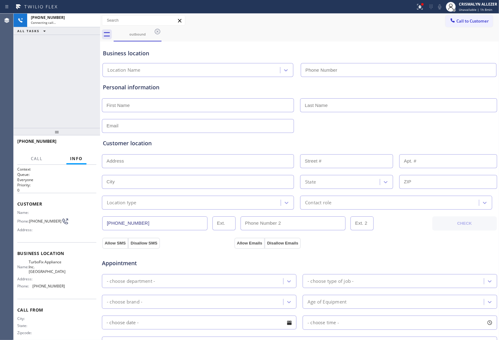
type input "(805) 590-9131"
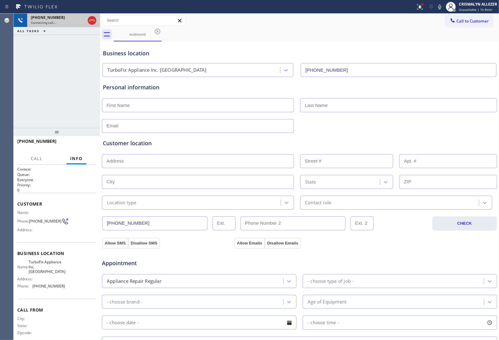
drag, startPoint x: 92, startPoint y: 21, endPoint x: 92, endPoint y: 25, distance: 4.0
click at [92, 21] on icon at bounding box center [91, 20] width 7 height 7
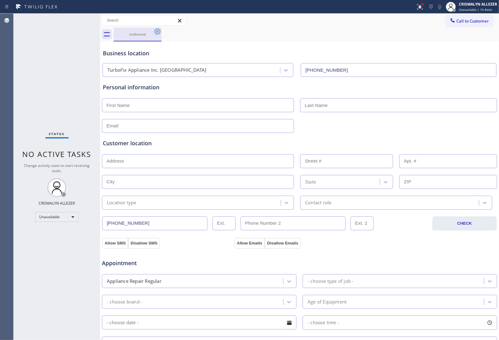
click at [158, 33] on icon at bounding box center [157, 31] width 7 height 7
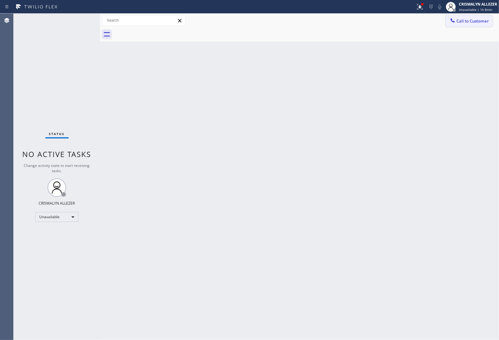
click at [464, 22] on span "Call to Customer" at bounding box center [472, 21] width 32 height 6
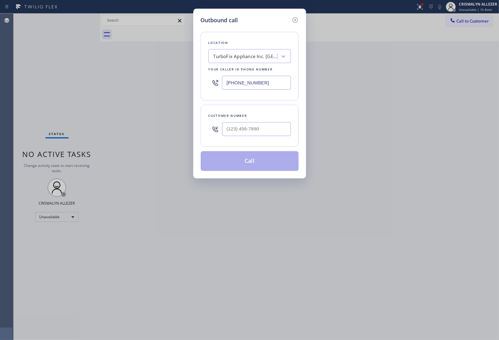
drag, startPoint x: 282, startPoint y: 86, endPoint x: 174, endPoint y: 86, distance: 108.7
click at [174, 86] on div "Outbound call Location TurboFix Appliance Inc. Simi Valley Your caller id phone…" at bounding box center [249, 170] width 499 height 340
paste input "360) 205-18"
type input "(360) 205-1831"
click at [241, 130] on input "text" at bounding box center [256, 129] width 69 height 14
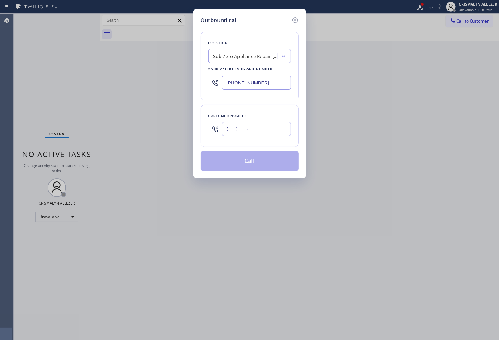
paste input "251) 438-4526"
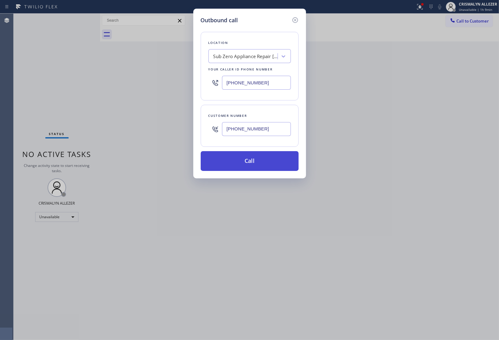
type input "(251) 438-4526"
click at [253, 164] on button "Call" at bounding box center [250, 161] width 98 height 20
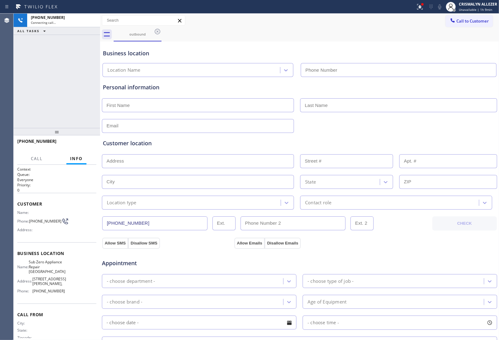
type input "(360) 205-1831"
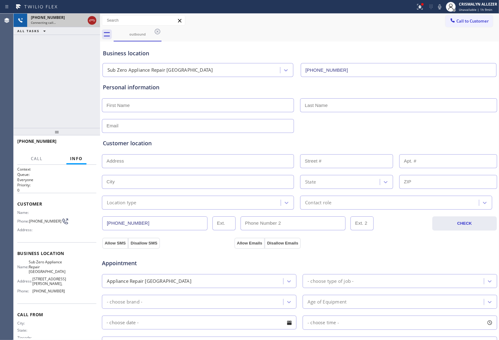
click at [95, 23] on icon at bounding box center [91, 20] width 7 height 7
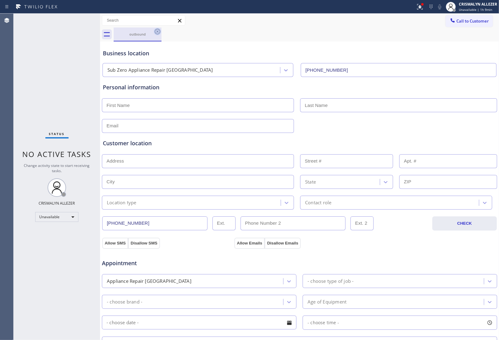
click at [157, 30] on icon at bounding box center [157, 31] width 7 height 7
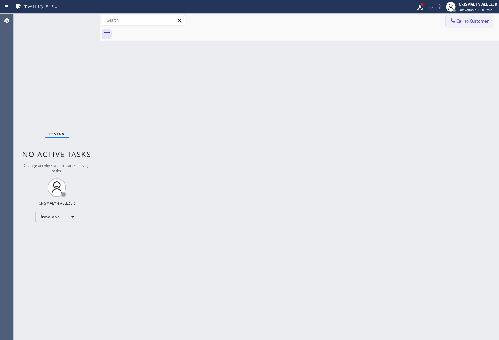
click at [465, 24] on button "Call to Customer" at bounding box center [468, 21] width 47 height 12
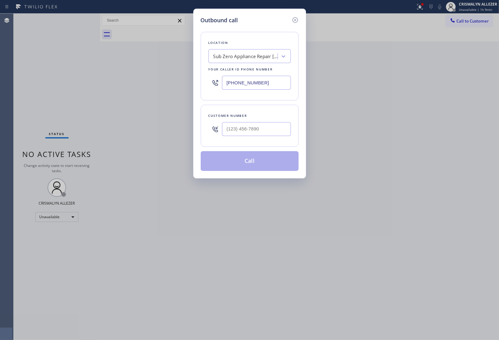
drag, startPoint x: 286, startPoint y: 82, endPoint x: 116, endPoint y: 90, distance: 170.6
click at [116, 90] on div "Outbound call Location Sub Zero Appliance Repair Bellingham Your caller id phon…" at bounding box center [249, 170] width 499 height 340
paste input "714) 930-2090"
type input "(714) 930-2090"
click at [253, 126] on input "(___) ___-____" at bounding box center [256, 129] width 69 height 14
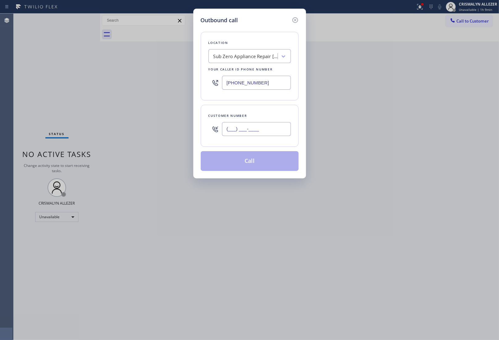
paste input "714) 210-1361"
type input "(714) 210-1361"
click at [293, 20] on icon at bounding box center [294, 19] width 7 height 7
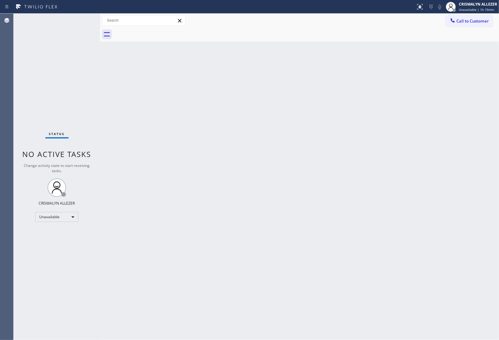
click at [451, 127] on div "Back to Dashboard Change Sender ID Customers Technicians Select a contact Outbo…" at bounding box center [299, 177] width 399 height 326
click at [474, 18] on span "Call to Customer" at bounding box center [472, 21] width 32 height 6
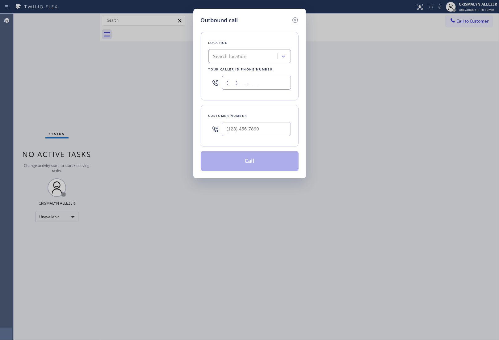
click at [272, 81] on input "(___) ___-____" at bounding box center [256, 83] width 69 height 14
paste input "714) 930-2090"
type input "[PHONE_NUMBER]"
click at [253, 127] on input "(___) ___-____" at bounding box center [256, 129] width 69 height 14
paste input "714) 210-1361"
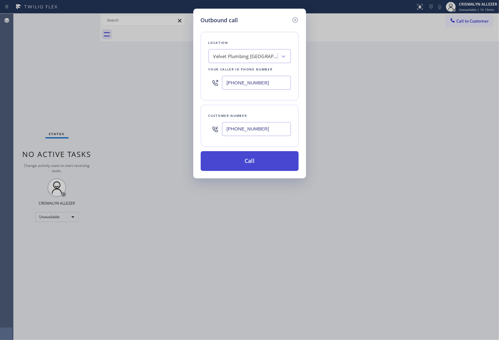
type input "[PHONE_NUMBER]"
click at [255, 163] on button "Call" at bounding box center [250, 161] width 98 height 20
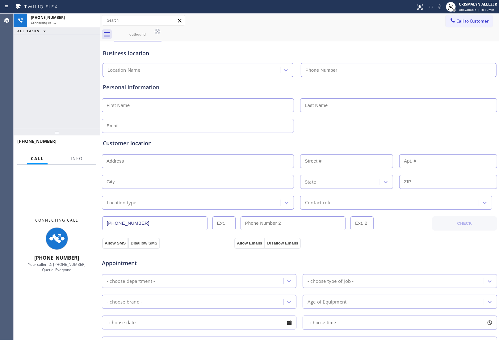
type input "[PHONE_NUMBER]"
click at [71, 156] on span "Info" at bounding box center [77, 159] width 12 height 6
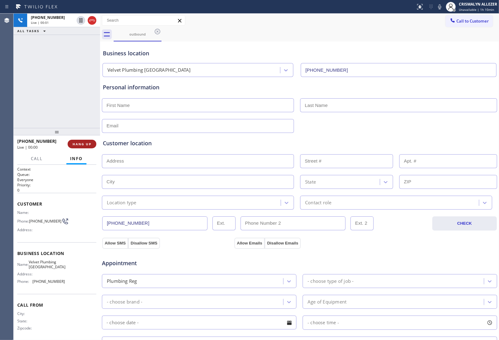
click at [86, 144] on span "HANG UP" at bounding box center [82, 144] width 19 height 4
click at [81, 142] on span "COMPLETE" at bounding box center [80, 144] width 21 height 4
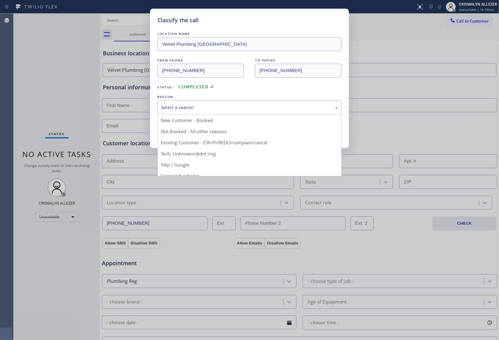
click at [230, 110] on div "Select a reason" at bounding box center [249, 107] width 177 height 7
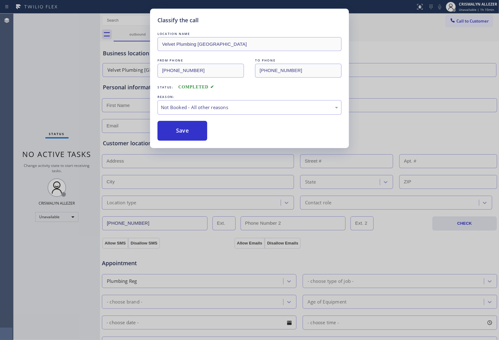
click at [189, 133] on button "Save" at bounding box center [182, 131] width 50 height 20
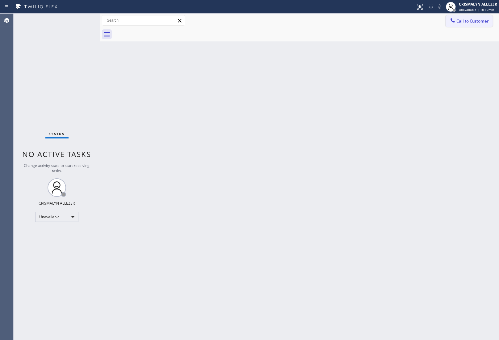
click at [473, 26] on button "Call to Customer" at bounding box center [468, 21] width 47 height 12
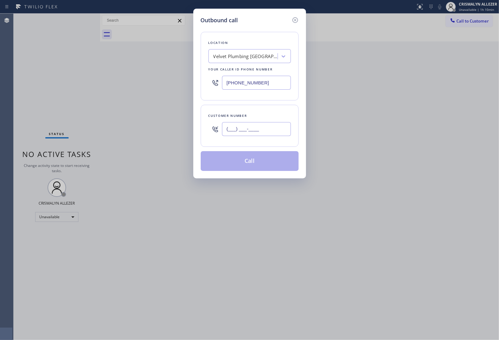
click at [264, 126] on input "(___) ___-____" at bounding box center [256, 129] width 69 height 14
paste input "714) 210-1361"
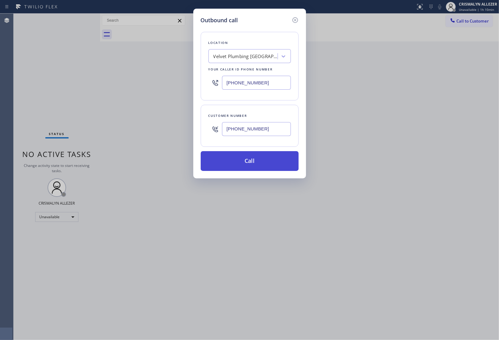
type input "[PHONE_NUMBER]"
click at [255, 164] on button "Call" at bounding box center [250, 161] width 98 height 20
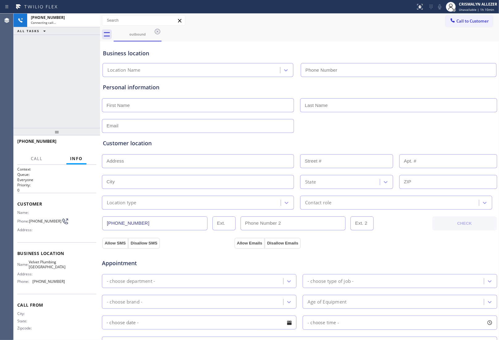
type input "[PHONE_NUMBER]"
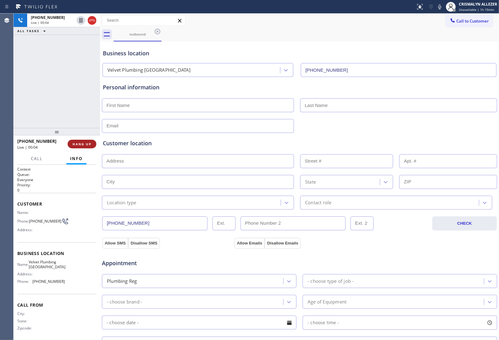
click at [79, 148] on button "HANG UP" at bounding box center [82, 144] width 29 height 9
click at [81, 146] on button "COMPLETE" at bounding box center [80, 144] width 31 height 9
click at [79, 145] on span "COMPLETE" at bounding box center [80, 144] width 21 height 4
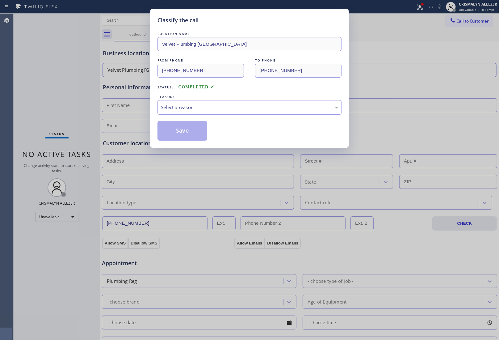
click at [264, 111] on div "Select a reason" at bounding box center [249, 107] width 184 height 15
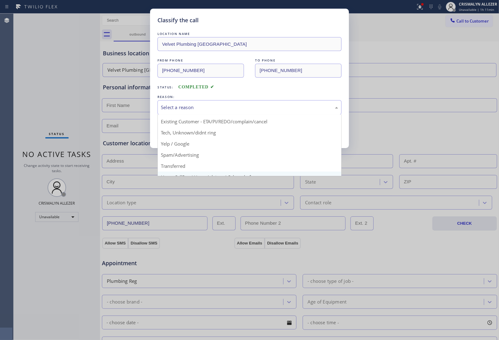
scroll to position [42, 0]
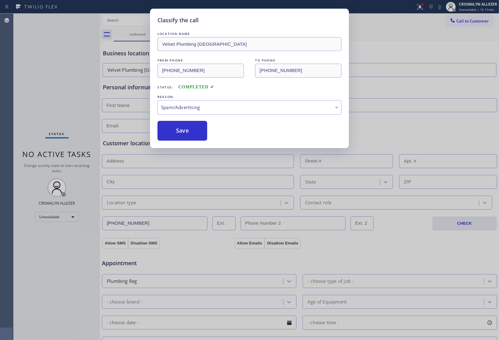
click at [186, 134] on button "Save" at bounding box center [182, 131] width 50 height 20
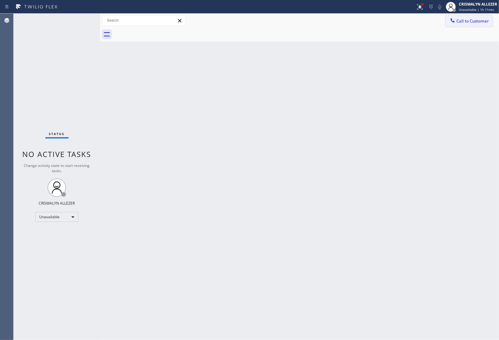
click at [465, 21] on span "Call to Customer" at bounding box center [472, 21] width 32 height 6
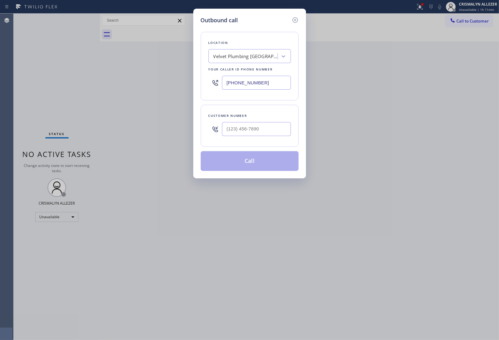
drag, startPoint x: 273, startPoint y: 86, endPoint x: 144, endPoint y: 90, distance: 129.1
click at [144, 90] on div "Outbound call Location Velvet Plumbing [GEOGRAPHIC_DATA] Your caller id phone n…" at bounding box center [249, 170] width 499 height 340
paste input "213) 319-6087"
type input "[PHONE_NUMBER]"
click at [256, 136] on input "(___) ___-____" at bounding box center [256, 129] width 69 height 14
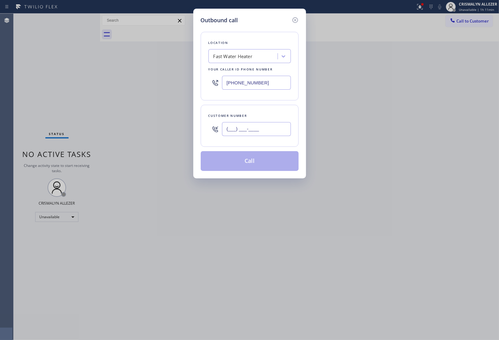
paste input "323) 614-3144"
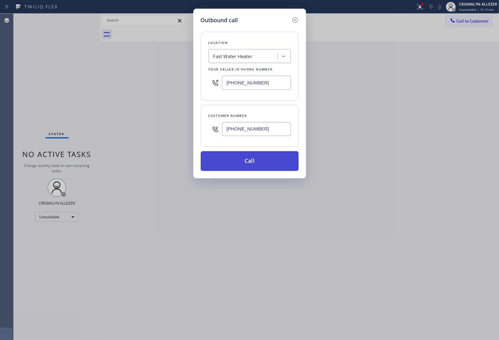
type input "[PHONE_NUMBER]"
click at [252, 161] on button "Call" at bounding box center [250, 161] width 98 height 20
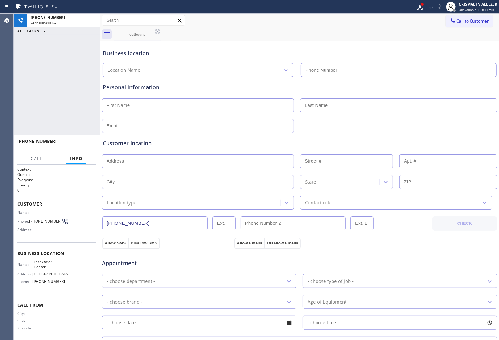
type input "[PHONE_NUMBER]"
click at [76, 147] on button "HANG UP" at bounding box center [82, 144] width 29 height 9
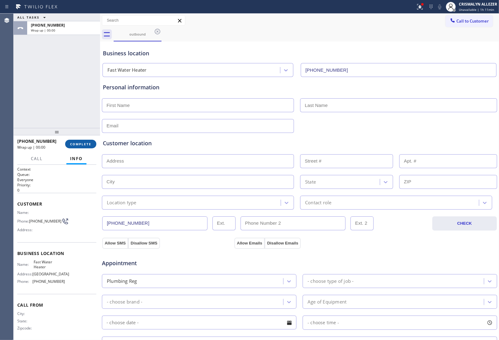
click at [76, 144] on span "COMPLETE" at bounding box center [80, 144] width 21 height 4
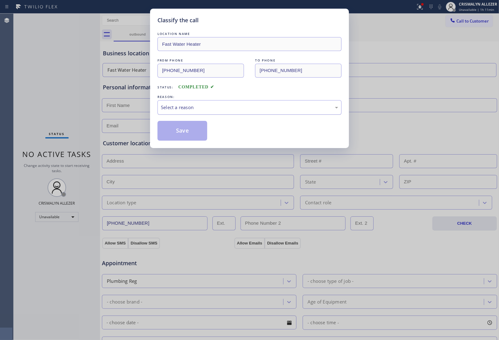
click at [254, 112] on div "Select a reason" at bounding box center [249, 107] width 184 height 15
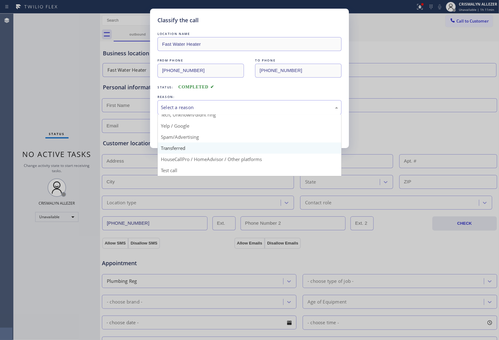
scroll to position [42, 0]
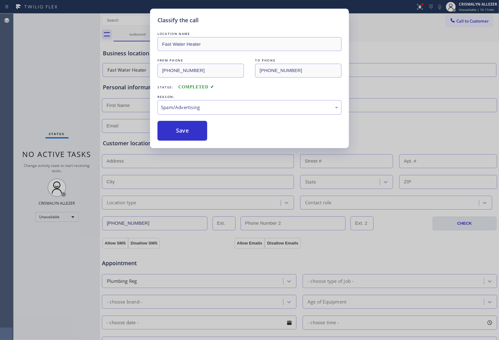
click at [184, 134] on button "Save" at bounding box center [182, 131] width 50 height 20
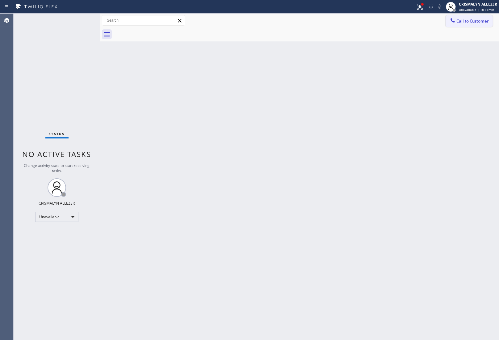
click at [471, 16] on button "Call to Customer" at bounding box center [468, 21] width 47 height 12
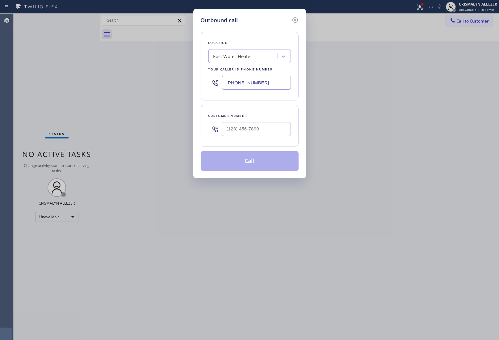
drag, startPoint x: 285, startPoint y: 84, endPoint x: 165, endPoint y: 90, distance: 120.2
click at [165, 90] on div "Outbound call Location Fast Water Heater Your caller id phone number [PHONE_NUM…" at bounding box center [249, 170] width 499 height 340
paste input "619) 762-4844"
type input "[PHONE_NUMBER]"
click at [264, 130] on input "(___) ___-____" at bounding box center [256, 129] width 69 height 14
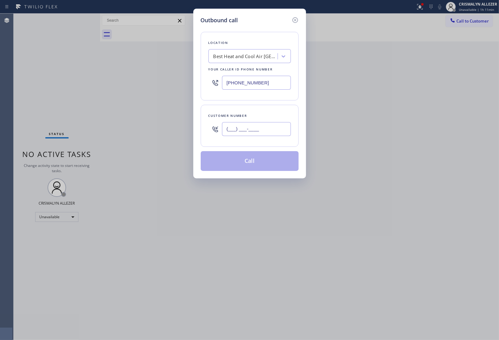
paste input "619) 910-8424"
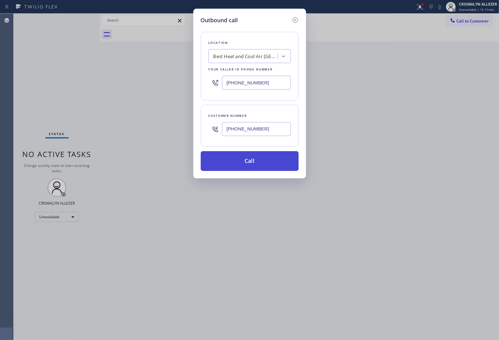
type input "[PHONE_NUMBER]"
click at [258, 158] on button "Call" at bounding box center [250, 161] width 98 height 20
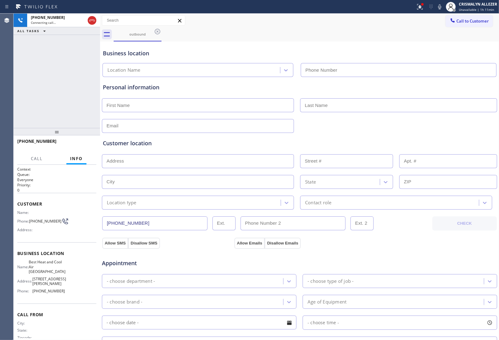
type input "[PHONE_NUMBER]"
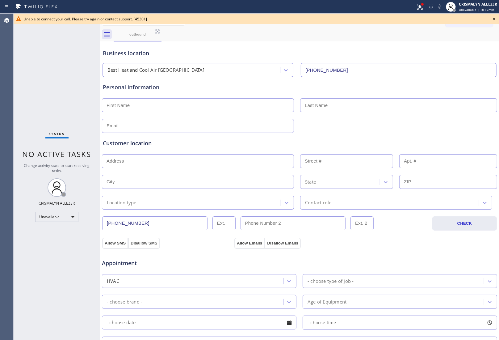
click at [493, 17] on icon at bounding box center [493, 18] width 7 height 7
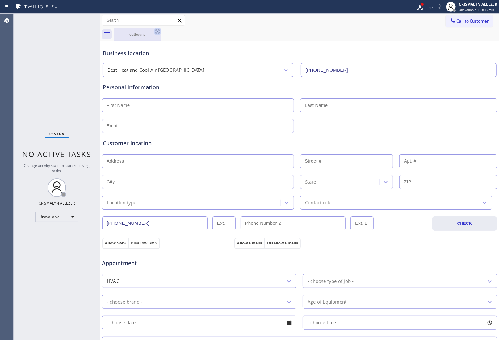
click at [157, 30] on icon at bounding box center [157, 31] width 7 height 7
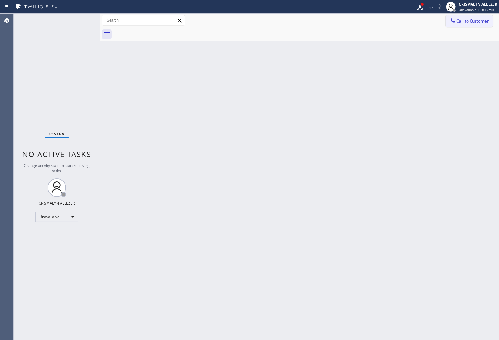
click at [480, 21] on span "Call to Customer" at bounding box center [472, 21] width 32 height 6
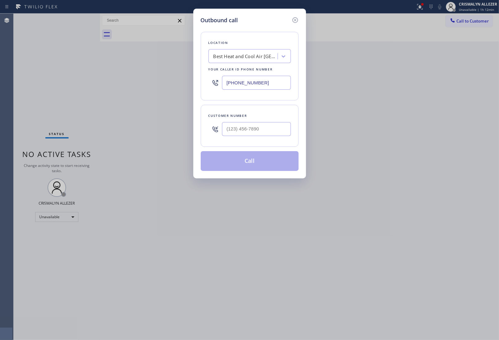
click at [267, 136] on div at bounding box center [256, 129] width 69 height 20
click at [268, 134] on input "(___) ___-____" at bounding box center [256, 129] width 69 height 14
paste input "619) 910-8424"
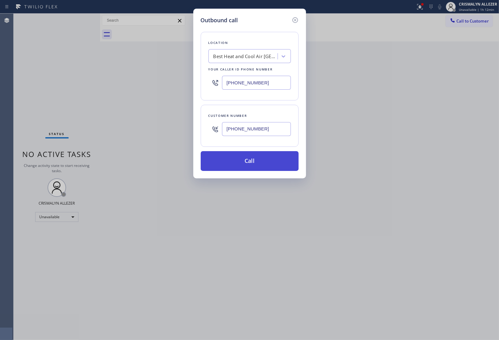
type input "[PHONE_NUMBER]"
click at [252, 163] on button "Call" at bounding box center [250, 161] width 98 height 20
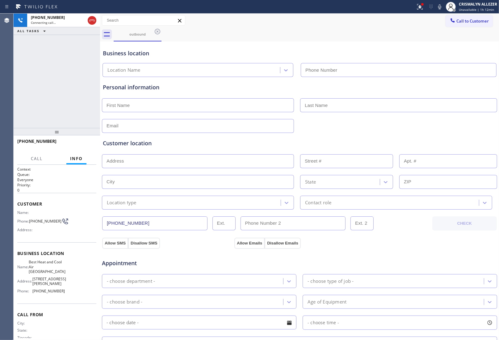
type input "[PHONE_NUMBER]"
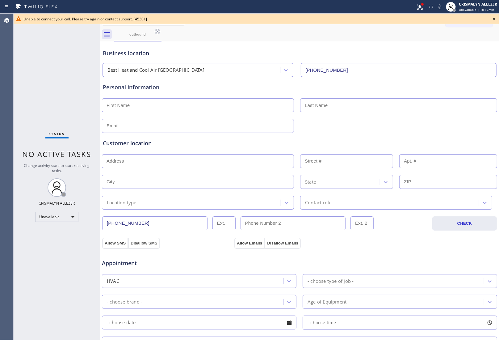
click at [493, 17] on icon at bounding box center [493, 18] width 7 height 7
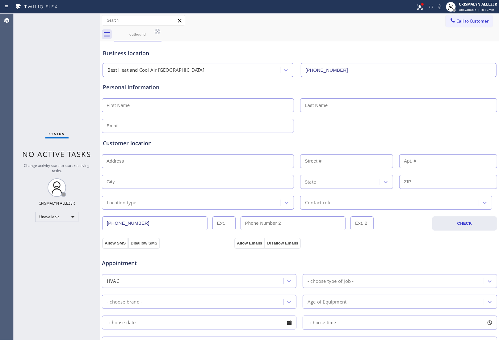
drag, startPoint x: 160, startPoint y: 31, endPoint x: 170, endPoint y: 49, distance: 21.1
click at [160, 30] on icon at bounding box center [158, 32] width 6 height 6
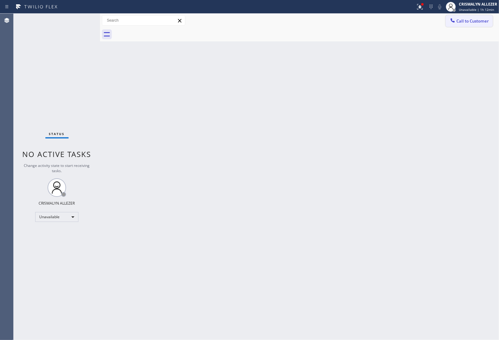
click at [472, 22] on span "Call to Customer" at bounding box center [472, 21] width 32 height 6
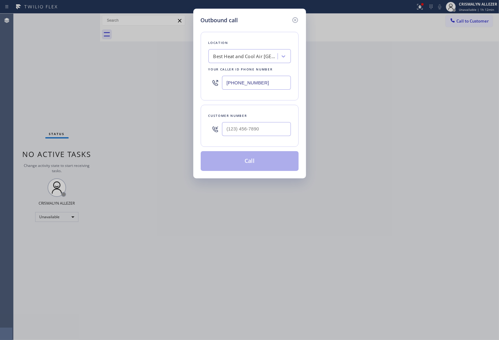
drag, startPoint x: 259, startPoint y: 84, endPoint x: 103, endPoint y: 83, distance: 155.9
click at [103, 83] on div "Outbound call Location Best Heat and [GEOGRAPHIC_DATA] Your caller id phone num…" at bounding box center [249, 170] width 499 height 340
paste input "323) 736-5853"
type input "[PHONE_NUMBER]"
click at [269, 130] on input "(___) ___-____" at bounding box center [256, 129] width 69 height 14
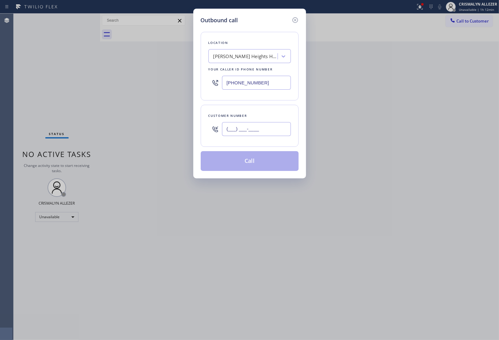
paste input "323) 629-4202"
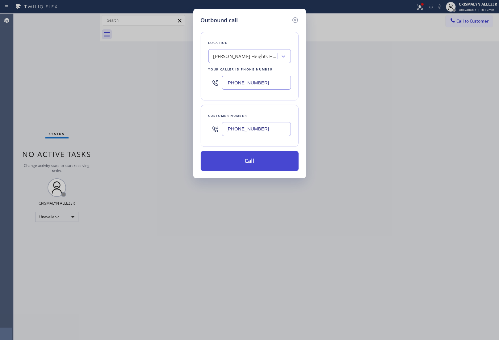
type input "[PHONE_NUMBER]"
click at [255, 163] on button "Call" at bounding box center [250, 161] width 98 height 20
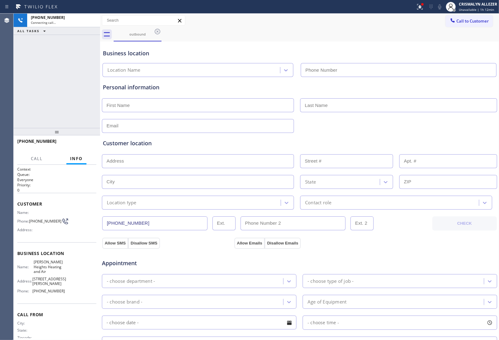
type input "[PHONE_NUMBER]"
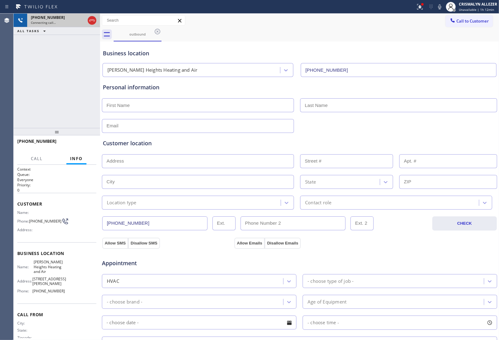
click at [91, 20] on icon at bounding box center [91, 20] width 7 height 7
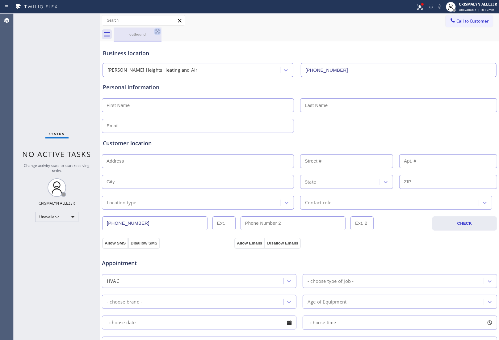
click at [158, 32] on icon at bounding box center [157, 31] width 7 height 7
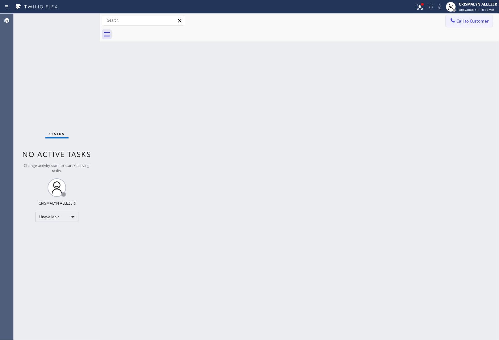
click at [476, 18] on span "Call to Customer" at bounding box center [472, 21] width 32 height 6
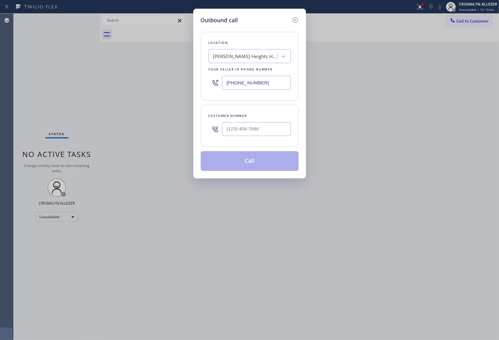
drag, startPoint x: 262, startPoint y: 82, endPoint x: 140, endPoint y: 90, distance: 122.8
click at [140, 90] on div "Outbound call Location [PERSON_NAME][GEOGRAPHIC_DATA] Heating and Air Your call…" at bounding box center [249, 170] width 499 height 340
paste input "855) 731-4952"
type input "[PHONE_NUMBER]"
click at [251, 131] on input "(___) ___-____" at bounding box center [256, 129] width 69 height 14
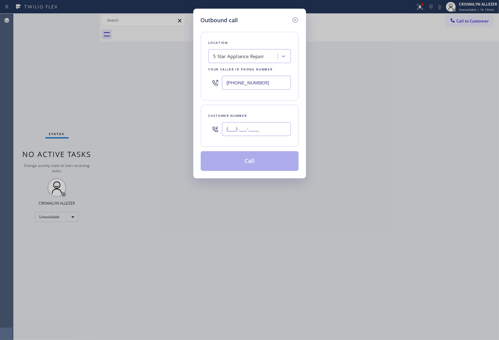
paste input "602) 696-8273"
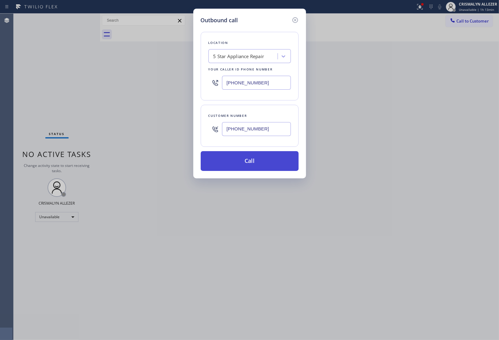
type input "[PHONE_NUMBER]"
click at [254, 161] on button "Call" at bounding box center [250, 161] width 98 height 20
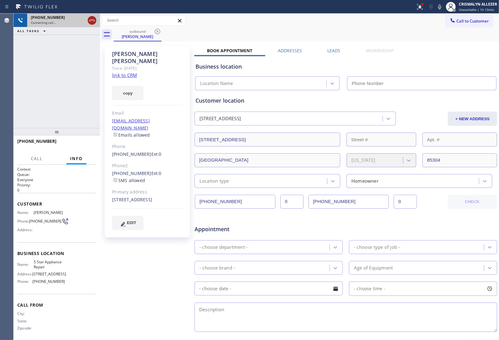
click at [93, 22] on icon at bounding box center [91, 20] width 7 height 7
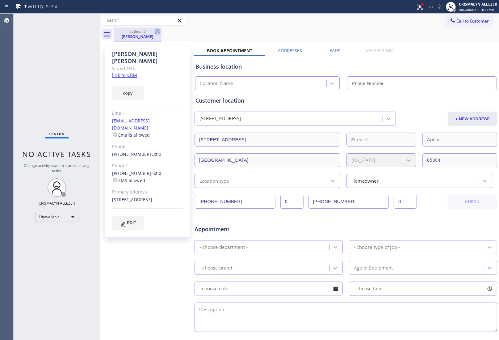
click at [158, 32] on icon at bounding box center [157, 31] width 7 height 7
click at [156, 33] on icon at bounding box center [157, 31] width 7 height 7
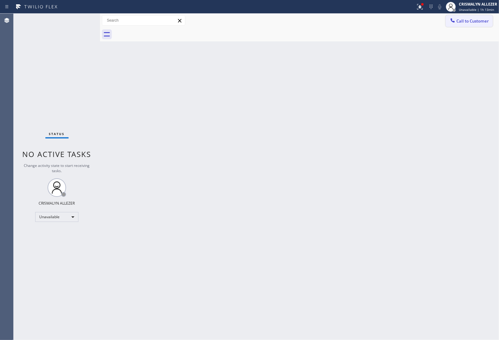
click at [457, 23] on span "Call to Customer" at bounding box center [472, 21] width 32 height 6
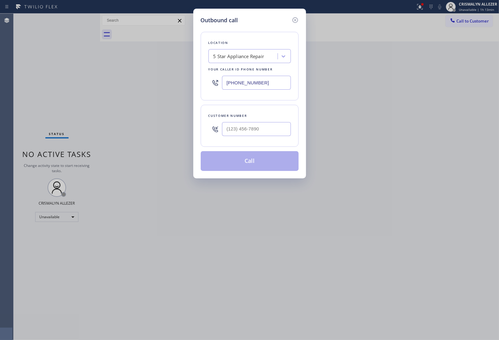
drag, startPoint x: 281, startPoint y: 86, endPoint x: 135, endPoint y: 92, distance: 146.1
click at [135, 92] on div "Outbound call Location 5 Star Appliance Repair Your caller id phone number [PHO…" at bounding box center [249, 170] width 499 height 340
paste input "602) 696-8273"
type input "[PHONE_NUMBER]"
click at [279, 130] on input "(___) ___-____" at bounding box center [256, 129] width 69 height 14
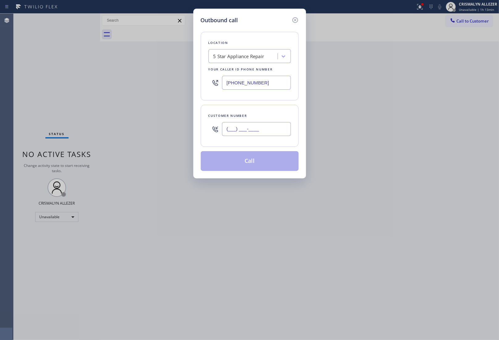
paste input "760) 484-0031"
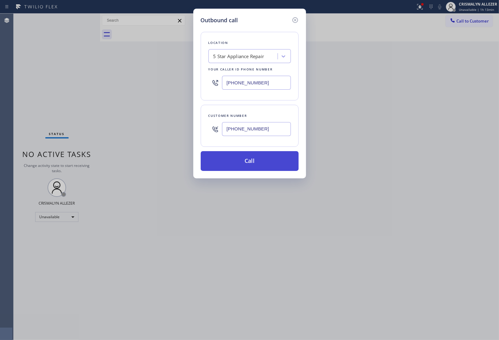
type input "[PHONE_NUMBER]"
click at [259, 158] on button "Call" at bounding box center [250, 161] width 98 height 20
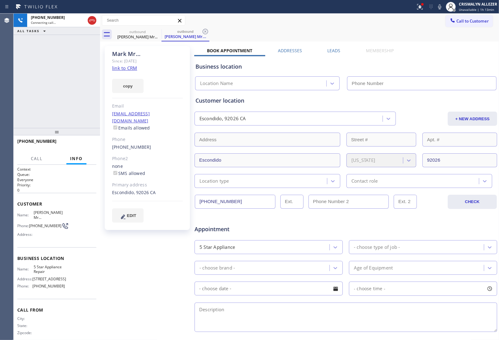
type input "[PHONE_NUMBER]"
click at [91, 19] on icon at bounding box center [91, 20] width 7 height 7
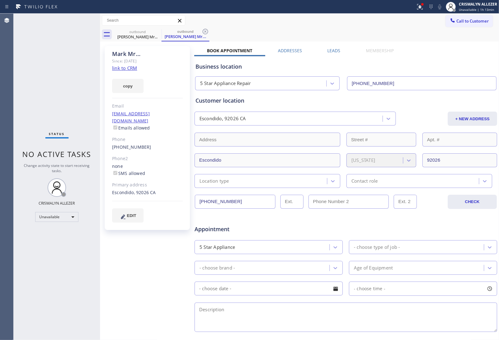
click at [134, 69] on link "link to CRM" at bounding box center [124, 68] width 25 height 6
drag, startPoint x: 207, startPoint y: 31, endPoint x: 190, endPoint y: 37, distance: 17.5
click at [206, 31] on icon at bounding box center [205, 31] width 7 height 7
click at [156, 32] on icon at bounding box center [157, 31] width 7 height 7
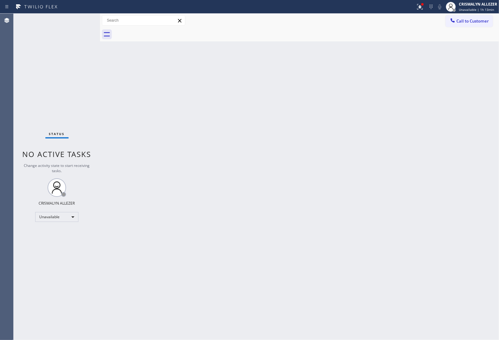
click at [465, 22] on span "Call to Customer" at bounding box center [472, 21] width 32 height 6
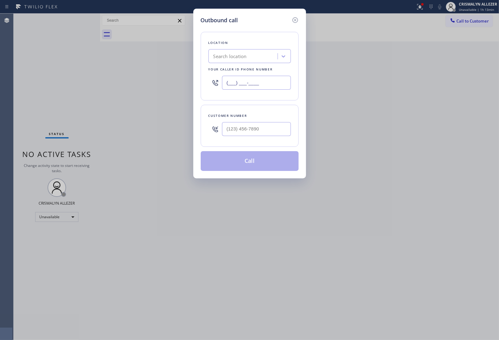
drag, startPoint x: 271, startPoint y: 87, endPoint x: 103, endPoint y: 95, distance: 168.1
click at [103, 95] on div "Outbound call Location Search location Your caller id phone number (___) ___-__…" at bounding box center [249, 170] width 499 height 340
paste input "424) 344-5953"
type input "[PHONE_NUMBER]"
click at [265, 130] on input "(___) ___-____" at bounding box center [256, 129] width 69 height 14
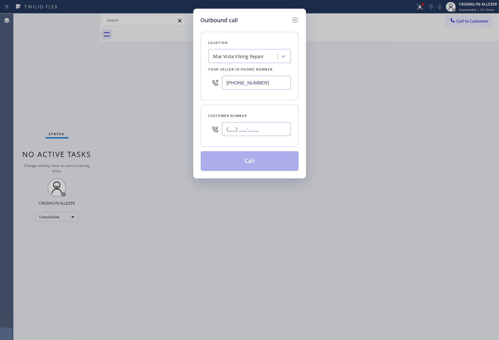
paste input "323) 704-4812"
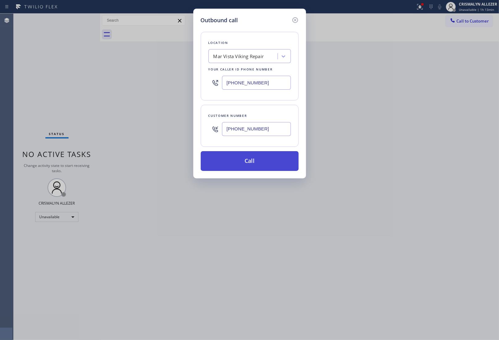
type input "[PHONE_NUMBER]"
click at [251, 161] on button "Call" at bounding box center [250, 161] width 98 height 20
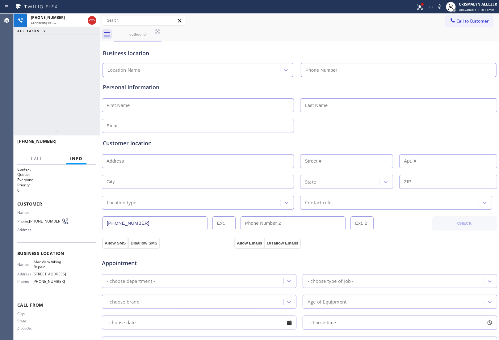
type input "[PHONE_NUMBER]"
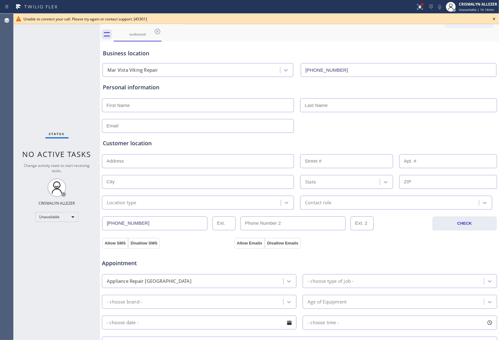
drag, startPoint x: 496, startPoint y: 19, endPoint x: 483, endPoint y: 21, distance: 12.9
click at [496, 19] on icon at bounding box center [493, 18] width 7 height 7
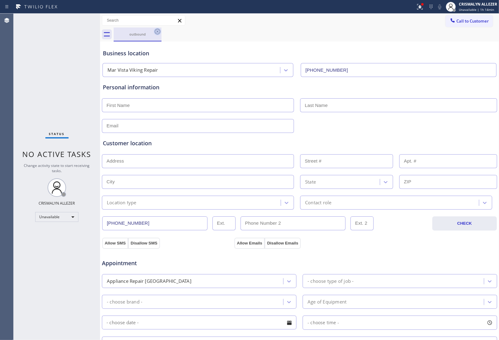
click at [159, 34] on icon at bounding box center [157, 31] width 7 height 7
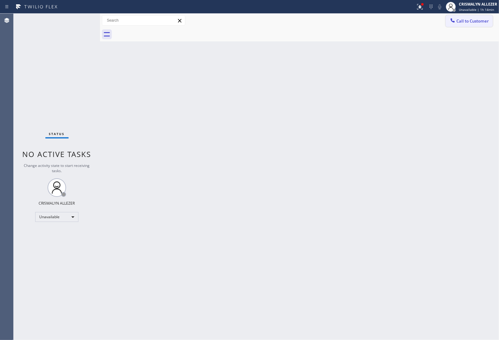
click at [465, 23] on span "Call to Customer" at bounding box center [472, 21] width 32 height 6
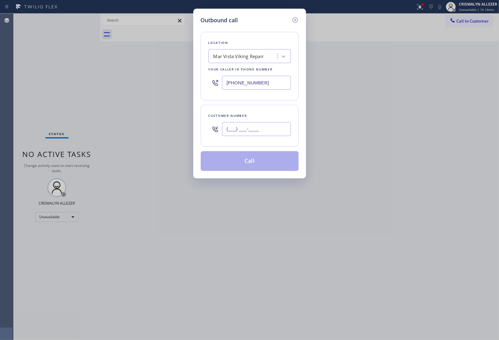
click at [283, 130] on input "(___) ___-____" at bounding box center [256, 129] width 69 height 14
paste input "323) 704-4812"
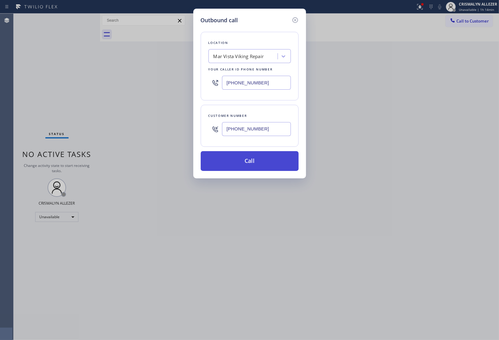
type input "[PHONE_NUMBER]"
click at [244, 169] on button "Call" at bounding box center [250, 161] width 98 height 20
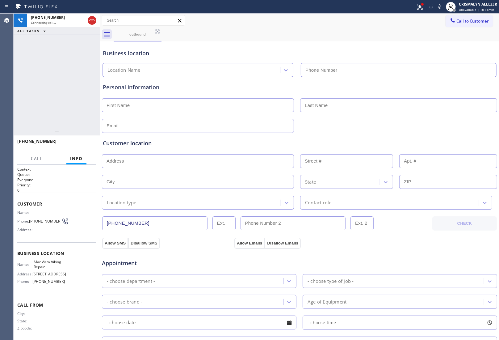
type input "[PHONE_NUMBER]"
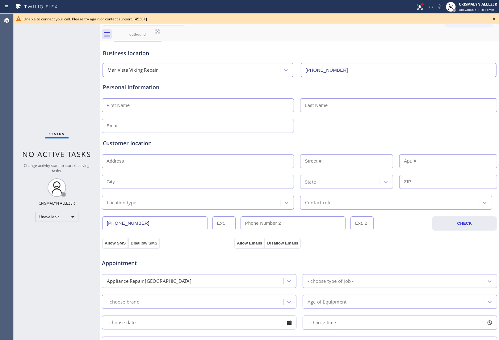
click at [494, 19] on icon at bounding box center [493, 18] width 7 height 7
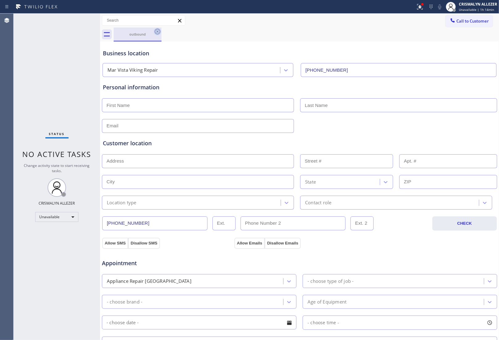
click at [161, 32] on icon at bounding box center [157, 31] width 7 height 7
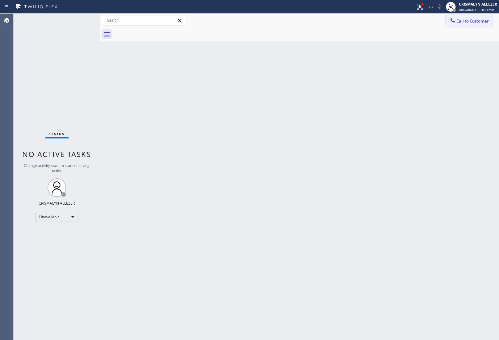
click at [475, 19] on span "Call to Customer" at bounding box center [472, 21] width 32 height 6
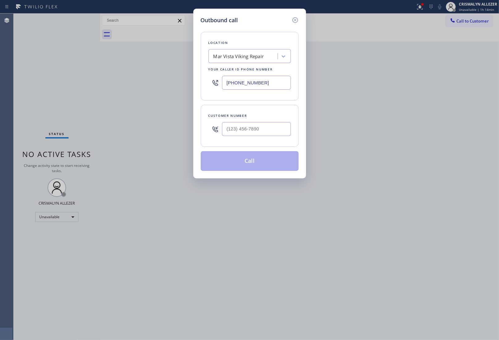
drag, startPoint x: 281, startPoint y: 79, endPoint x: 135, endPoint y: 82, distance: 146.6
click at [139, 82] on div "Outbound call Location Mar Vista Viking Repair Your caller id phone number [PHO…" at bounding box center [249, 170] width 499 height 340
paste input "619) 313-6994"
type input "[PHONE_NUMBER]"
click at [268, 138] on div at bounding box center [256, 129] width 69 height 20
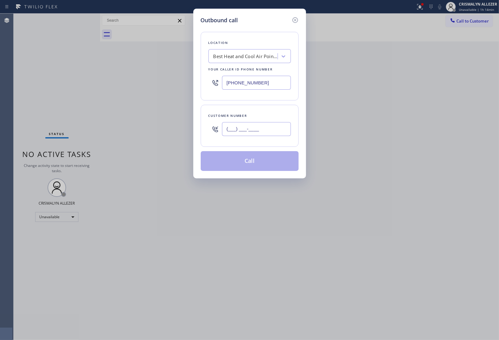
click at [267, 129] on input "(___) ___-____" at bounding box center [256, 129] width 69 height 14
paste input "619) 931-1692"
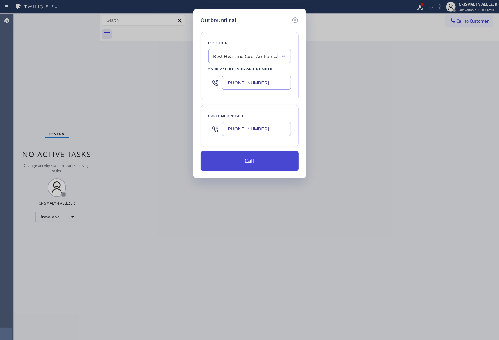
type input "[PHONE_NUMBER]"
click at [253, 164] on button "Call" at bounding box center [250, 161] width 98 height 20
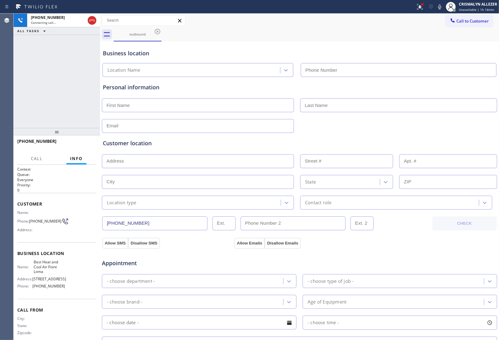
type input "[PHONE_NUMBER]"
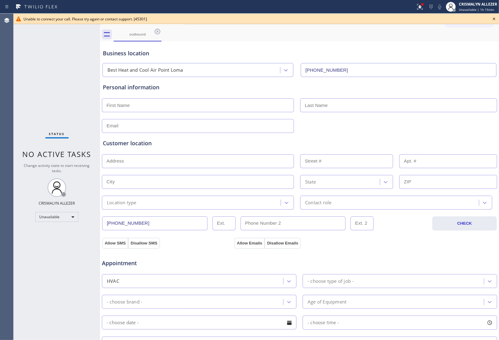
click at [493, 17] on icon at bounding box center [493, 18] width 7 height 7
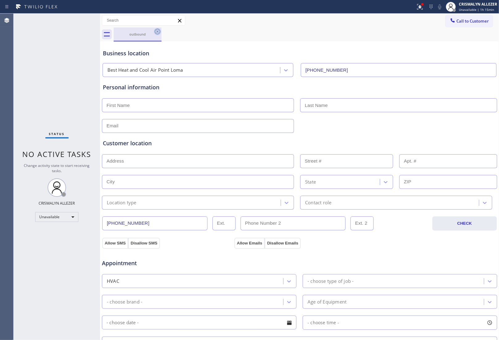
click at [158, 33] on icon at bounding box center [157, 31] width 7 height 7
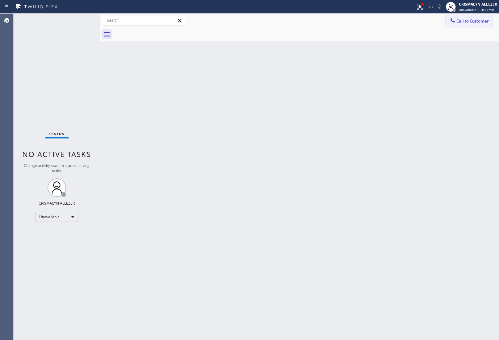
click at [461, 22] on span "Call to Customer" at bounding box center [472, 21] width 32 height 6
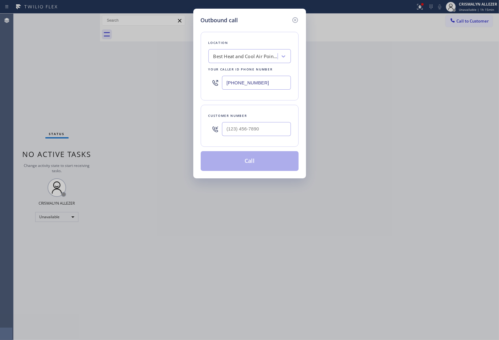
drag, startPoint x: 225, startPoint y: 82, endPoint x: 139, endPoint y: 84, distance: 86.1
click at [140, 84] on div "Outbound call Location Best Heat and [GEOGRAPHIC_DATA] Your caller id phone num…" at bounding box center [249, 170] width 499 height 340
paste input "725) 208-5272"
type input "[PHONE_NUMBER]"
click at [258, 127] on input "(___) ___-____" at bounding box center [256, 129] width 69 height 14
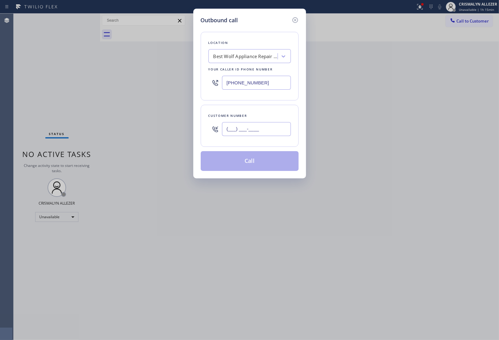
paste input "725) 273-3833"
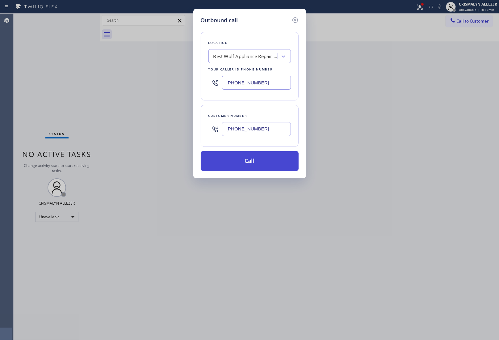
type input "[PHONE_NUMBER]"
click at [249, 165] on button "Call" at bounding box center [250, 161] width 98 height 20
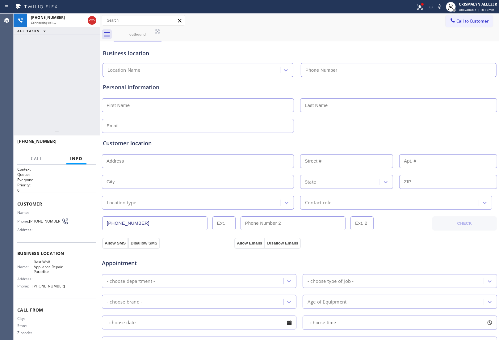
type input "[PHONE_NUMBER]"
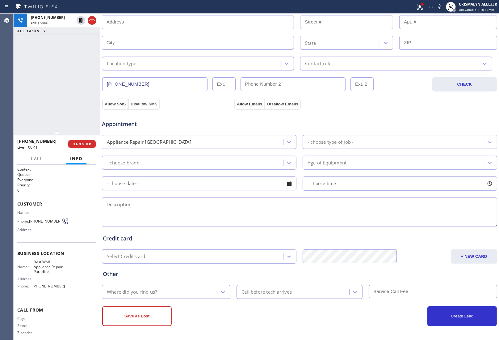
scroll to position [140, 0]
click at [179, 211] on textarea at bounding box center [299, 211] width 395 height 29
click at [134, 205] on textarea "wHIRLPOOL || fridge(FS) ||" at bounding box center [299, 211] width 395 height 29
click at [186, 206] on textarea "Whirlpool || fridge(FS) ||" at bounding box center [299, 211] width 395 height 29
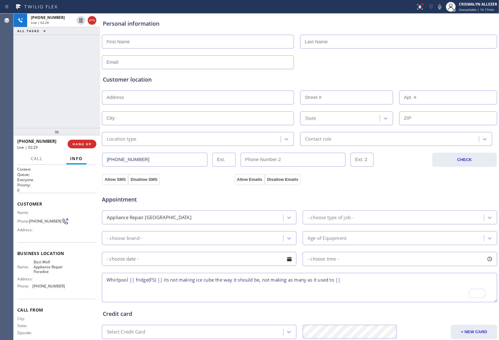
scroll to position [63, 0]
type textarea "Whirlpool || fridge(FS) || its not making ice cube the way it should be, not ma…"
click at [143, 46] on input "text" at bounding box center [198, 42] width 192 height 14
click at [144, 41] on input "Pau;" at bounding box center [198, 42] width 192 height 14
type input "[PERSON_NAME]"
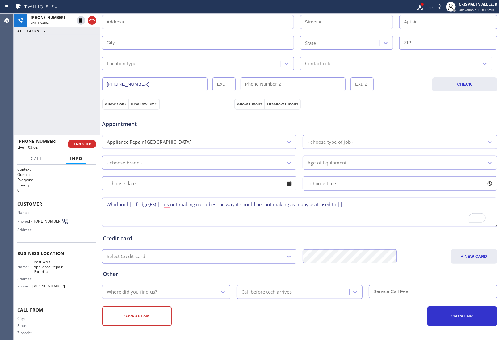
scroll to position [140, 0]
click at [357, 205] on textarea "Whirlpool || fridge(FS) || it's not making ice cubes the way it should be, not …" at bounding box center [299, 211] width 395 height 29
click at [354, 206] on textarea "Whirlpool || fridge(FS) || it's not making ice cubes the way it should be, not …" at bounding box center [299, 211] width 395 height 29
type textarea "Whirlpool || fridge(FS) || it's not making ice cubes the way it should be, not …"
click at [352, 207] on textarea "Whirlpool || fridge(FS) || it's not making ice cubes the way it should be, not …" at bounding box center [299, 211] width 395 height 29
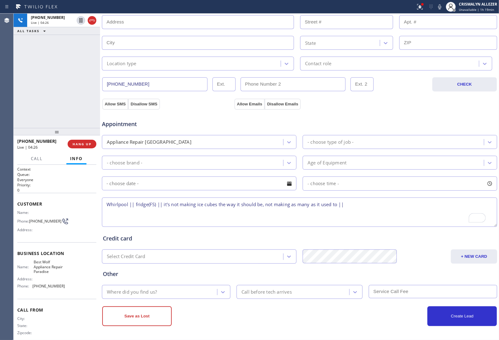
click at [362, 209] on textarea "Whirlpool || fridge(FS) || it's not making ice cubes the way it should be, not …" at bounding box center [299, 211] width 395 height 29
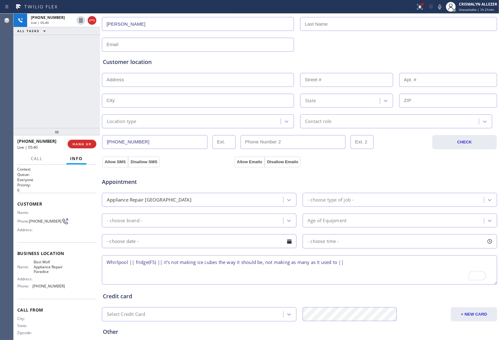
scroll to position [63, 0]
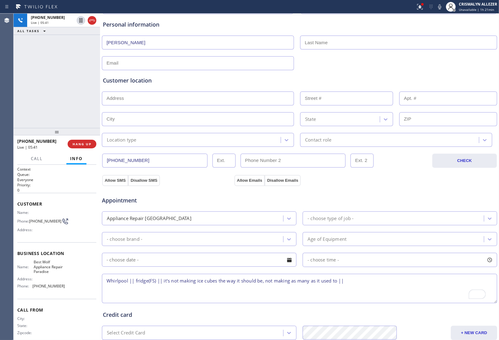
click at [336, 46] on input "text" at bounding box center [398, 42] width 197 height 14
type input "[PERSON_NAME]"
click at [194, 98] on input "text" at bounding box center [198, 98] width 192 height 14
click at [320, 73] on div "Customer location >> ADD NEW ADDRESS << + NEW ADDRESS State Location type Conta…" at bounding box center [300, 108] width 396 height 77
click at [350, 281] on textarea "Whirlpool || fridge(FS) || it's not making ice cubes the way it should be, not …" at bounding box center [299, 287] width 395 height 29
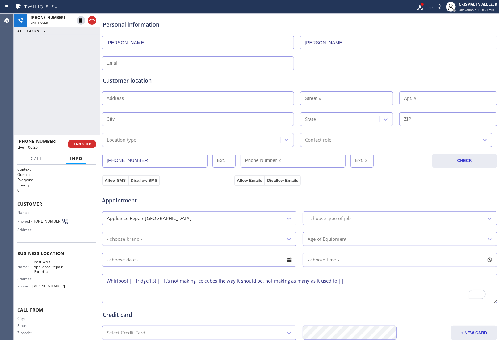
paste textarea "[STREET_ADDRESS]"
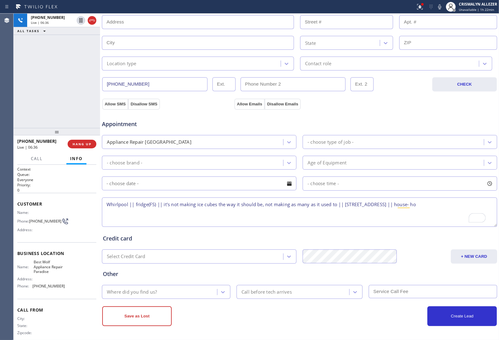
click at [133, 215] on textarea "Whirlpool || fridge(FS) || it's not making ice cubes the way it should be, not …" at bounding box center [299, 211] width 395 height 29
drag, startPoint x: 31, startPoint y: 261, endPoint x: 64, endPoint y: 278, distance: 37.6
click at [64, 278] on div "Name: Best Wolf Appliance Repair Paradise Address: Phone: [PHONE_NUMBER]" at bounding box center [56, 274] width 79 height 31
click at [73, 272] on div "Name: Best Wolf Appliance Repair Paradise Address: Phone: [PHONE_NUMBER]" at bounding box center [56, 274] width 79 height 31
drag, startPoint x: 32, startPoint y: 261, endPoint x: 65, endPoint y: 273, distance: 35.4
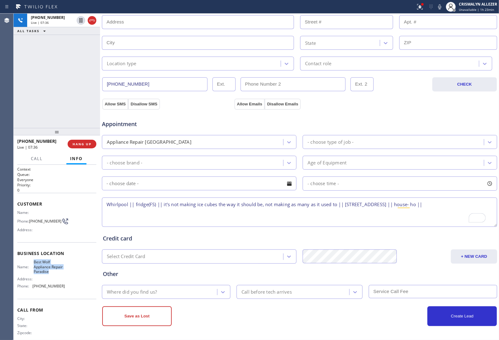
click at [65, 273] on div "Name: Best Wolf Appliance Repair Paradise Address: Phone: [PHONE_NUMBER]" at bounding box center [56, 274] width 79 height 31
copy span "Best Wolf Appliance Repair Paradise"
click at [123, 214] on textarea "Whirlpool || fridge(FS) || it's not making ice cubes the way it should be, not …" at bounding box center [299, 211] width 395 height 29
paste textarea "Best Wolf Appliance Repair Paradise"
drag, startPoint x: 104, startPoint y: 202, endPoint x: 210, endPoint y: 215, distance: 106.6
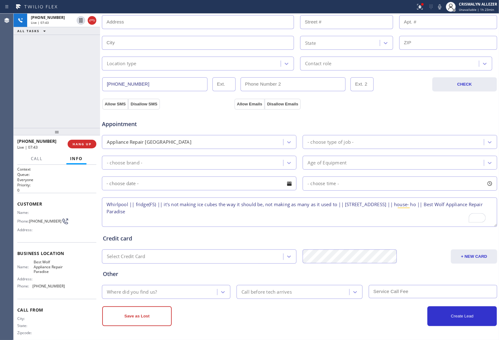
click at [210, 215] on textarea "Whirlpool || fridge(FS) || it's not making ice cubes the way it should be, not …" at bounding box center [299, 211] width 395 height 29
click at [306, 219] on textarea "Whirlpool || fridge(FS) || it's not making ice cubes the way it should be, not …" at bounding box center [299, 211] width 395 height 29
click at [224, 217] on textarea "Whirlpool || fridge(FS) || it's not making ice cubes the way it should be, not …" at bounding box center [299, 211] width 395 height 29
click at [227, 218] on textarea "Whirlpool || fridge(FS) || it's not making ice cubes the way it should be, not …" at bounding box center [299, 211] width 395 height 29
type textarea "Whirlpool || fridge(FS) || it's not making ice cubes the way it should be, not …"
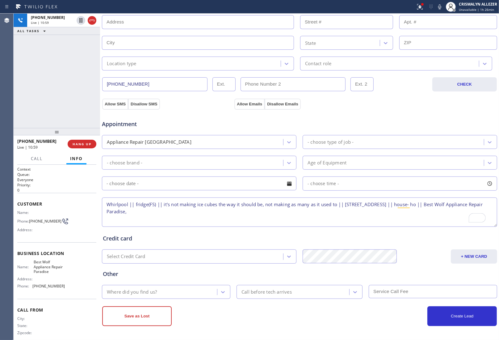
click at [224, 222] on textarea "Whirlpool || fridge(FS) || it's not making ice cubes the way it should be, not …" at bounding box center [299, 211] width 395 height 29
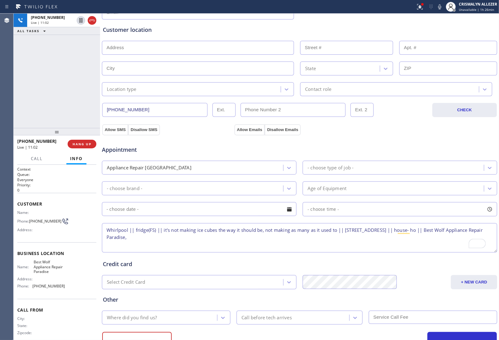
scroll to position [101, 0]
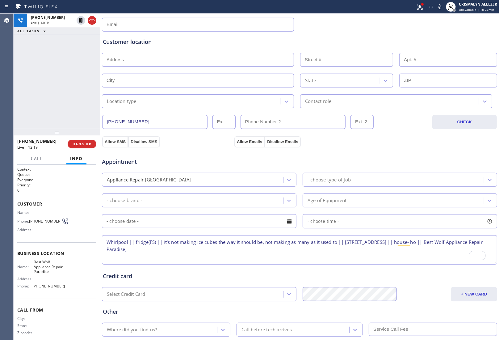
click at [199, 181] on div "Appliance Repair [GEOGRAPHIC_DATA]" at bounding box center [193, 179] width 179 height 11
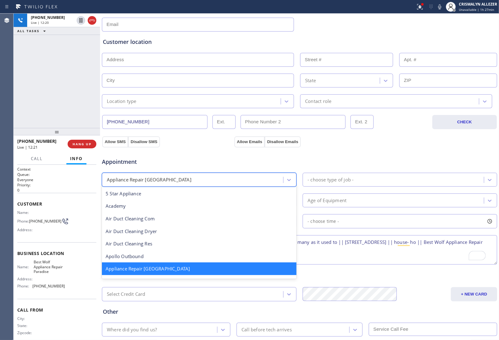
scroll to position [0, 0]
click at [248, 160] on div "Appointment" at bounding box center [299, 158] width 396 height 16
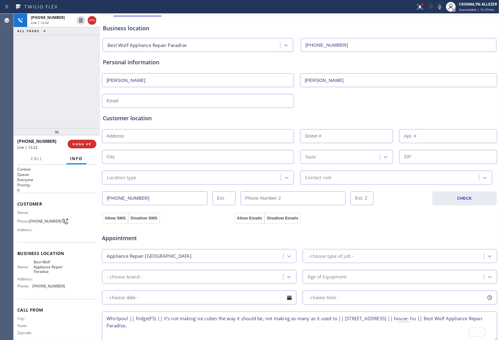
scroll to position [24, 0]
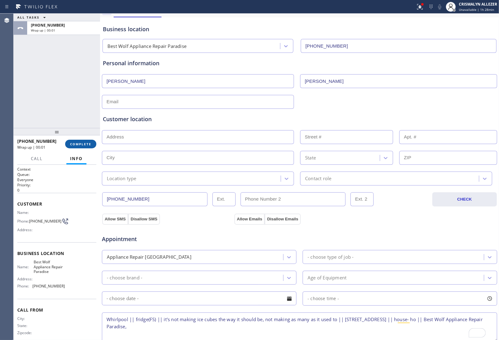
click at [77, 145] on span "COMPLETE" at bounding box center [80, 144] width 21 height 4
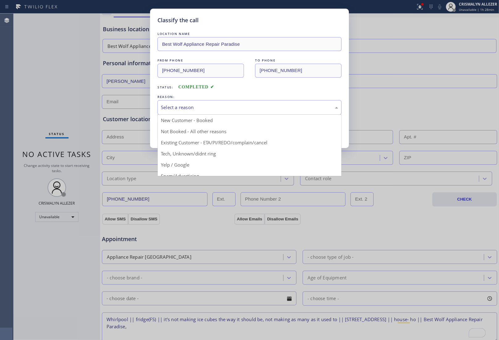
click at [212, 111] on div "Select a reason" at bounding box center [249, 107] width 177 height 7
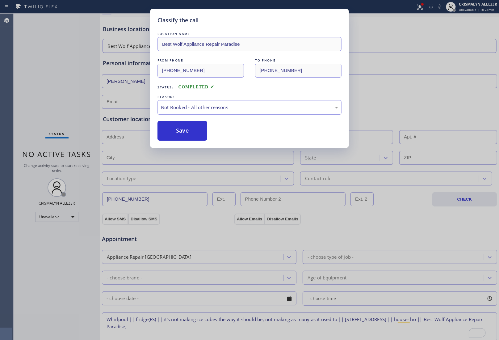
click at [183, 133] on button "Save" at bounding box center [182, 131] width 50 height 20
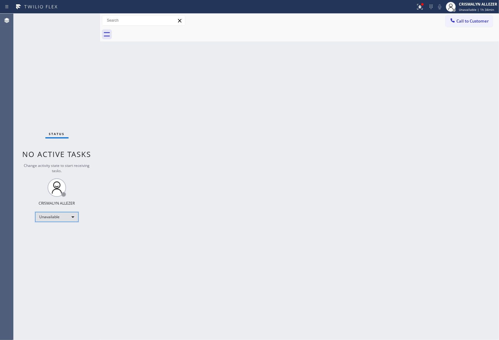
click at [74, 216] on div "Unavailable" at bounding box center [56, 217] width 43 height 10
click at [60, 226] on li "Offline" at bounding box center [56, 224] width 42 height 7
click at [483, 9] on div "Unavailable | 1h 34min" at bounding box center [478, 9] width 38 height 4
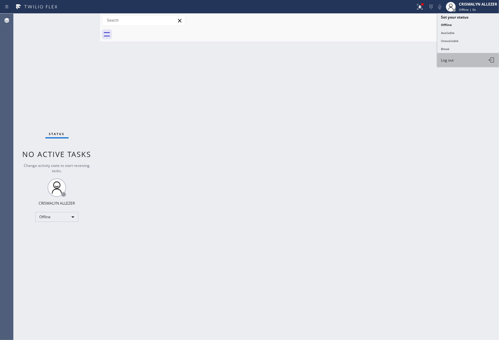
click at [456, 61] on button "Log out" at bounding box center [468, 60] width 62 height 14
